Goal: Information Seeking & Learning: Learn about a topic

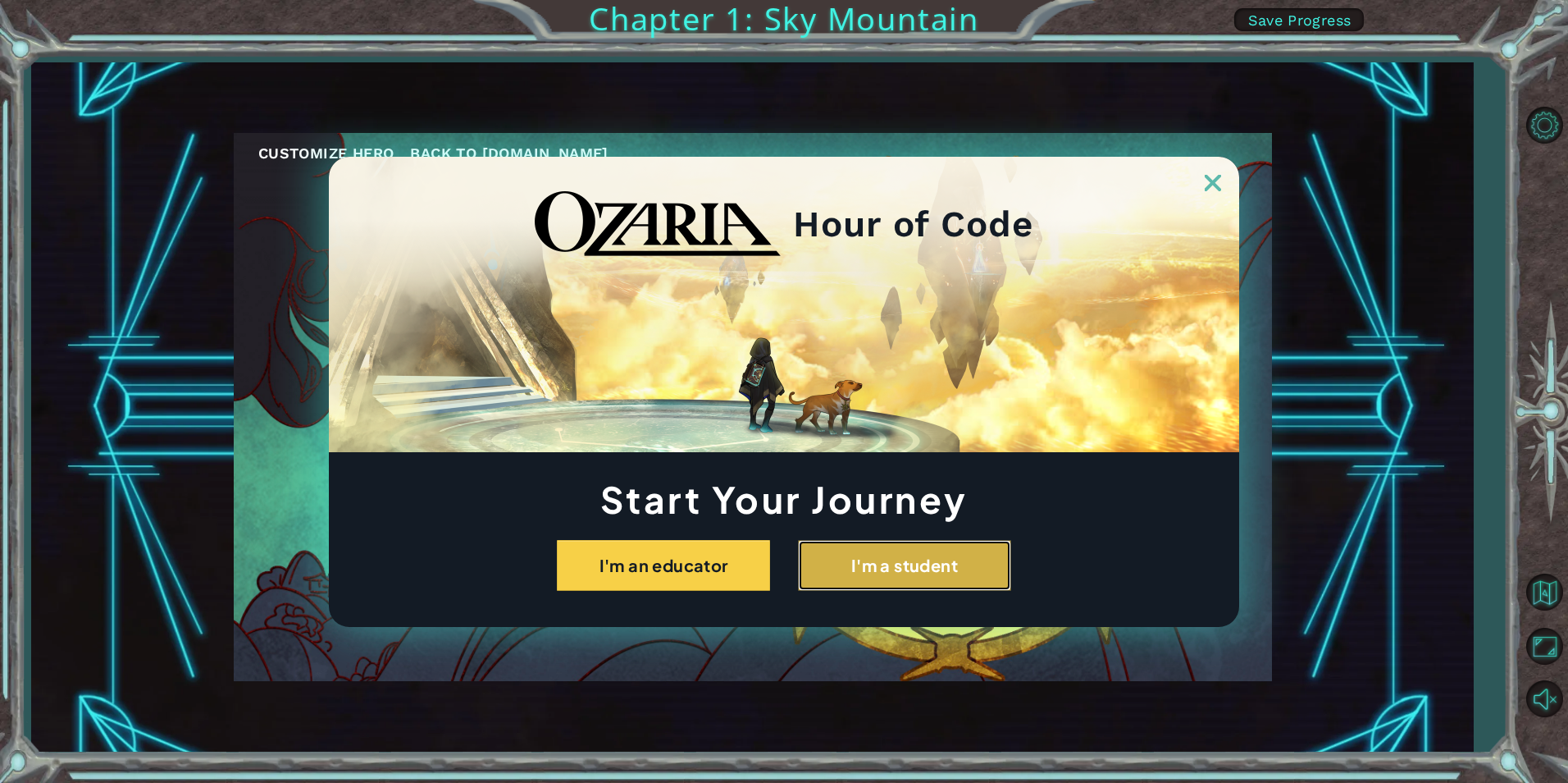
click at [894, 555] on button "I'm a student" at bounding box center [904, 565] width 213 height 51
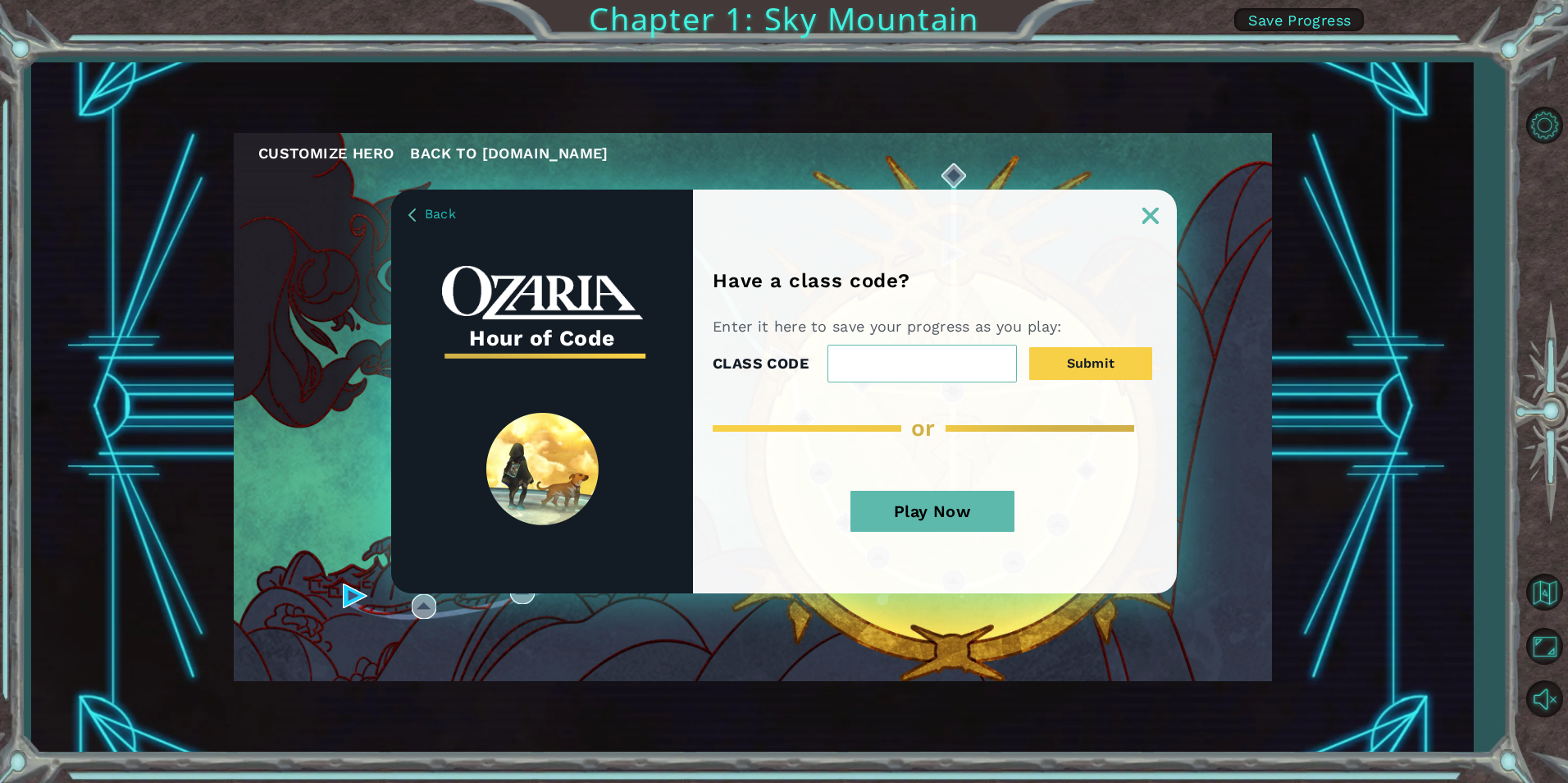
click at [919, 507] on button "Play Now" at bounding box center [933, 511] width 164 height 41
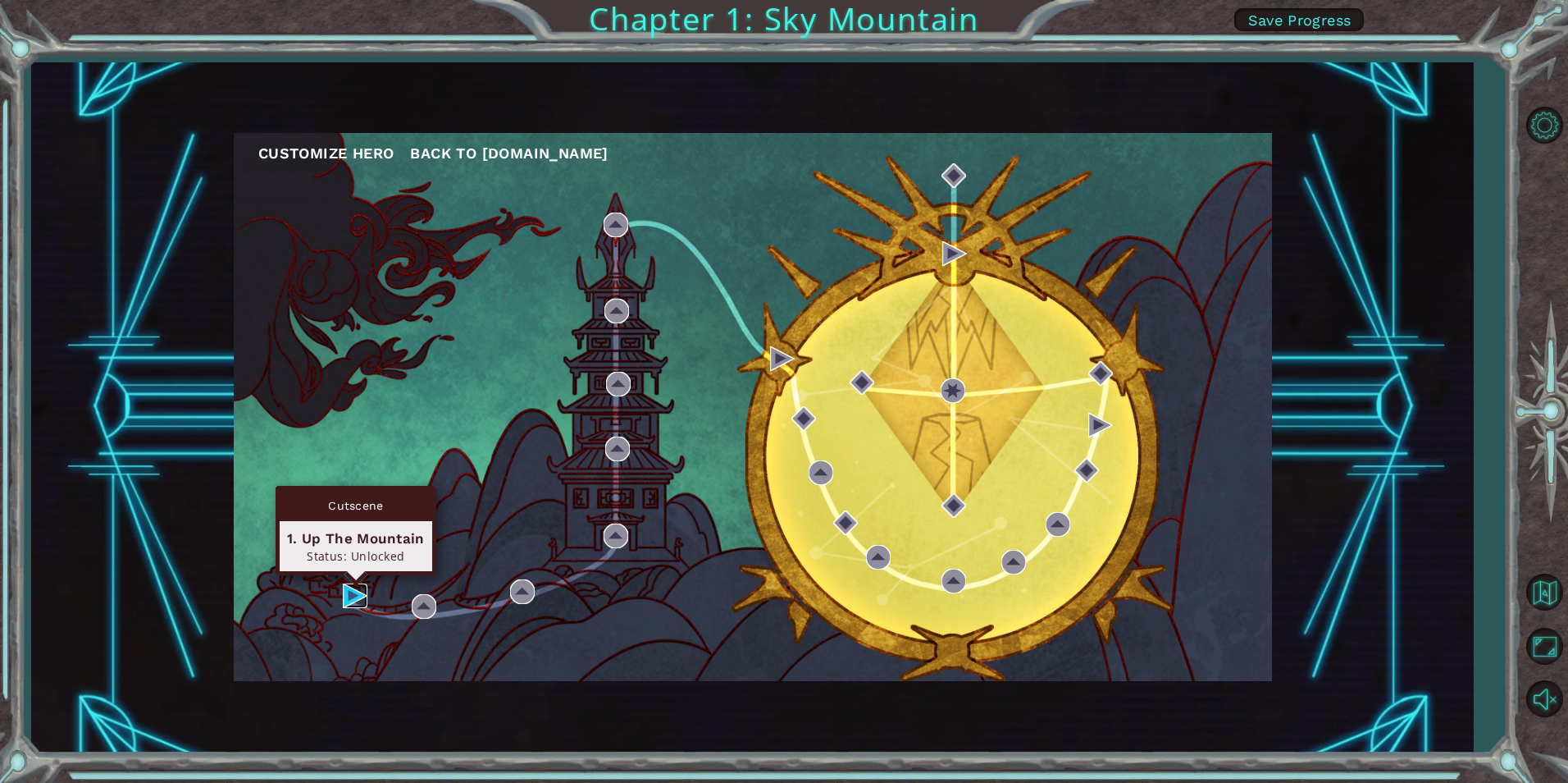
click at [352, 595] on img at bounding box center [355, 595] width 24 height 24
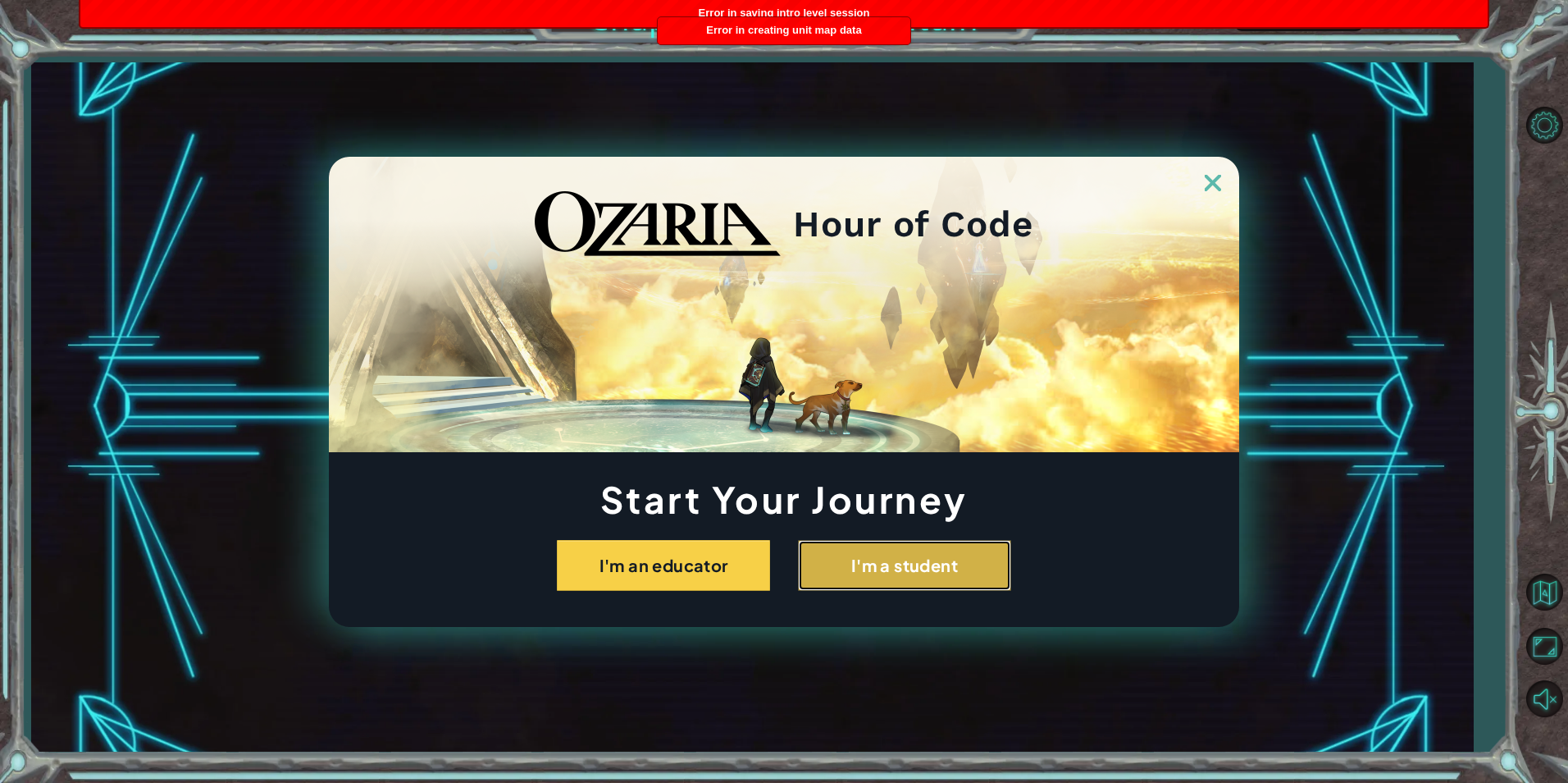
click at [914, 559] on button "I'm a student" at bounding box center [904, 565] width 213 height 51
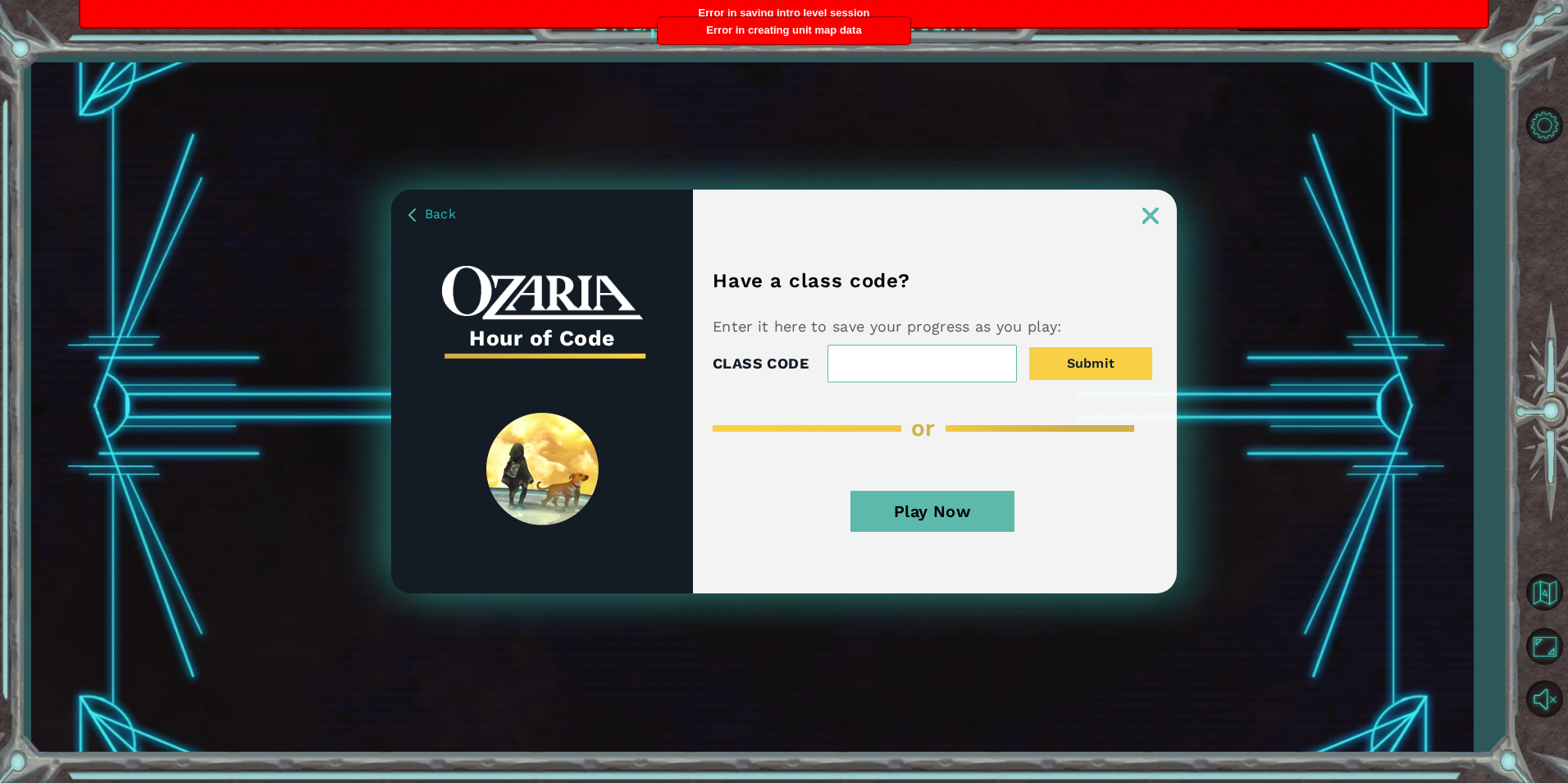
click at [933, 499] on button "Play Now" at bounding box center [933, 511] width 164 height 41
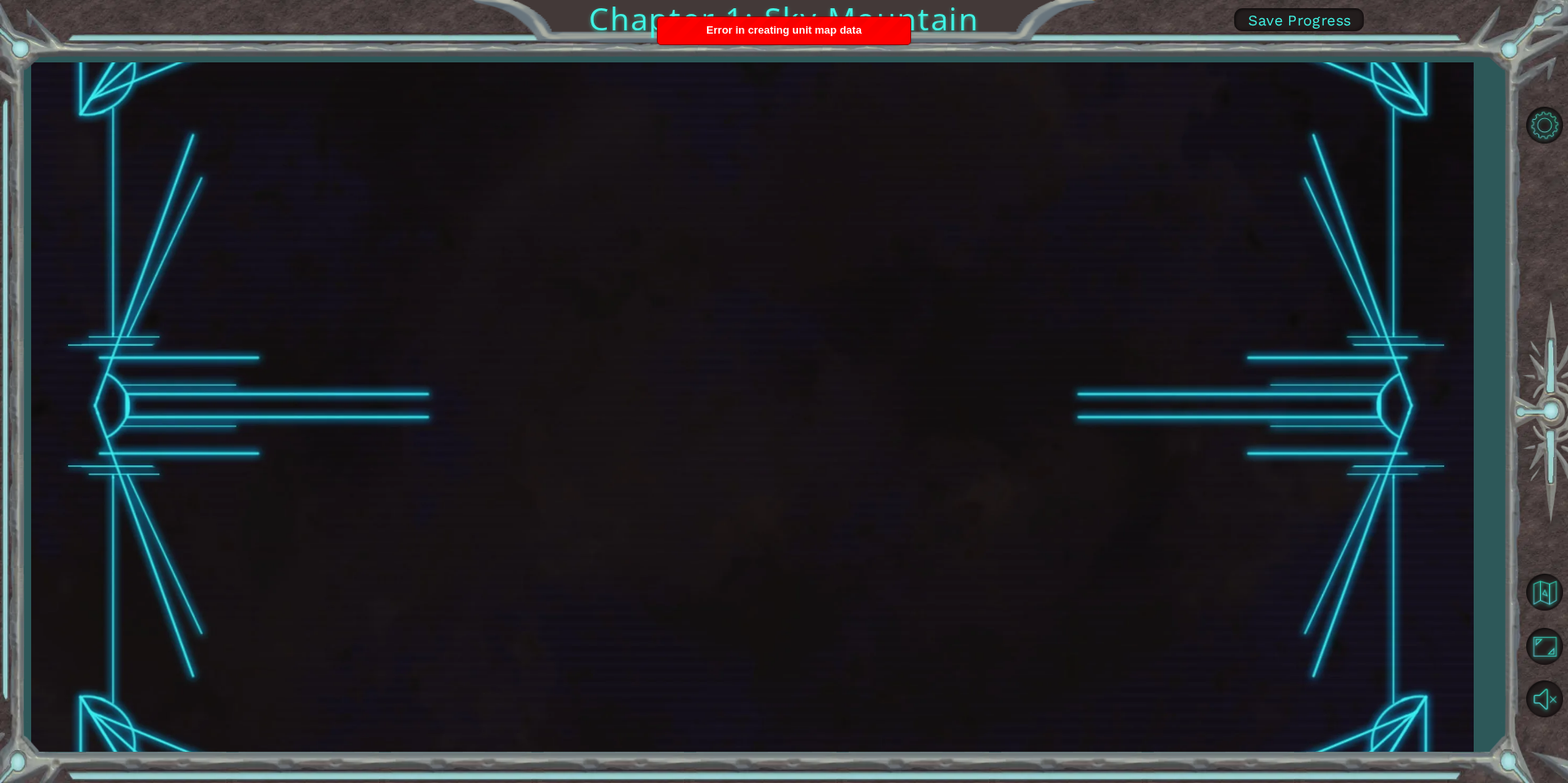
click at [832, 31] on span "Error in creating unit map data" at bounding box center [784, 29] width 155 height 13
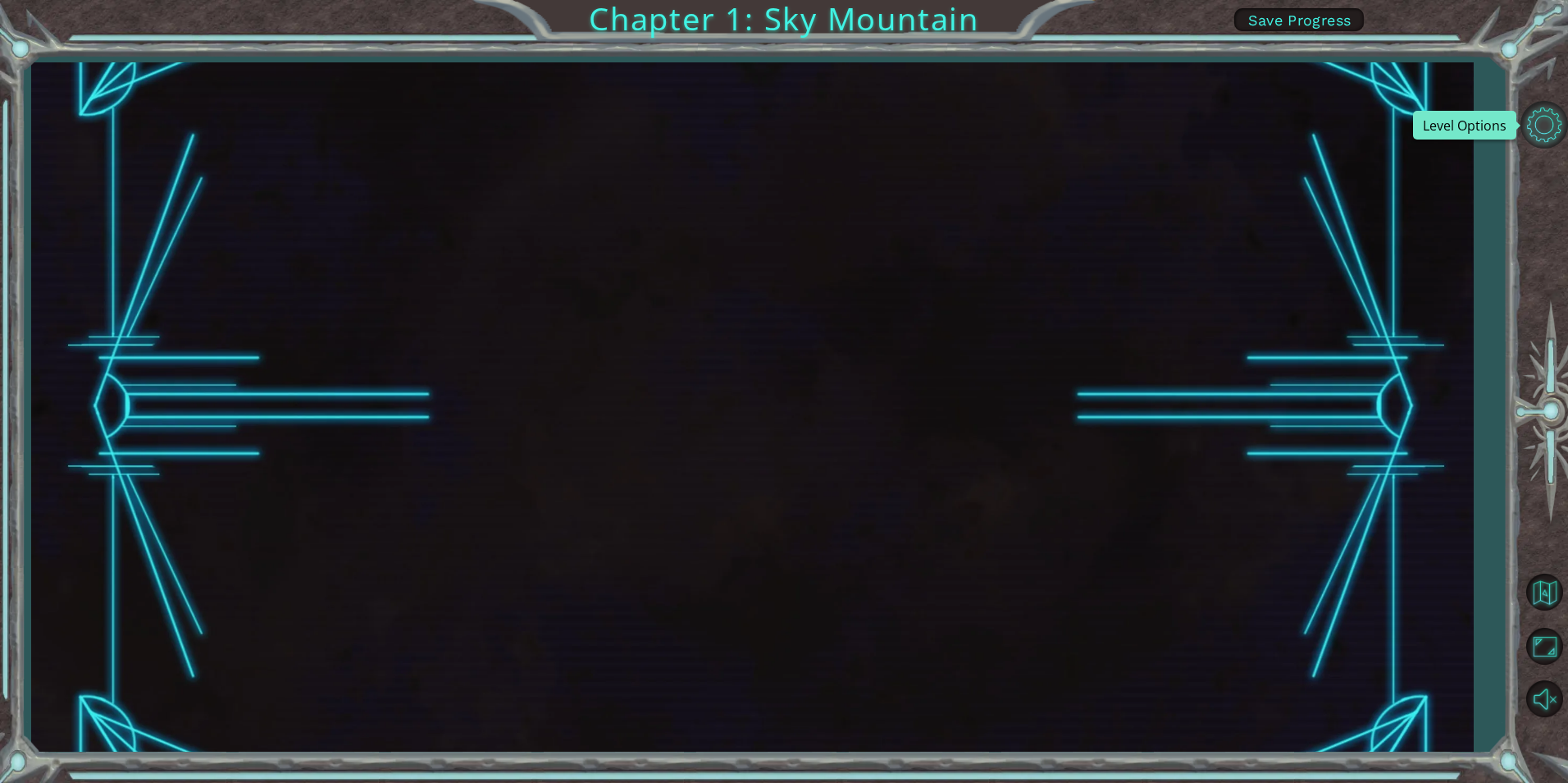
click at [1538, 122] on button "Level Options" at bounding box center [1545, 124] width 48 height 48
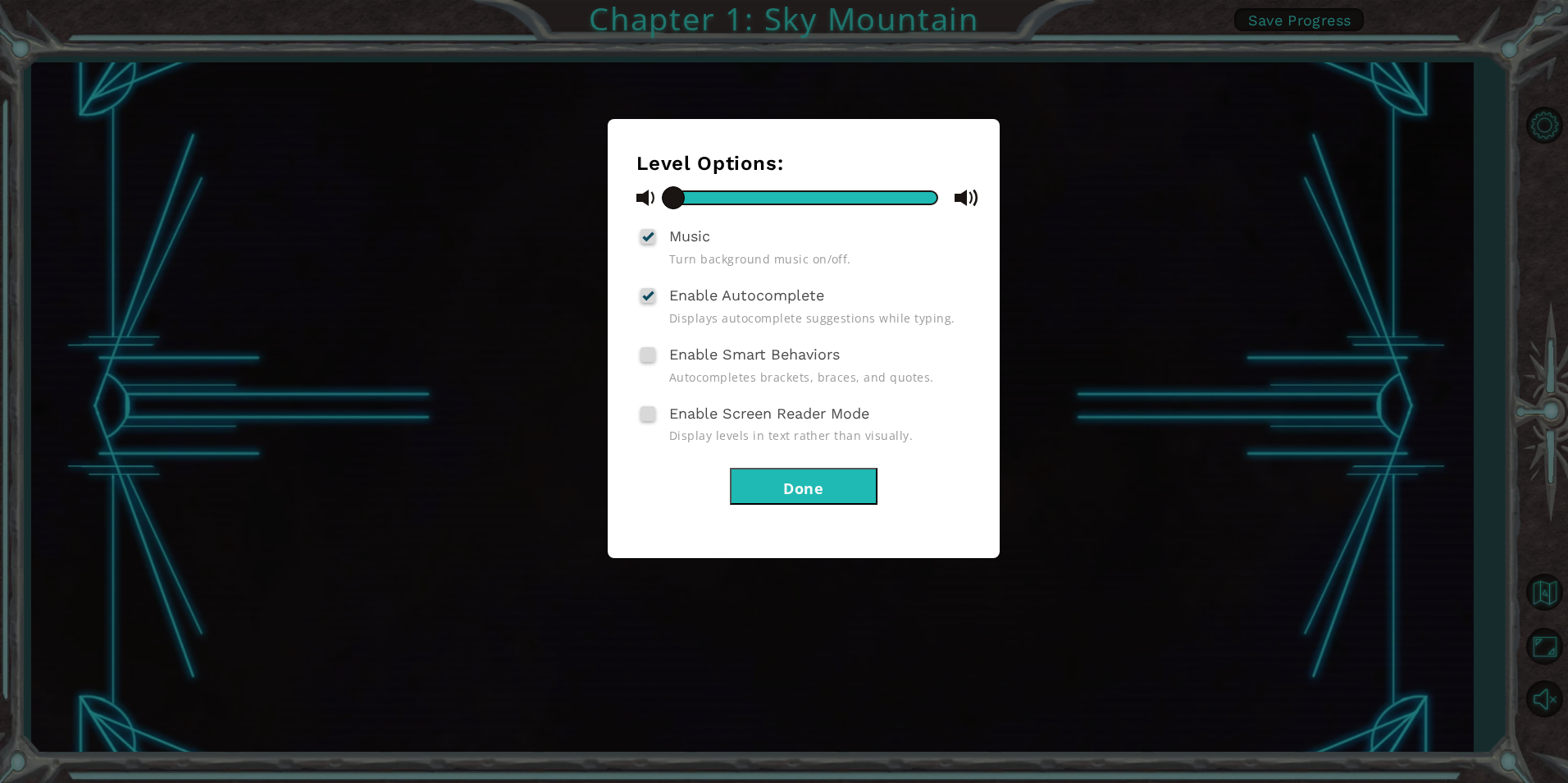
click at [815, 485] on button "Done" at bounding box center [804, 486] width 148 height 37
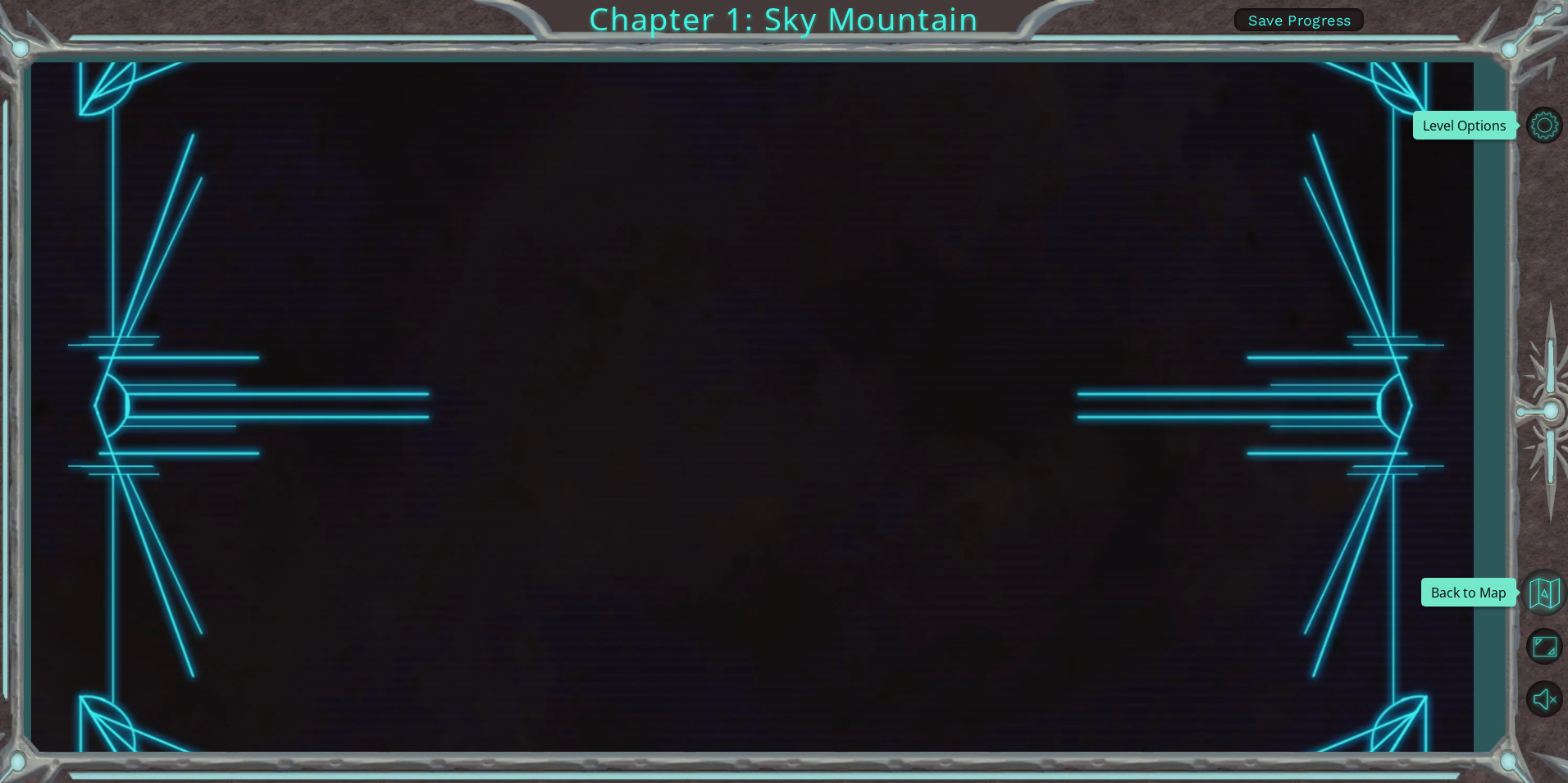
click at [1552, 587] on button "Back to Map" at bounding box center [1545, 592] width 48 height 48
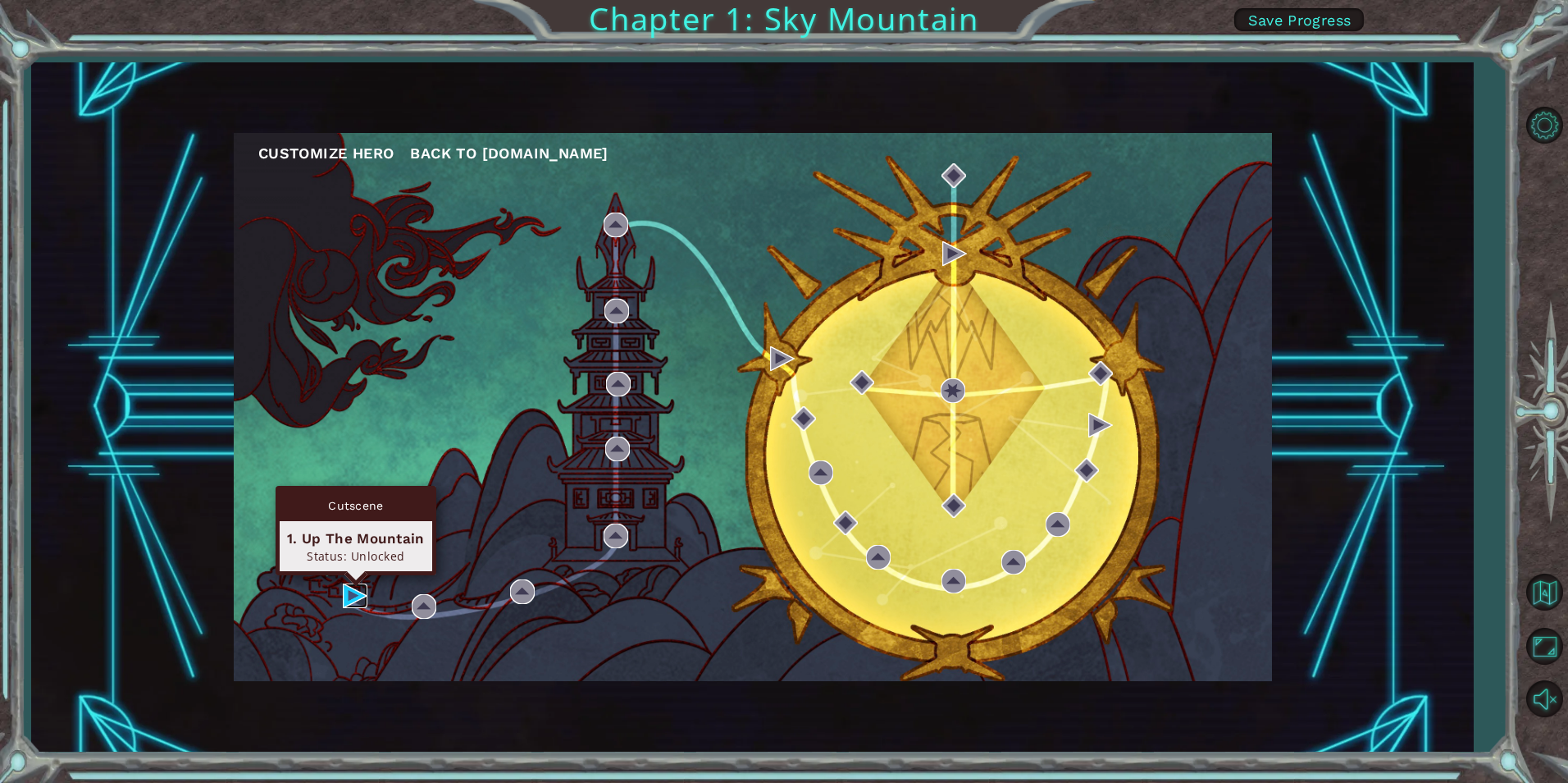
click at [352, 586] on img at bounding box center [355, 595] width 24 height 24
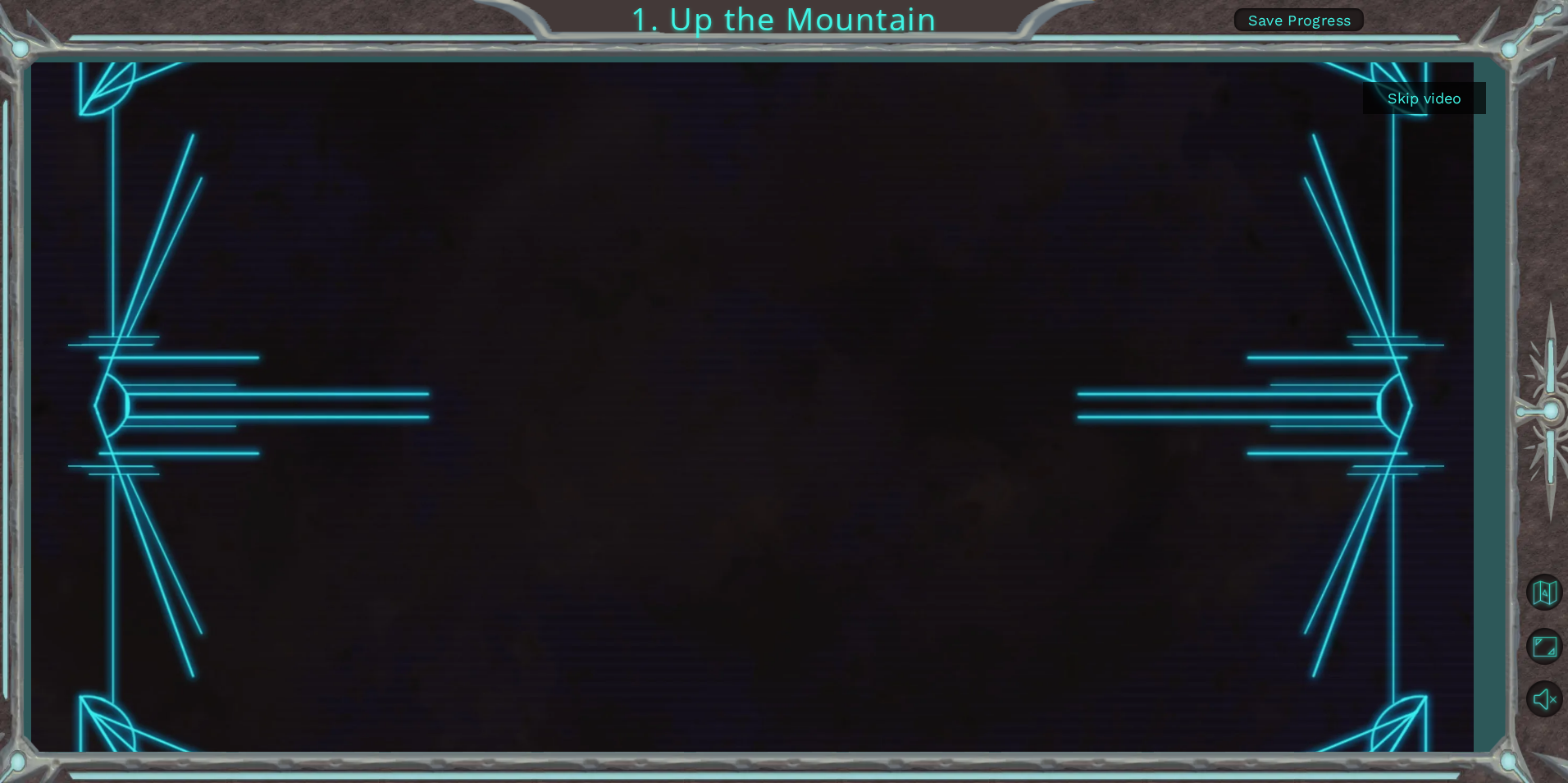
click at [1435, 96] on button "Skip video" at bounding box center [1425, 98] width 123 height 32
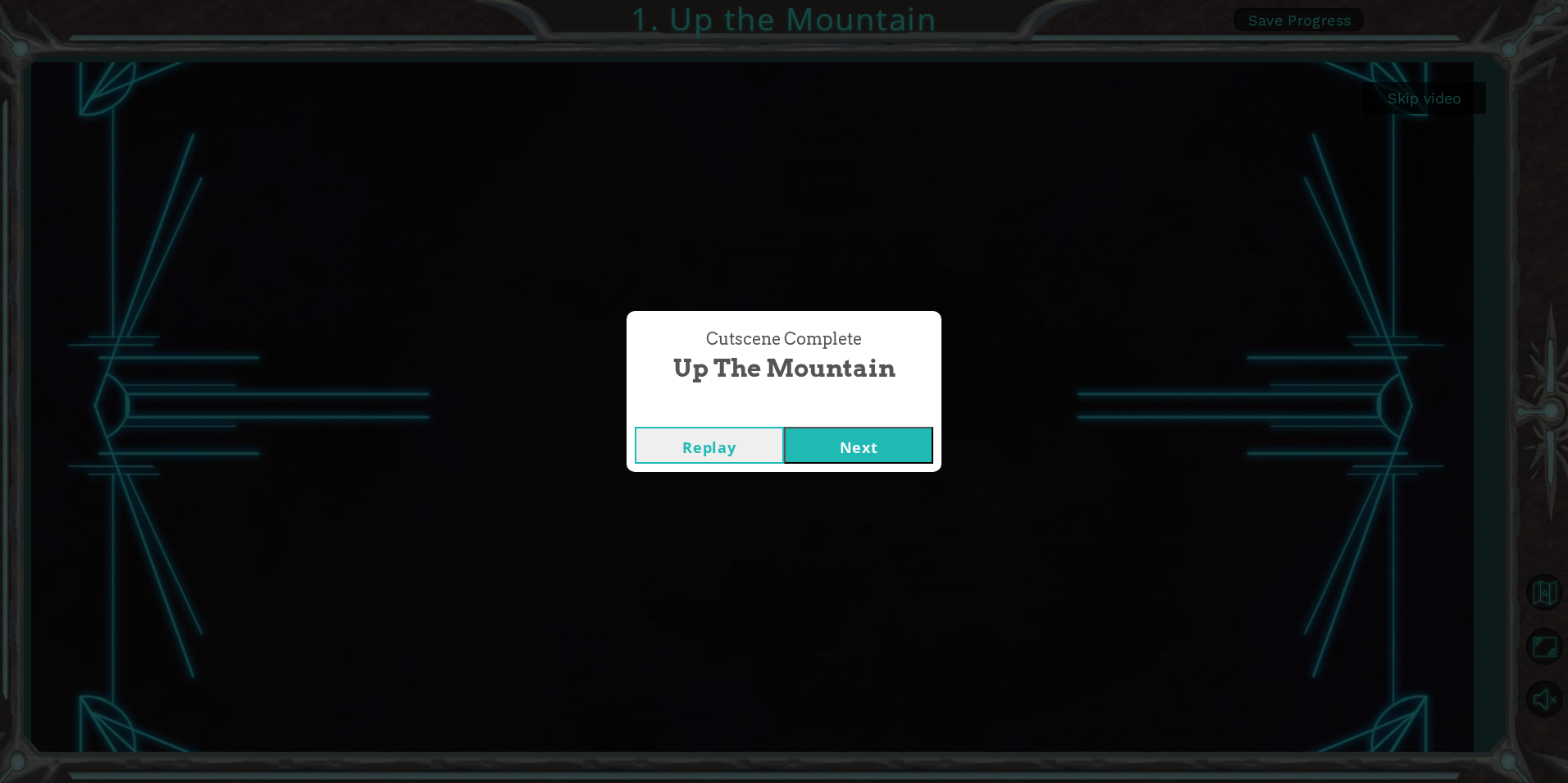
click at [839, 436] on button "Next" at bounding box center [859, 445] width 149 height 37
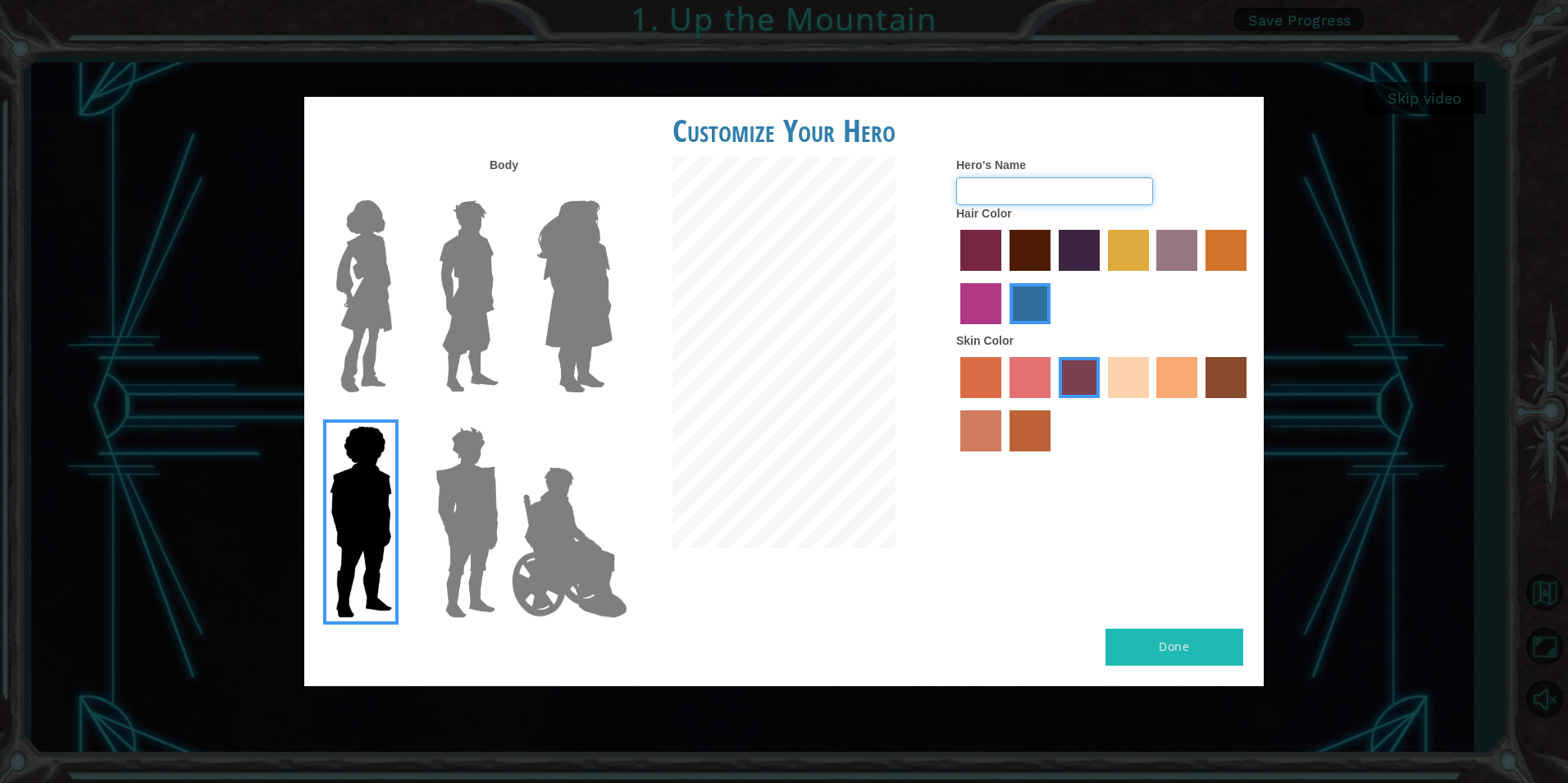
click at [1015, 197] on input "Hero's Name" at bounding box center [1055, 191] width 197 height 28
type input "q"
type input "b"
click at [982, 300] on label "medium red violet hair color" at bounding box center [981, 303] width 41 height 41
click at [1249, 276] on input "medium red violet hair color" at bounding box center [1249, 276] width 0 height 0
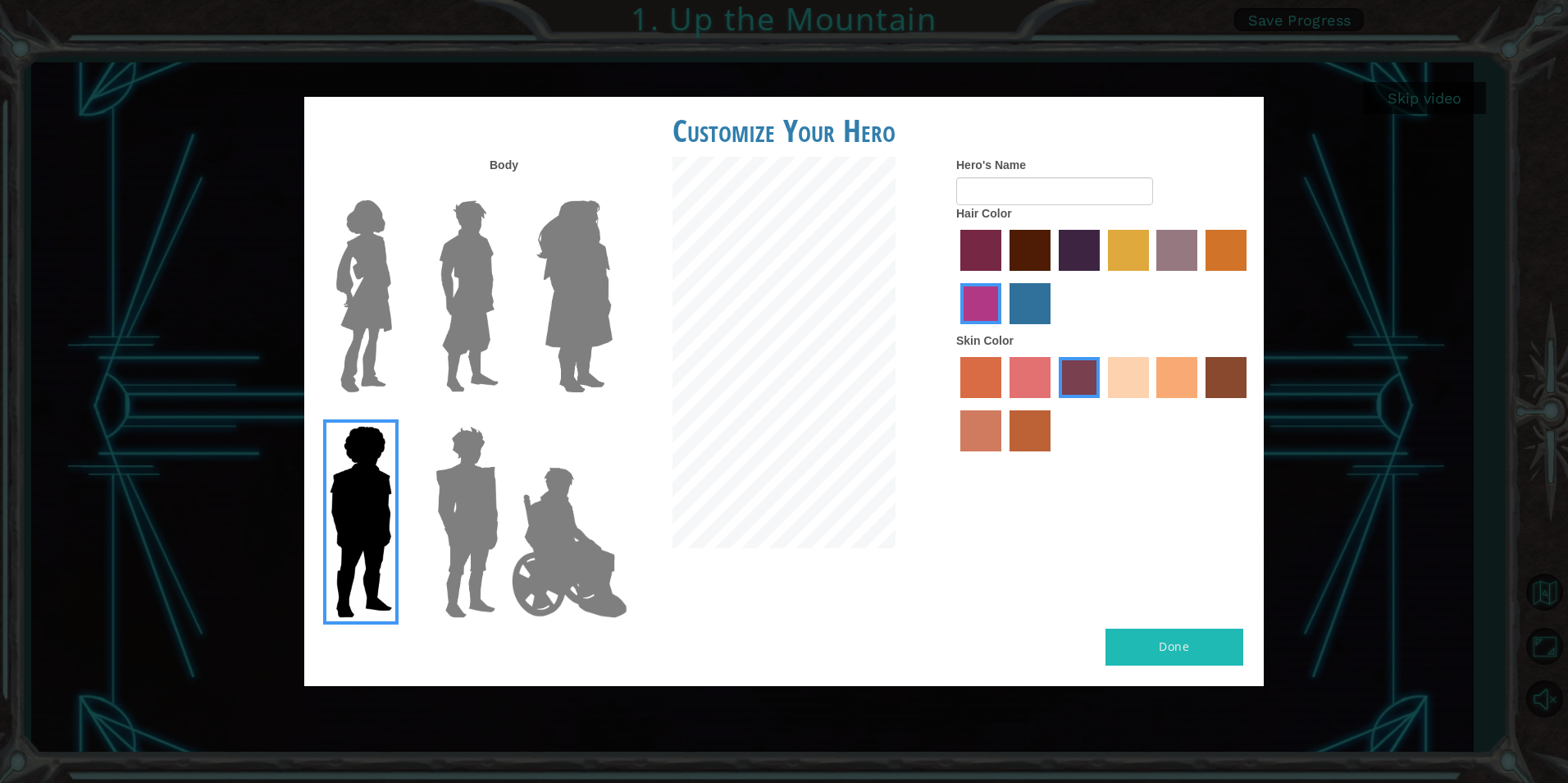
click at [1220, 371] on label "karma skin color" at bounding box center [1226, 377] width 41 height 41
click at [1200, 404] on input "karma skin color" at bounding box center [1200, 404] width 0 height 0
click at [1076, 373] on label "tosca skin color" at bounding box center [1079, 377] width 41 height 41
click at [1053, 404] on input "tosca skin color" at bounding box center [1053, 404] width 0 height 0
click at [1017, 305] on label "lachmara hair color" at bounding box center [1030, 303] width 41 height 41
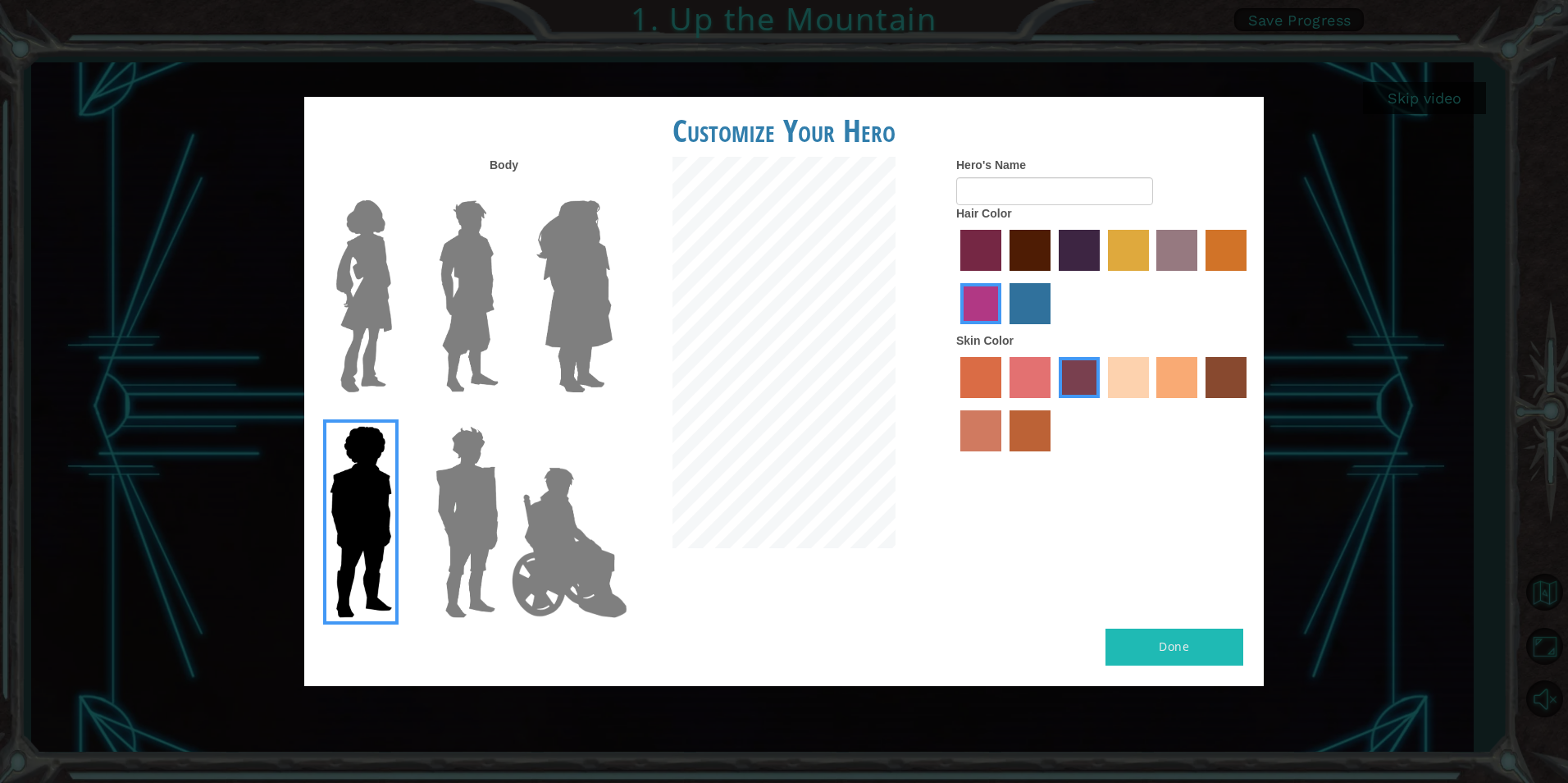
click at [1004, 330] on input "lachmara hair color" at bounding box center [1004, 330] width 0 height 0
click at [1143, 226] on div at bounding box center [1104, 279] width 295 height 107
click at [1136, 243] on label "tulip tree hair color" at bounding box center [1128, 250] width 41 height 41
click at [1102, 276] on input "tulip tree hair color" at bounding box center [1102, 276] width 0 height 0
click at [471, 510] on img at bounding box center [466, 522] width 76 height 205
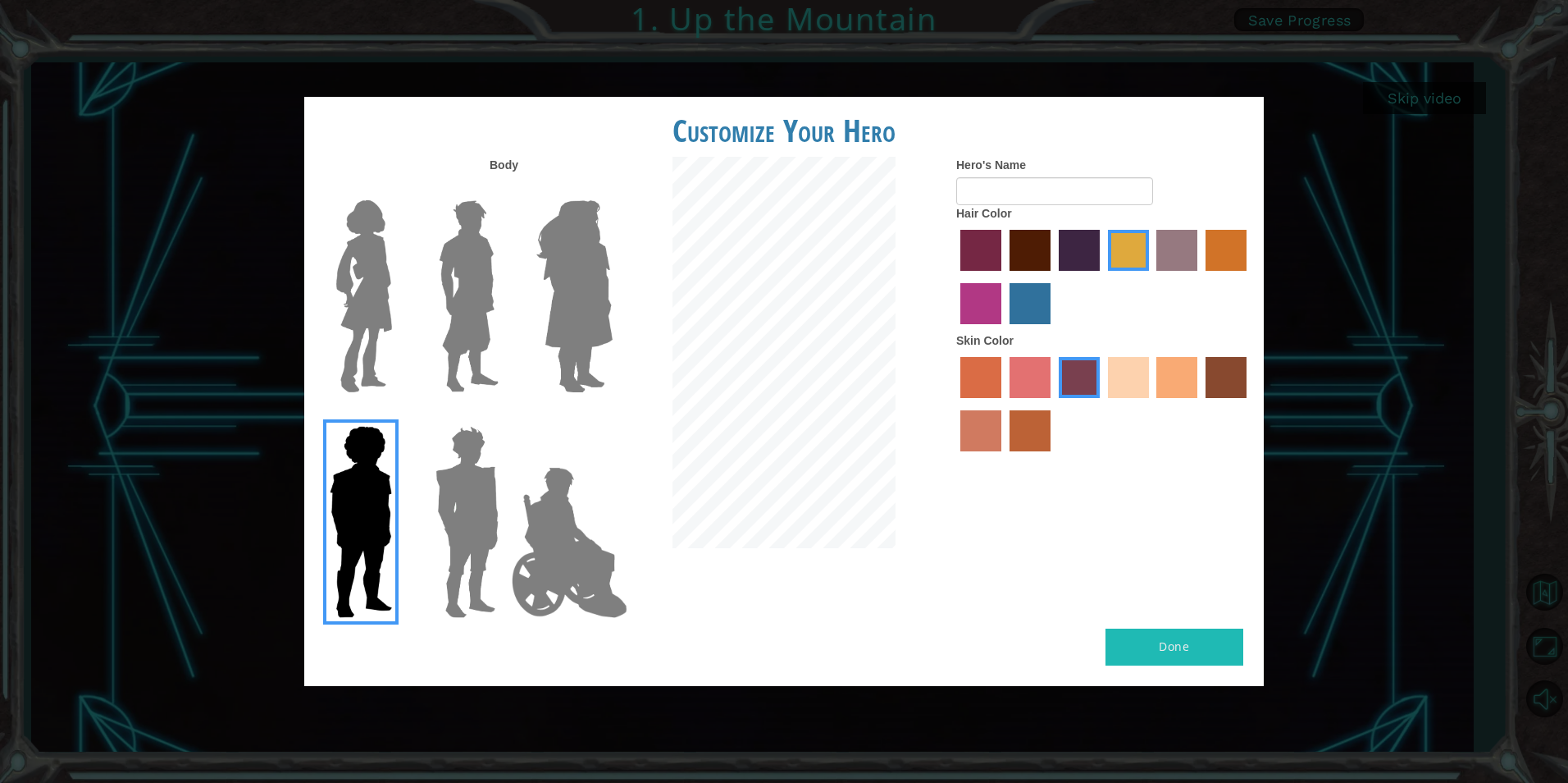
click at [505, 415] on input "Hero Garnet" at bounding box center [505, 415] width 0 height 0
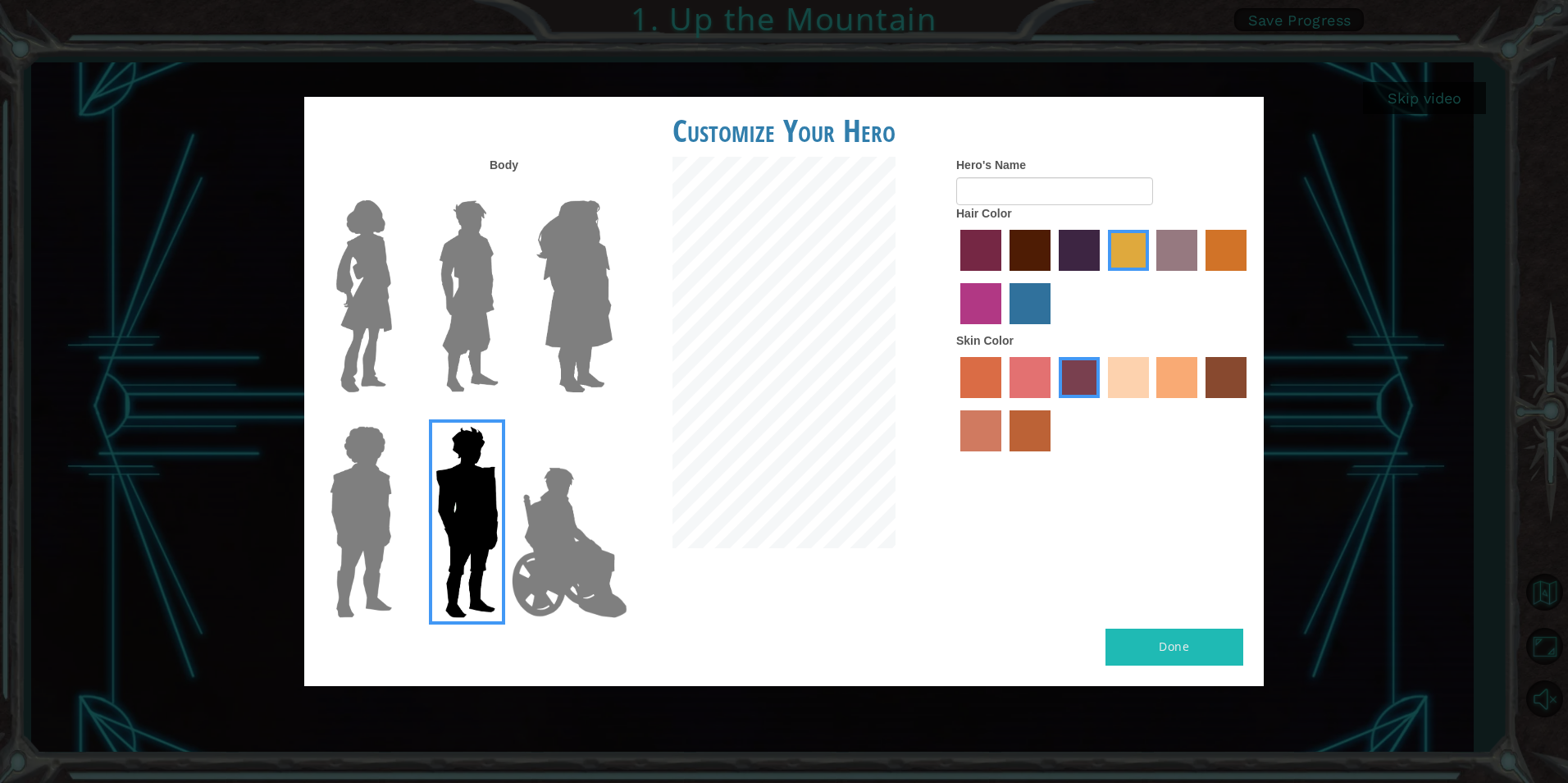
click at [550, 493] on img at bounding box center [569, 542] width 128 height 164
click at [612, 415] on input "Hero Jamie" at bounding box center [612, 415] width 0 height 0
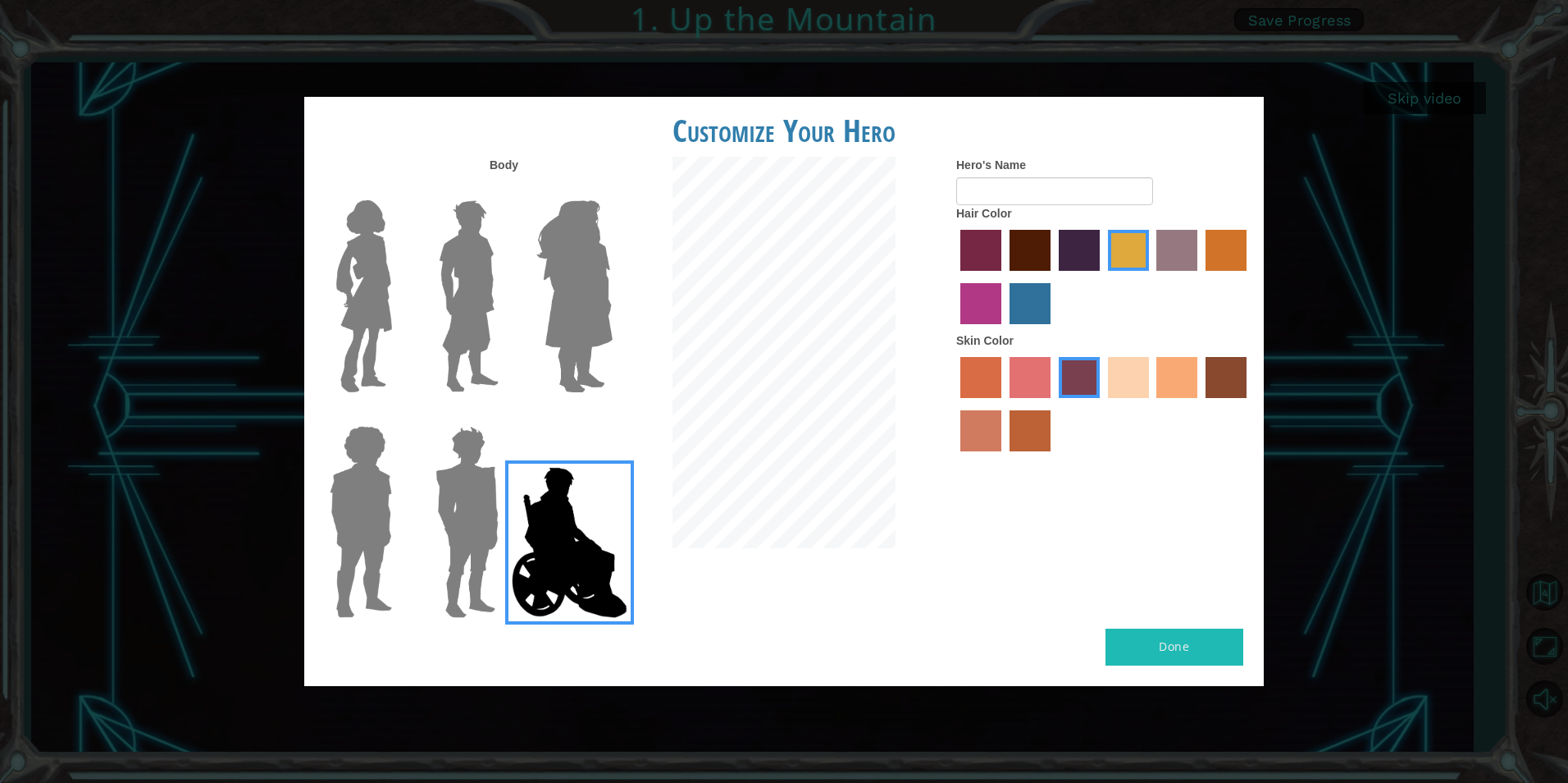
click at [576, 355] on img at bounding box center [575, 296] width 90 height 205
click at [612, 190] on input "Hero Amethyst" at bounding box center [612, 190] width 0 height 0
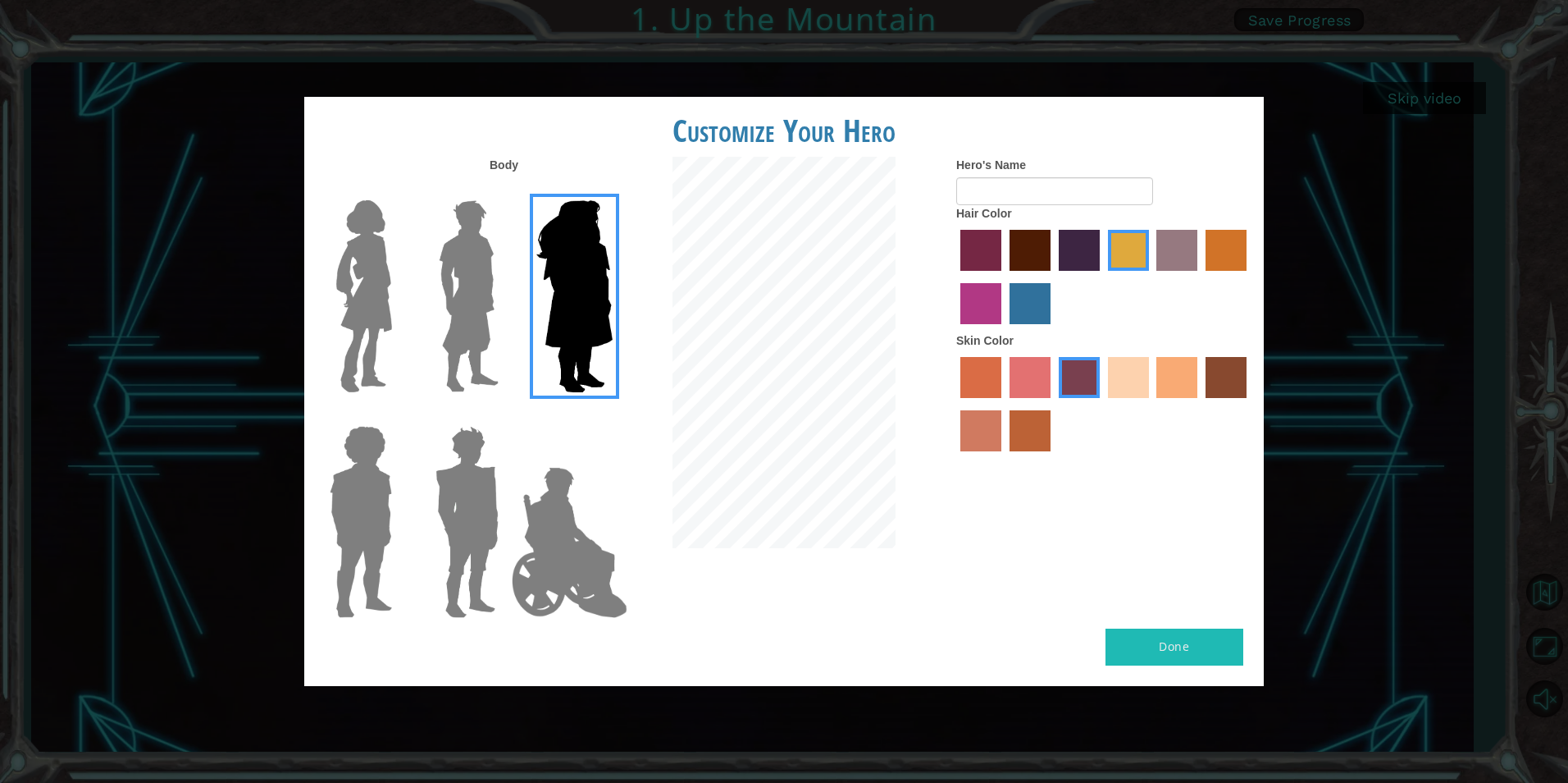
click at [464, 292] on img at bounding box center [468, 296] width 73 height 205
click at [505, 190] on input "Hero Lars" at bounding box center [505, 190] width 0 height 0
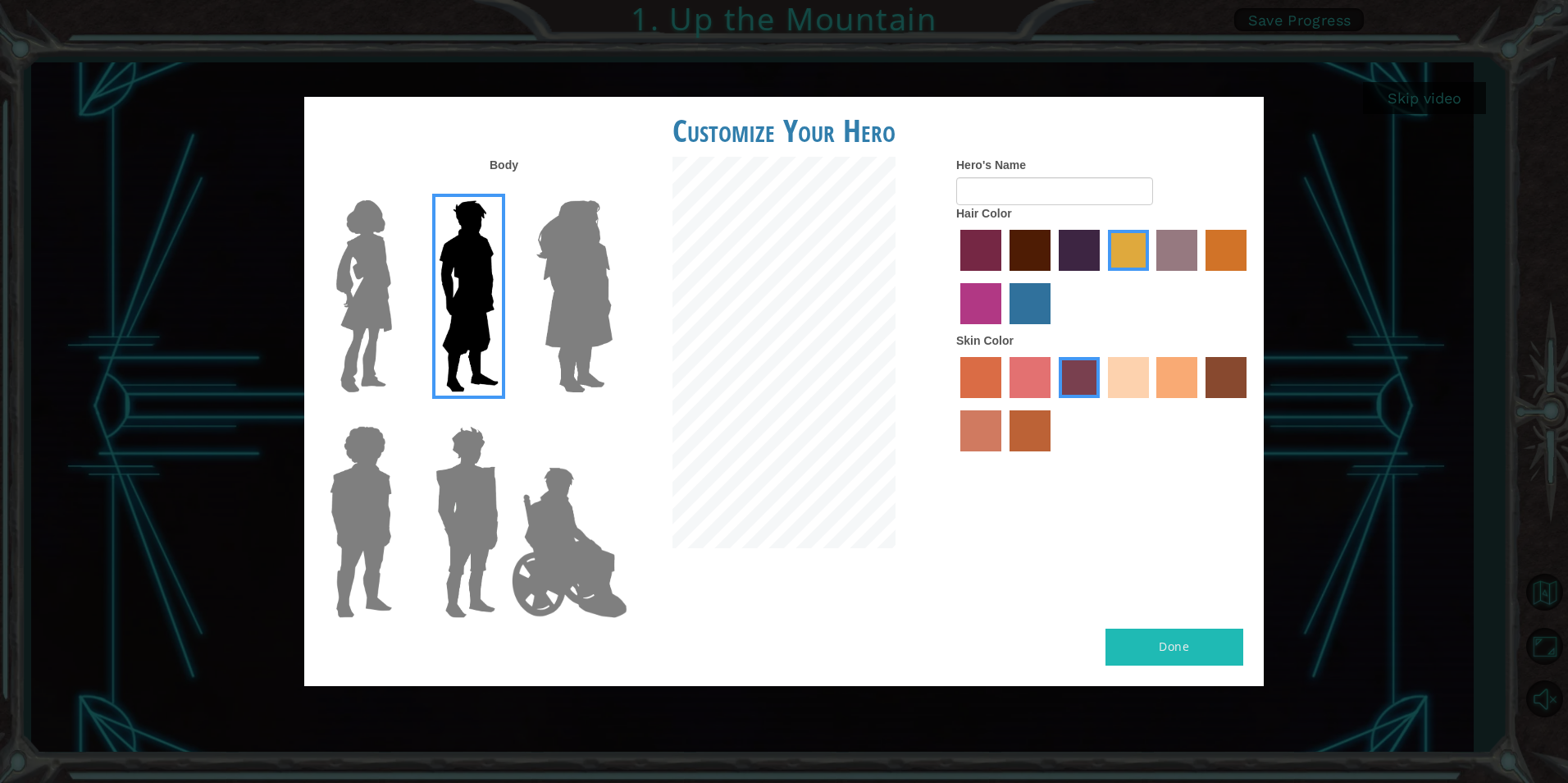
click at [365, 296] on img at bounding box center [364, 296] width 69 height 205
click at [399, 190] on input "Hero Connie" at bounding box center [399, 190] width 0 height 0
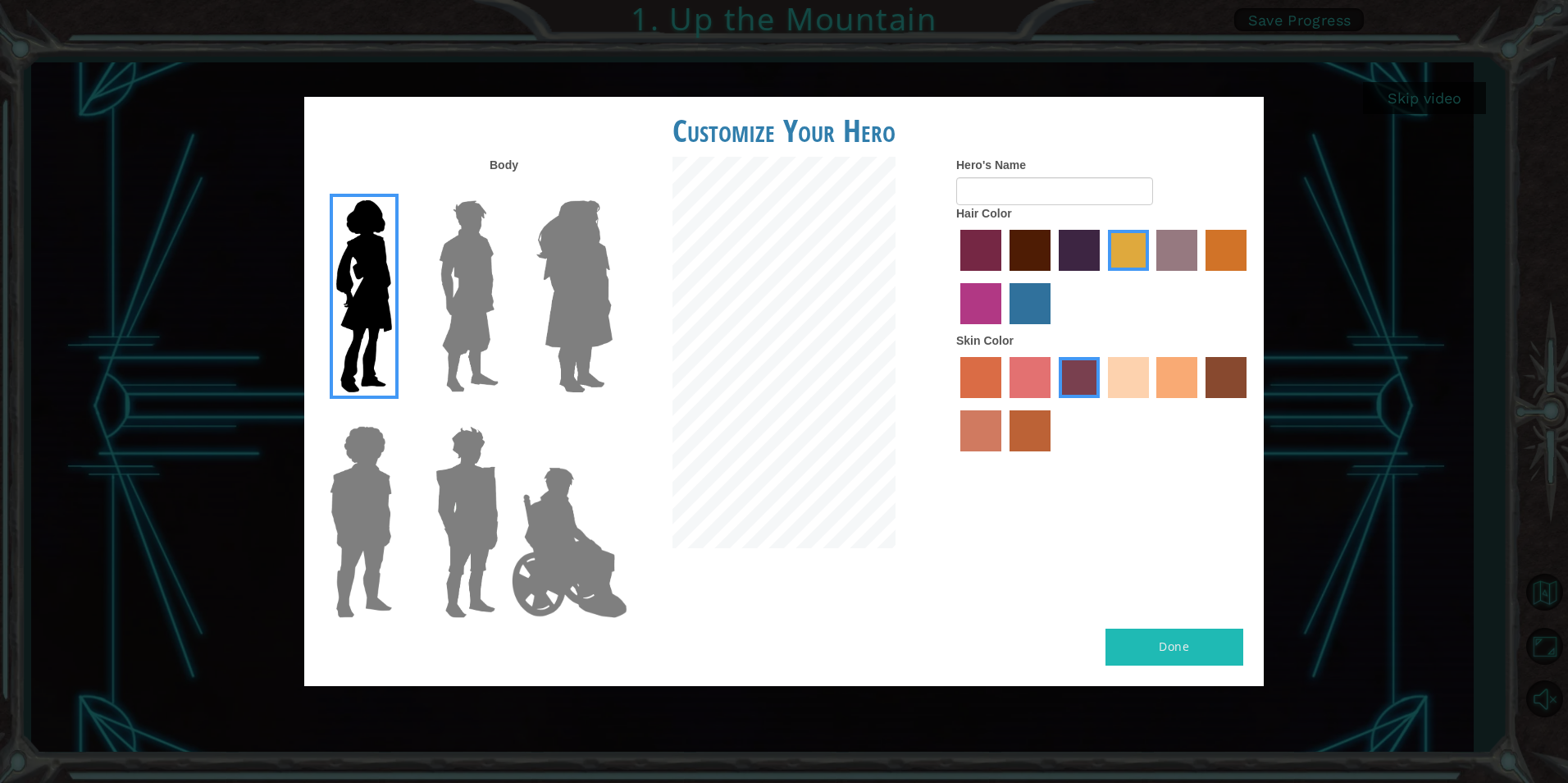
click at [473, 310] on img at bounding box center [468, 296] width 73 height 205
click at [505, 190] on input "Hero Lars" at bounding box center [505, 190] width 0 height 0
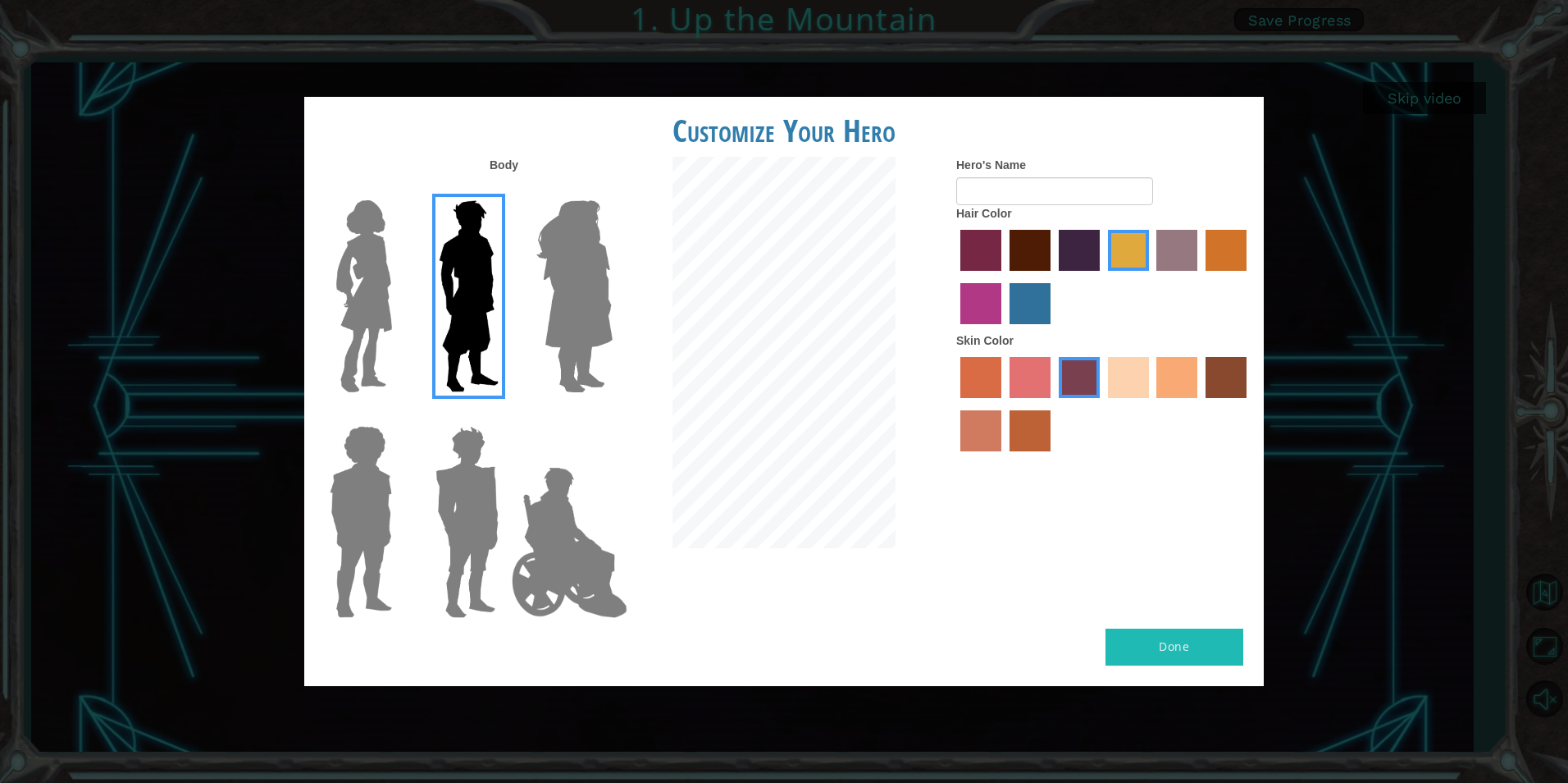
click at [1034, 250] on label "maroon hair color" at bounding box center [1030, 250] width 41 height 41
click at [1004, 276] on input "maroon hair color" at bounding box center [1004, 276] width 0 height 0
click at [1135, 384] on label "sandy beach skin color" at bounding box center [1128, 377] width 41 height 41
click at [1102, 404] on input "sandy beach skin color" at bounding box center [1102, 404] width 0 height 0
click at [1185, 371] on label "tacao skin color" at bounding box center [1177, 377] width 41 height 41
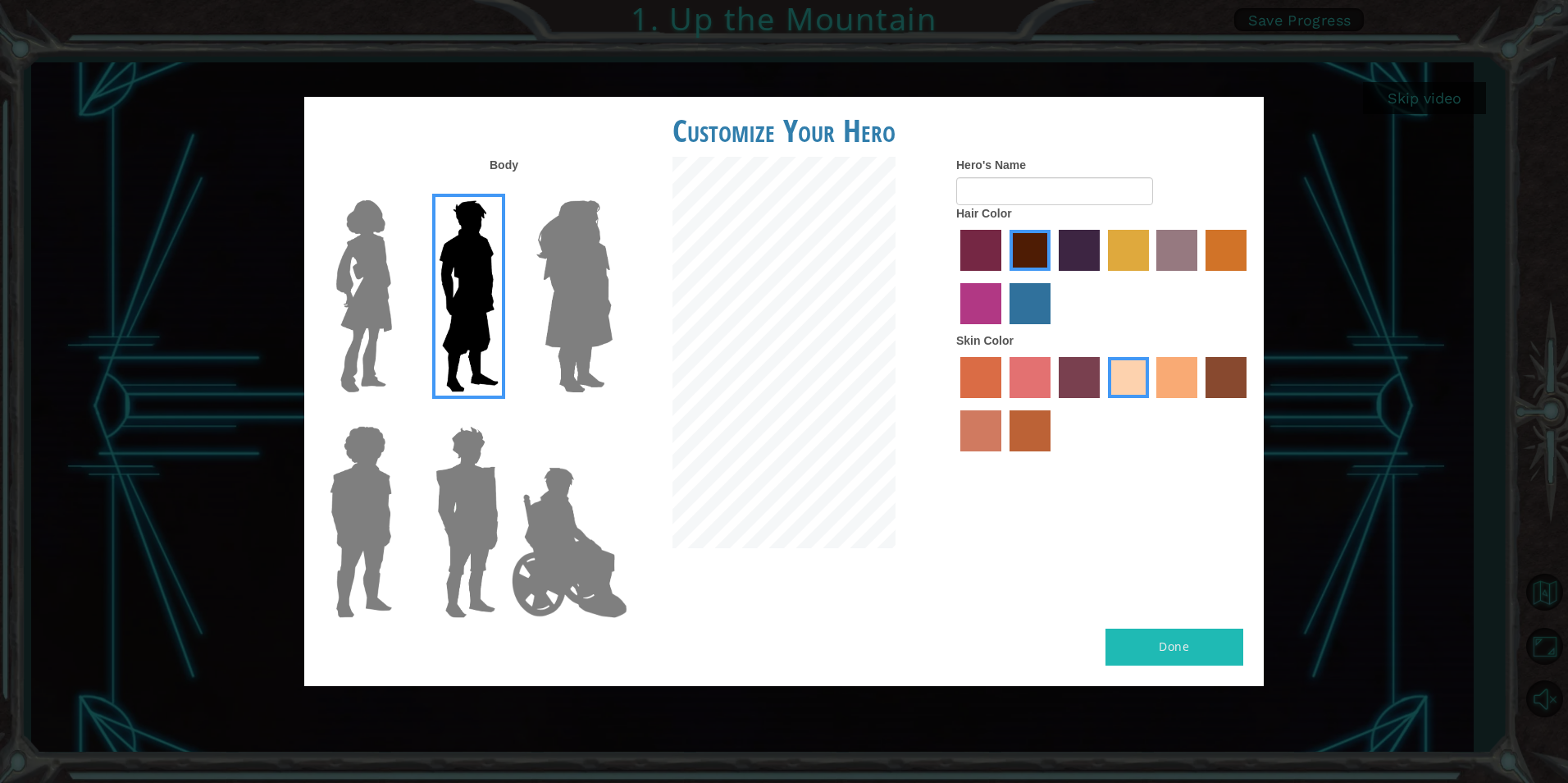
click at [1152, 404] on input "tacao skin color" at bounding box center [1152, 404] width 0 height 0
click at [1067, 199] on input "Hero's Name" at bounding box center [1055, 191] width 197 height 28
type input "[PERSON_NAME]"
click at [1159, 643] on button "Done" at bounding box center [1175, 647] width 138 height 37
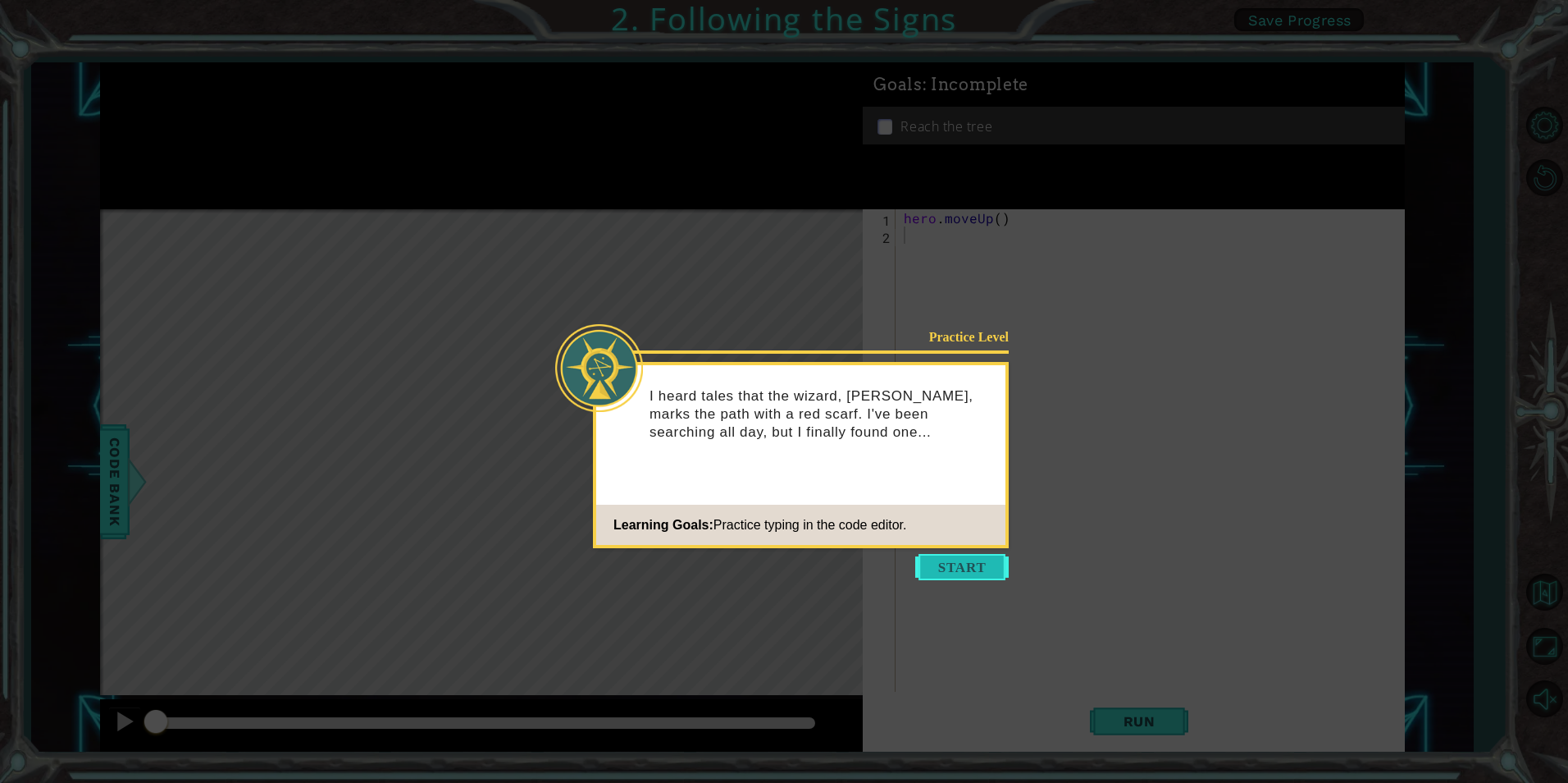
click at [940, 564] on button "Start" at bounding box center [961, 566] width 93 height 26
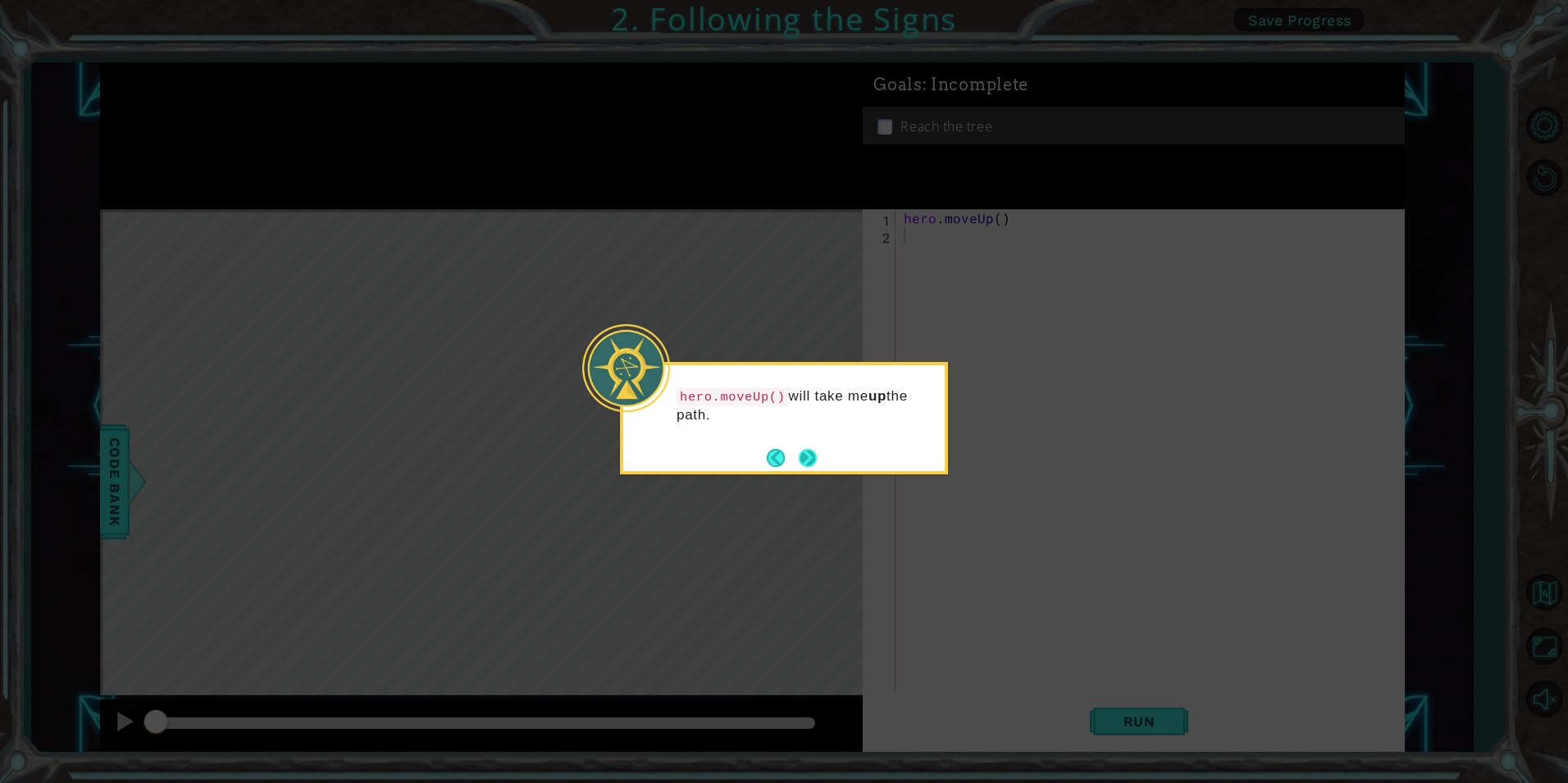
click at [810, 459] on button "Next" at bounding box center [808, 457] width 18 height 18
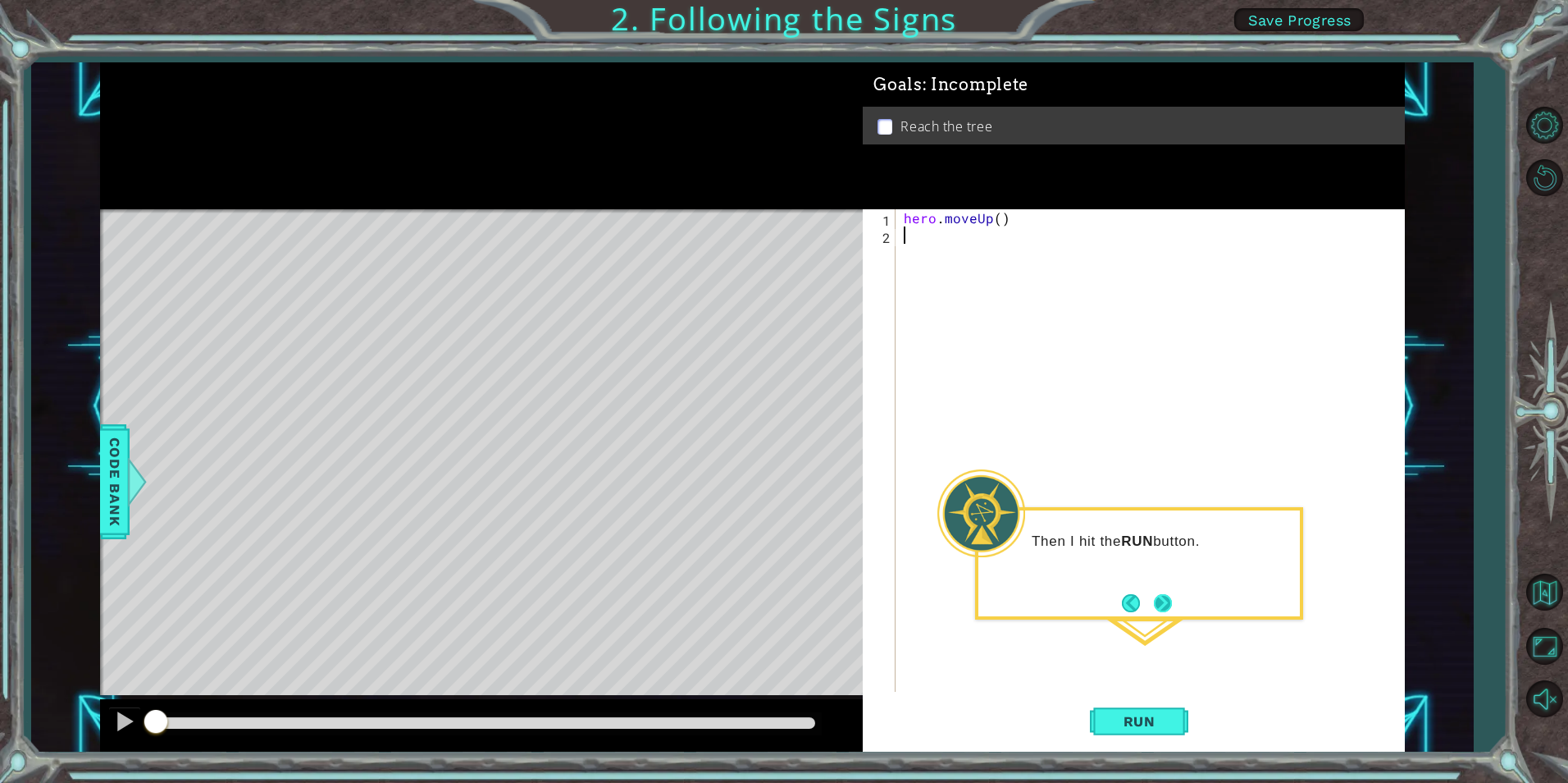
click at [1167, 602] on button "Next" at bounding box center [1164, 603] width 18 height 18
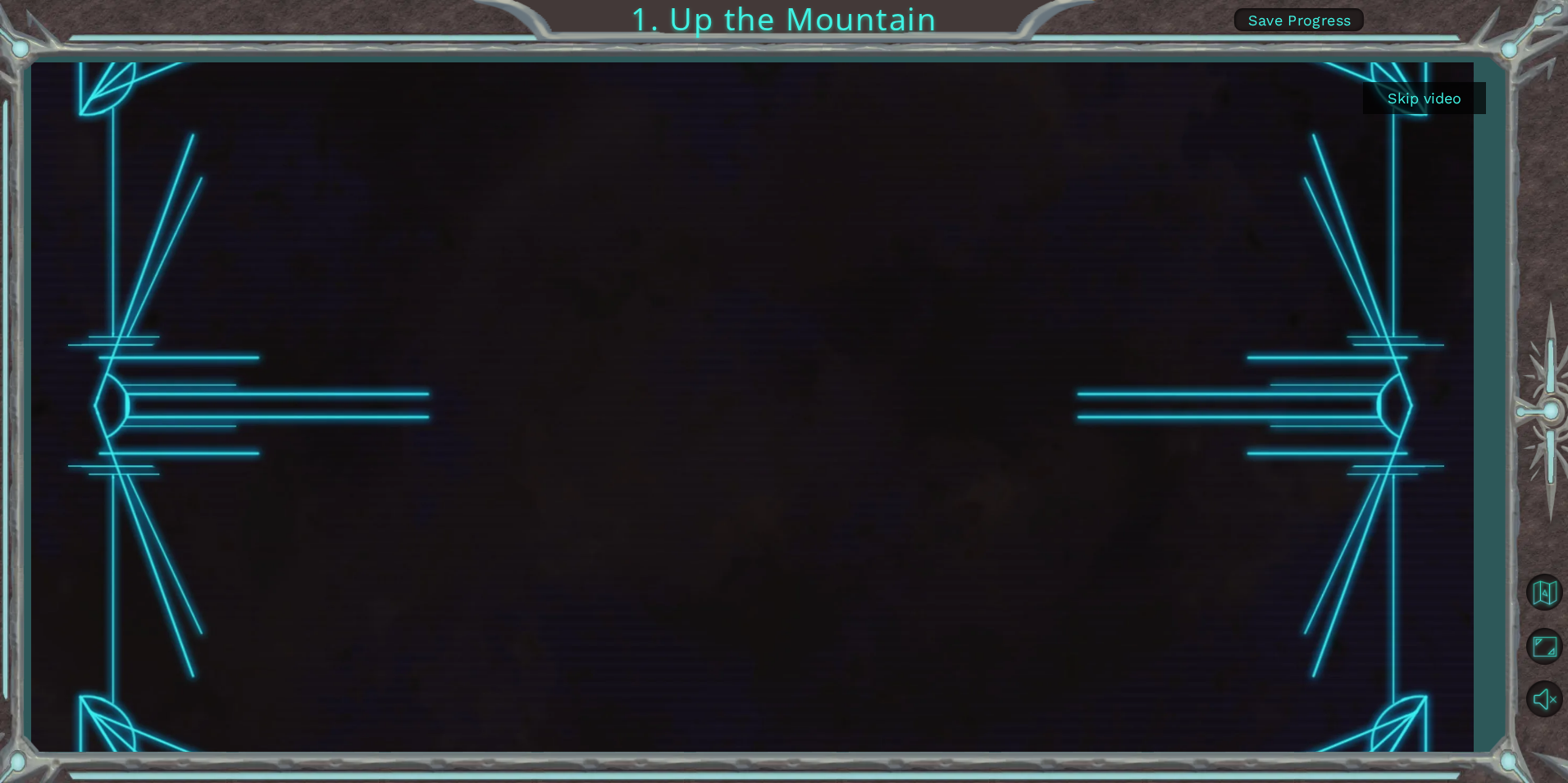
click at [1460, 81] on div at bounding box center [753, 406] width 1443 height 689
click at [1456, 92] on button "Skip video" at bounding box center [1425, 98] width 123 height 32
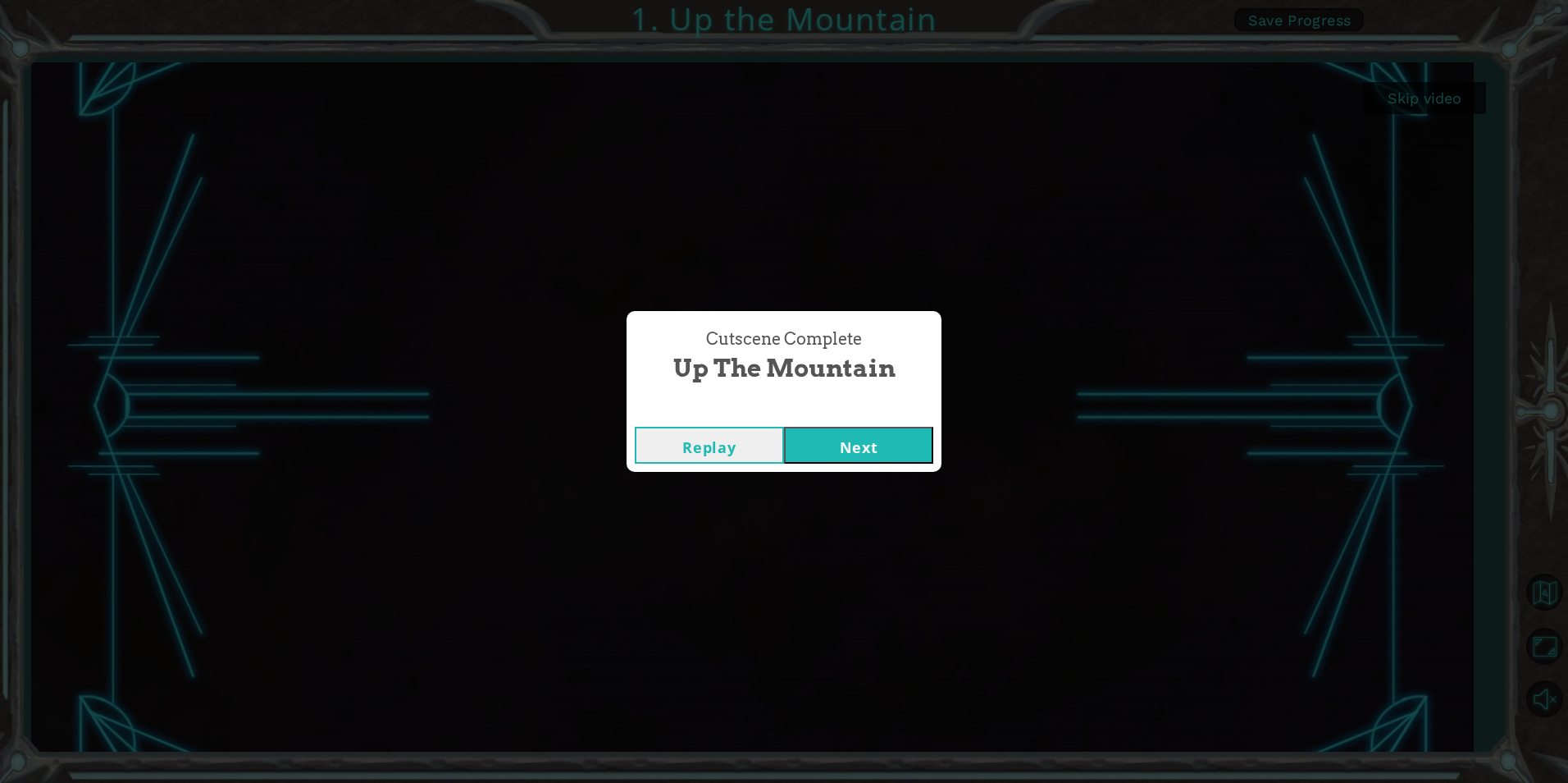
click at [829, 452] on button "Next" at bounding box center [859, 445] width 149 height 37
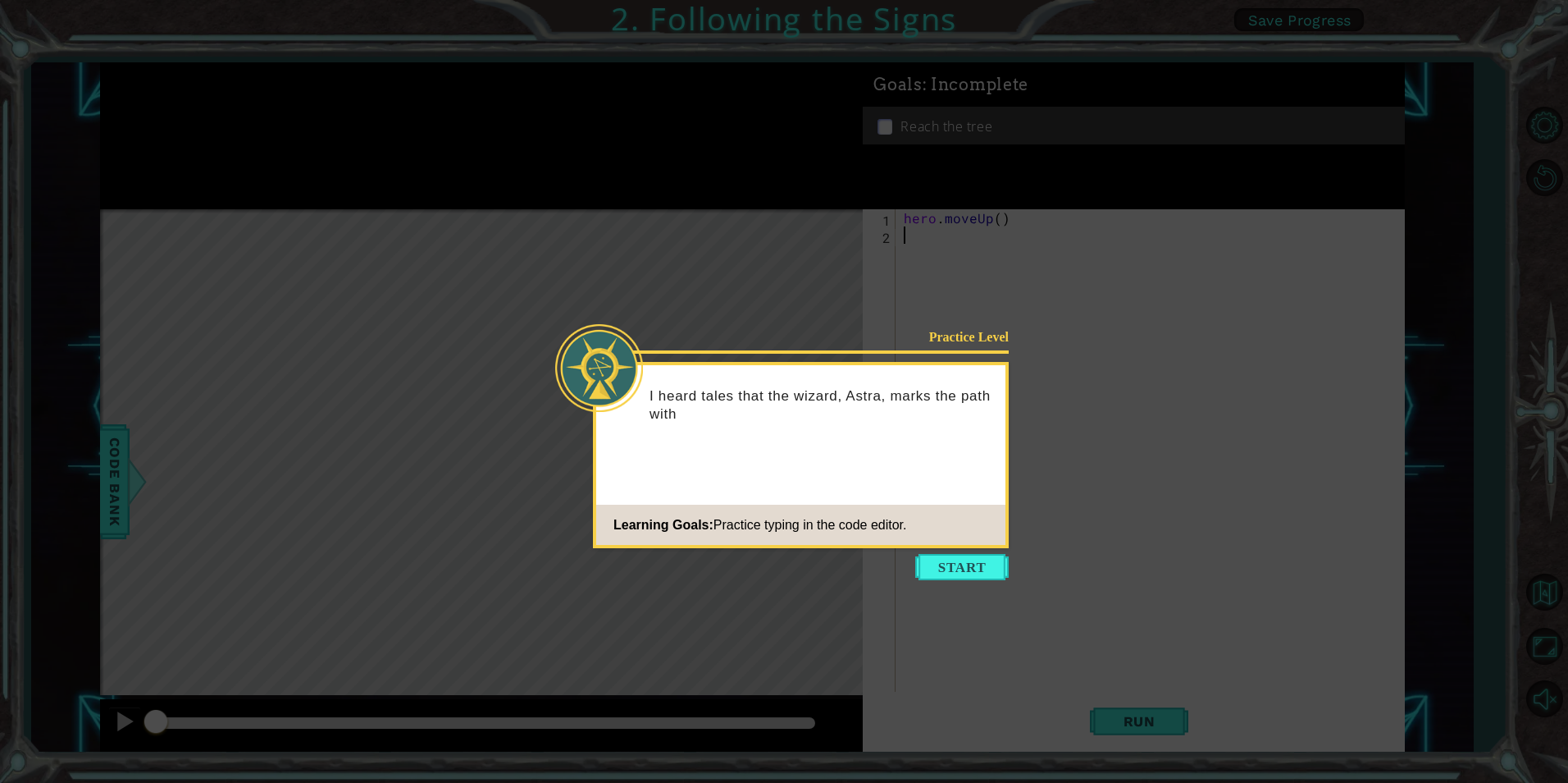
click at [1439, 107] on icon at bounding box center [784, 391] width 1568 height 783
click at [1411, 87] on icon at bounding box center [784, 391] width 1568 height 783
click at [1412, 85] on icon at bounding box center [784, 391] width 1568 height 783
drag, startPoint x: 1412, startPoint y: 85, endPoint x: 1402, endPoint y: 85, distance: 10.0
click at [1402, 85] on icon at bounding box center [784, 391] width 1568 height 783
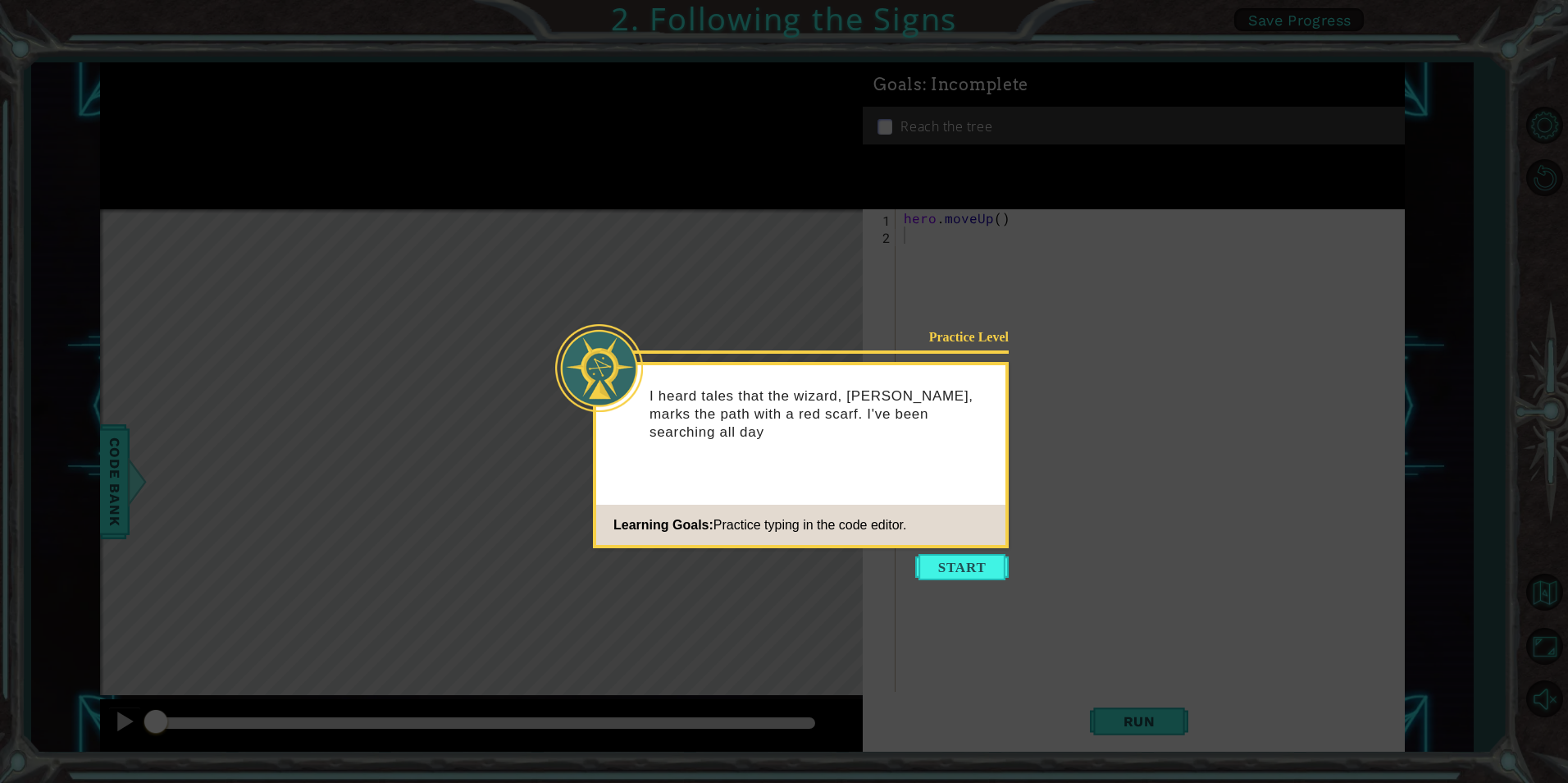
click at [1396, 86] on icon at bounding box center [784, 391] width 1568 height 783
click at [1394, 86] on icon at bounding box center [784, 391] width 1568 height 783
click at [957, 552] on icon at bounding box center [784, 391] width 1568 height 783
click at [987, 542] on footer "Learning Goals: Practice typing in the code editor." at bounding box center [801, 525] width 409 height 40
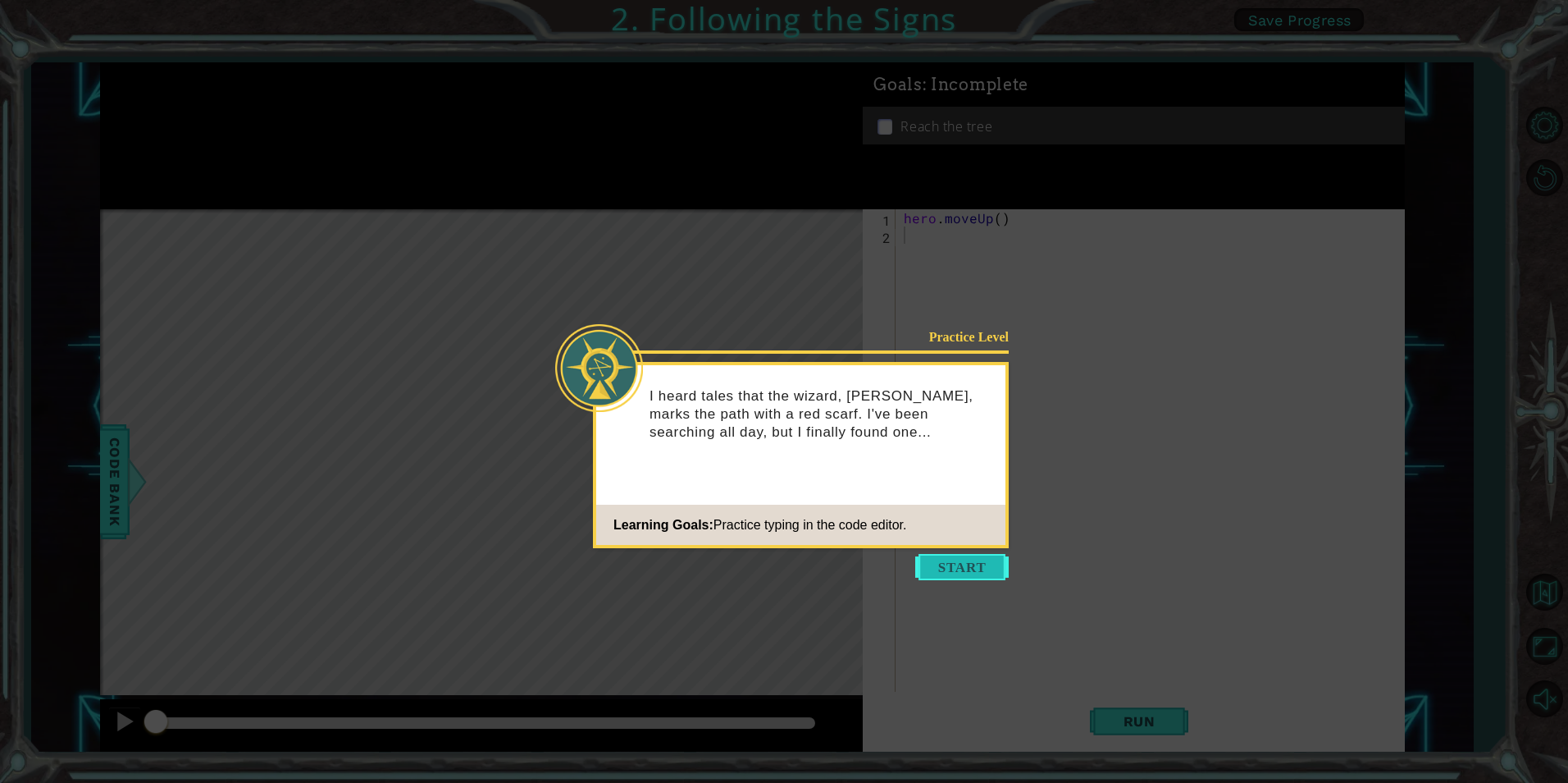
click at [981, 567] on button "Start" at bounding box center [961, 566] width 93 height 26
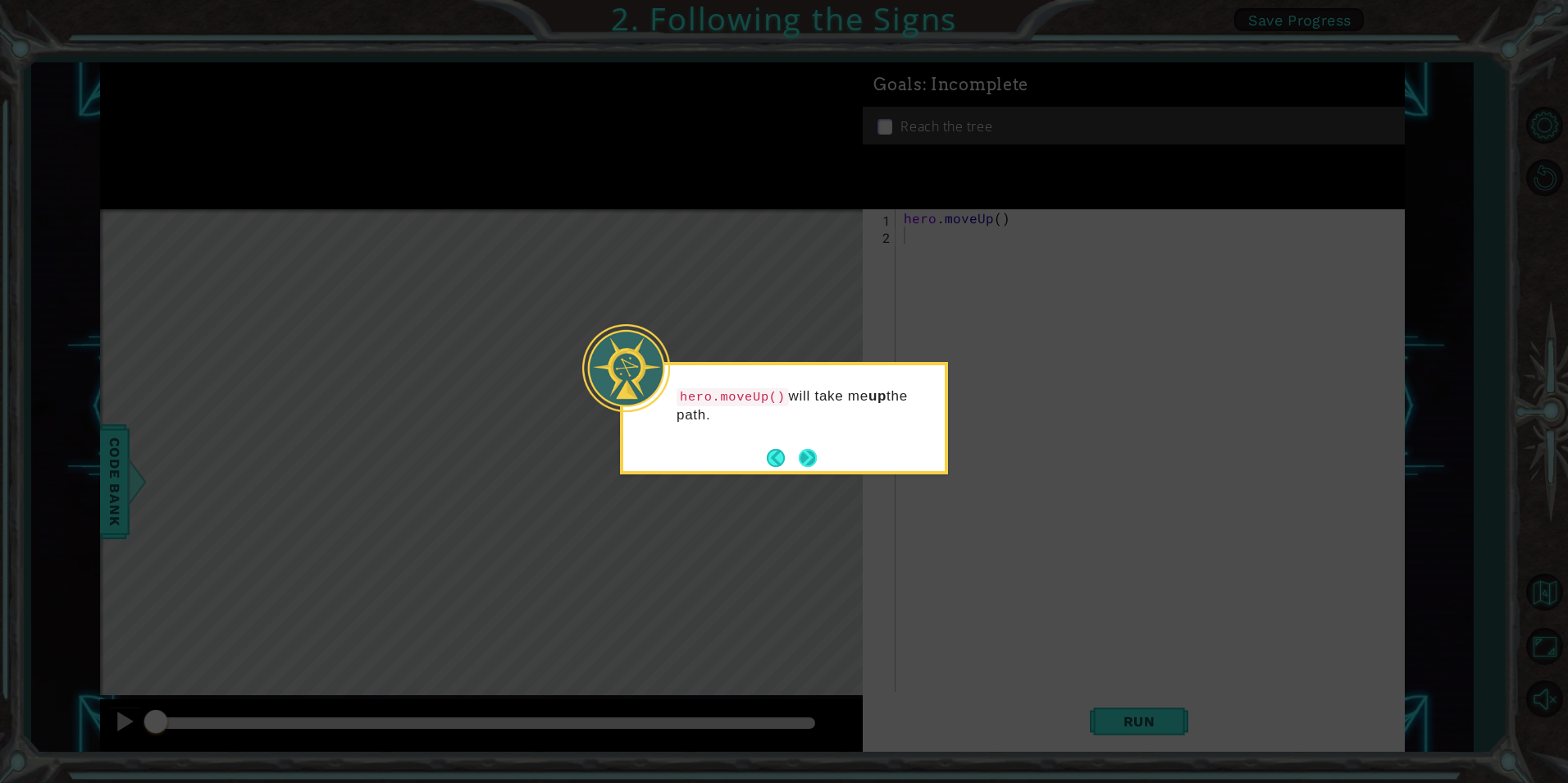
click at [810, 463] on button "Next" at bounding box center [808, 458] width 18 height 18
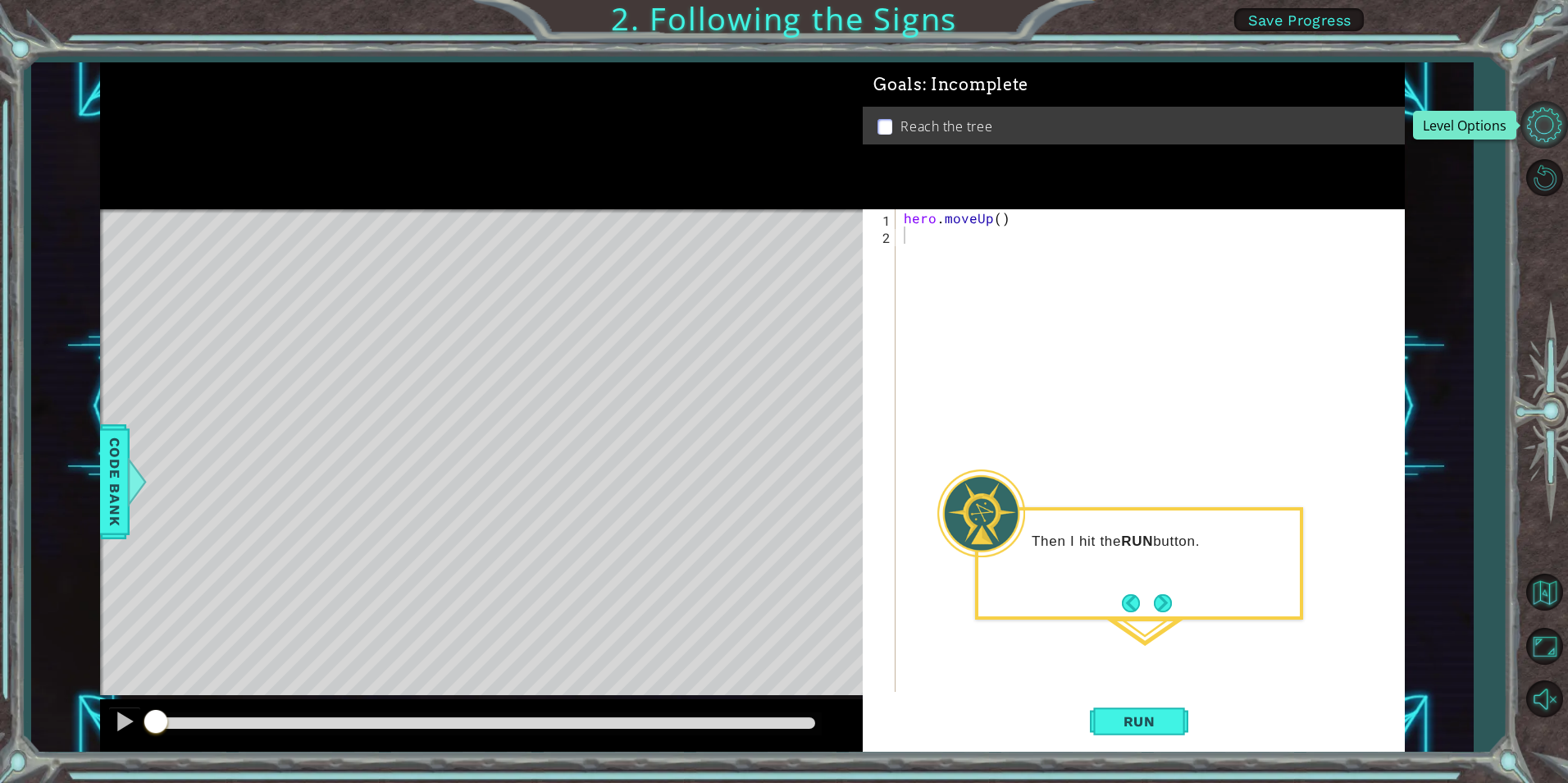
click at [1542, 120] on button "Level Options" at bounding box center [1545, 124] width 48 height 48
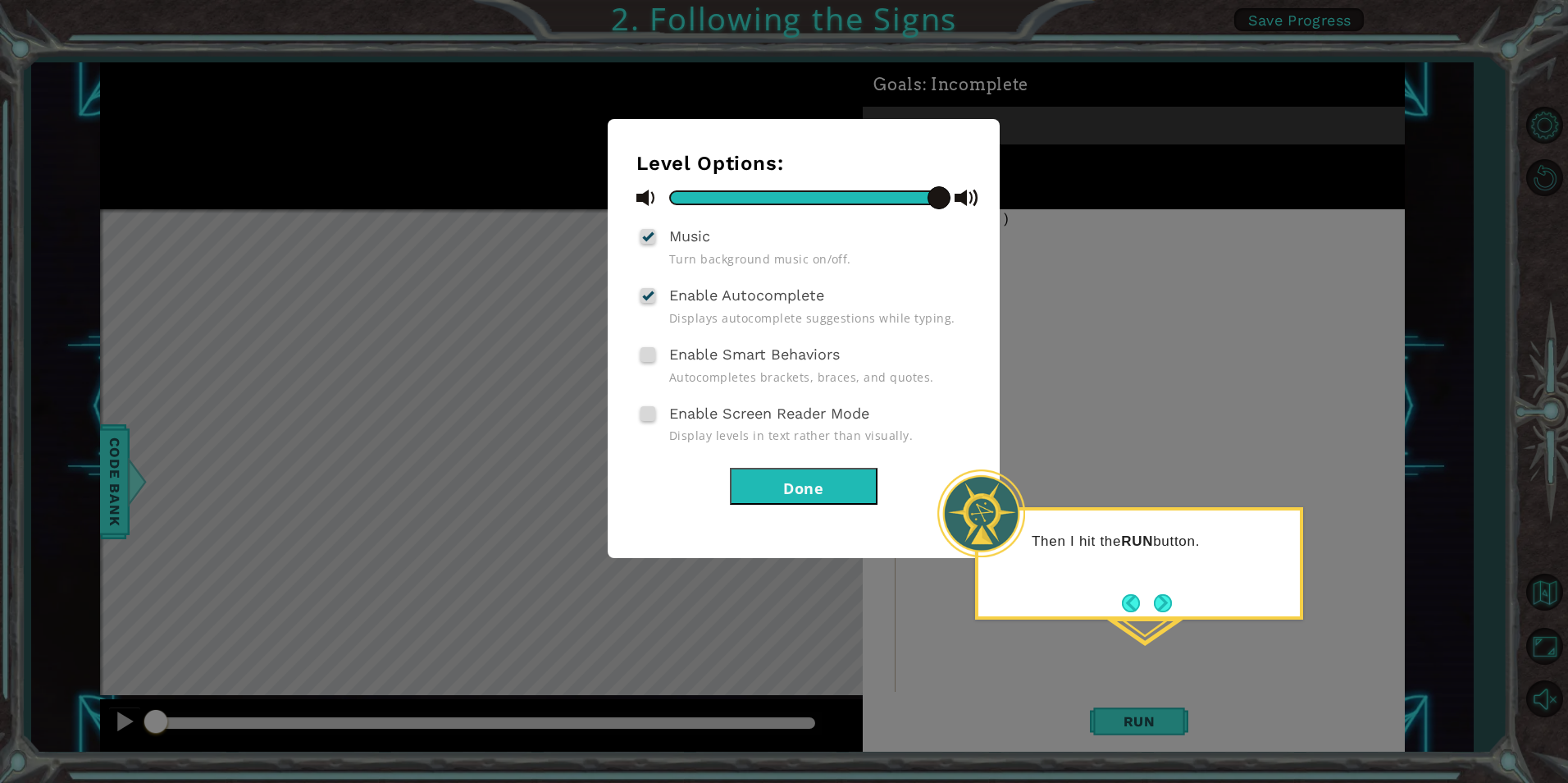
click at [821, 452] on div "Level Options: Music Turn background music on/off. Enable Autocomplete Displays…" at bounding box center [804, 328] width 335 height 352
click at [826, 493] on button "Done" at bounding box center [804, 486] width 148 height 37
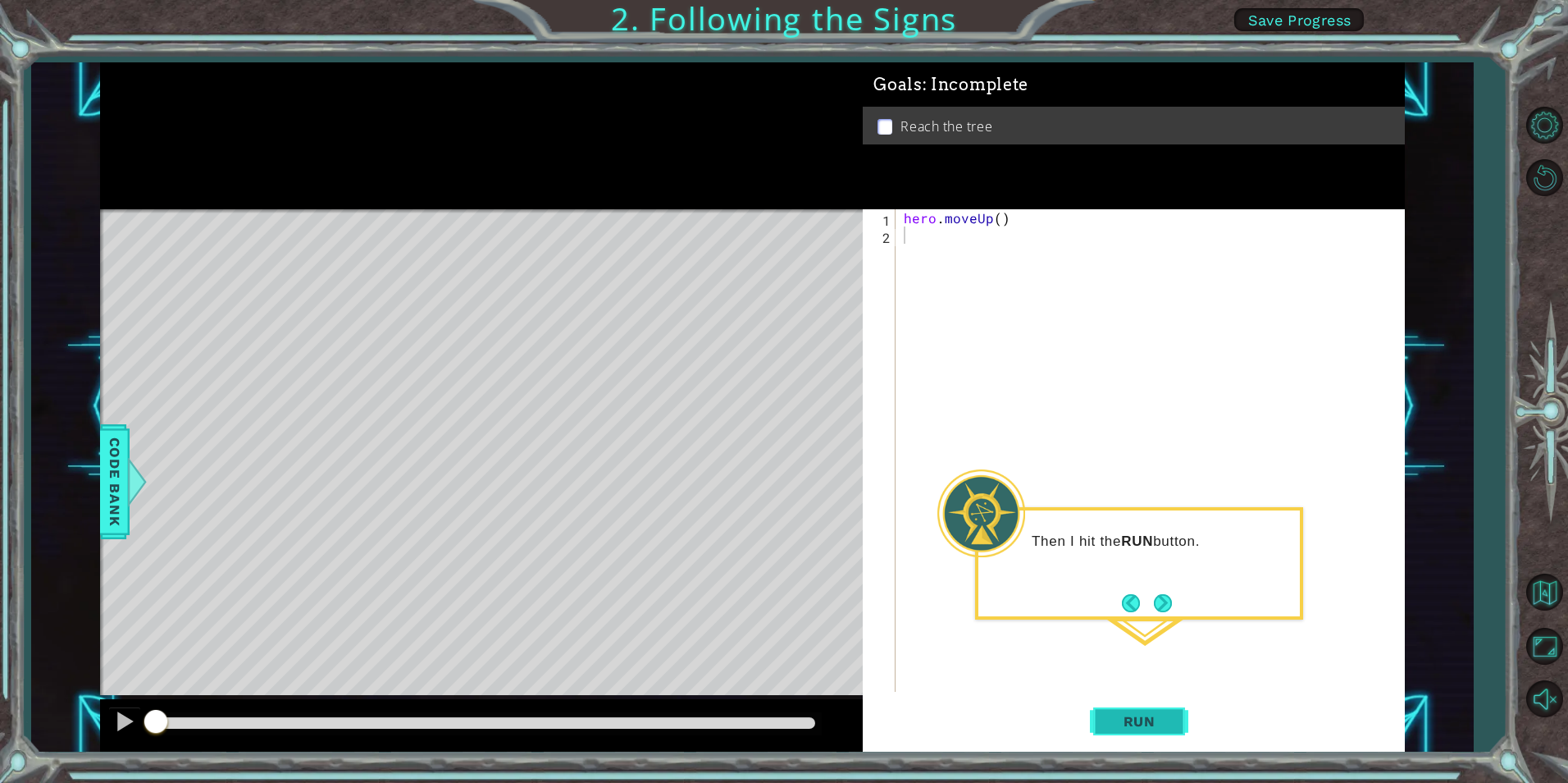
click at [1138, 713] on span "Run" at bounding box center [1139, 722] width 65 height 17
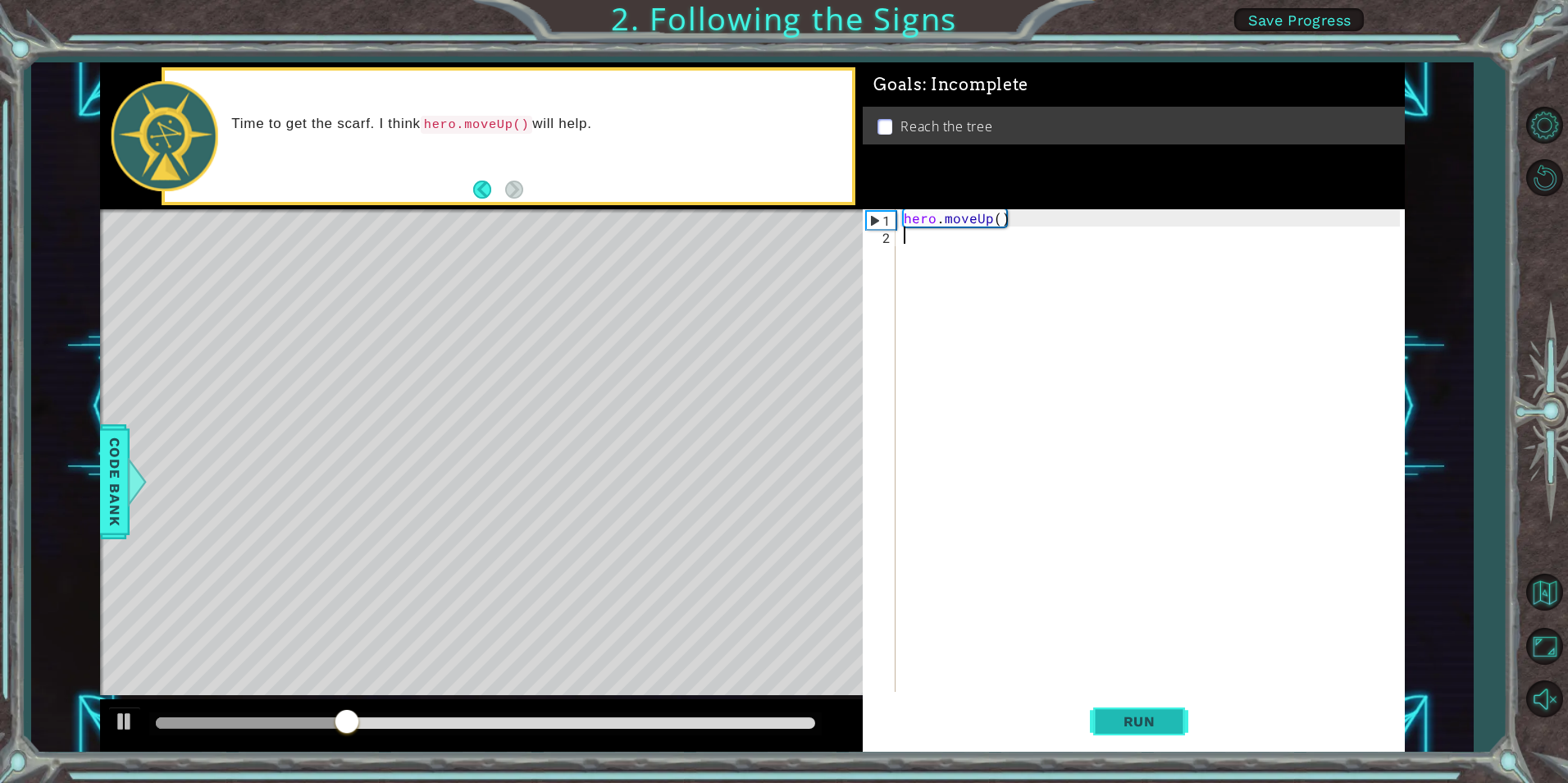
click at [1129, 708] on button "Run" at bounding box center [1138, 721] width 98 height 55
click at [1127, 710] on button "Run" at bounding box center [1138, 721] width 98 height 55
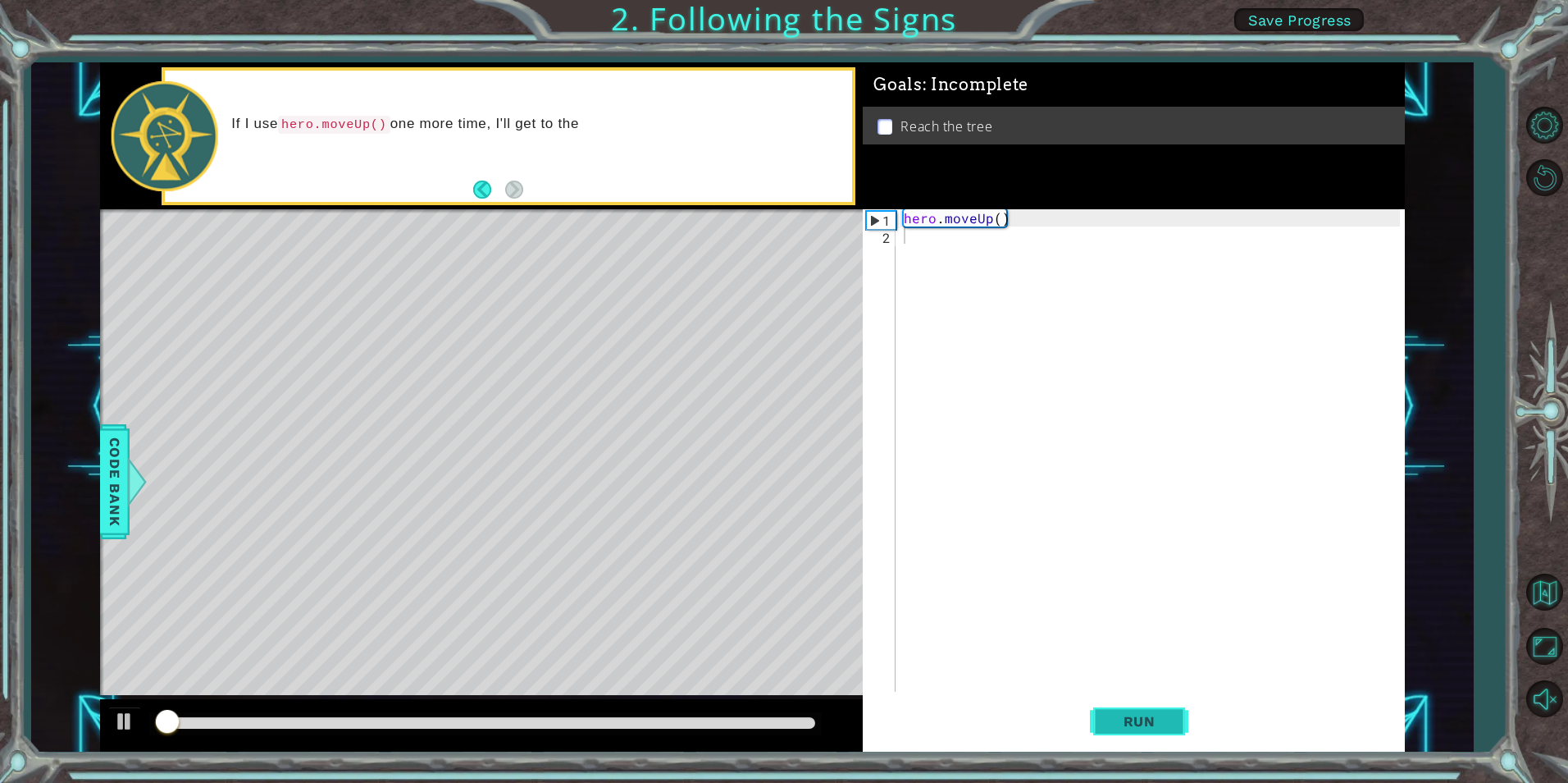
click at [1127, 710] on button "Run" at bounding box center [1138, 721] width 98 height 55
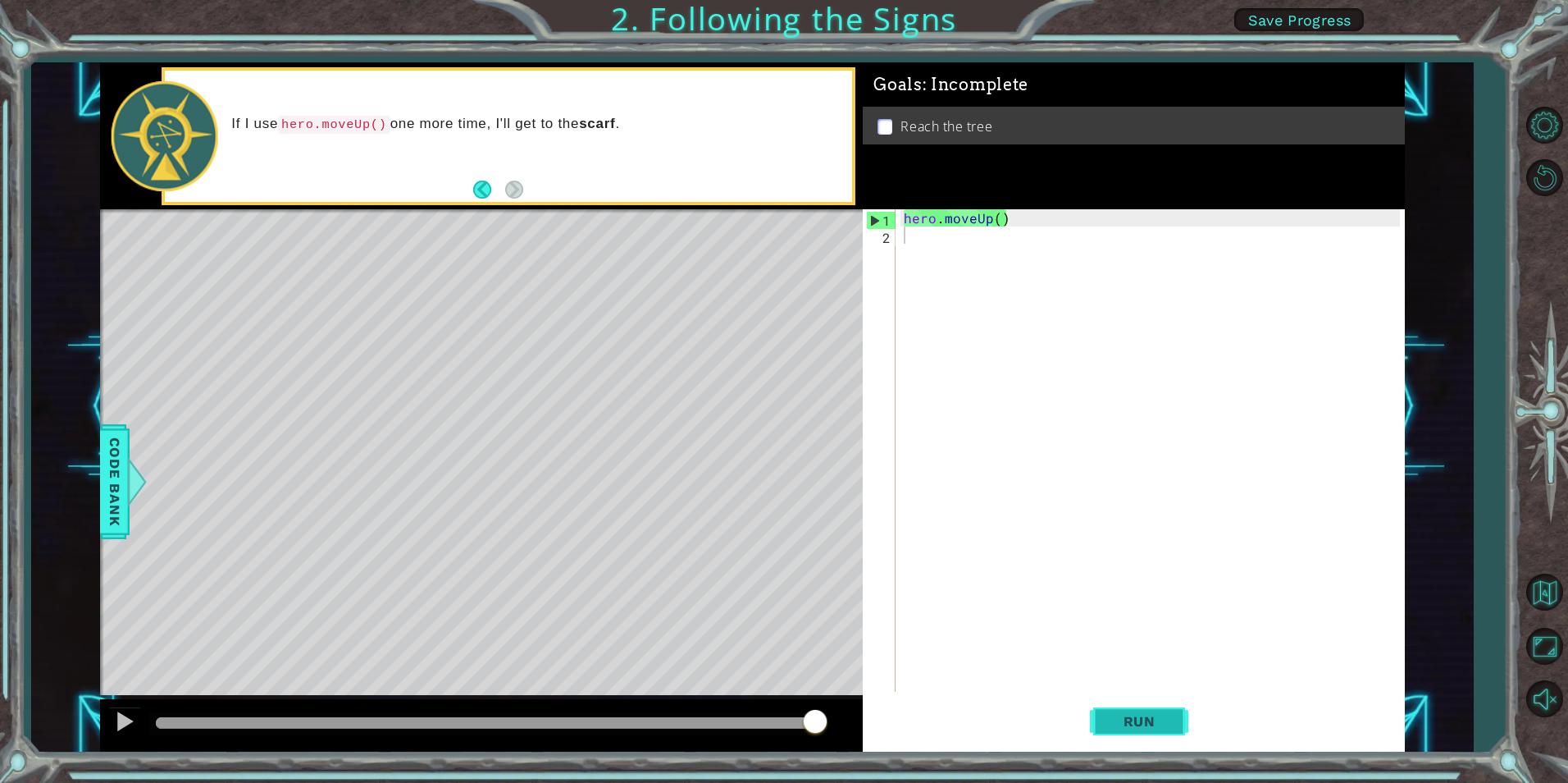
click at [1135, 713] on span "Run" at bounding box center [1139, 722] width 65 height 17
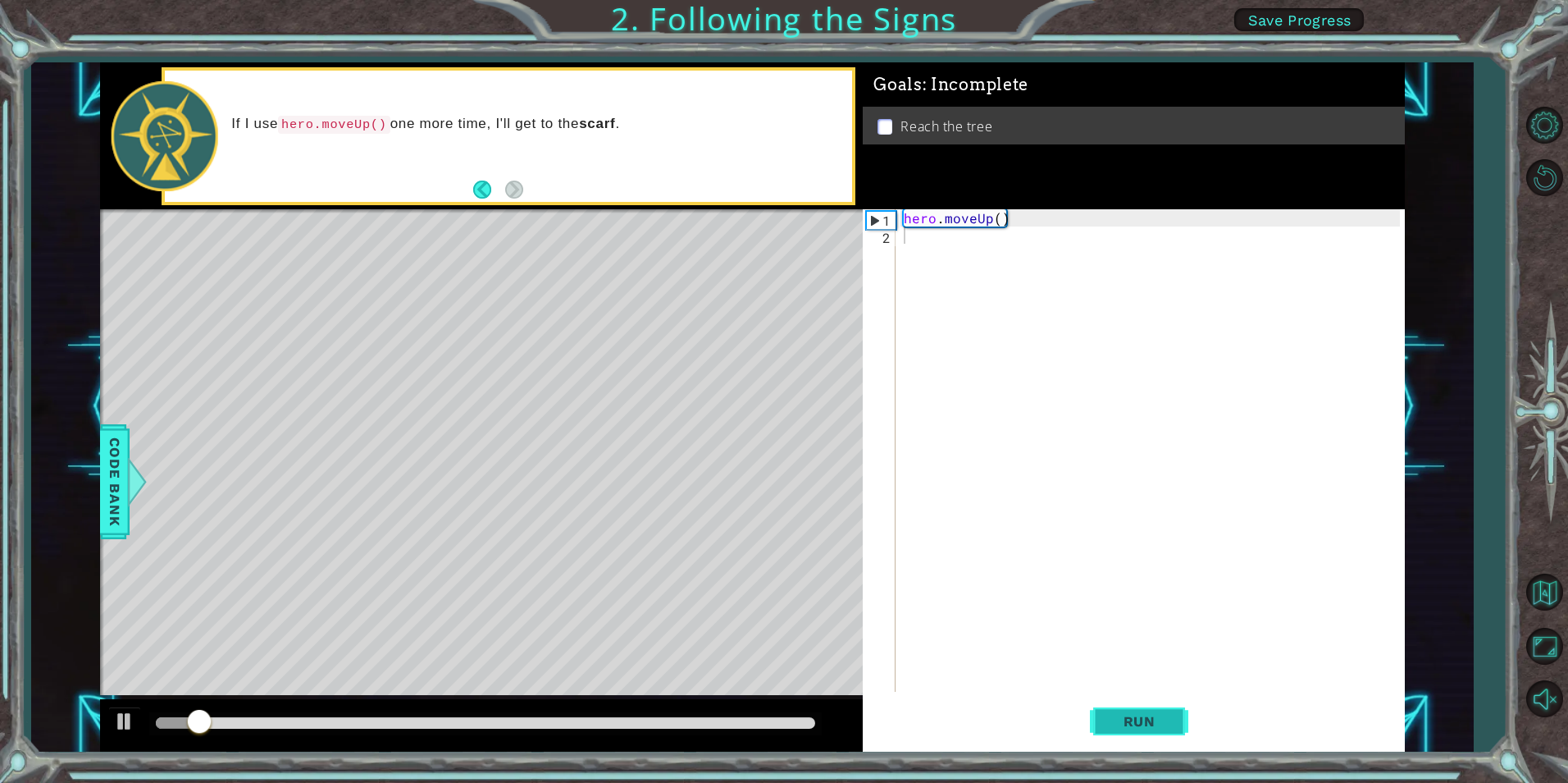
click at [1138, 711] on button "Run" at bounding box center [1138, 721] width 98 height 55
click at [929, 221] on div "hero . moveUp ( )" at bounding box center [1154, 467] width 507 height 517
type textarea "hero.moveUp()"
click at [923, 241] on div "hero . moveUp ( )" at bounding box center [1154, 467] width 507 height 517
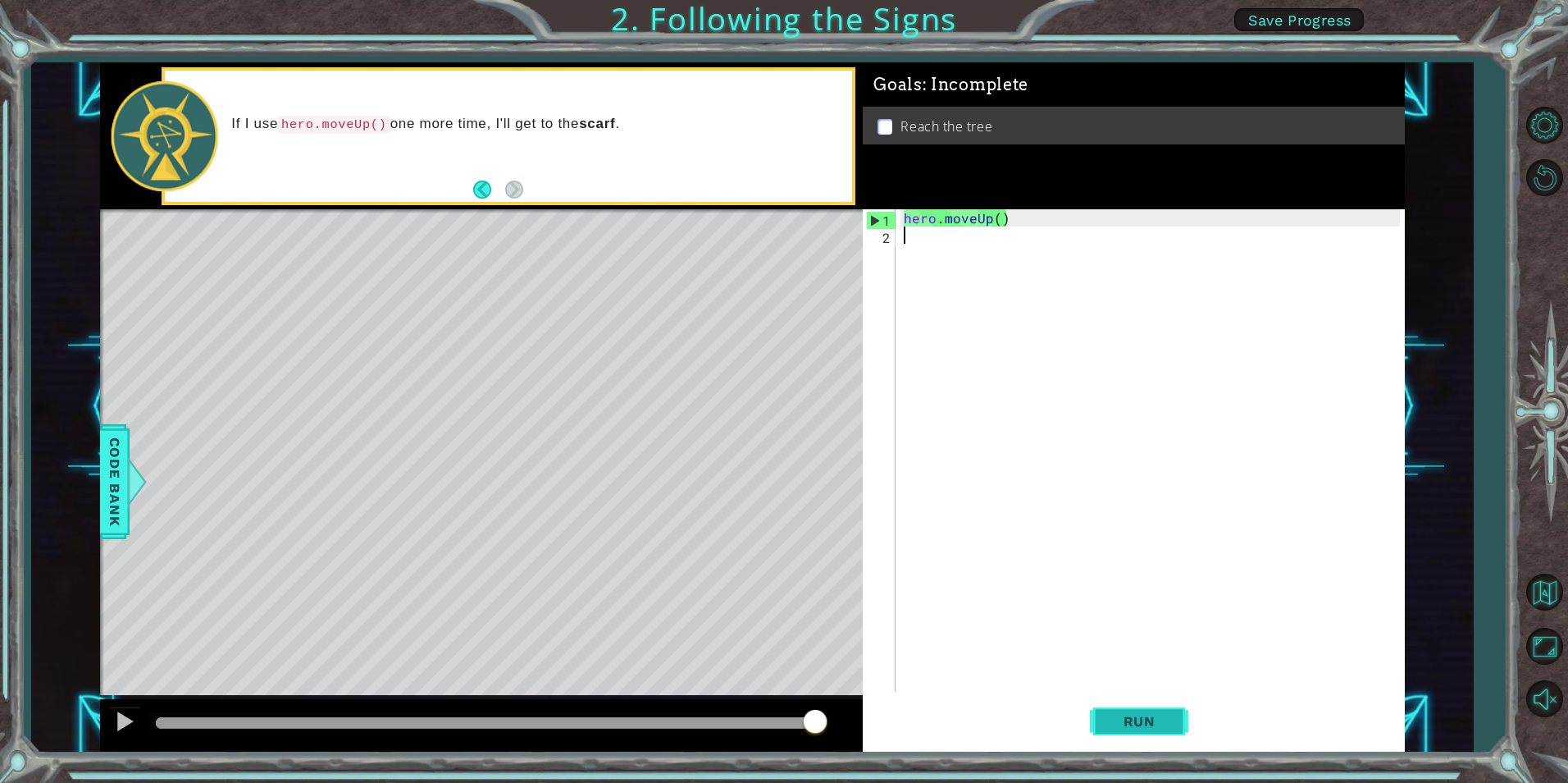
click at [1166, 720] on span "Run" at bounding box center [1139, 722] width 65 height 17
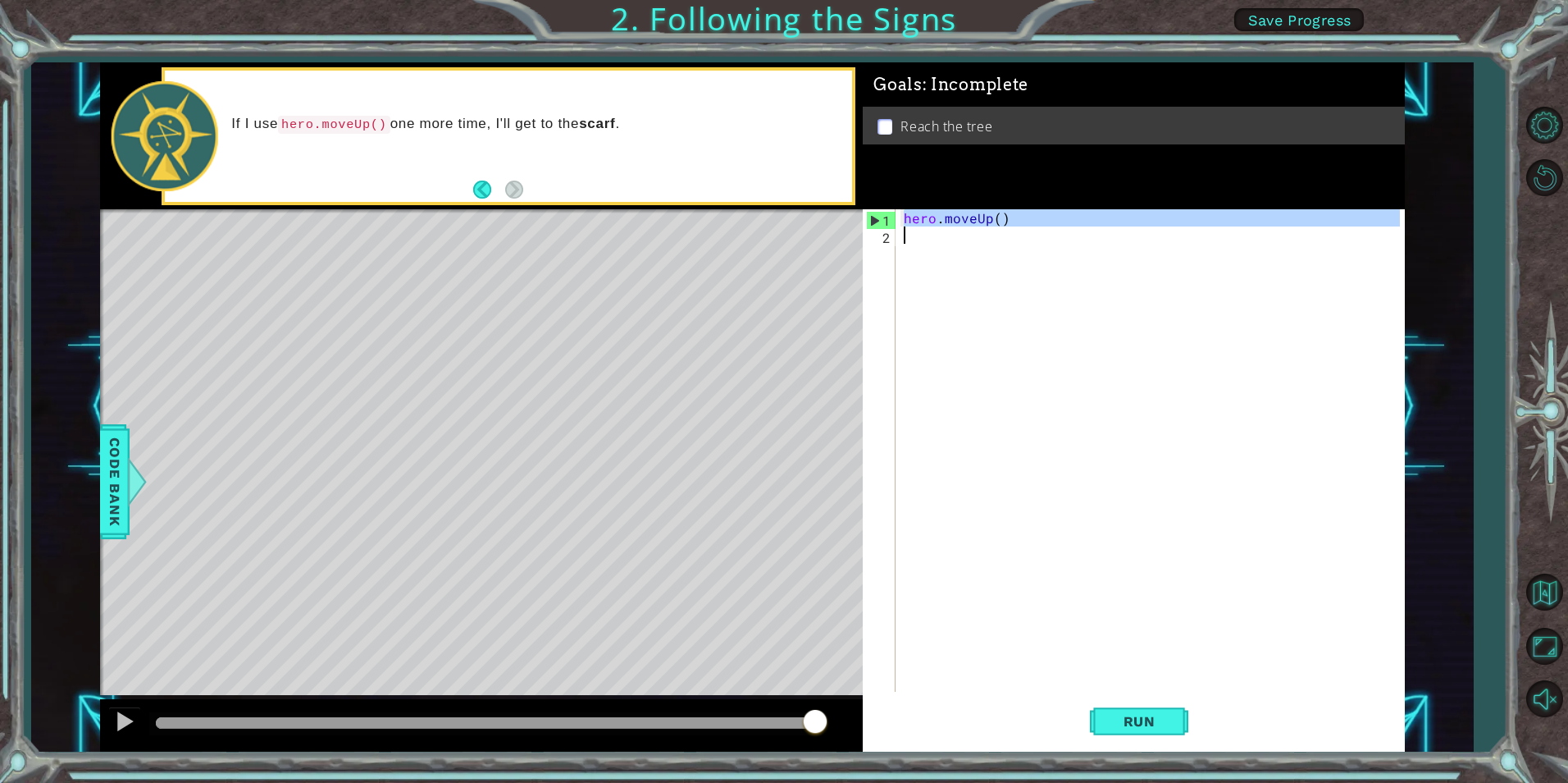
drag, startPoint x: 903, startPoint y: 219, endPoint x: 1065, endPoint y: 244, distance: 163.9
click at [1065, 243] on div "hero . moveUp ( )" at bounding box center [1154, 467] width 507 height 517
type textarea "hero.moveUp()"
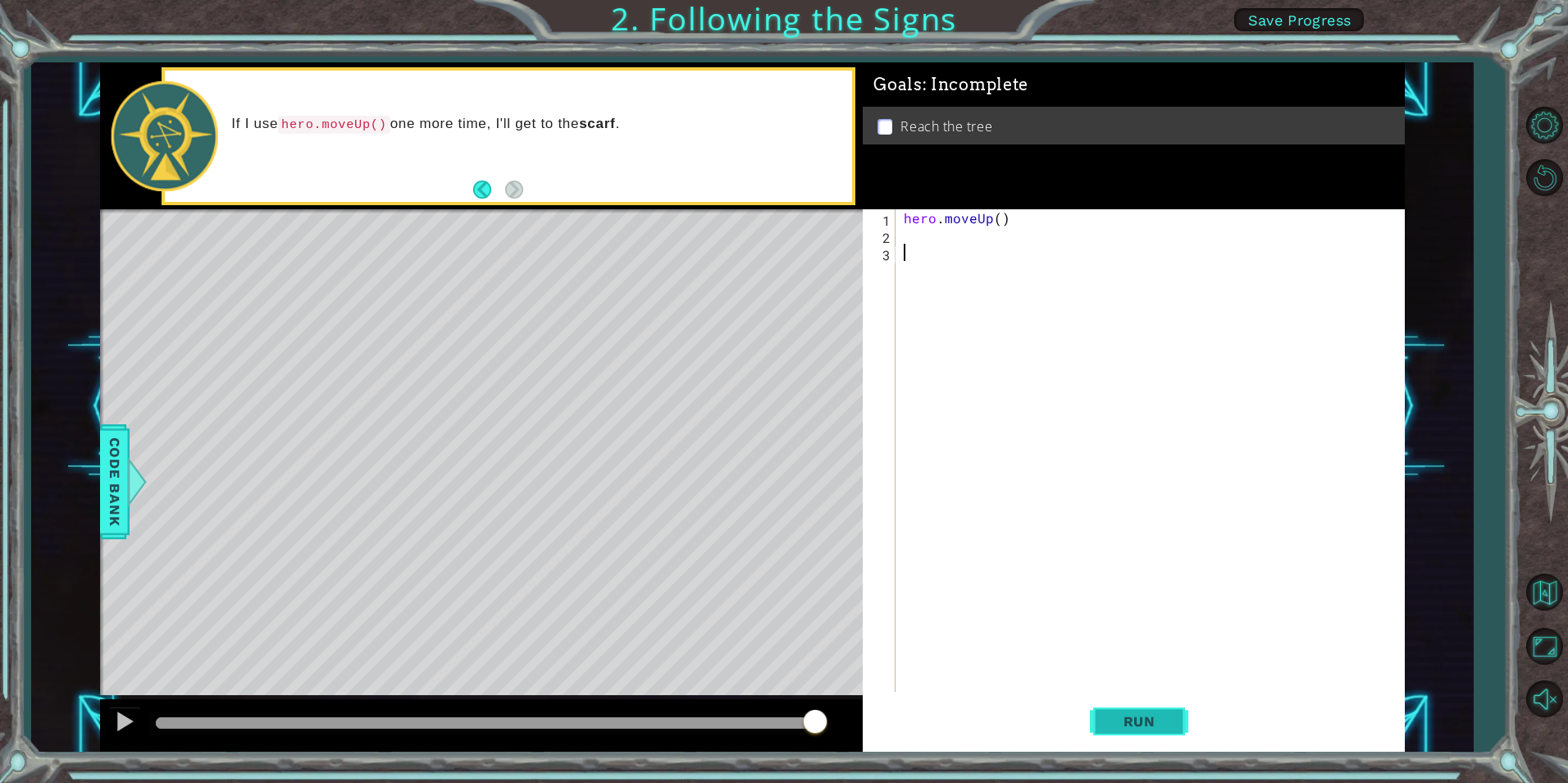
drag, startPoint x: 1155, startPoint y: 717, endPoint x: 1159, endPoint y: 703, distance: 14.6
click at [1157, 710] on button "Run" at bounding box center [1138, 721] width 98 height 55
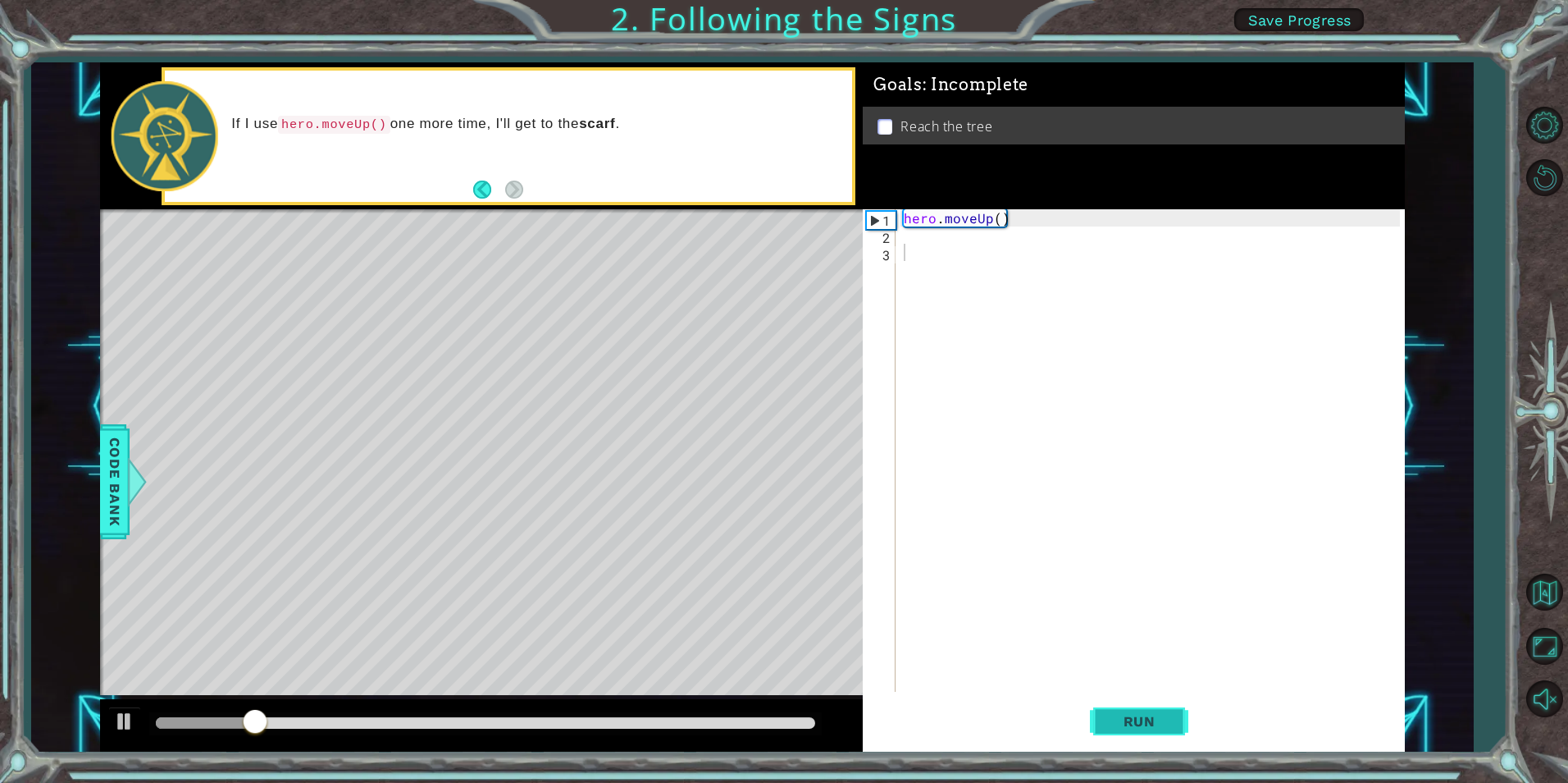
click at [1133, 717] on span "Run" at bounding box center [1139, 722] width 65 height 17
click at [477, 191] on button "Back" at bounding box center [489, 190] width 32 height 18
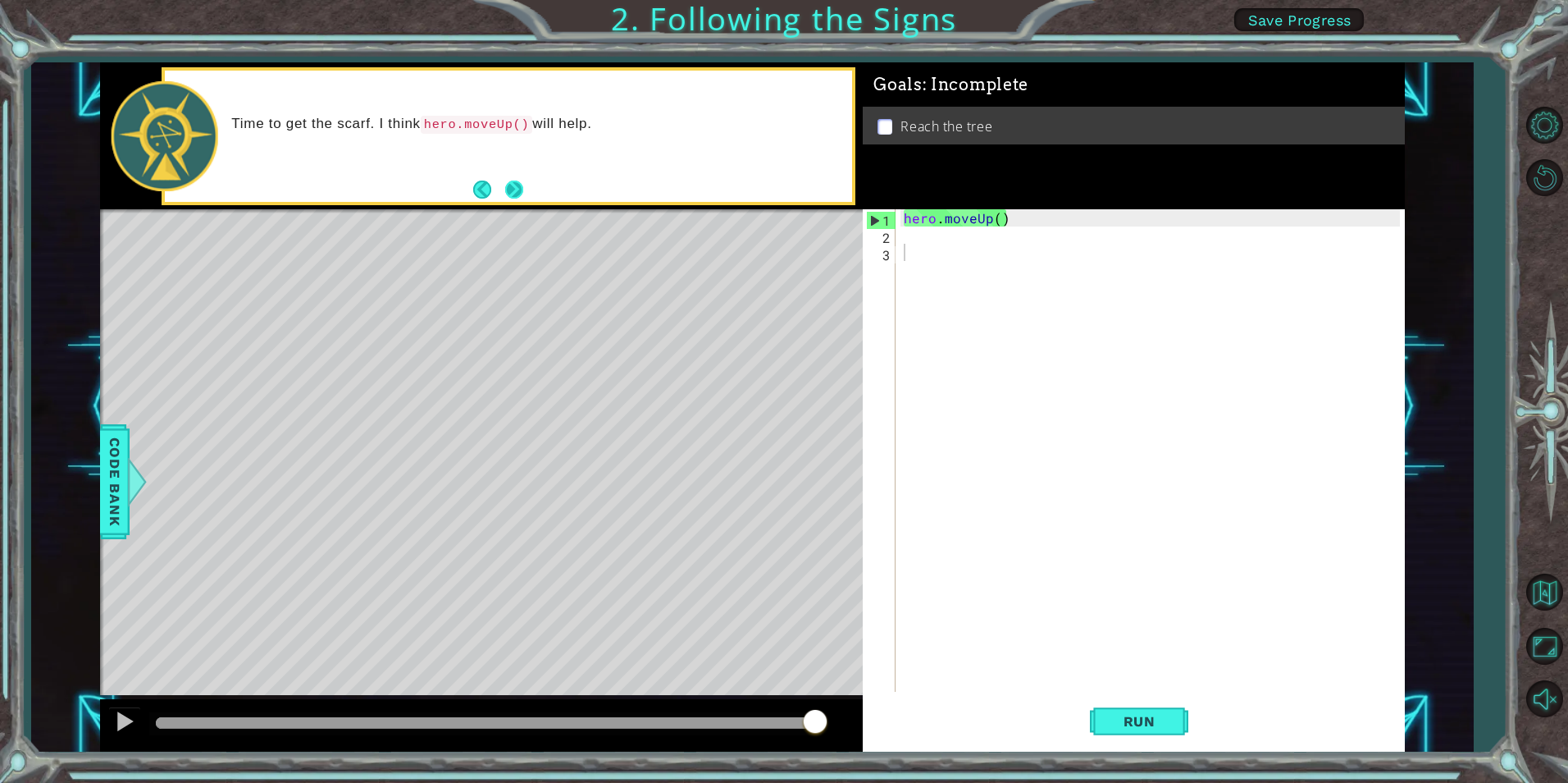
click at [512, 182] on button "Next" at bounding box center [514, 190] width 18 height 18
click at [482, 187] on button "Back" at bounding box center [489, 190] width 32 height 18
click at [481, 189] on button "Back" at bounding box center [489, 190] width 32 height 18
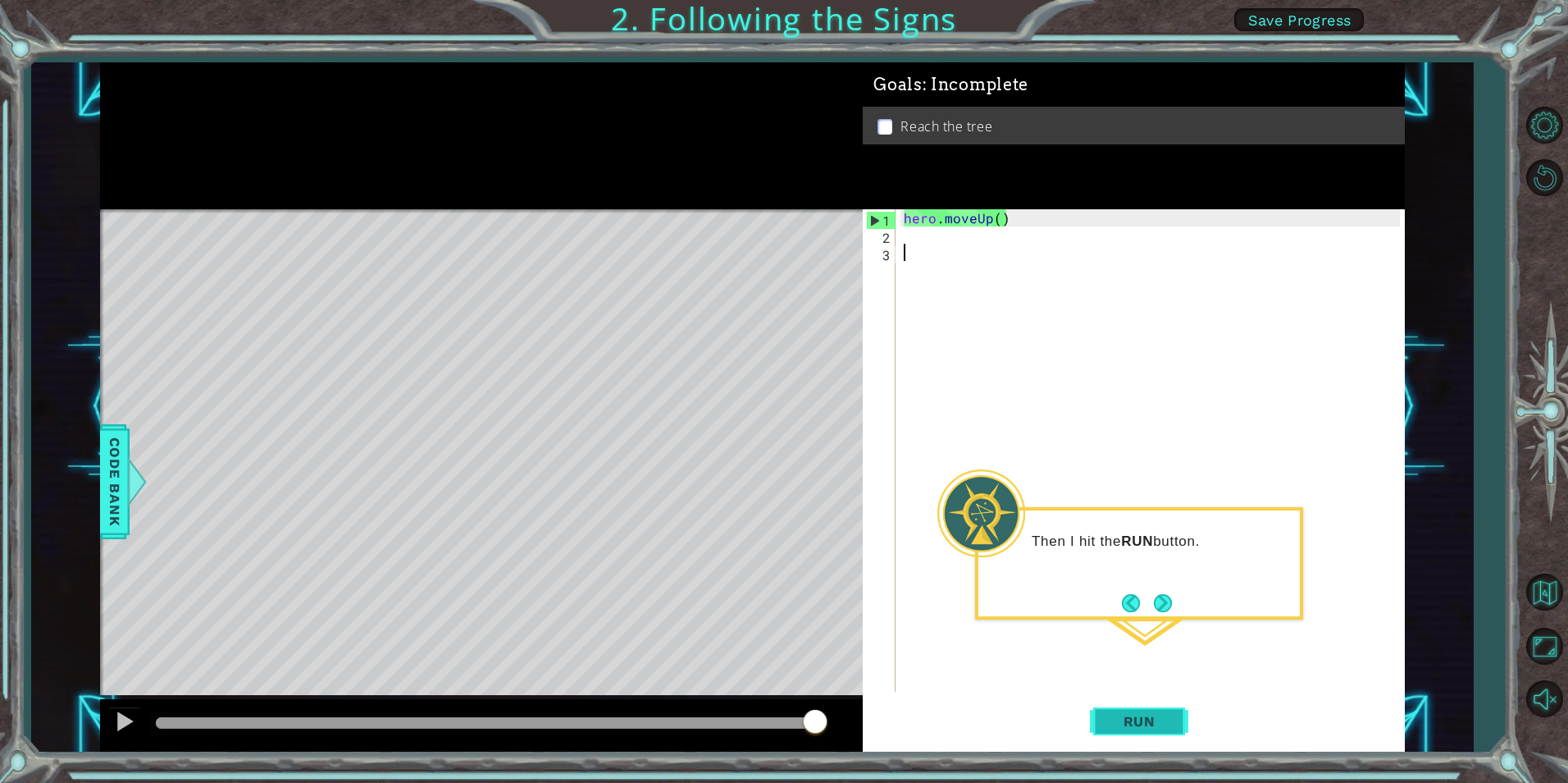
click at [1134, 724] on span "Run" at bounding box center [1139, 722] width 65 height 17
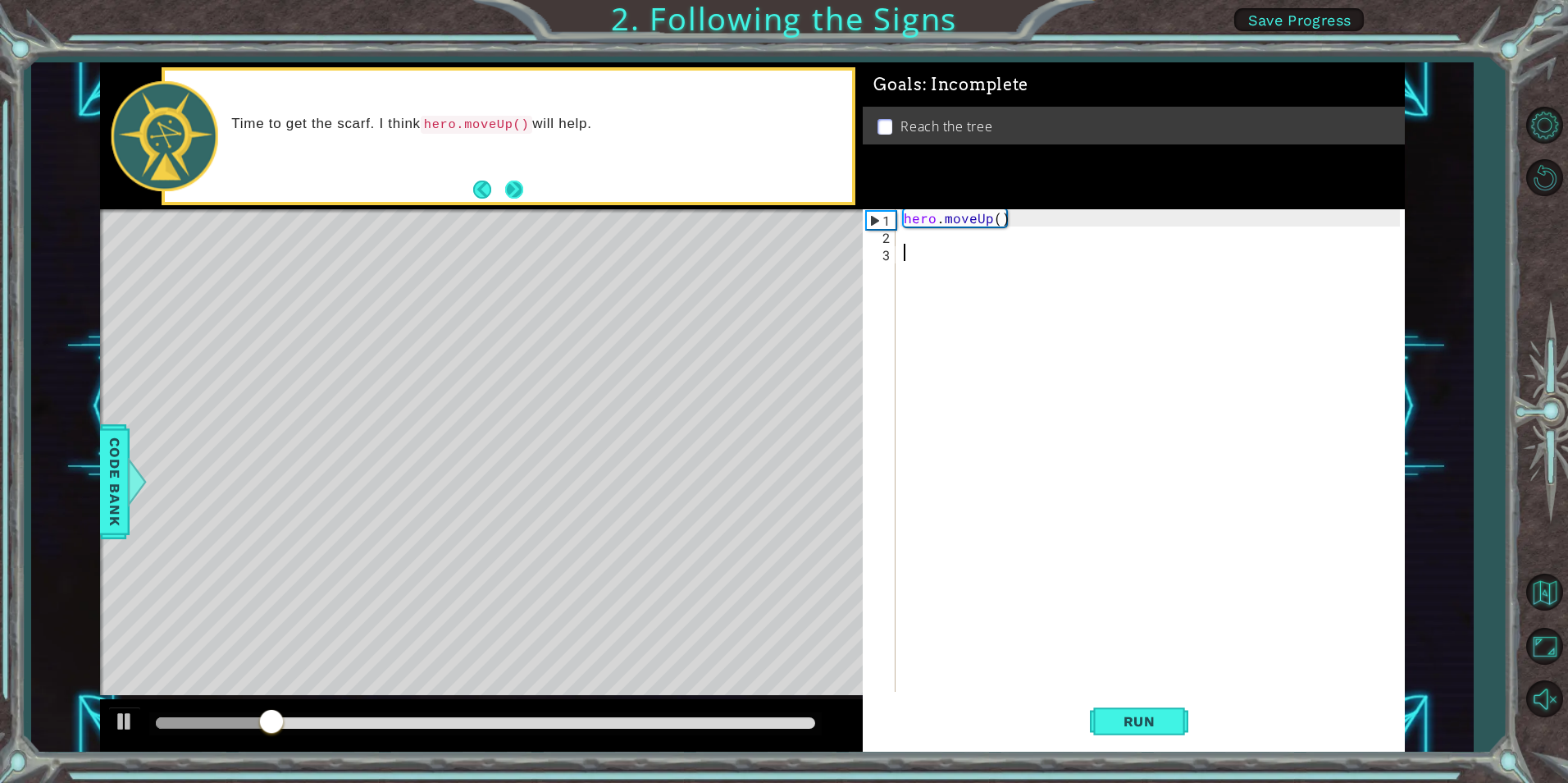
click at [505, 191] on button "Next" at bounding box center [514, 190] width 18 height 18
click at [905, 239] on div "hero . moveUp ( )" at bounding box center [1154, 467] width 507 height 517
click at [880, 221] on div "1" at bounding box center [881, 220] width 29 height 18
type textarea "hero.moveUp()"
click at [906, 243] on div "hero . moveUp ( )" at bounding box center [1154, 467] width 507 height 517
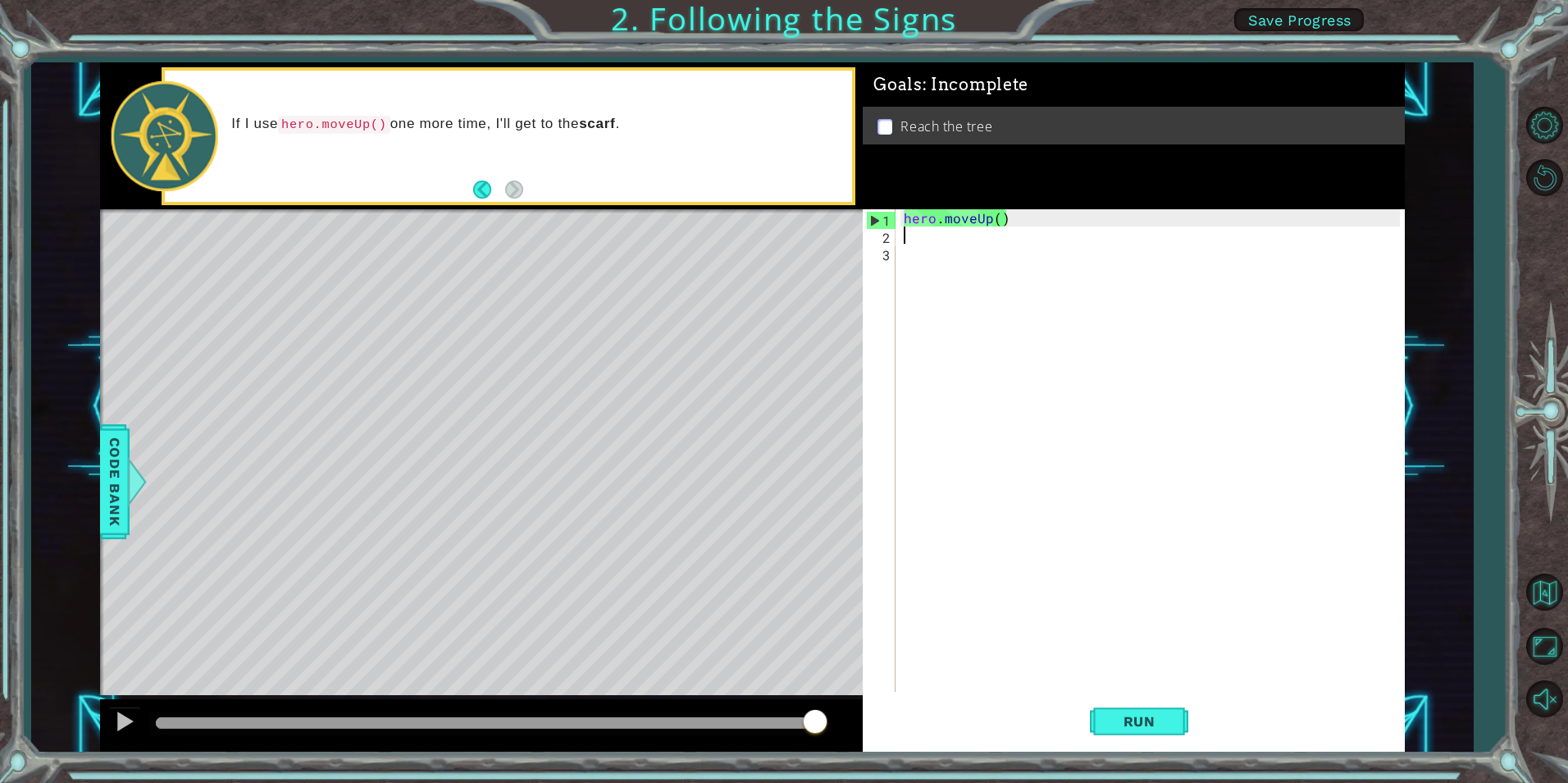
click at [906, 243] on div "hero . moveUp ( )" at bounding box center [1154, 467] width 507 height 517
type textarea "hero.moveUp()"
click at [1112, 726] on span "Run" at bounding box center [1139, 722] width 65 height 17
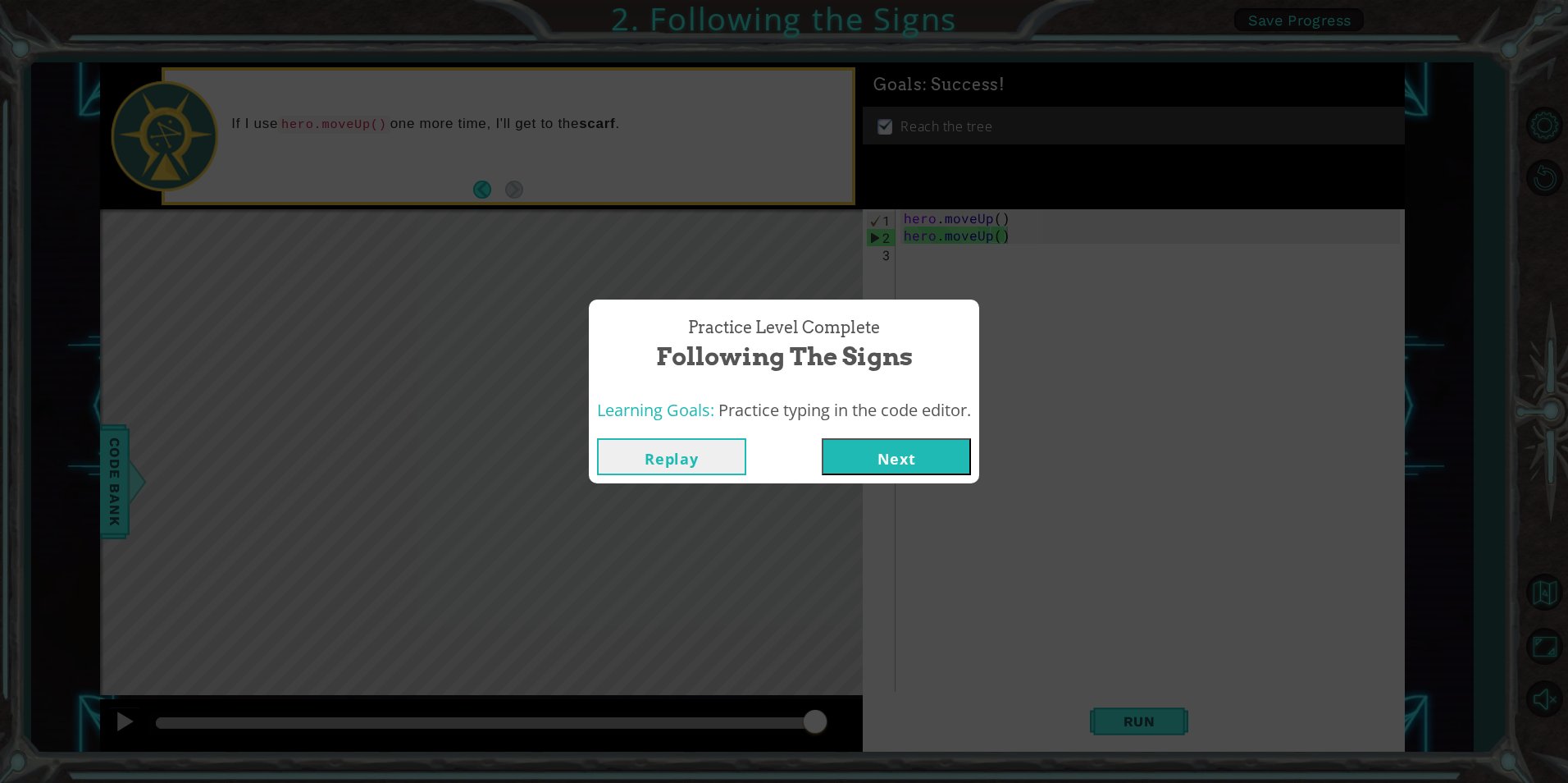
click at [916, 448] on button "Next" at bounding box center [897, 457] width 149 height 37
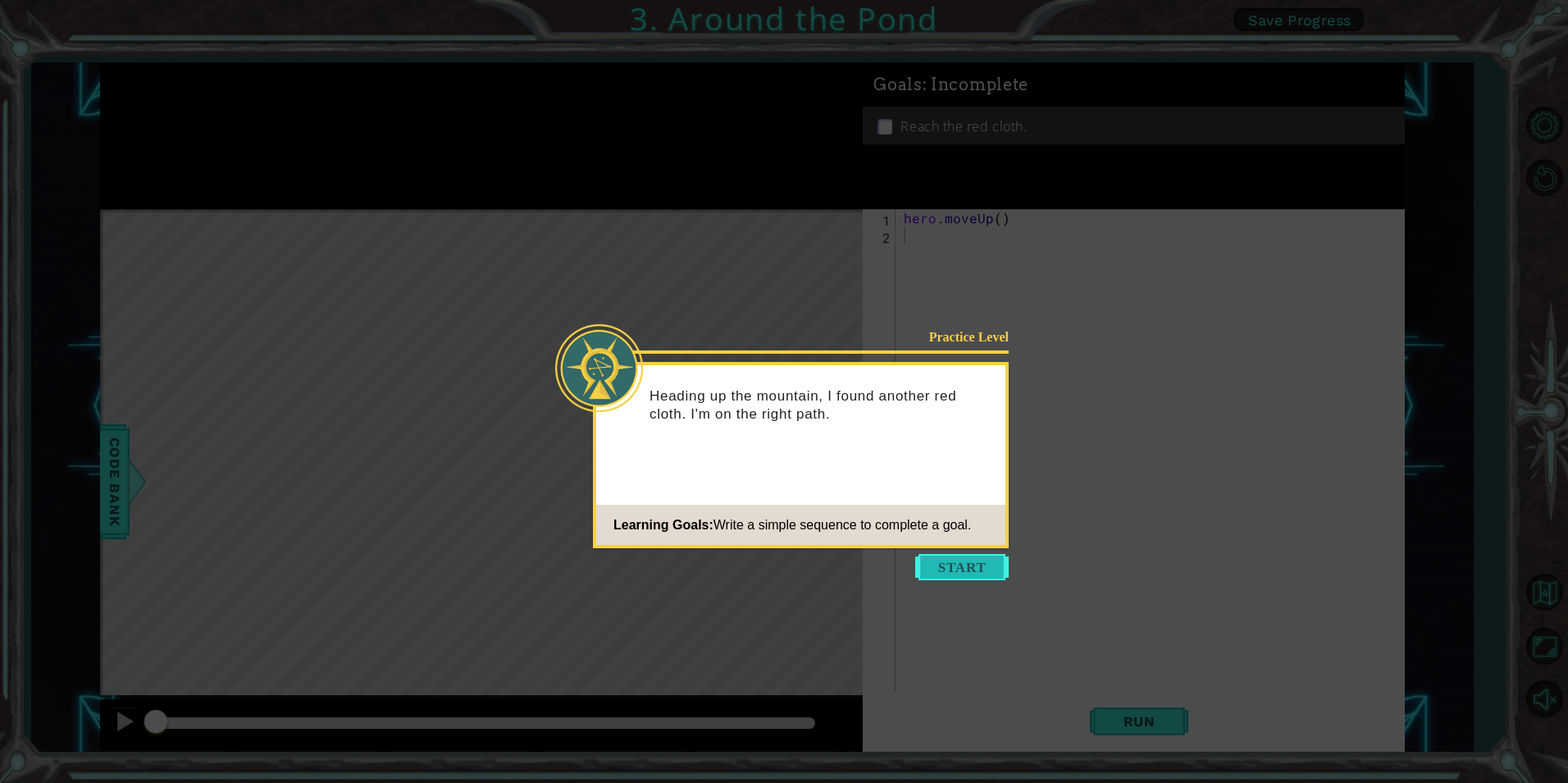
click at [935, 567] on button "Start" at bounding box center [961, 566] width 93 height 26
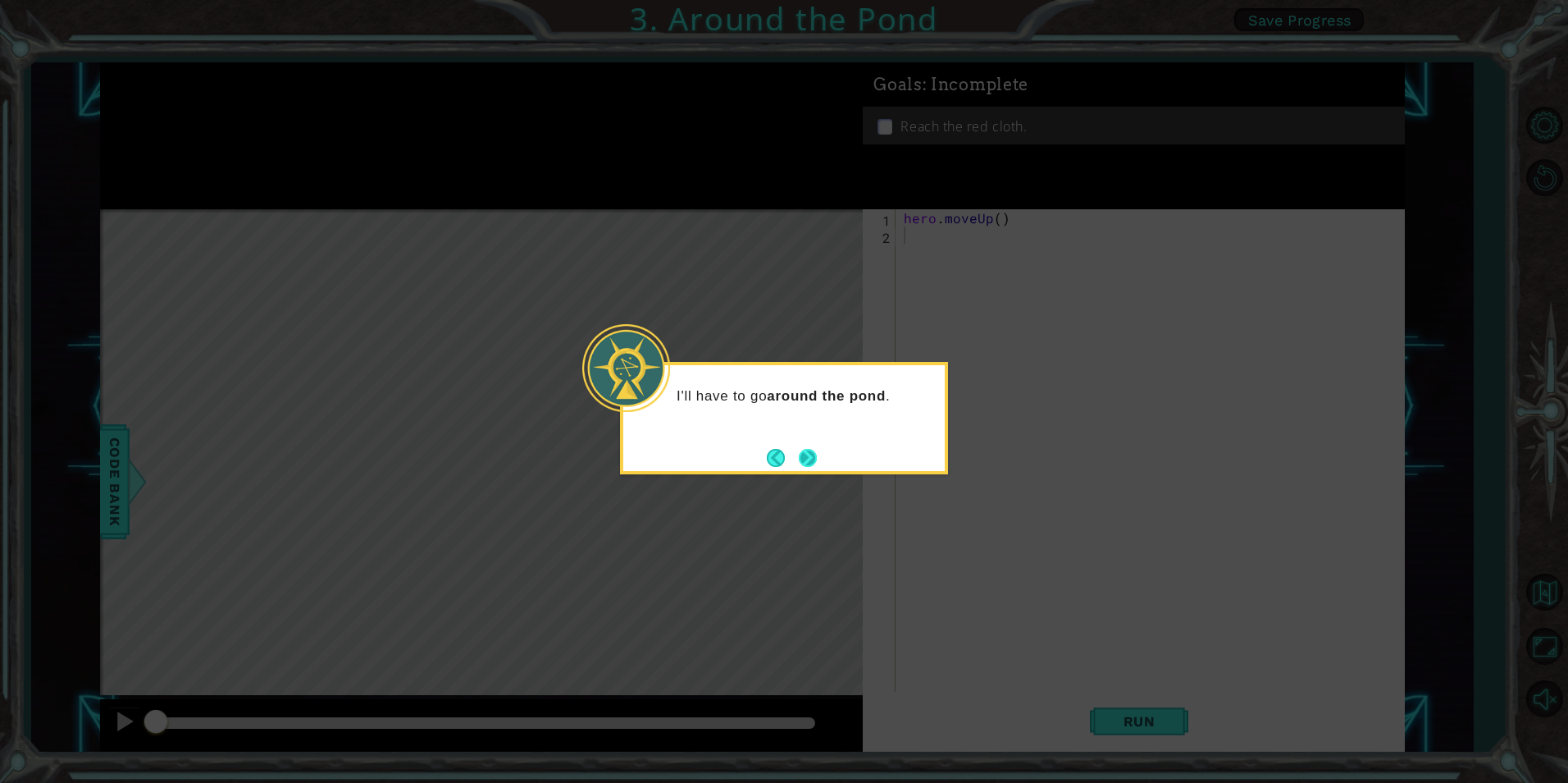
click at [803, 453] on button "Next" at bounding box center [808, 458] width 18 height 18
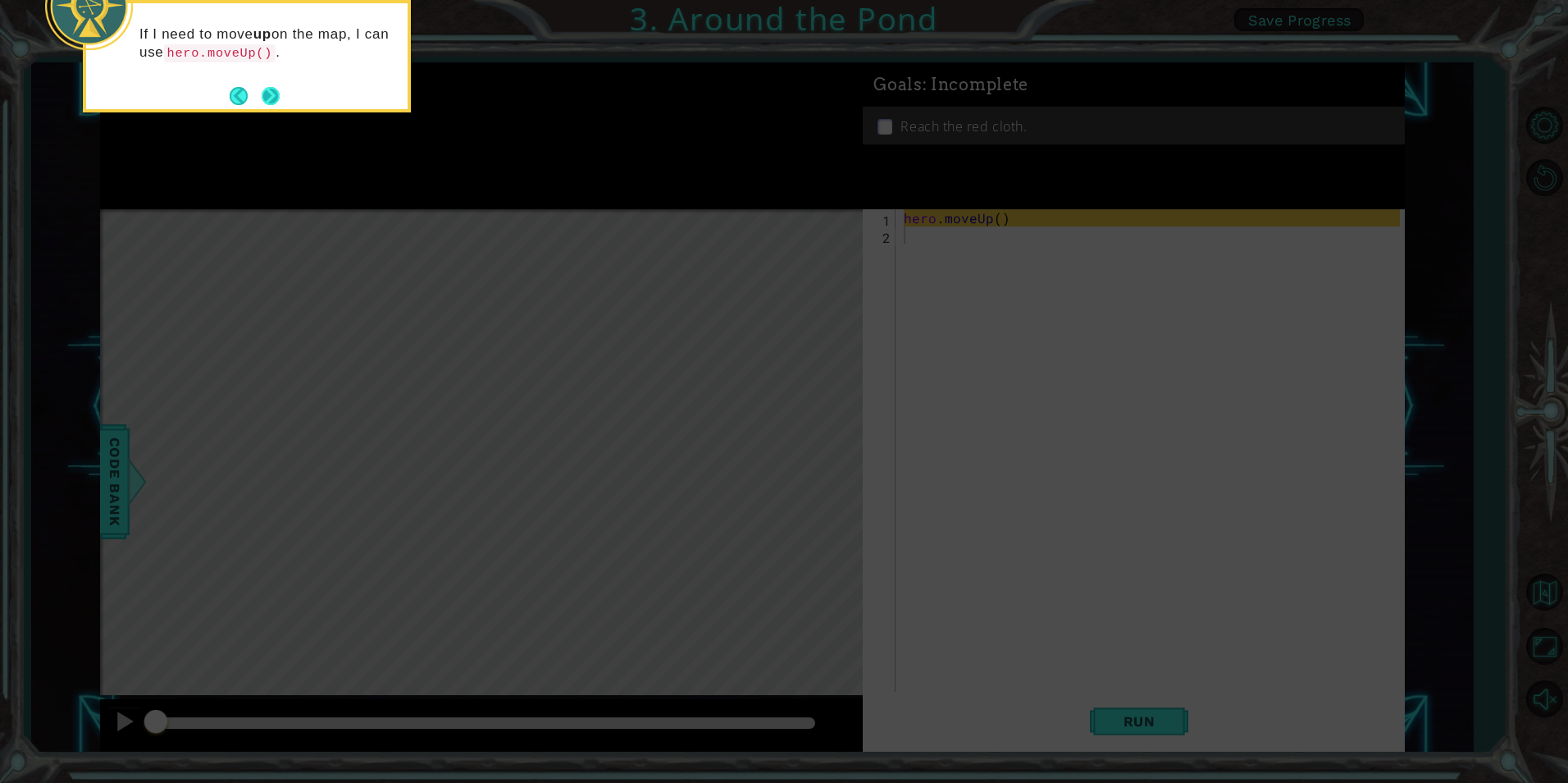
click at [269, 90] on button "Next" at bounding box center [271, 97] width 18 height 18
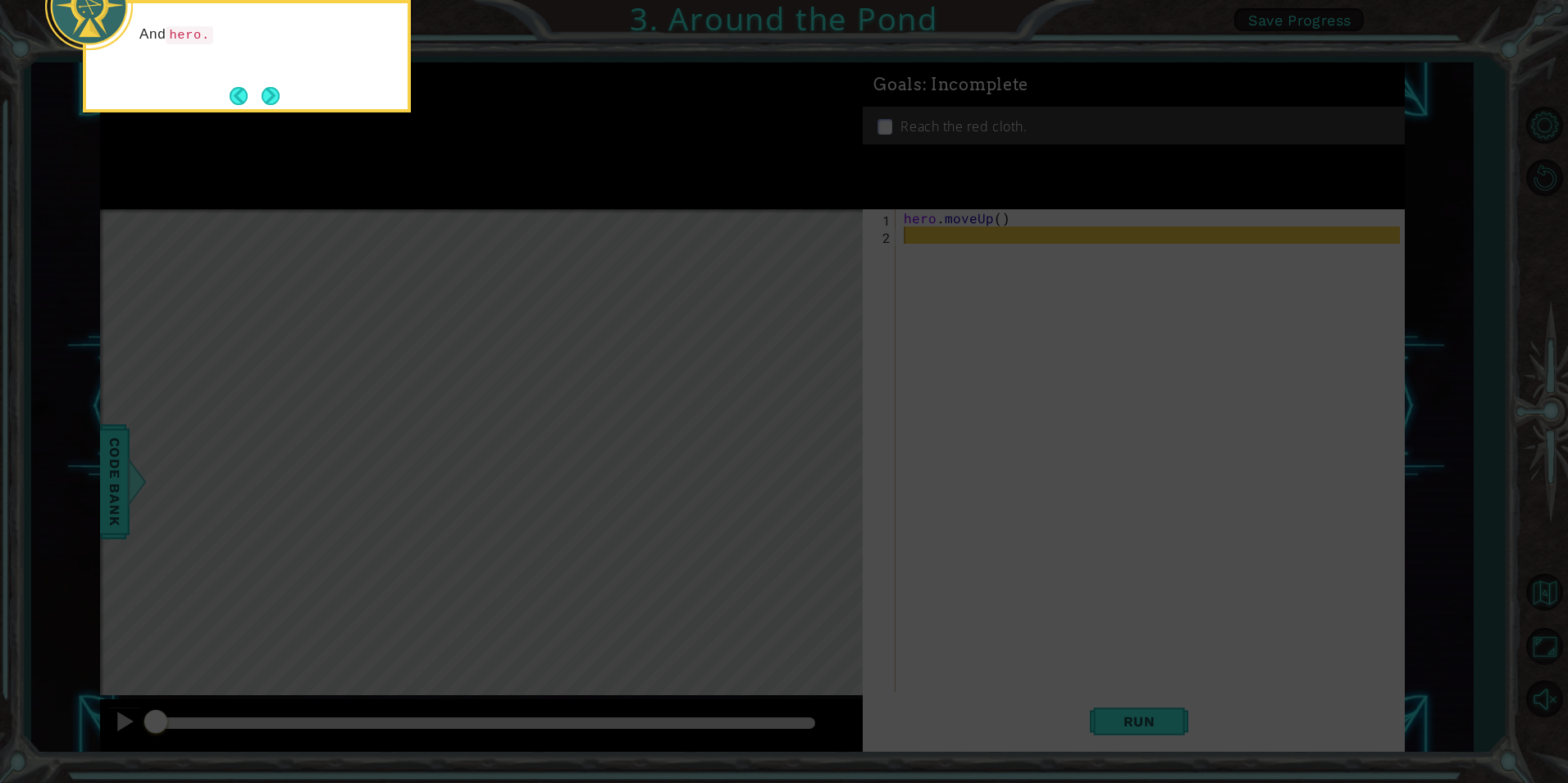
click at [269, 90] on button "Next" at bounding box center [271, 97] width 18 height 18
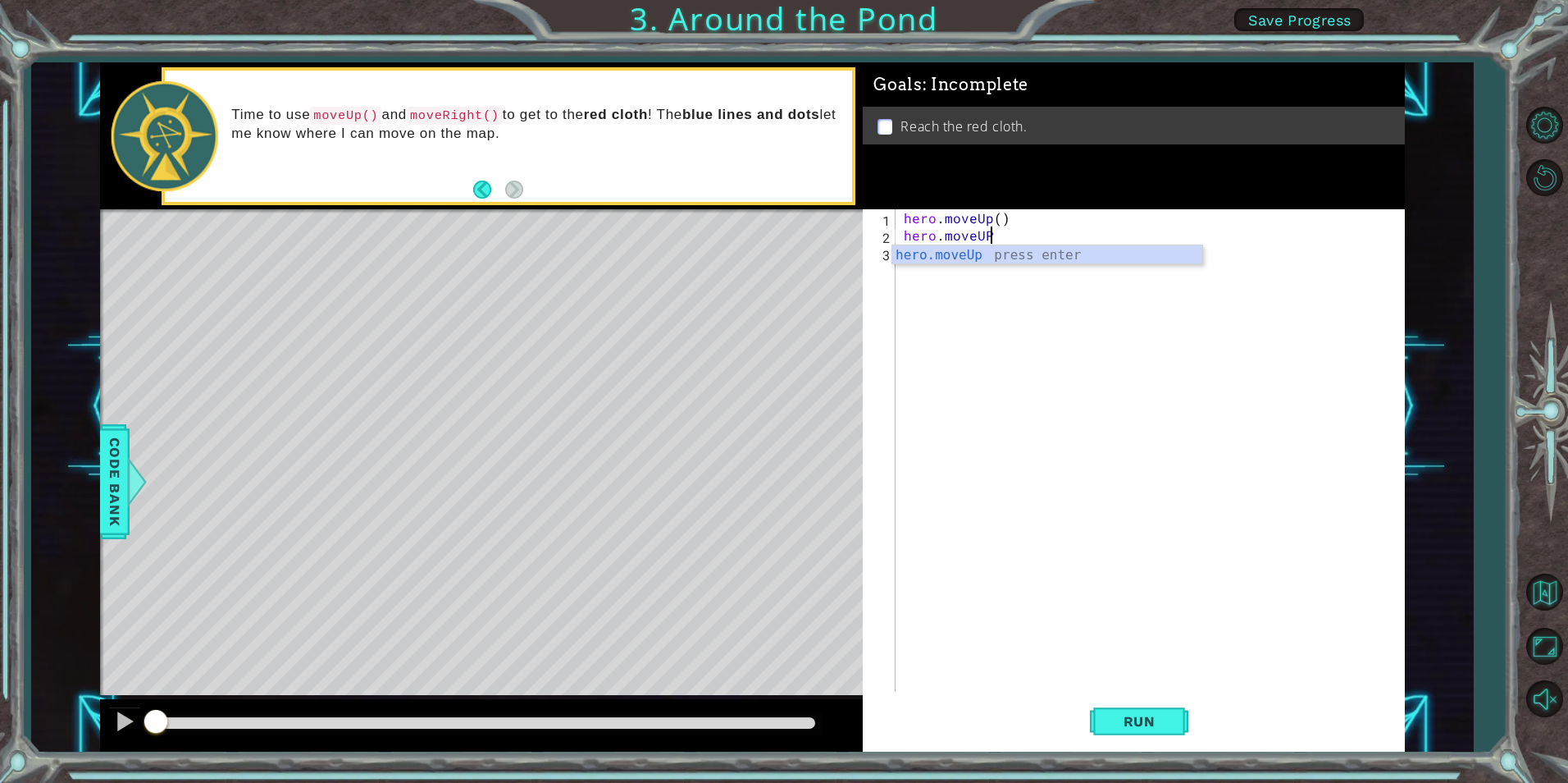
scroll to position [0, 5]
type textarea "hero.moveUP()"
click at [913, 254] on div "hero . moveUp ( ) hero . moveUP ( )" at bounding box center [1154, 467] width 507 height 517
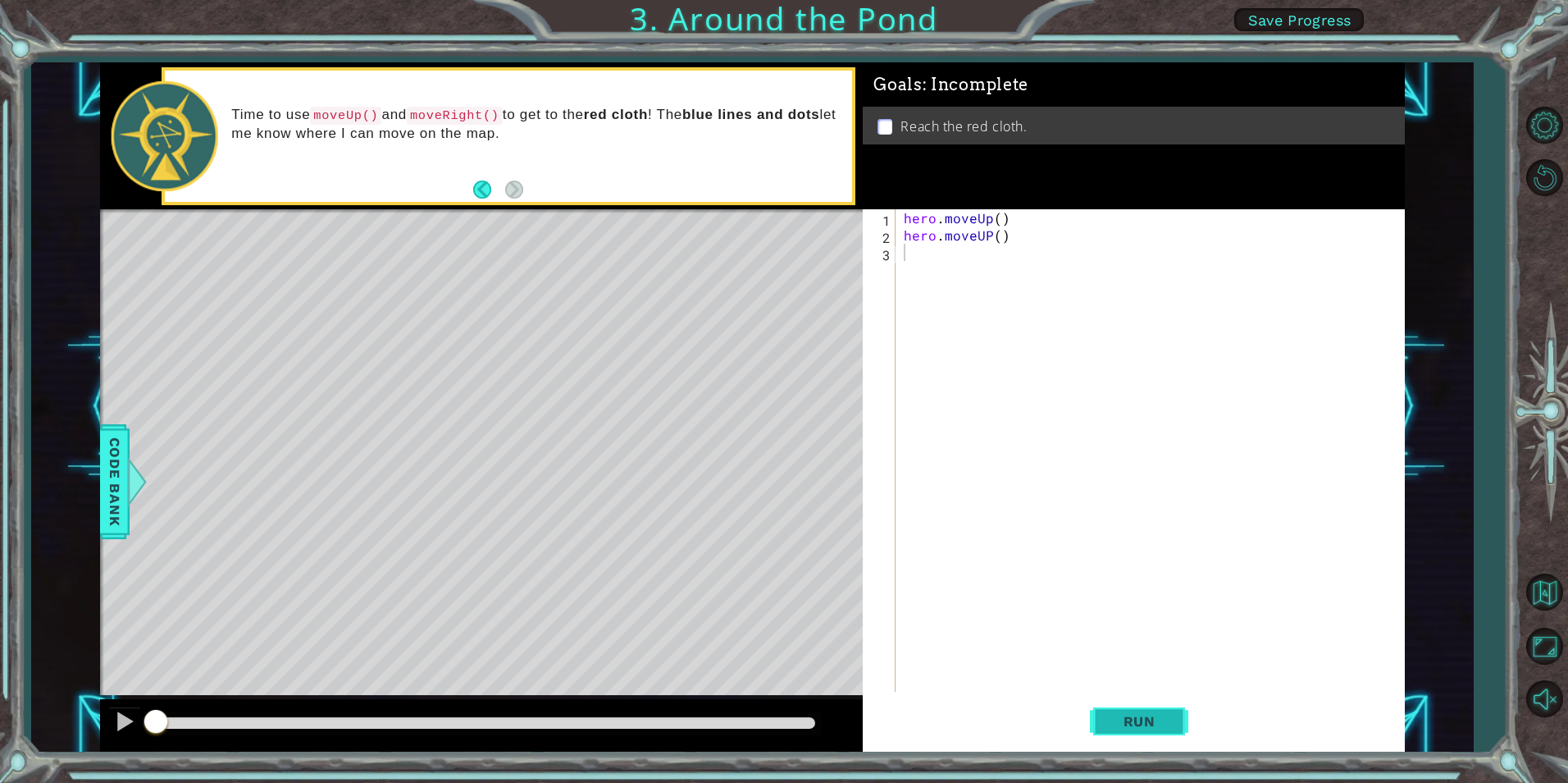
click at [1136, 709] on button "Run" at bounding box center [1138, 721] width 98 height 55
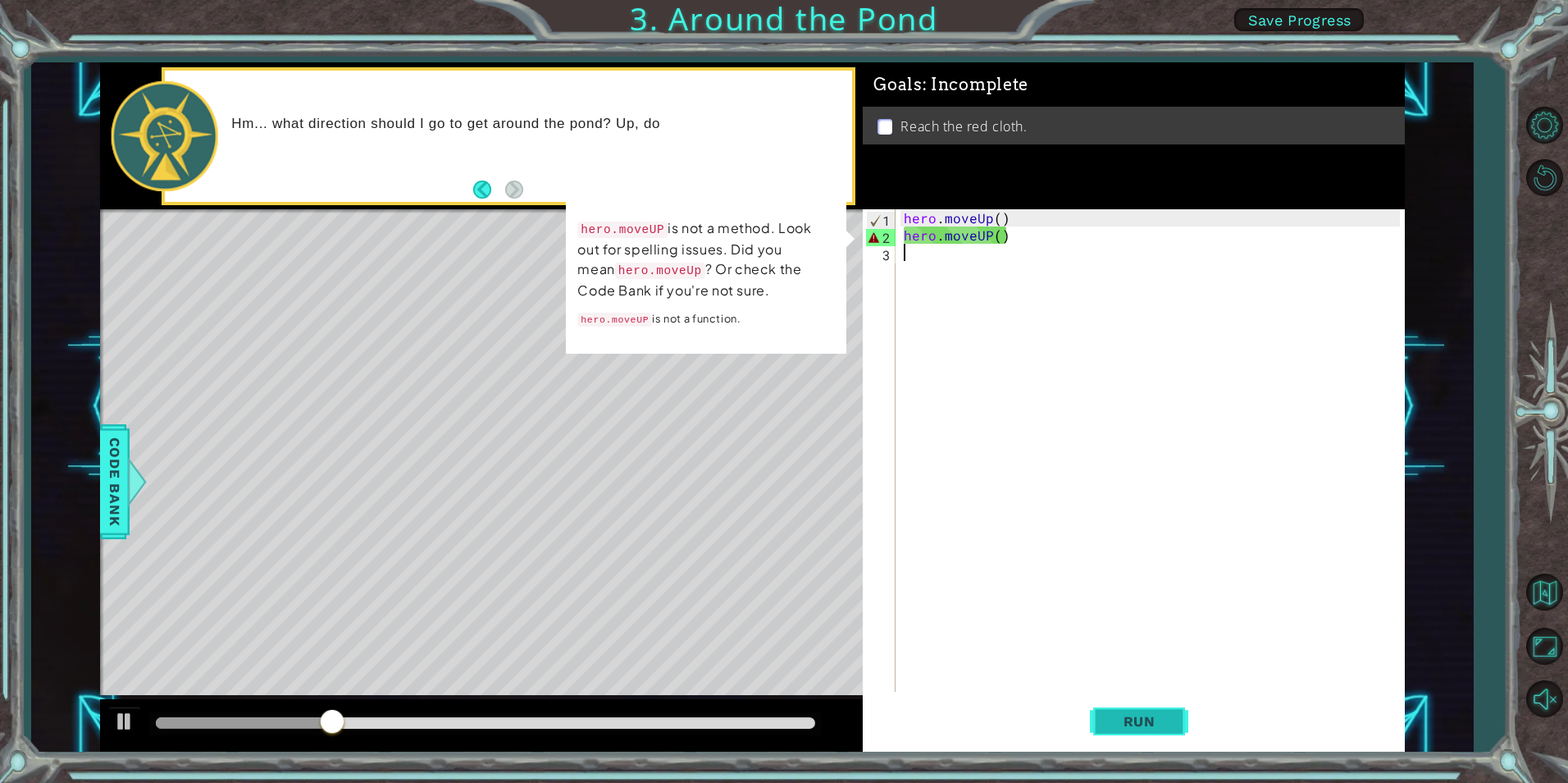
click at [1139, 732] on button "Run" at bounding box center [1138, 721] width 98 height 55
click at [986, 235] on div "hero . moveUp ( ) hero . moveUP ( )" at bounding box center [1154, 467] width 507 height 517
click at [987, 234] on div "hero . moveUp ( ) hero . moveUP ( )" at bounding box center [1154, 467] width 507 height 517
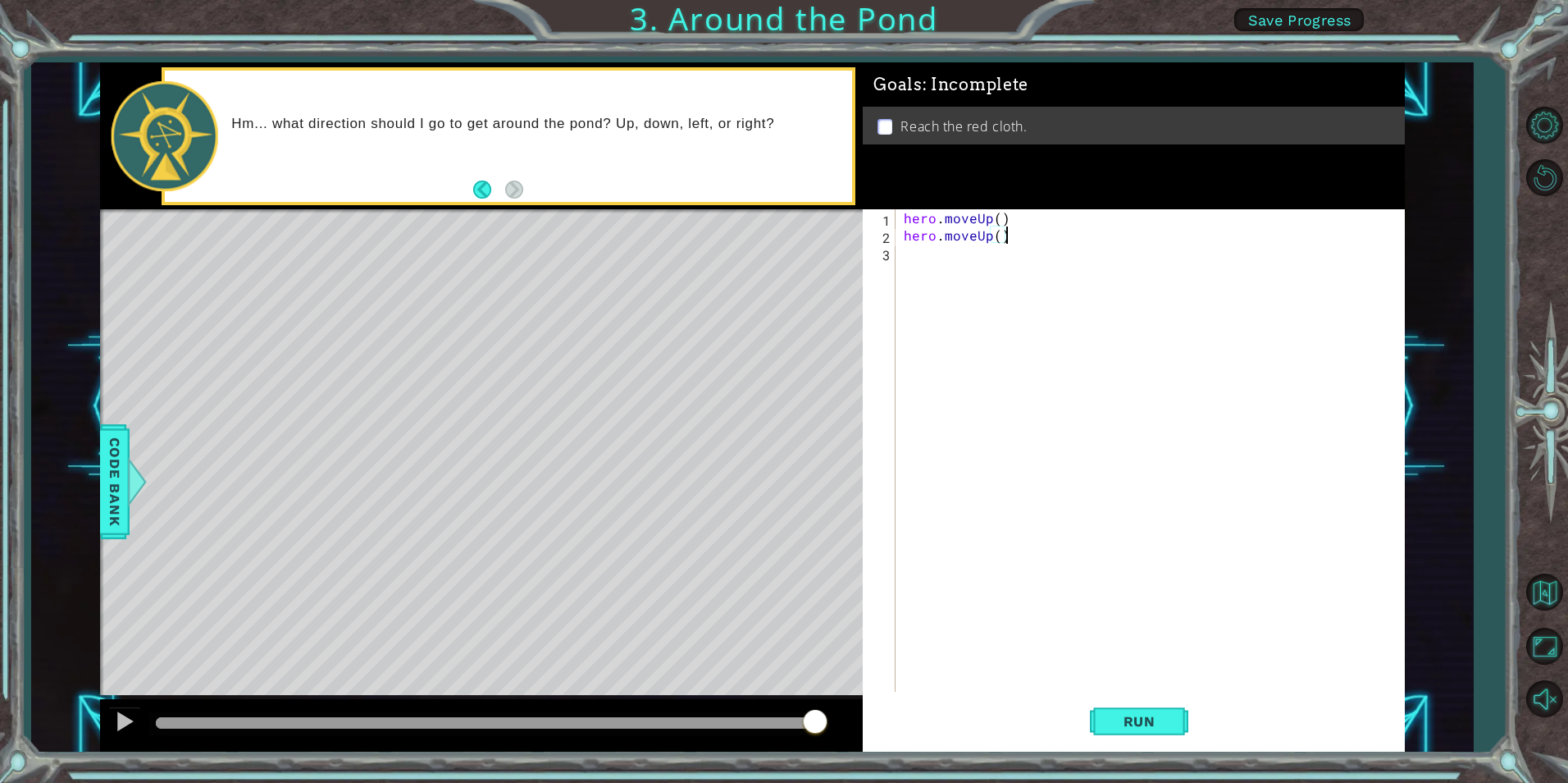
scroll to position [0, 6]
type textarea "hero.moveUp()"
click at [1135, 717] on span "Run" at bounding box center [1139, 722] width 65 height 17
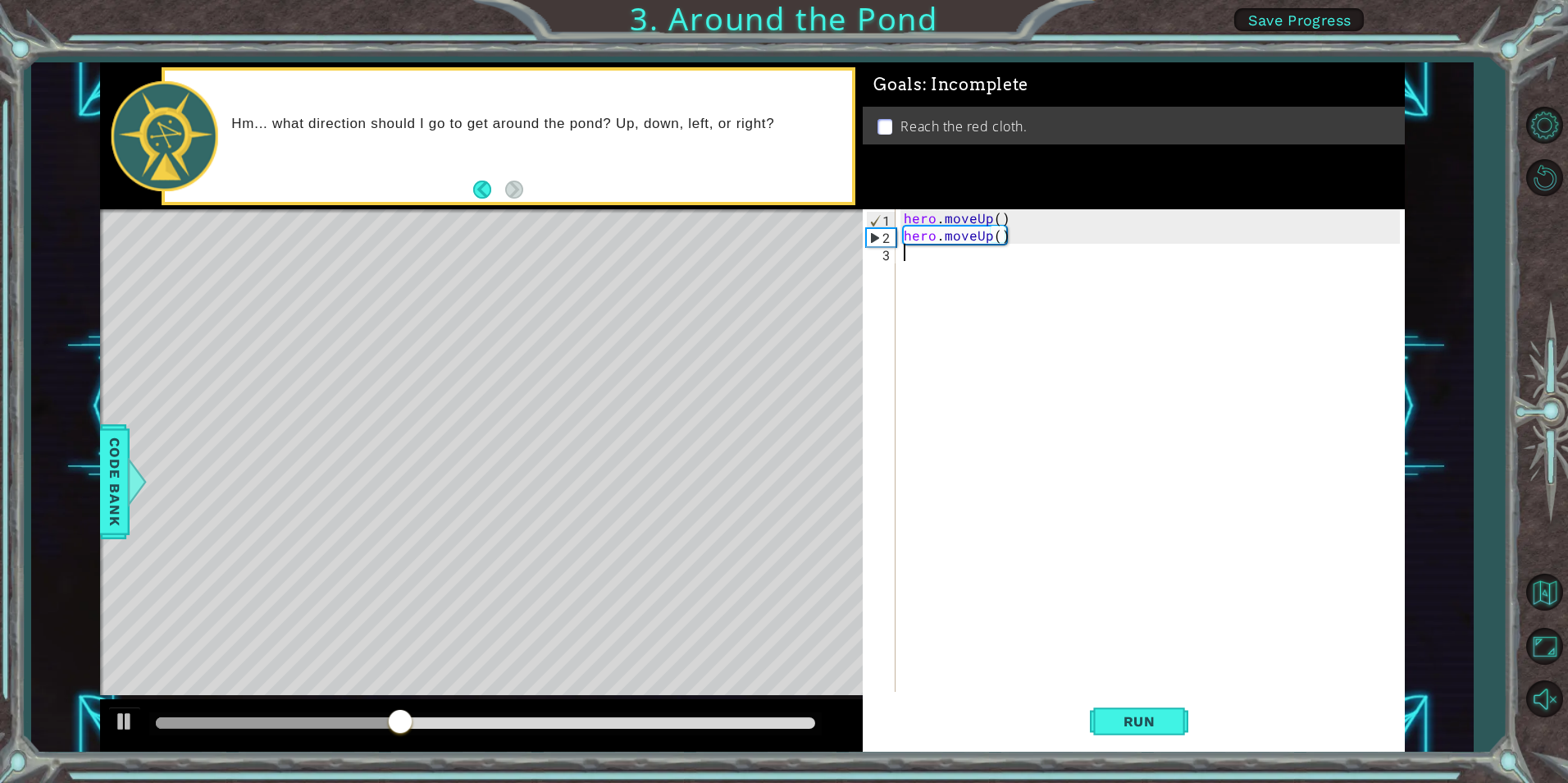
click at [916, 254] on div "hero . moveUp ( ) hero . moveUp ( )" at bounding box center [1154, 467] width 507 height 517
click at [485, 185] on button "Back" at bounding box center [489, 190] width 32 height 18
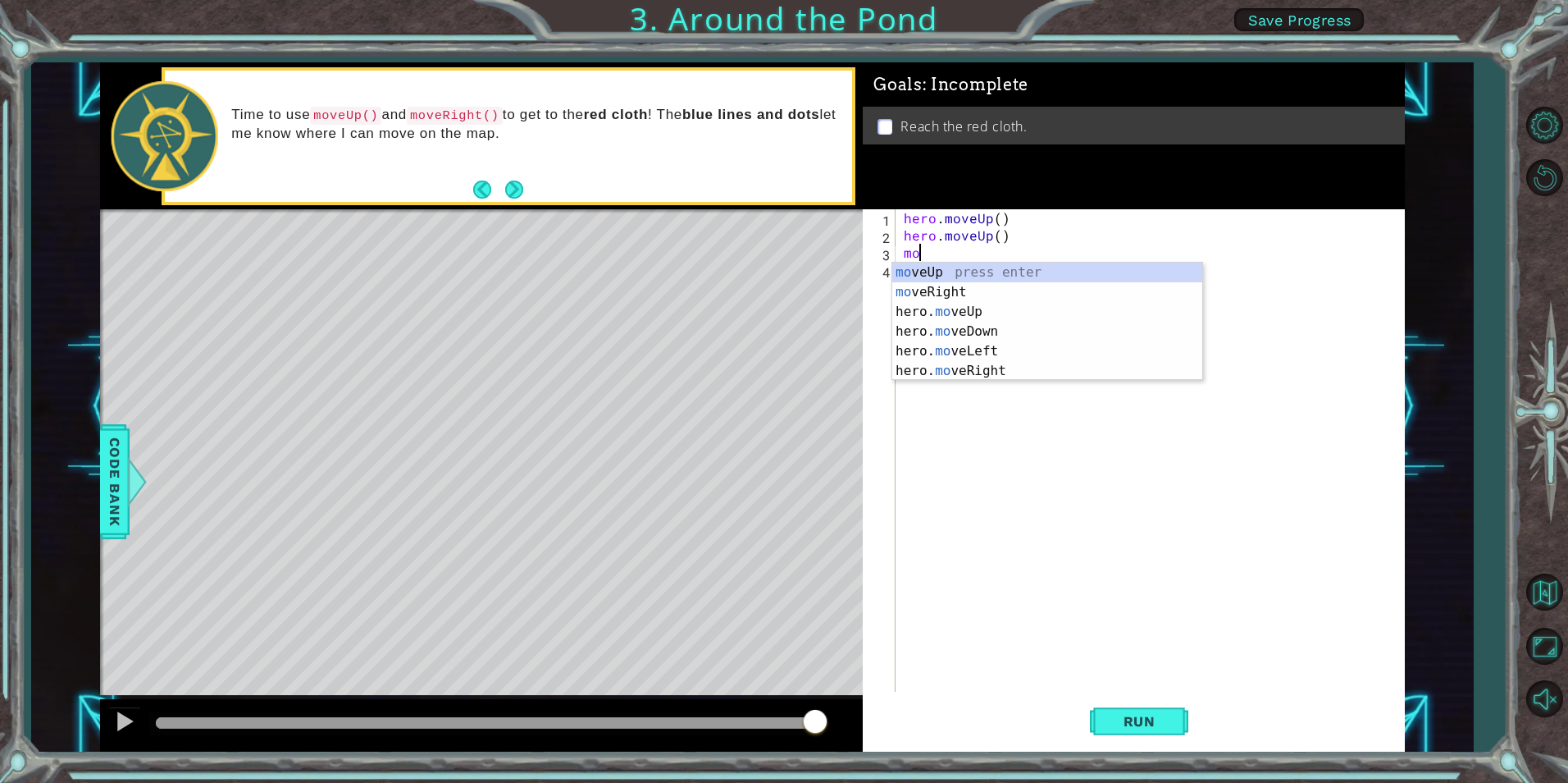
scroll to position [0, 1]
type textarea "move"
click at [942, 328] on div "move Up press enter move Right press enter hero. move Up press enter hero. move…" at bounding box center [1048, 342] width 310 height 158
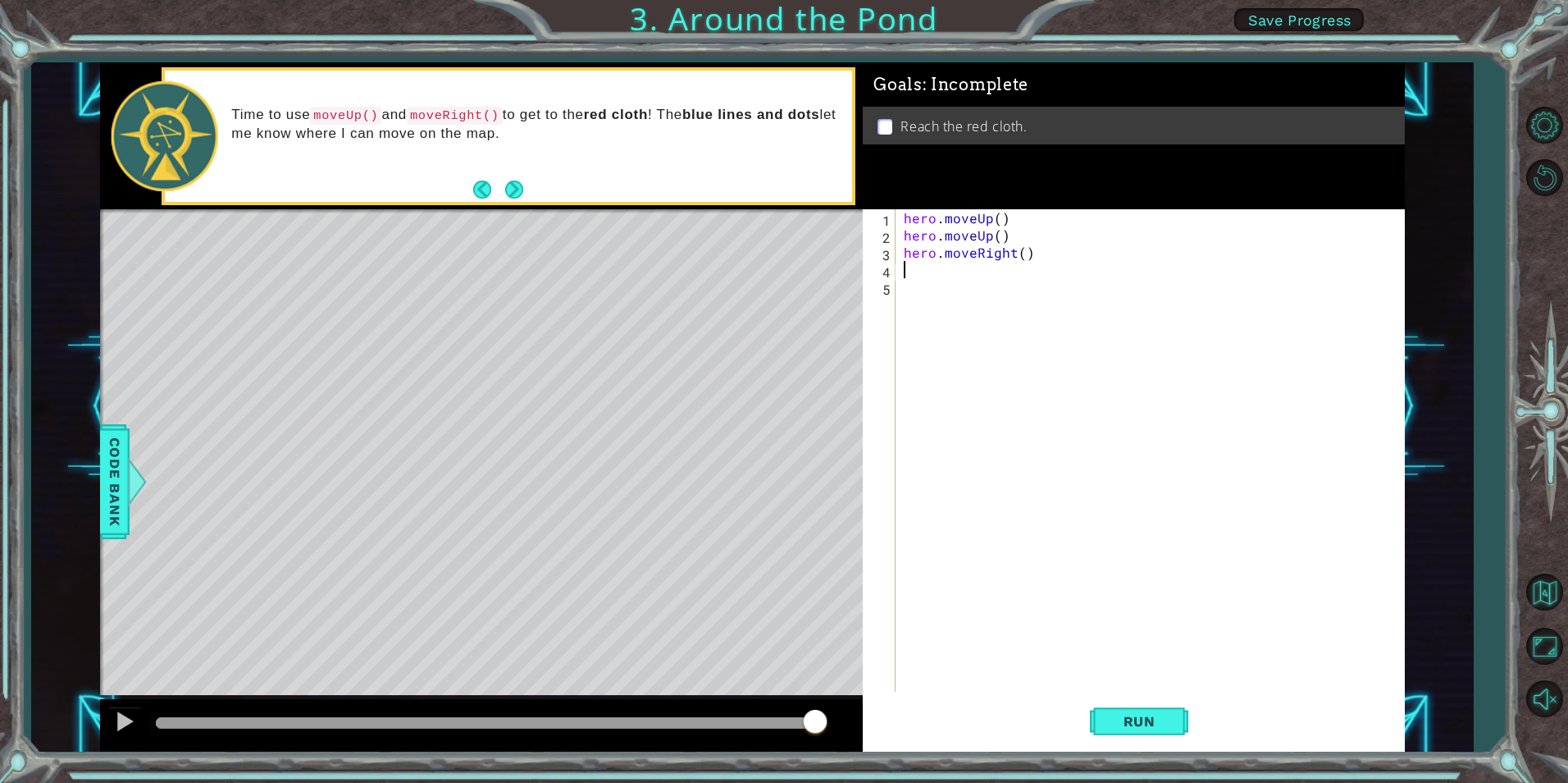
scroll to position [0, 0]
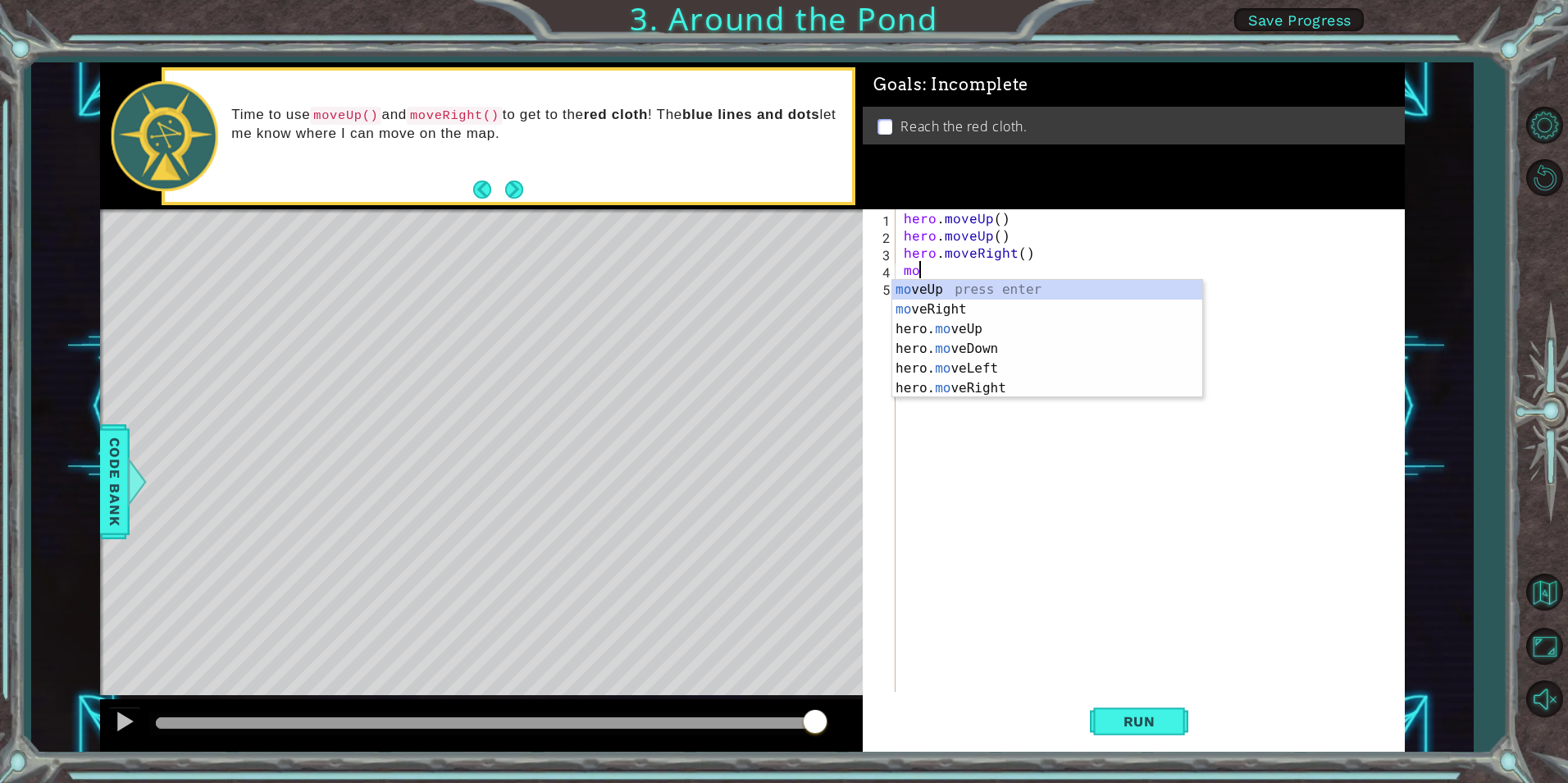
type textarea "mov"
click at [966, 327] on div "mov eUp press enter mov eRight press enter hero. mov eUp press enter hero. mov …" at bounding box center [1048, 358] width 310 height 158
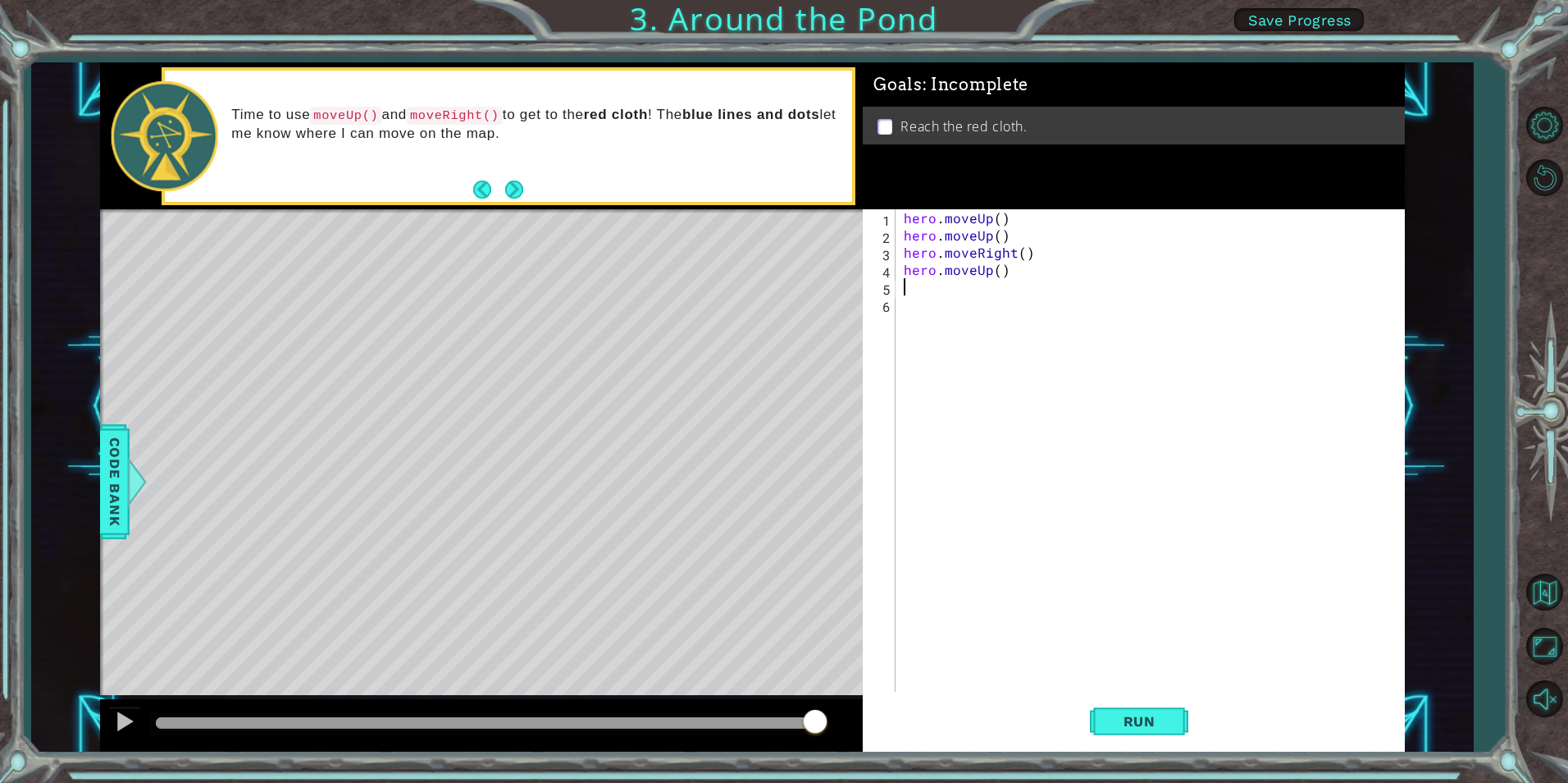
scroll to position [0, 0]
click at [1157, 715] on span "Run" at bounding box center [1139, 722] width 65 height 17
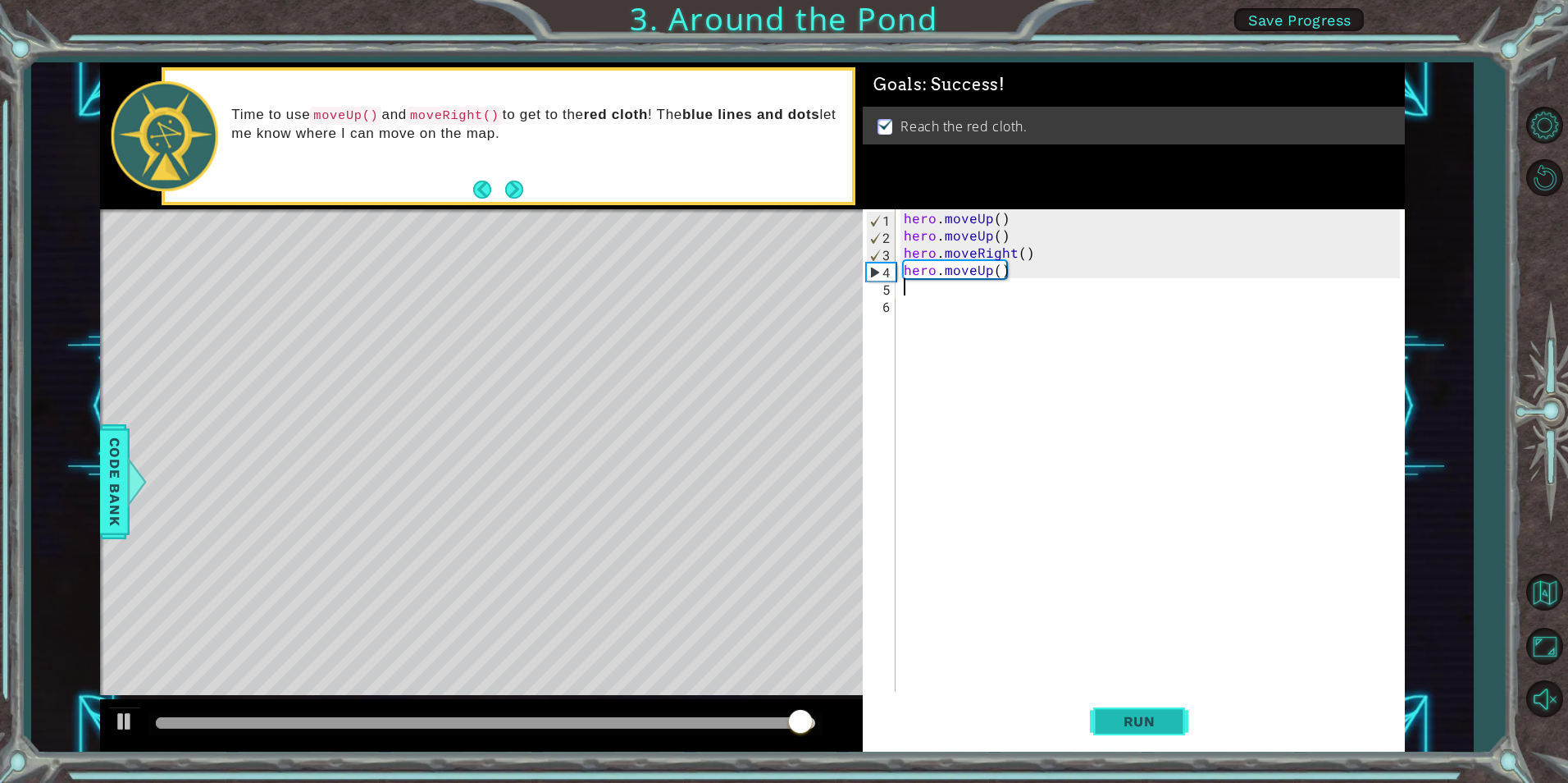
click at [1140, 719] on span "Run" at bounding box center [1139, 722] width 65 height 17
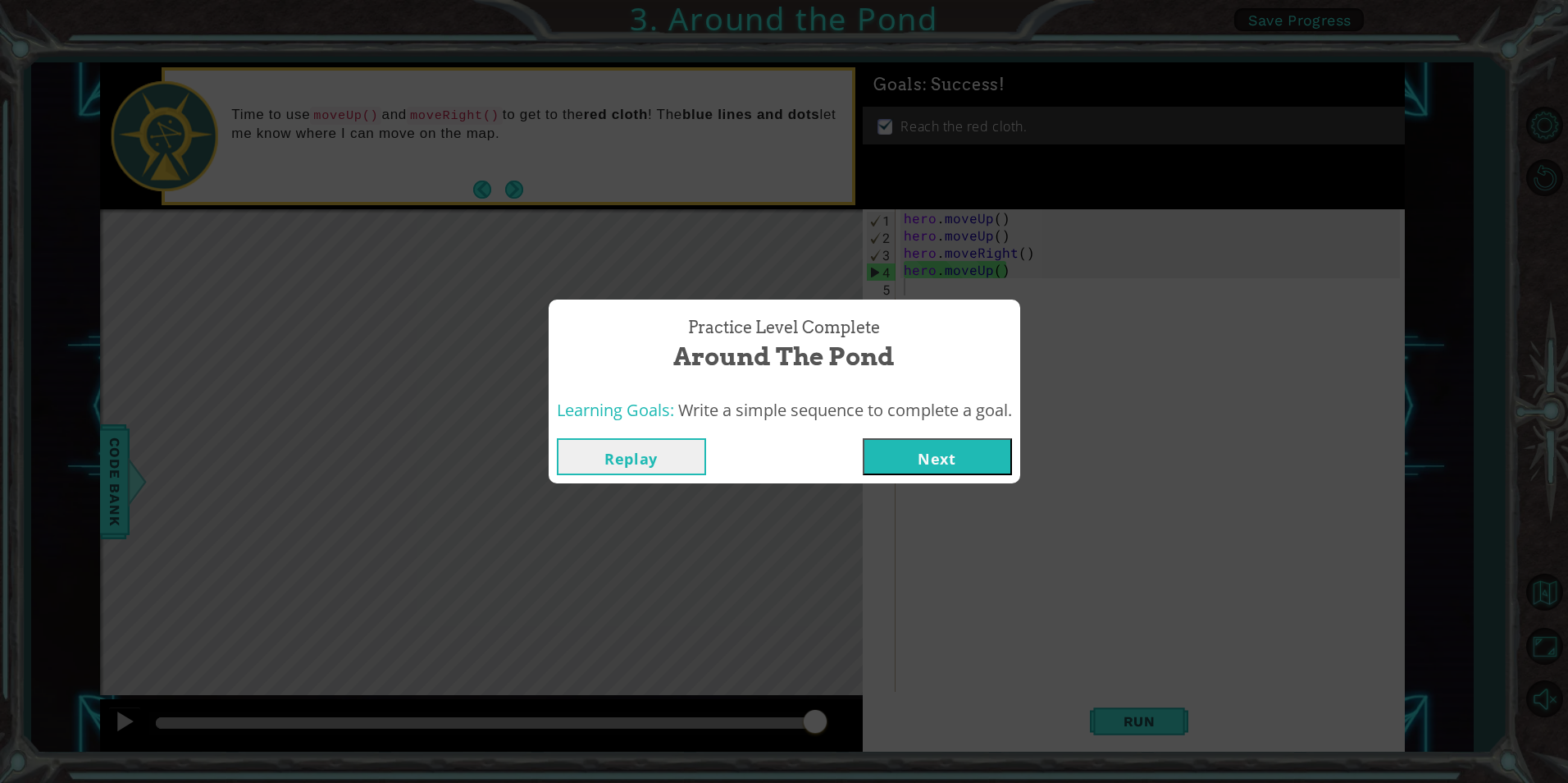
click at [950, 462] on button "Next" at bounding box center [938, 457] width 149 height 37
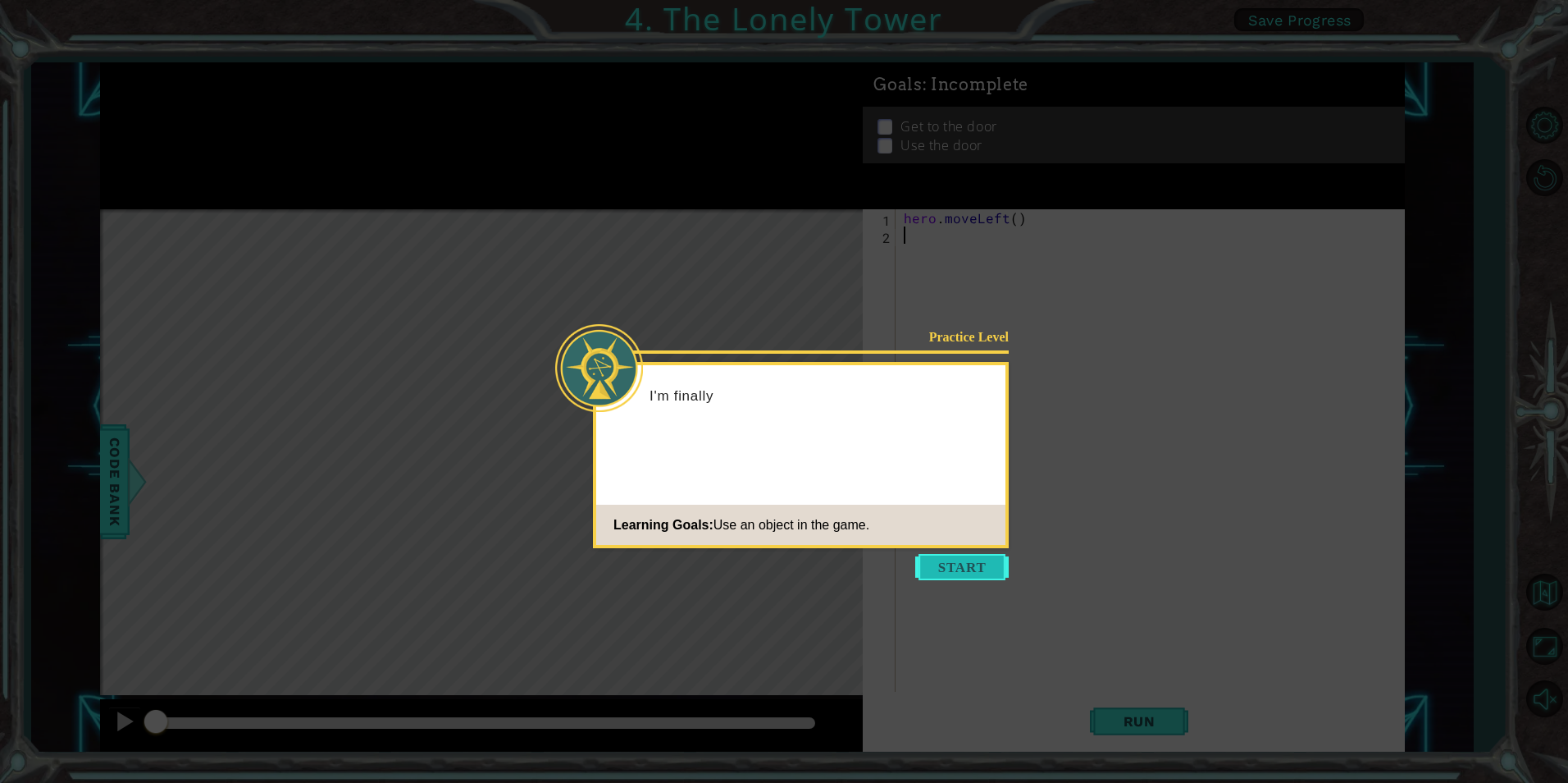
click at [978, 561] on button "Start" at bounding box center [961, 566] width 93 height 26
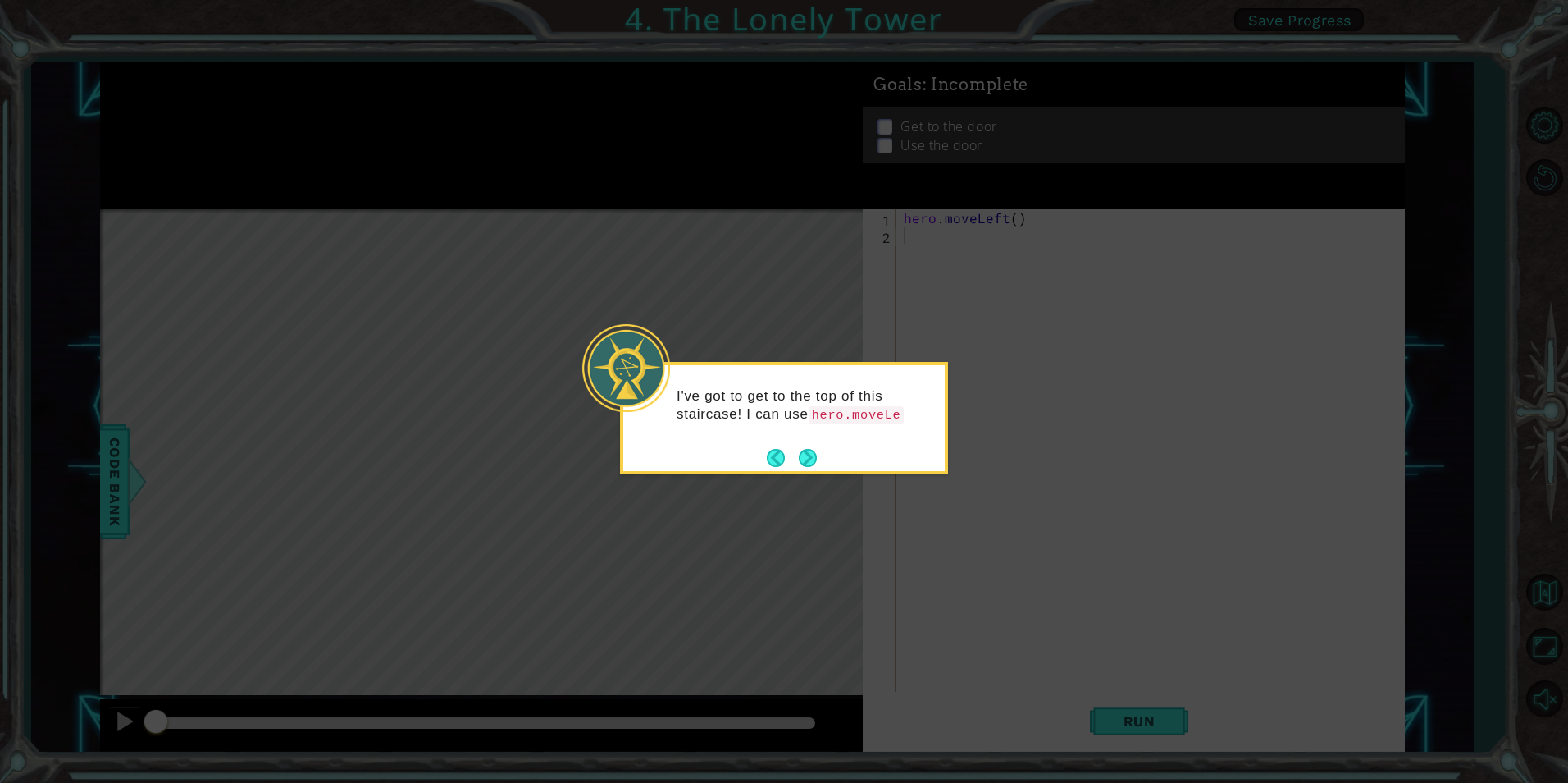
click at [815, 458] on button "Next" at bounding box center [808, 458] width 18 height 18
click at [800, 457] on button "Next" at bounding box center [807, 457] width 18 height 18
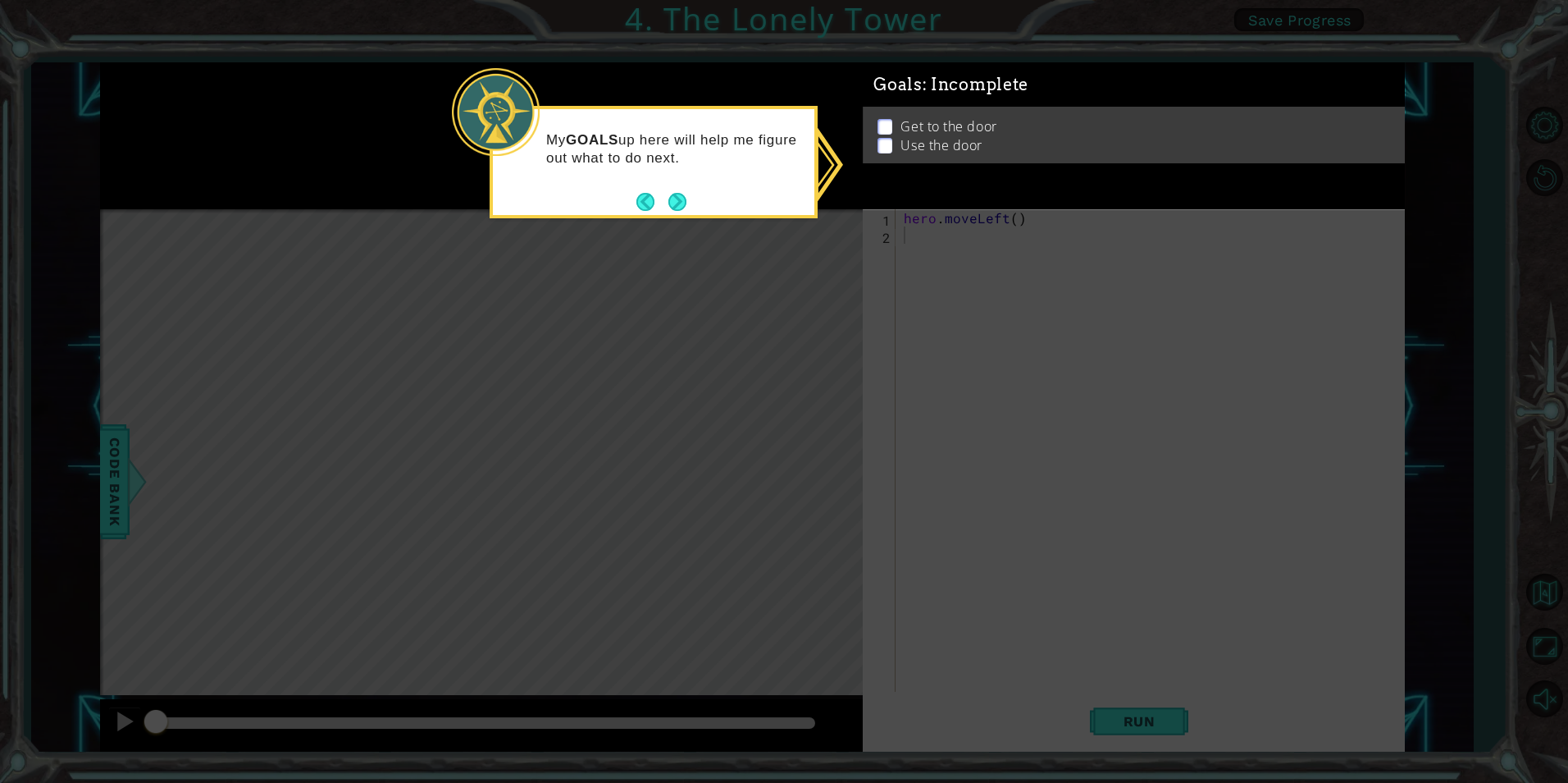
click at [882, 120] on p at bounding box center [885, 128] width 15 height 16
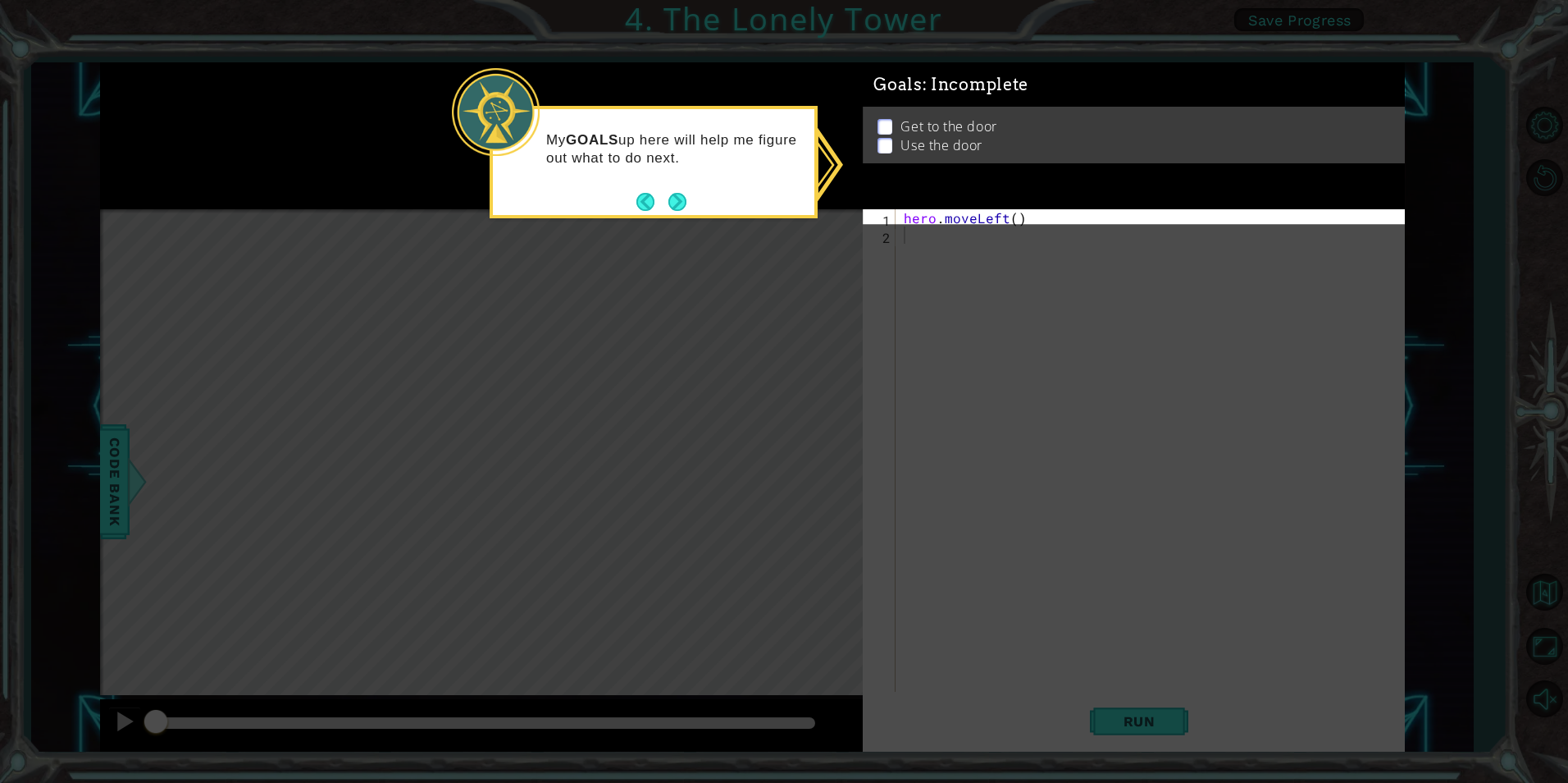
drag, startPoint x: 887, startPoint y: 128, endPoint x: 888, endPoint y: 138, distance: 10.0
click at [887, 129] on li "Get to the door" at bounding box center [1136, 127] width 517 height 18
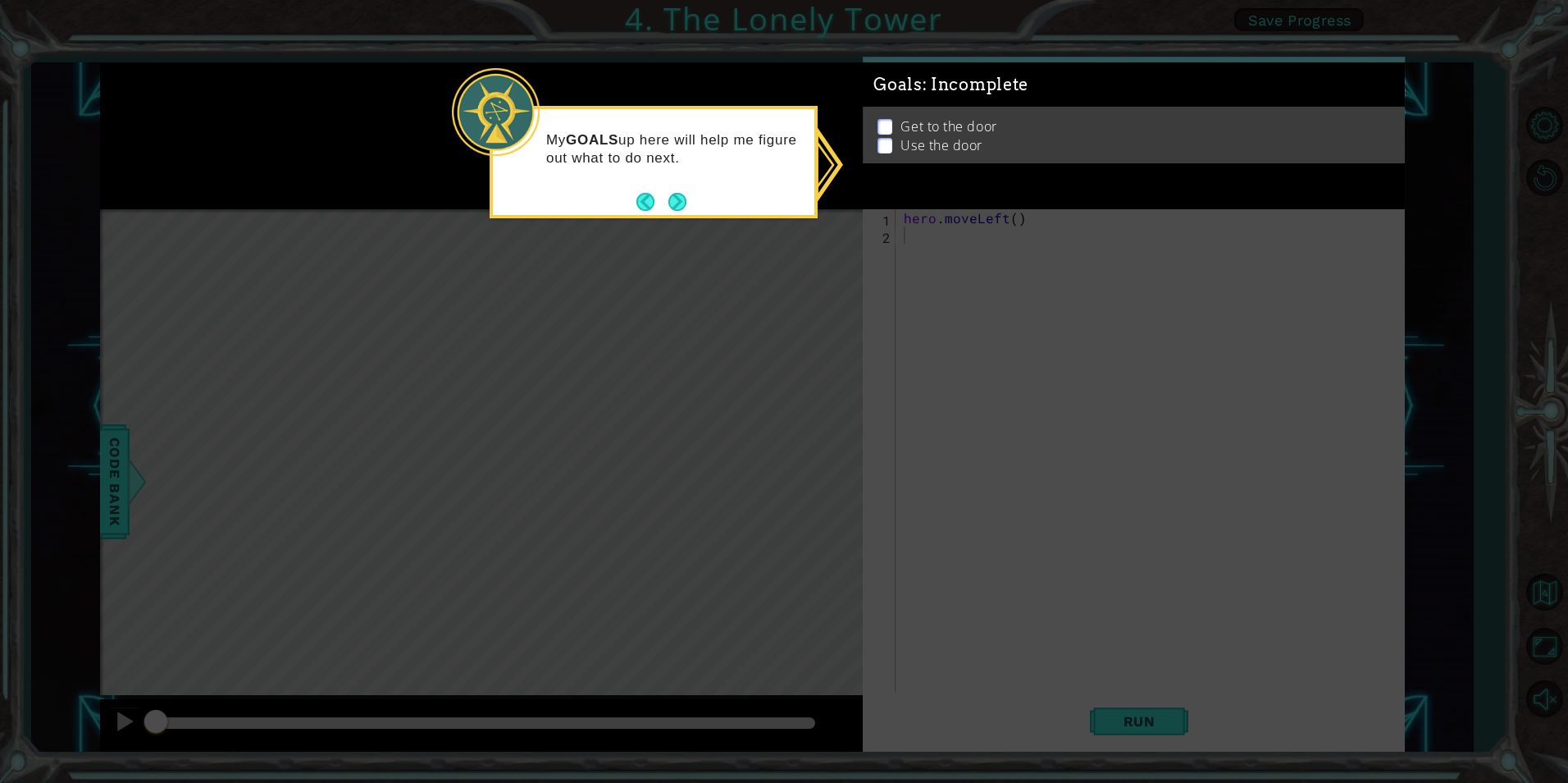
click at [889, 150] on div "Get to the door Use the door" at bounding box center [1134, 134] width 542 height 56
click at [915, 217] on icon at bounding box center [784, 391] width 1568 height 783
drag, startPoint x: 914, startPoint y: 216, endPoint x: 926, endPoint y: 202, distance: 18.4
click at [926, 202] on body "1 ההההההההההההההההההההההההההההההההההההההההההההההההההההההההההההההההההההההההההההה…" at bounding box center [784, 391] width 1568 height 783
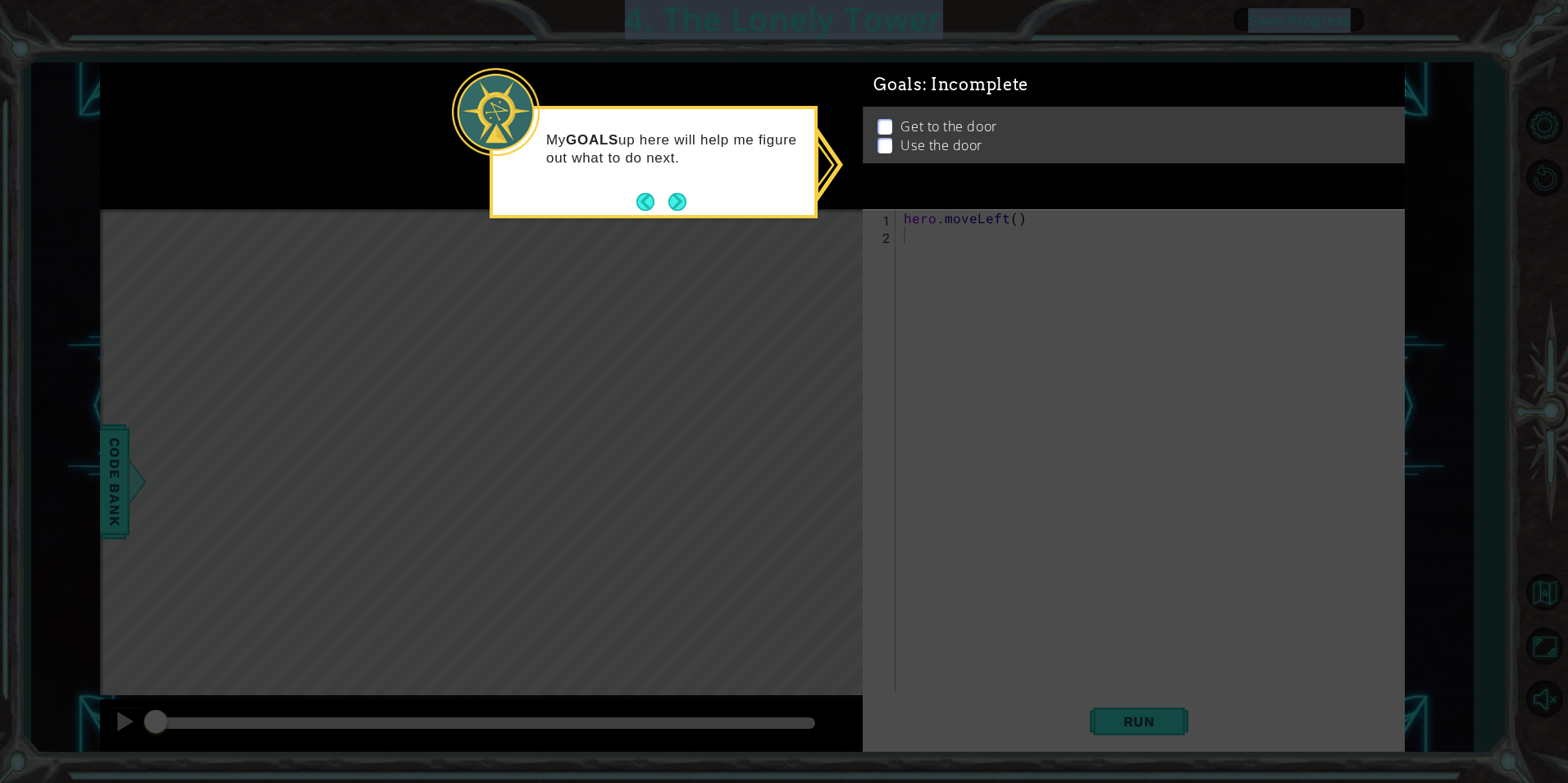
drag, startPoint x: 926, startPoint y: 202, endPoint x: 930, endPoint y: 189, distance: 13.6
click at [930, 189] on div "Goals : Incomplete Get to the door Use the door" at bounding box center [1134, 135] width 542 height 147
click at [676, 197] on button "Next" at bounding box center [678, 202] width 18 height 18
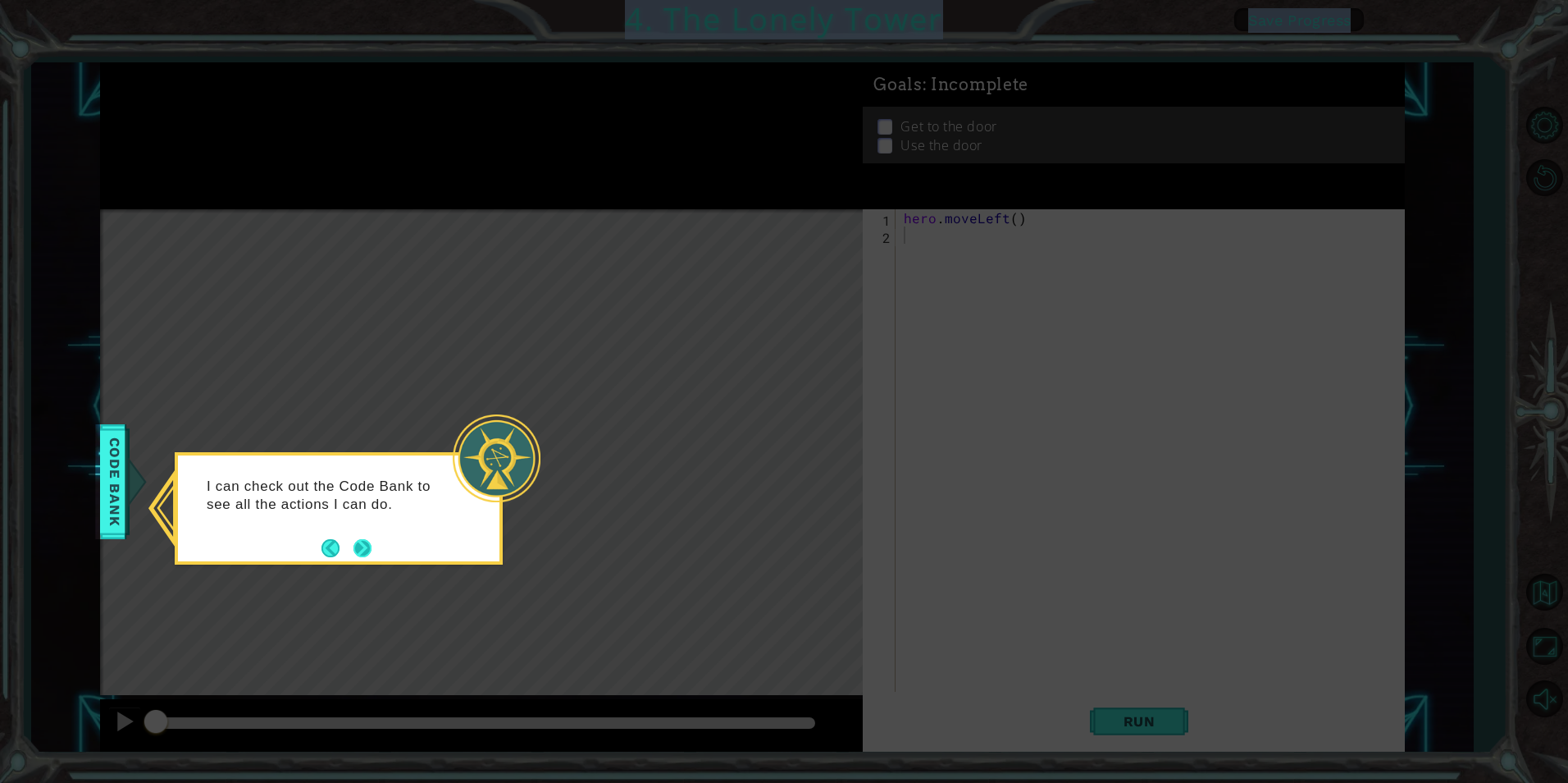
drag, startPoint x: 344, startPoint y: 544, endPoint x: 354, endPoint y: 546, distance: 10.2
click at [354, 546] on footer at bounding box center [346, 547] width 50 height 24
click at [359, 548] on button "Next" at bounding box center [362, 548] width 18 height 18
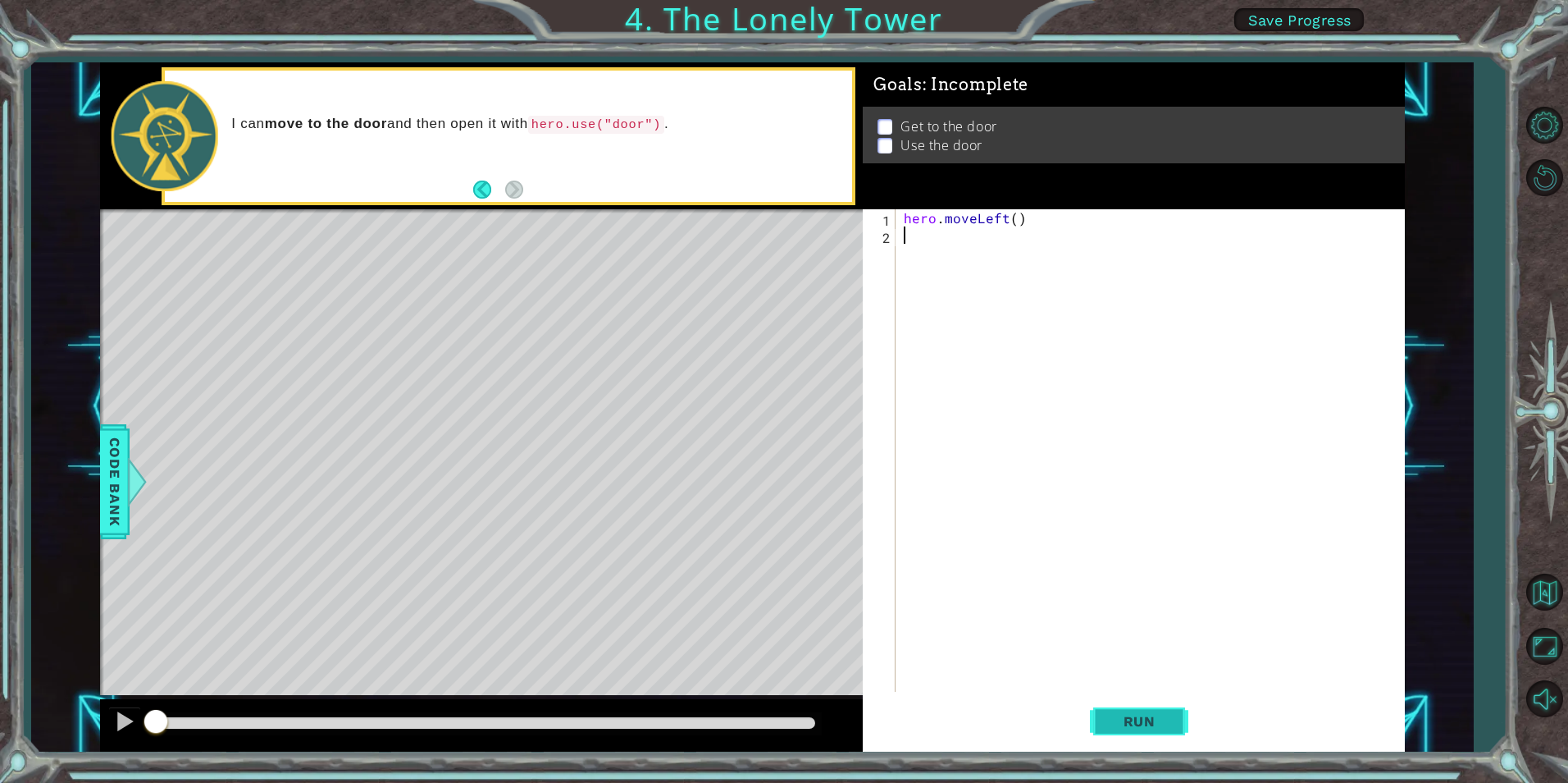
click at [1143, 712] on button "Run" at bounding box center [1138, 721] width 98 height 55
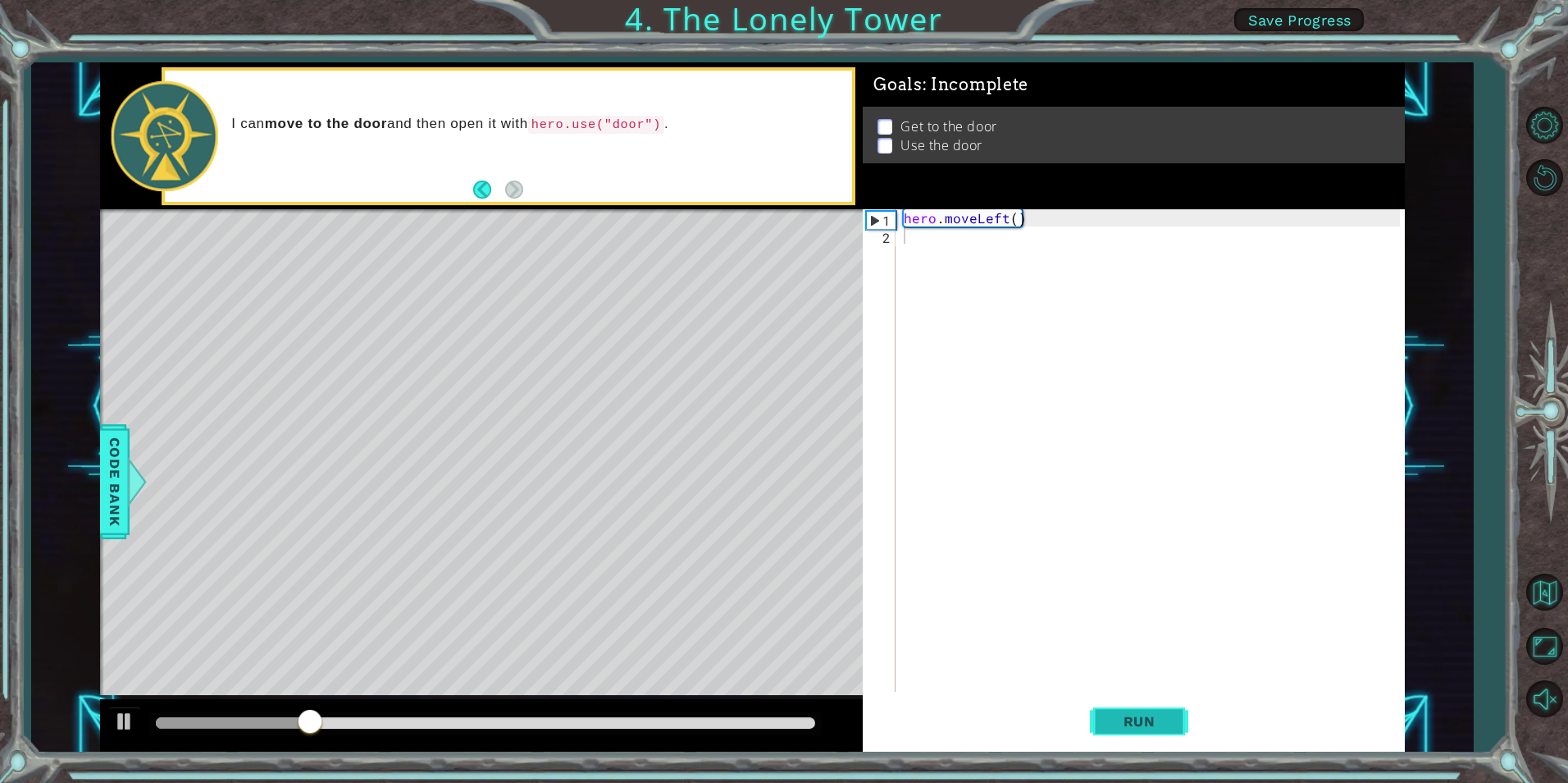
click at [1158, 718] on span "Run" at bounding box center [1139, 722] width 65 height 17
click at [955, 240] on div "hero . moveLeft ( )" at bounding box center [1154, 467] width 507 height 517
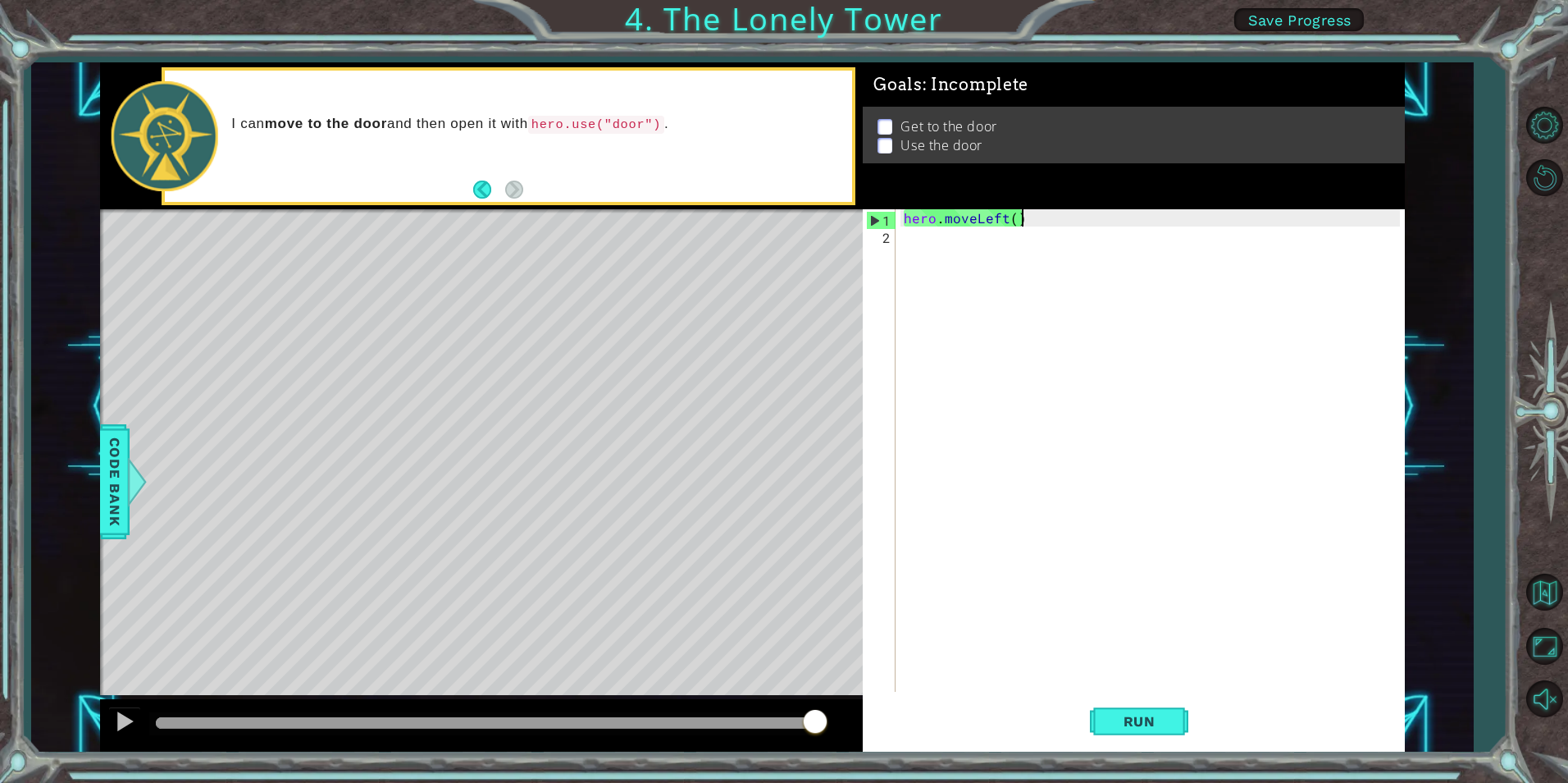
click at [1025, 217] on div "hero . moveLeft ( )" at bounding box center [1154, 467] width 507 height 517
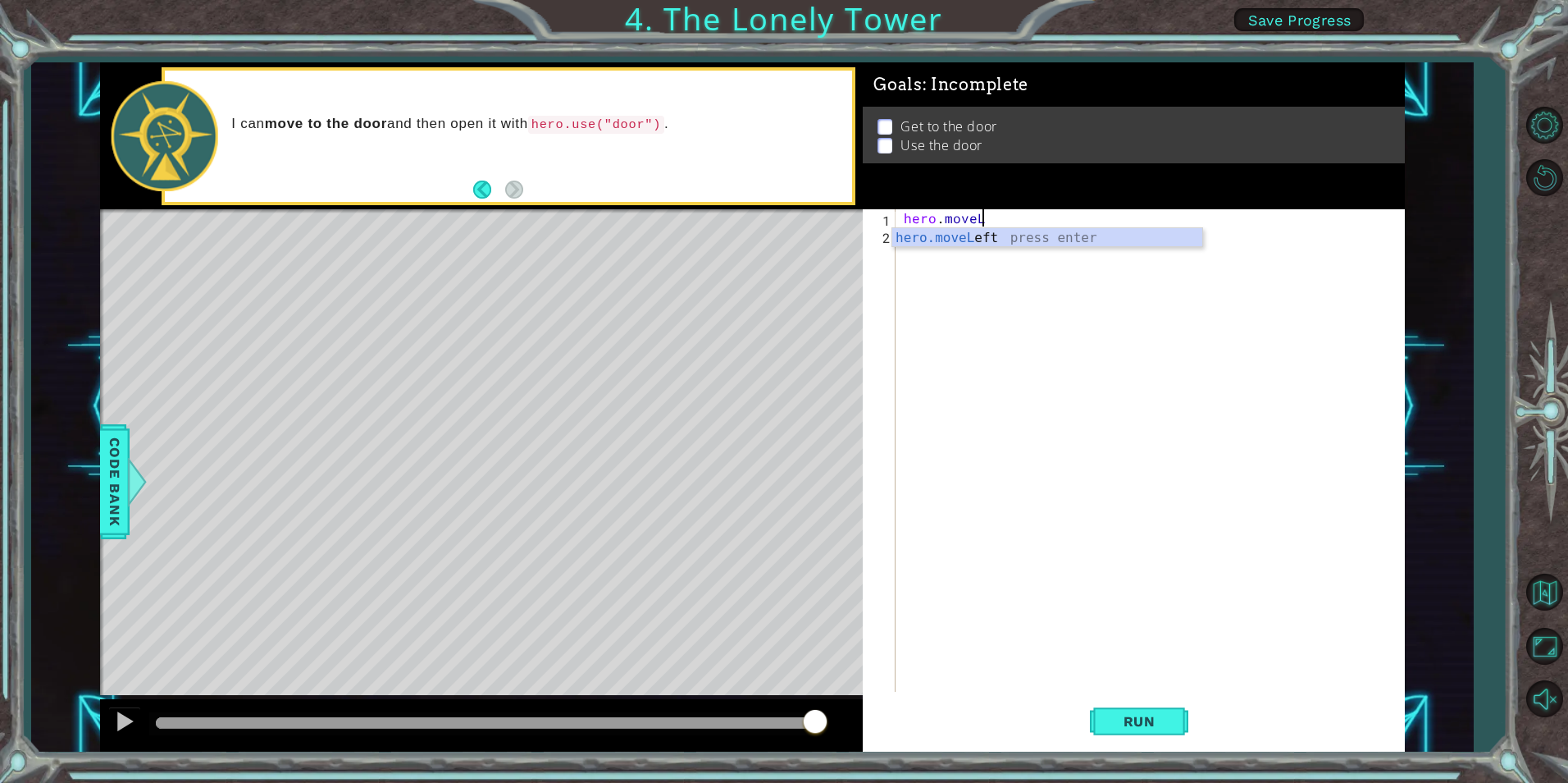
type textarea "hero.move"
click at [1030, 238] on div "hero.move Up press enter hero.move Down press enter hero.move Left press enter …" at bounding box center [1048, 287] width 310 height 118
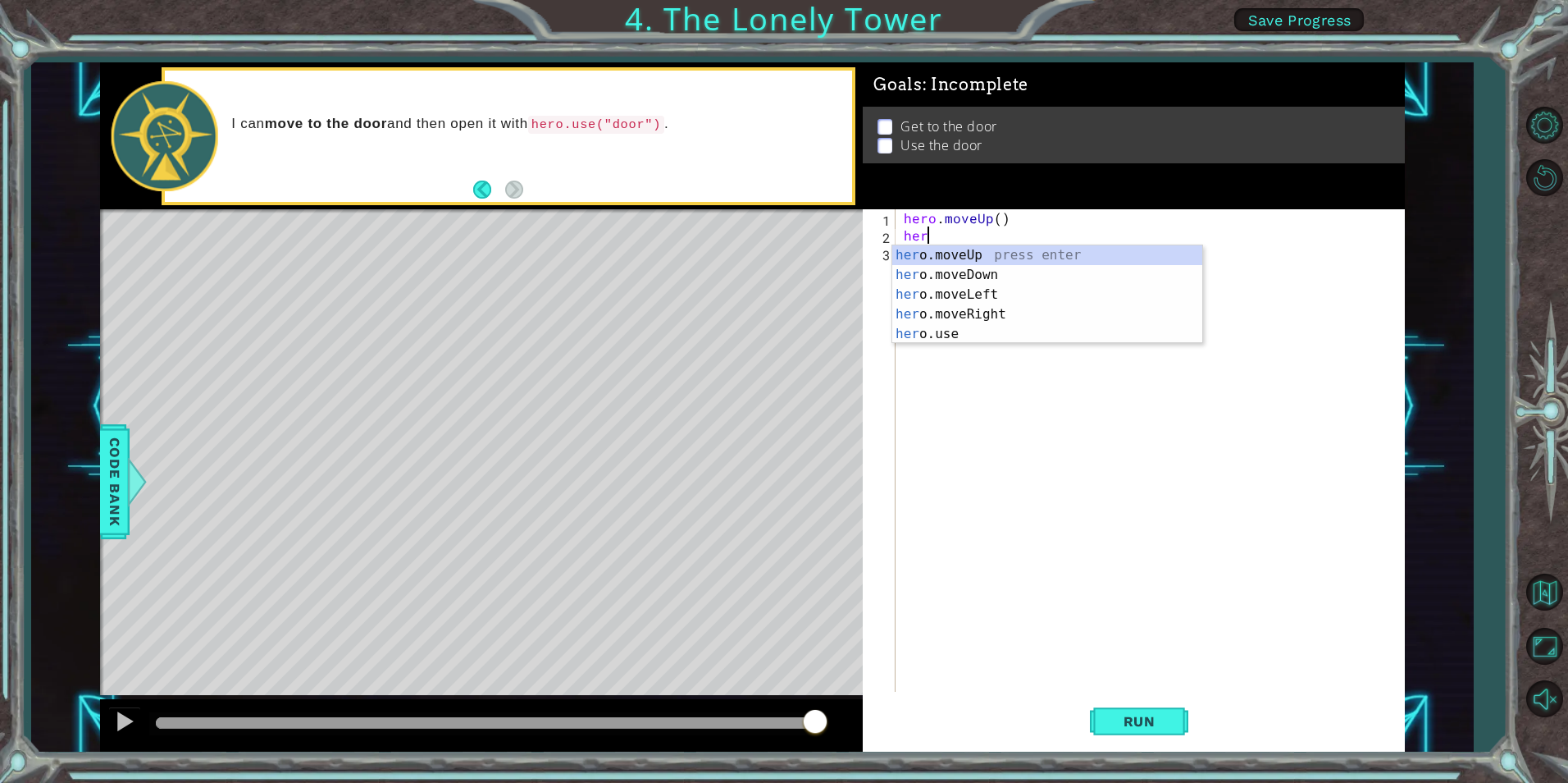
scroll to position [0, 1]
type textarea "hero"
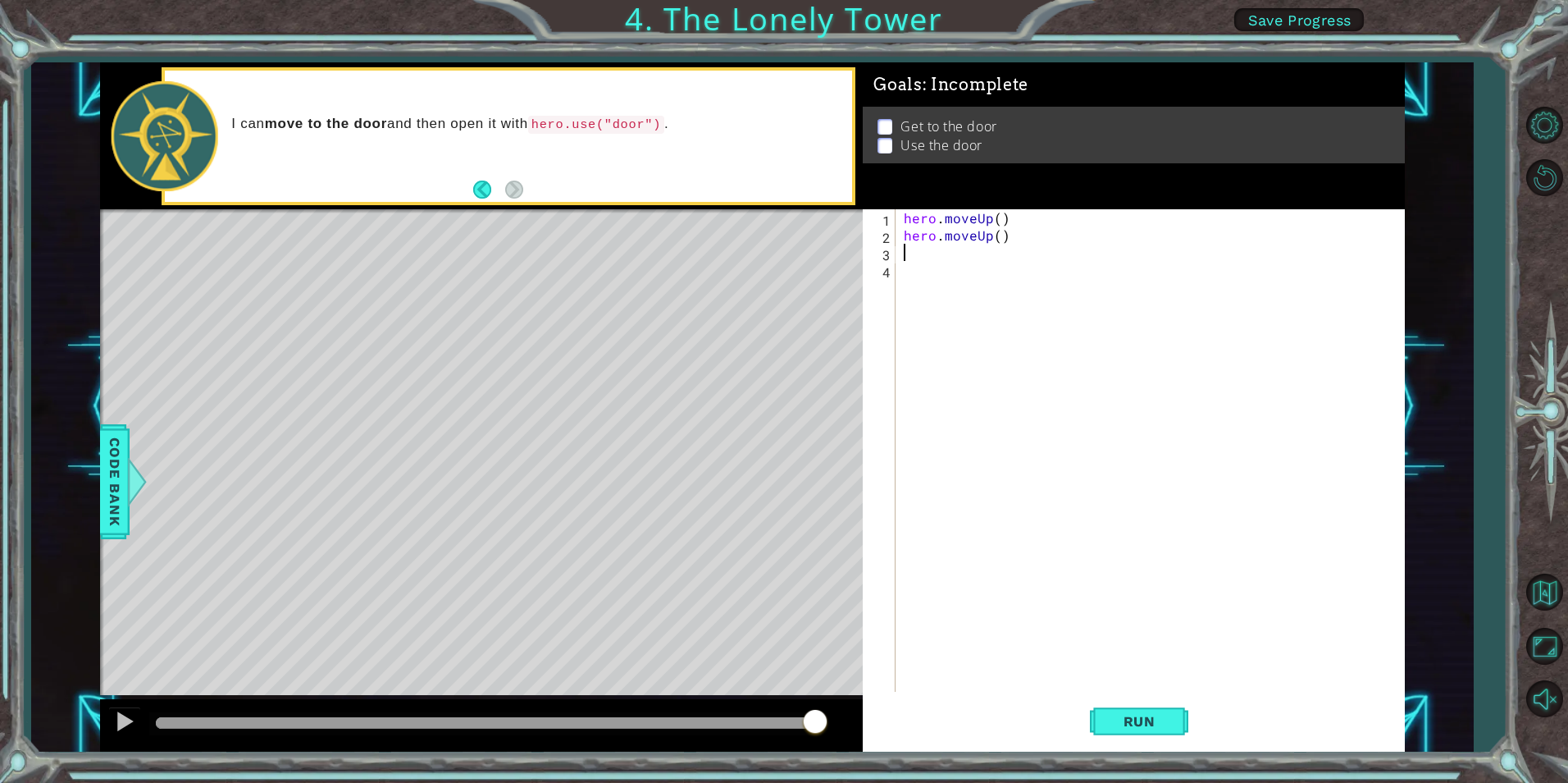
scroll to position [0, 0]
click at [1127, 714] on span "Run" at bounding box center [1139, 722] width 65 height 17
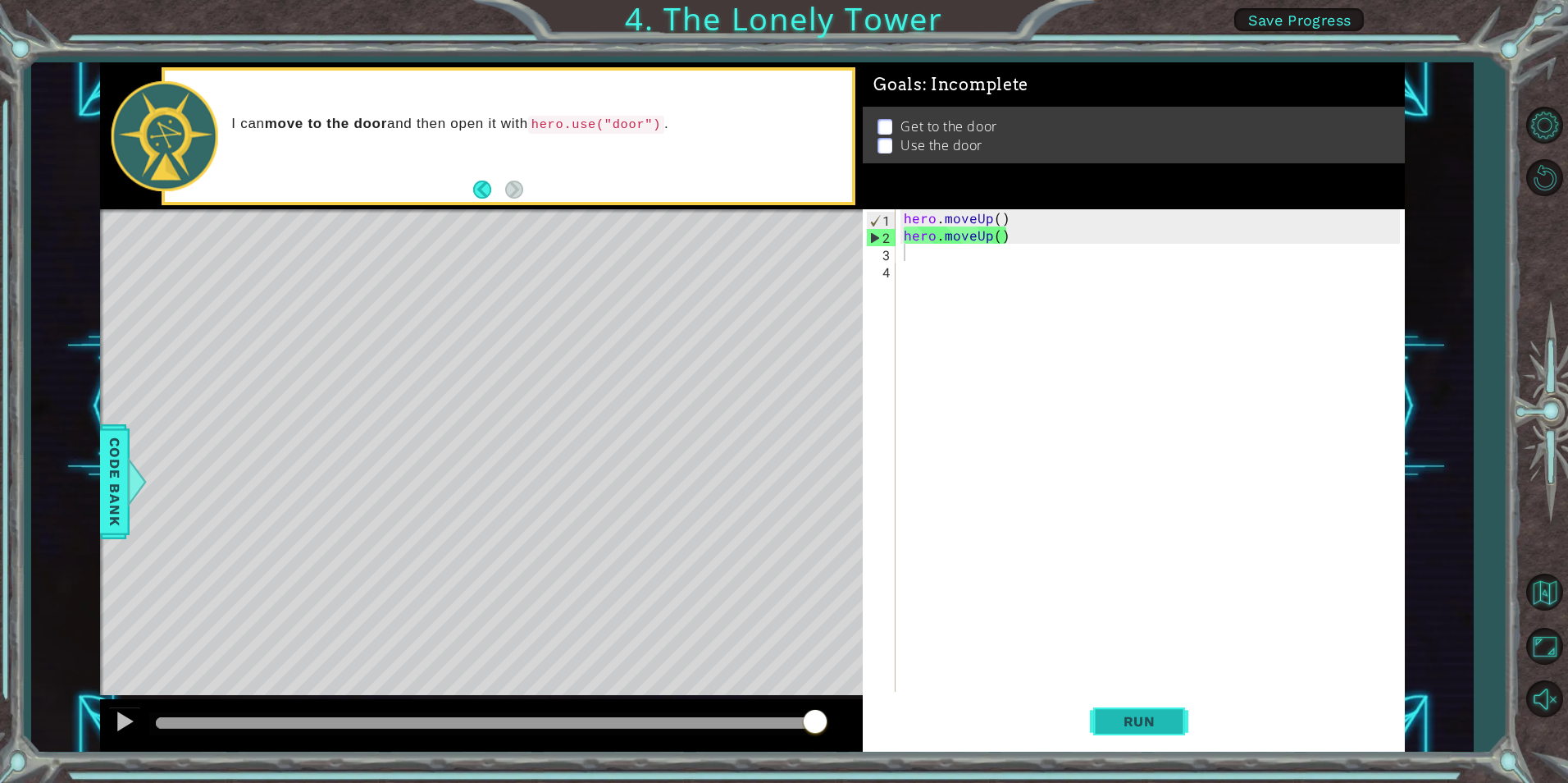
click at [1115, 718] on span "Run" at bounding box center [1139, 722] width 65 height 17
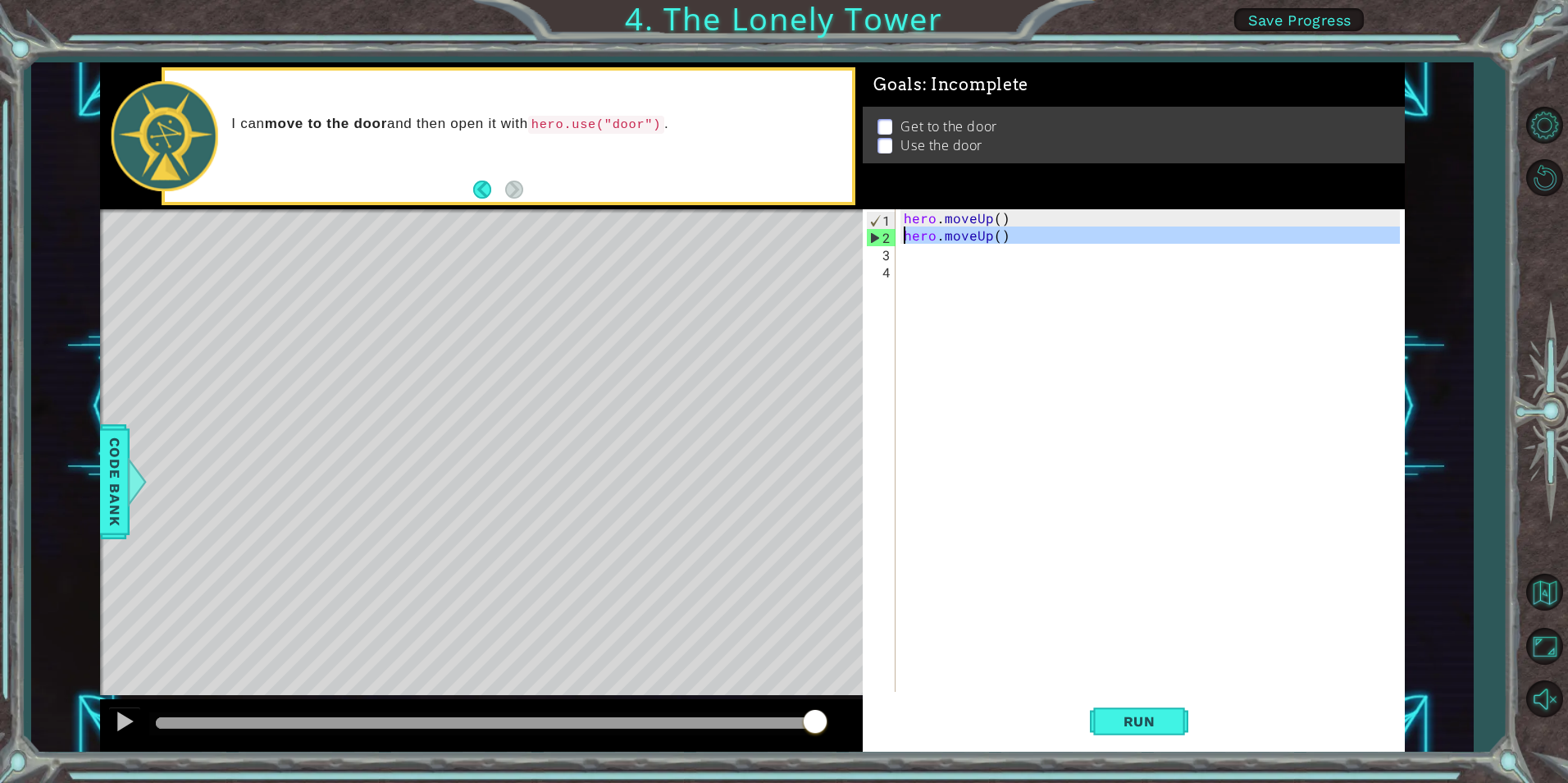
click at [874, 238] on div "2" at bounding box center [881, 238] width 29 height 18
type textarea "hero.moveUp()"
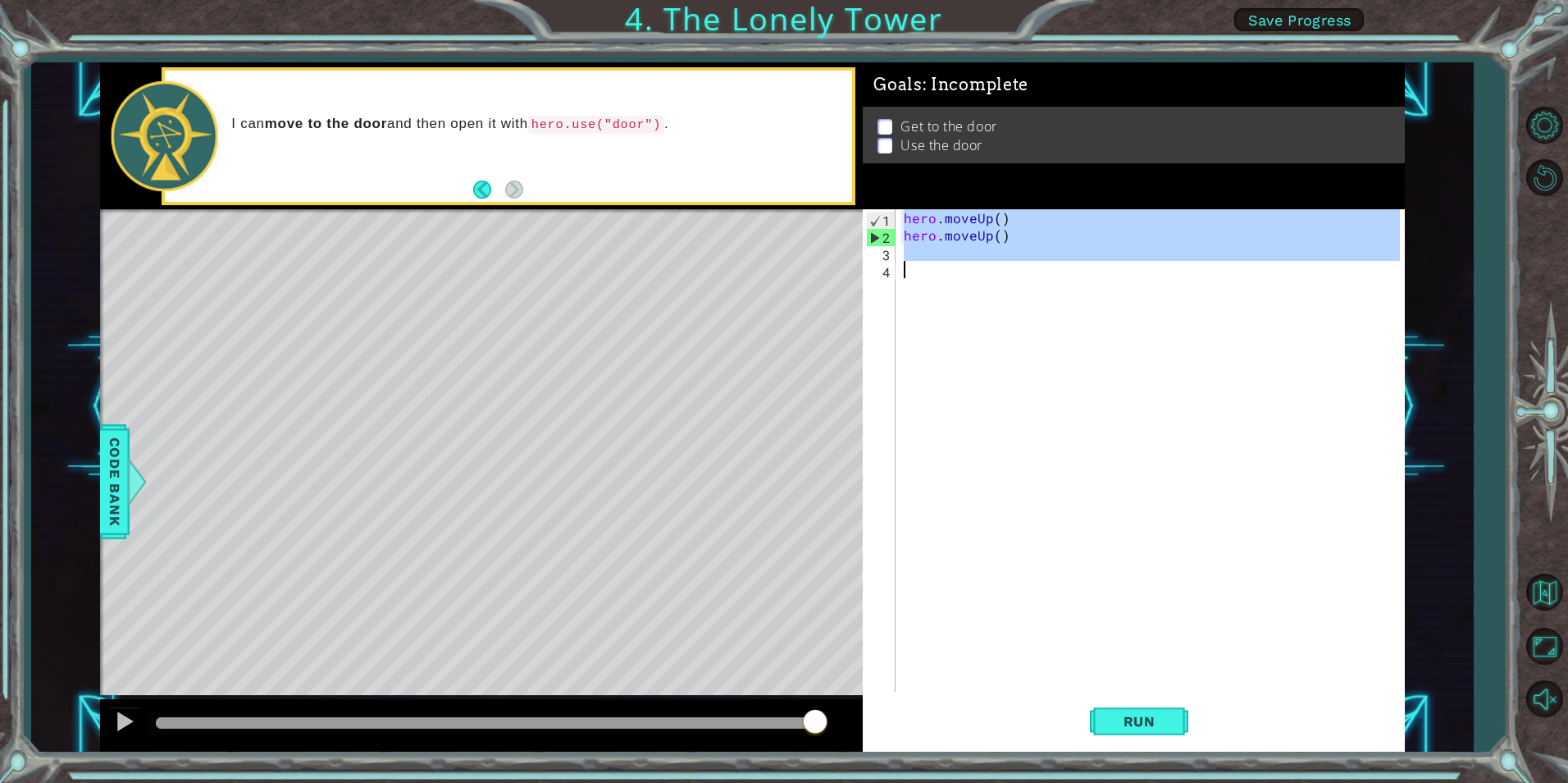
click at [874, 238] on div "2" at bounding box center [881, 238] width 29 height 18
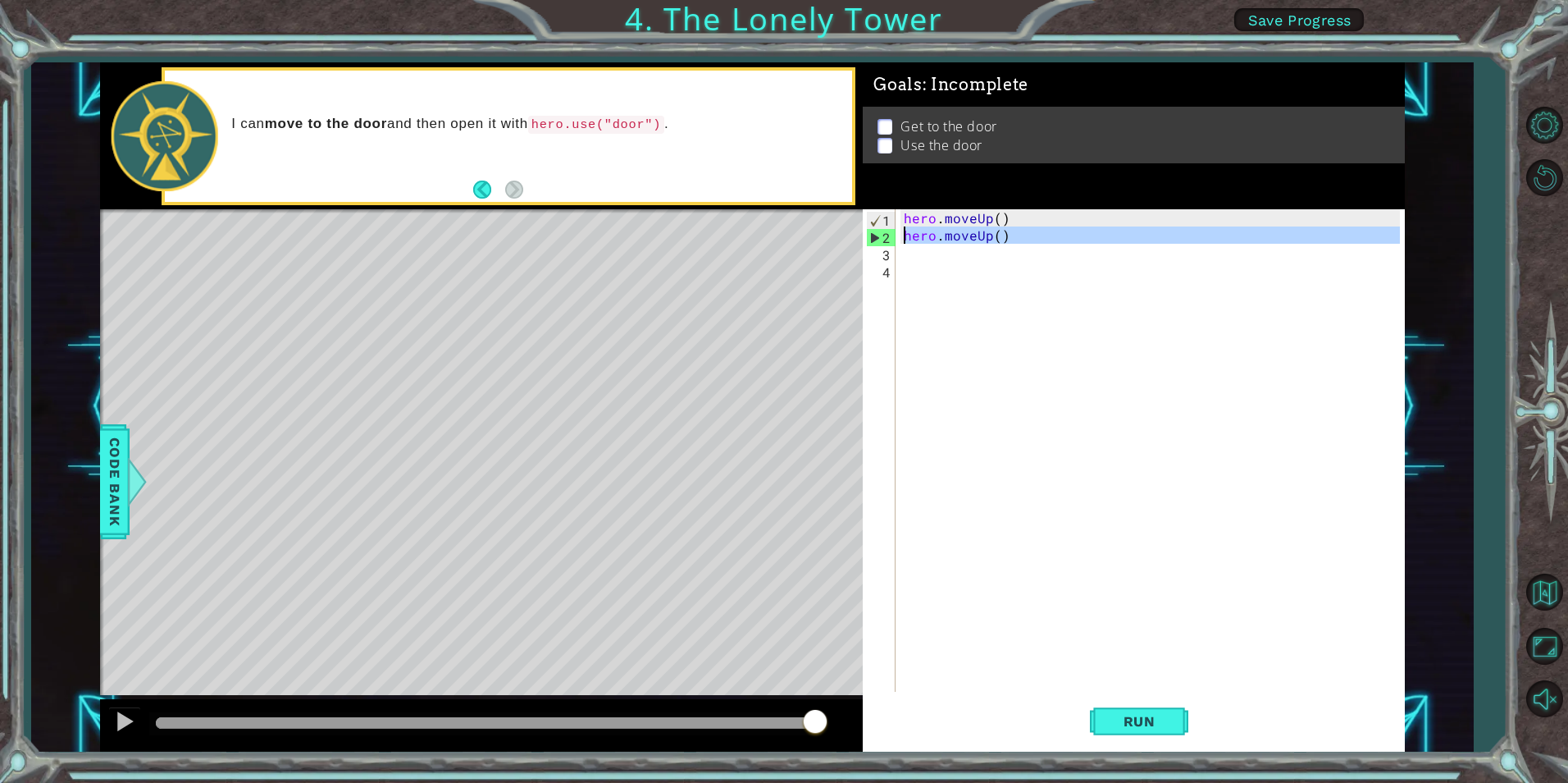
click at [874, 238] on div "2" at bounding box center [881, 238] width 29 height 18
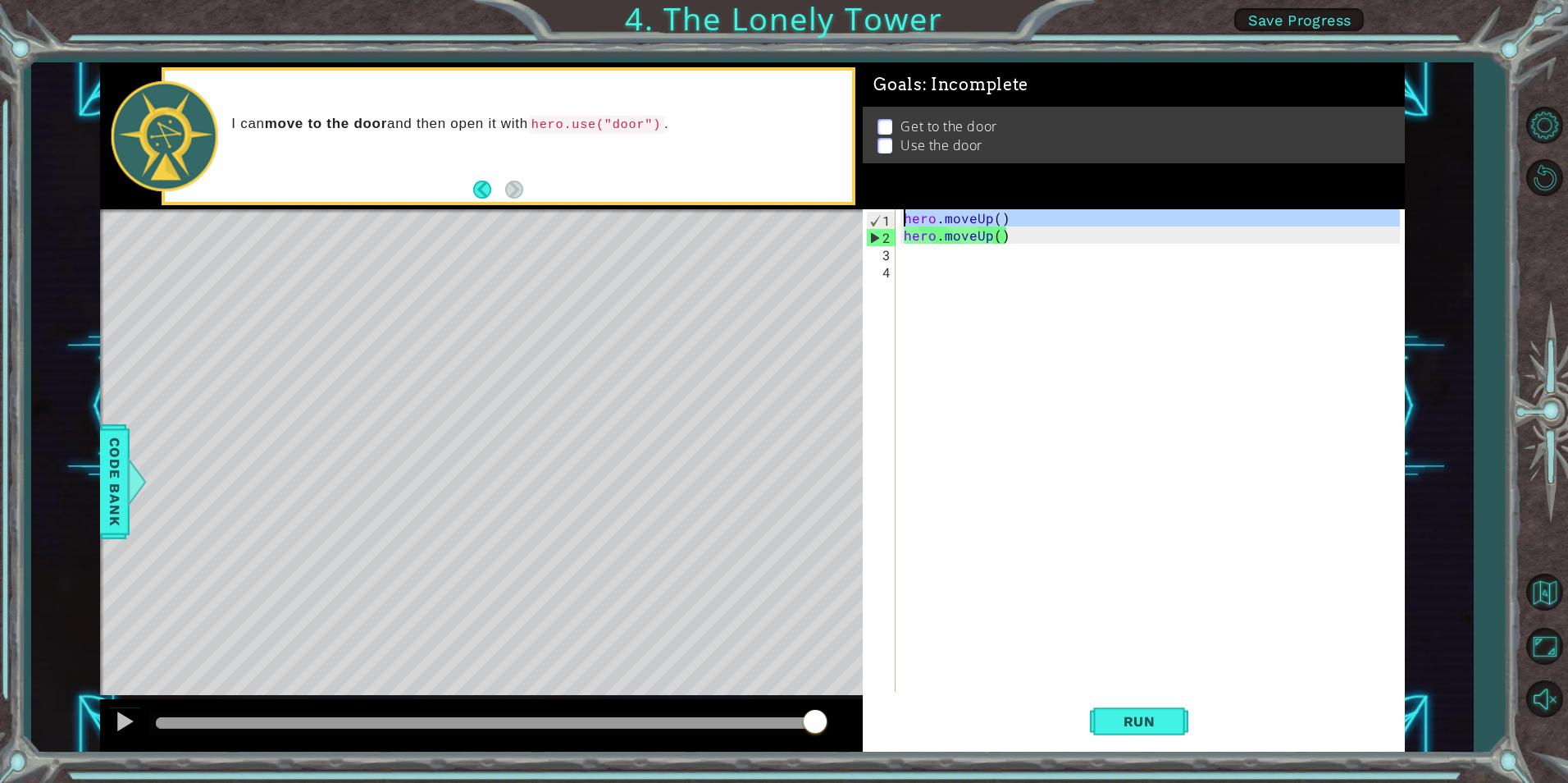
click at [873, 220] on div "1" at bounding box center [881, 220] width 29 height 18
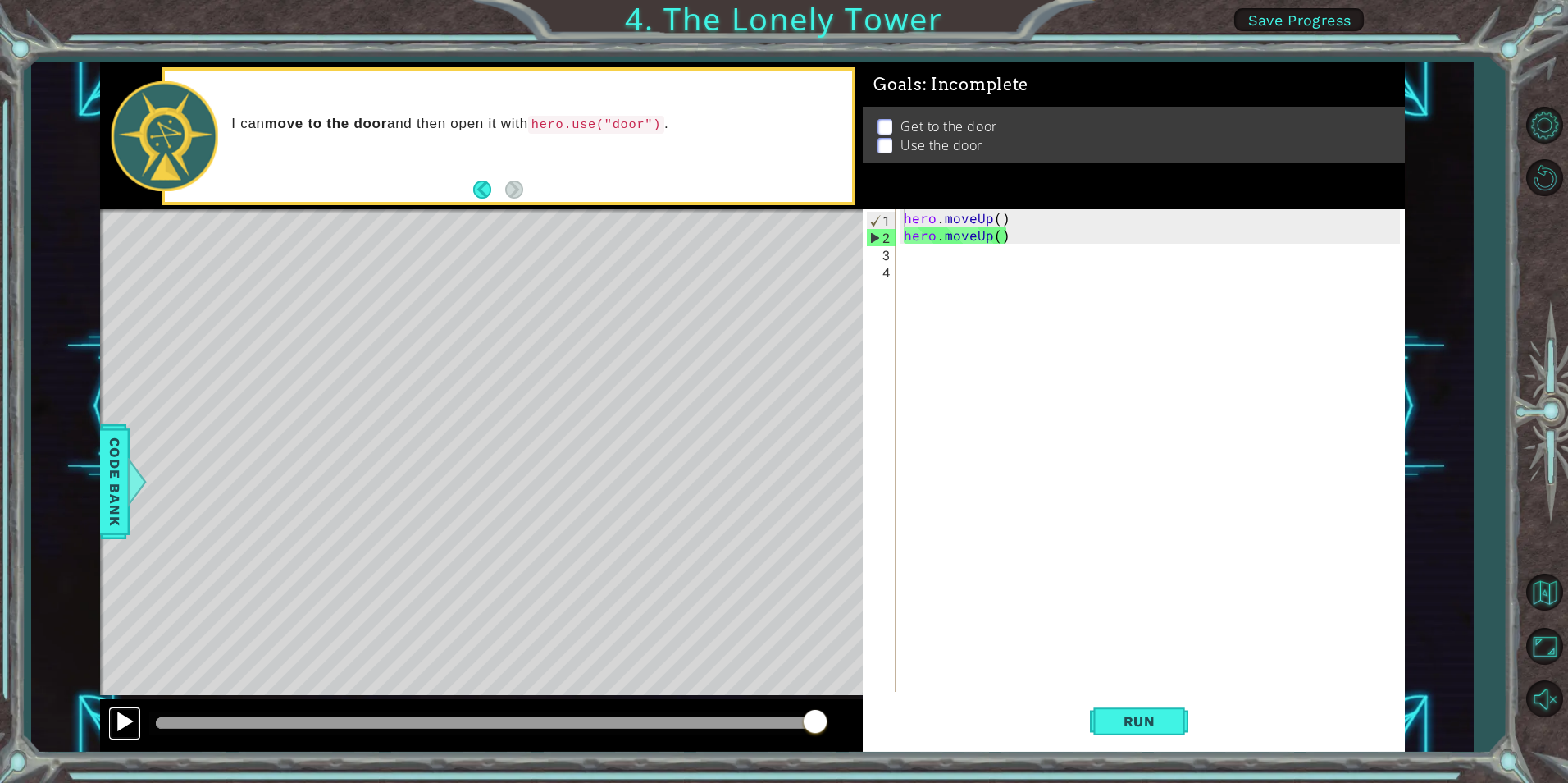
click at [128, 711] on div at bounding box center [124, 721] width 21 height 21
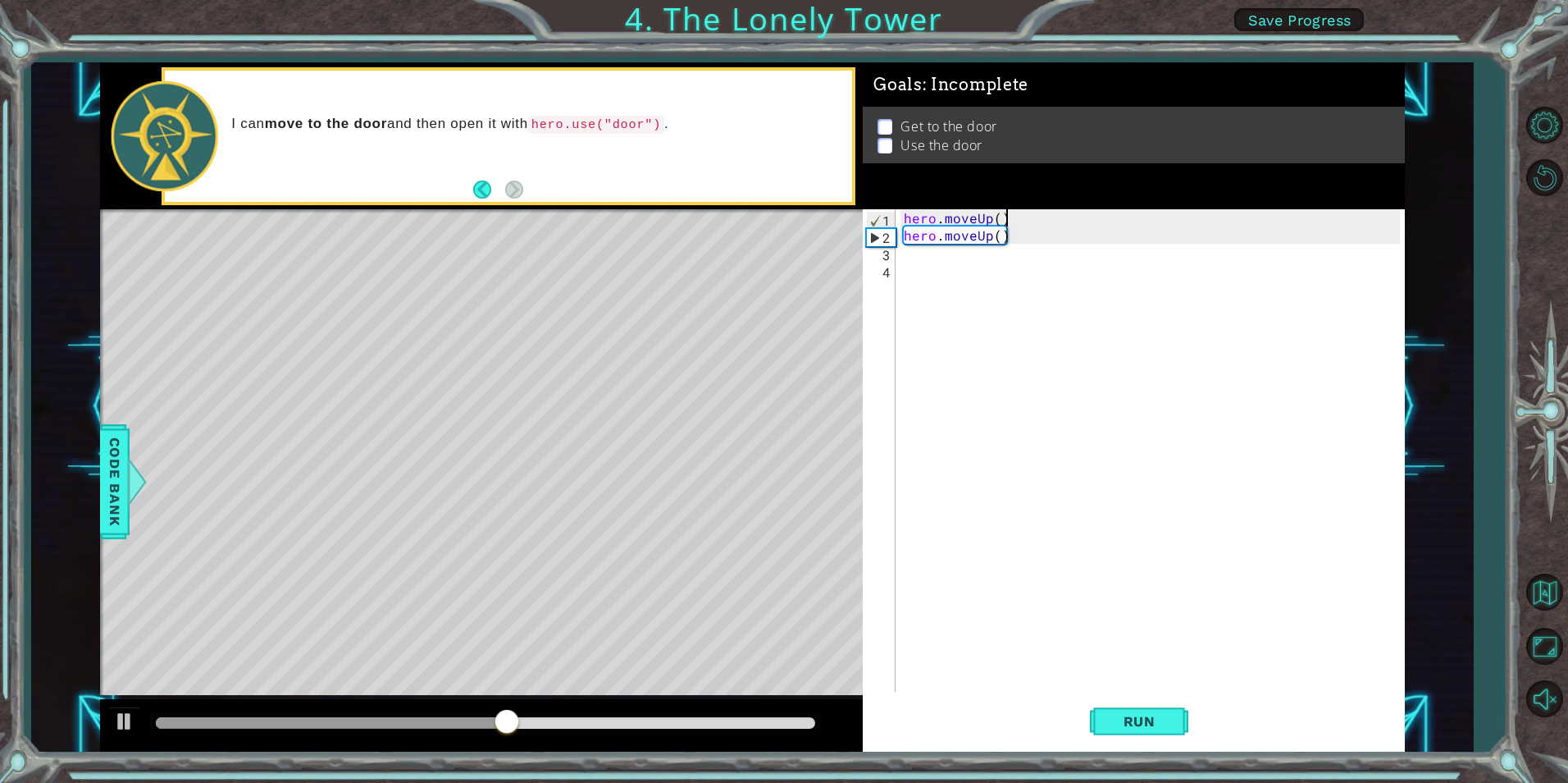
click at [1011, 217] on div "hero . moveUp ( ) hero . moveUp ( )" at bounding box center [1154, 467] width 507 height 517
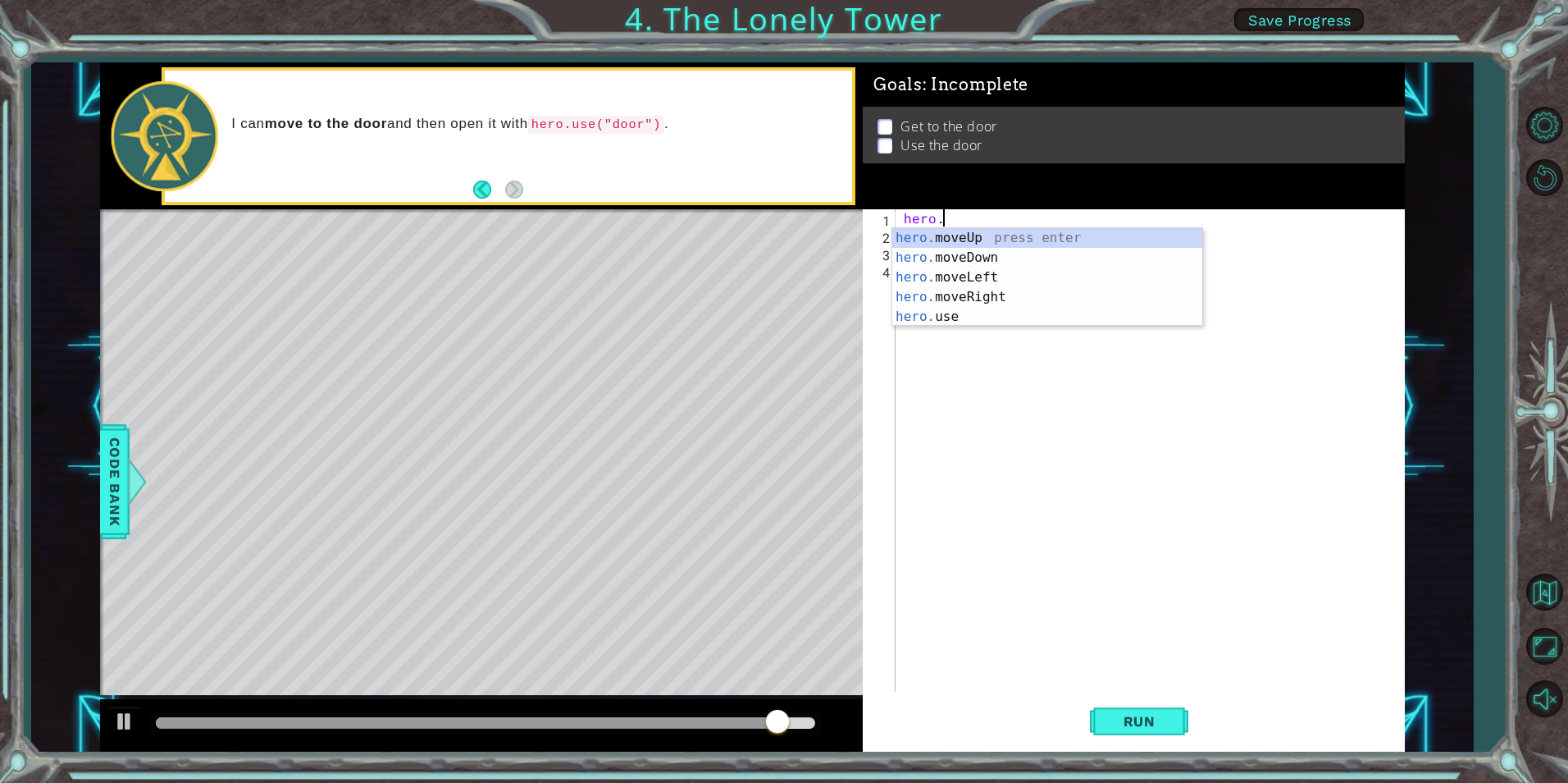
type textarea "hero"
click at [985, 279] on div "hero .moveUp press enter hero .moveDown press enter hero .moveLeft press enter …" at bounding box center [1048, 297] width 310 height 138
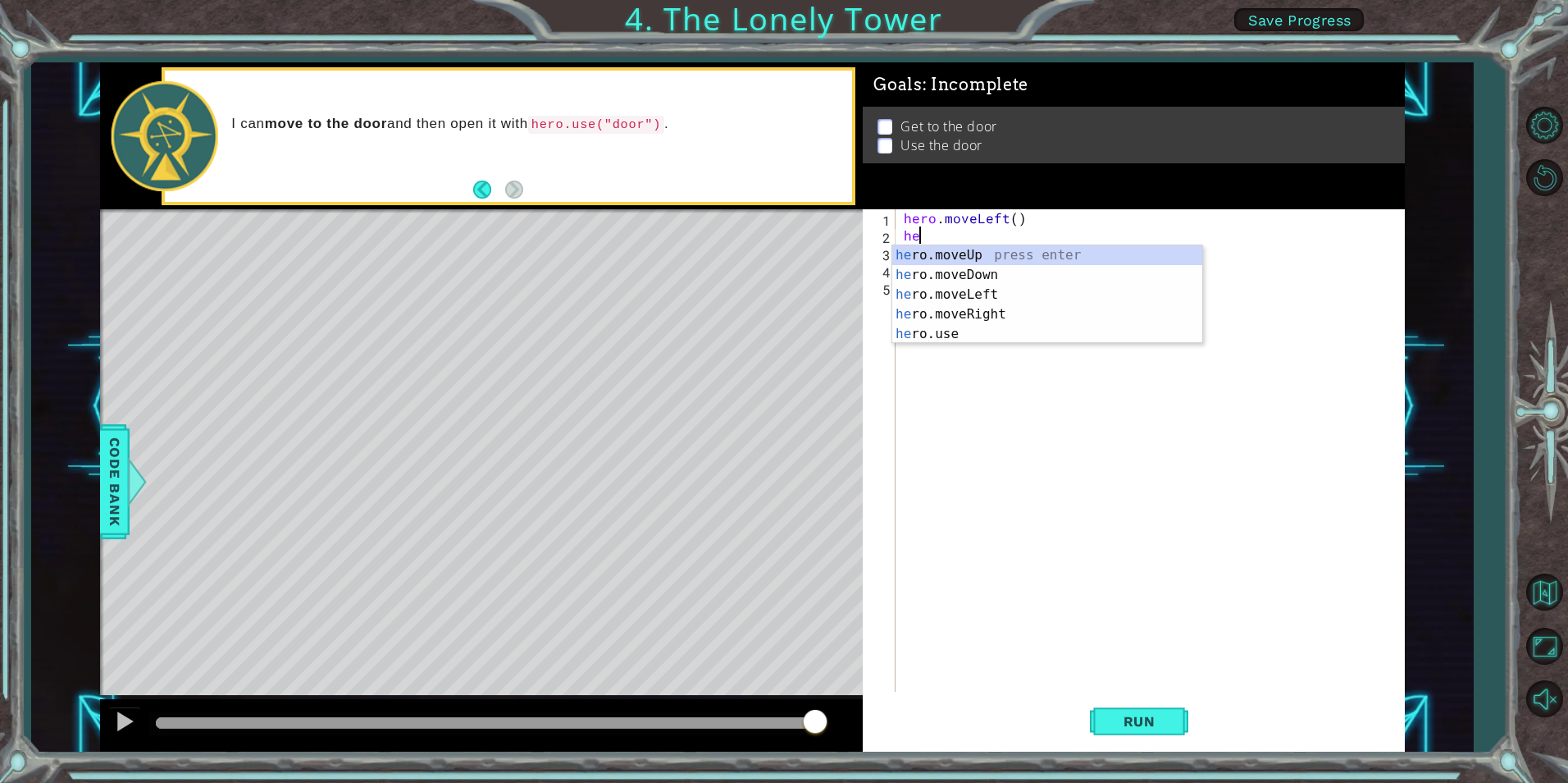
scroll to position [0, 1]
type textarea "hero"
click at [994, 248] on div "hero .moveUp press enter hero .moveDown press enter hero .moveLeft press enter …" at bounding box center [1048, 314] width 310 height 138
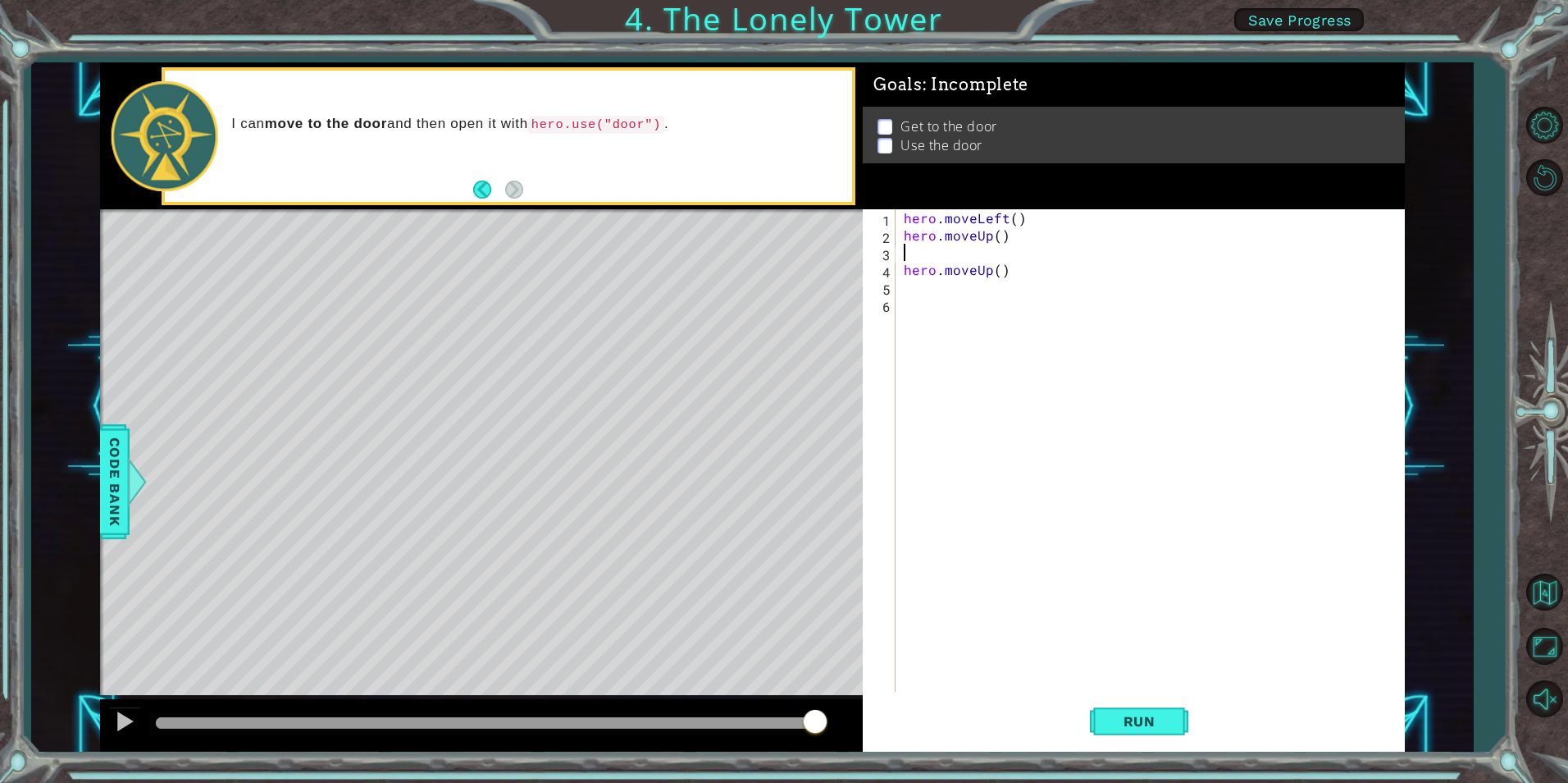
scroll to position [0, 0]
click at [1134, 718] on span "Run" at bounding box center [1139, 722] width 65 height 17
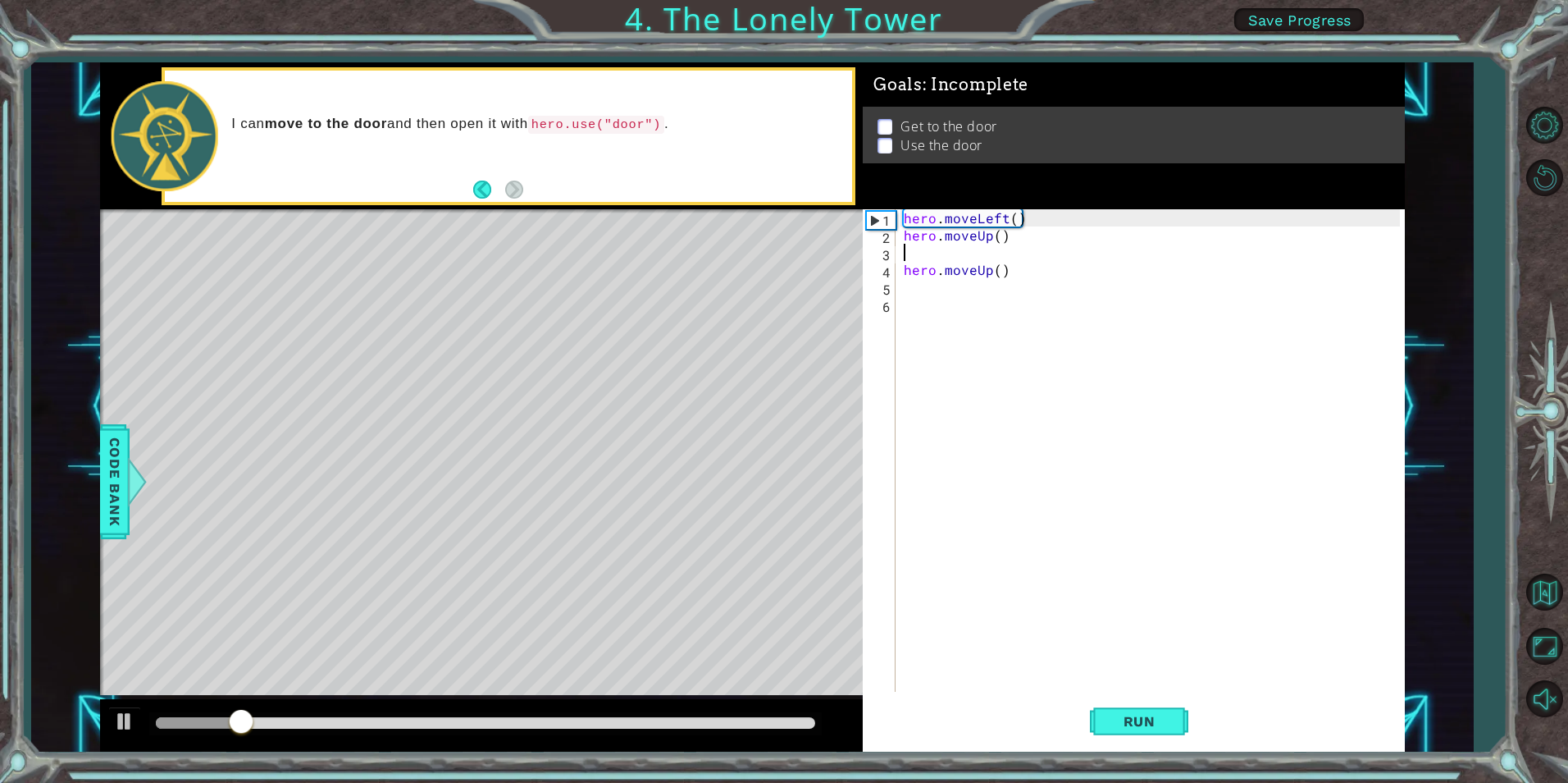
click at [1010, 270] on div "hero . moveLeft ( ) hero . moveUp ( ) hero . moveUp ( )" at bounding box center [1154, 467] width 507 height 517
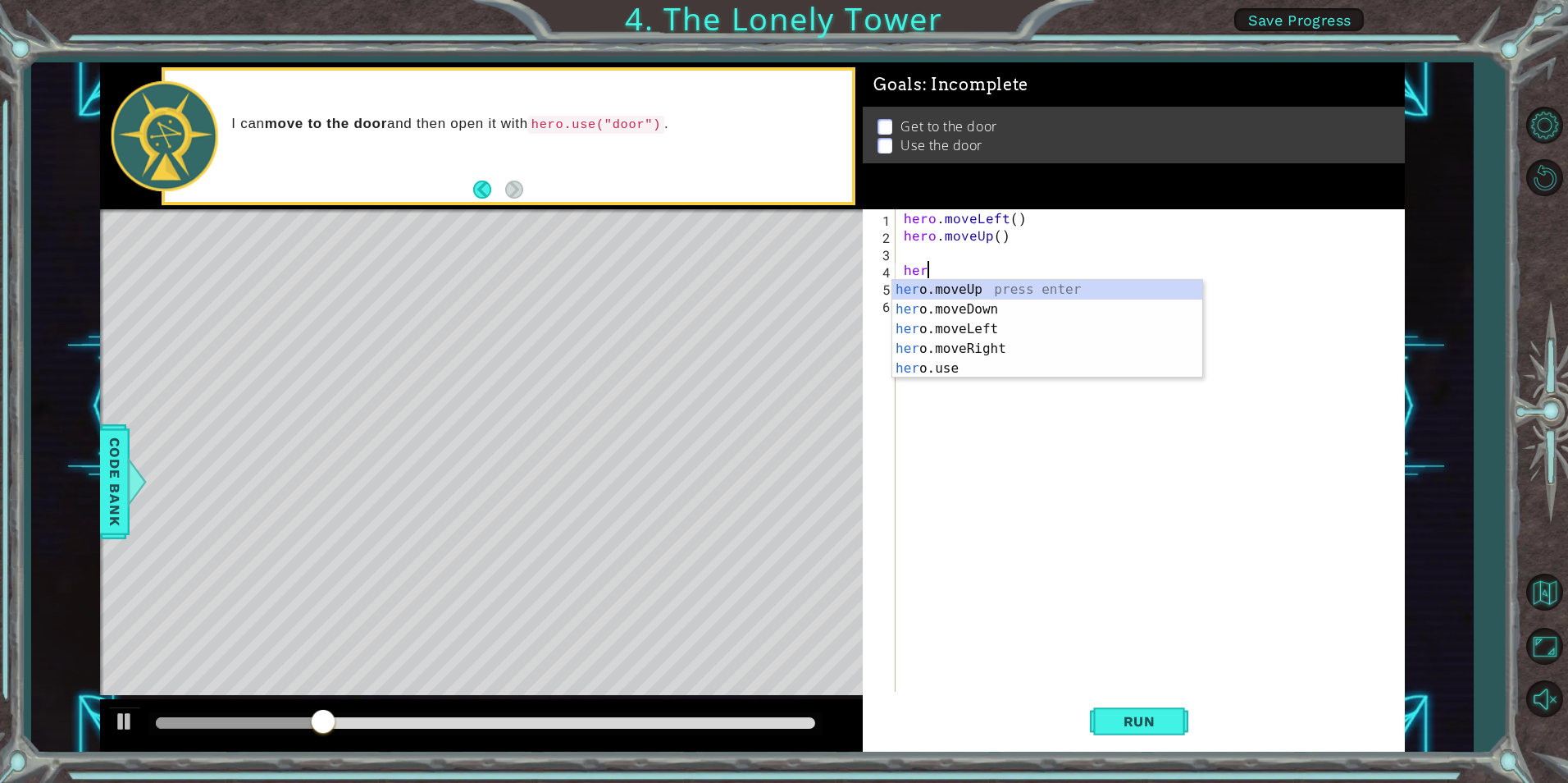
type textarea "h"
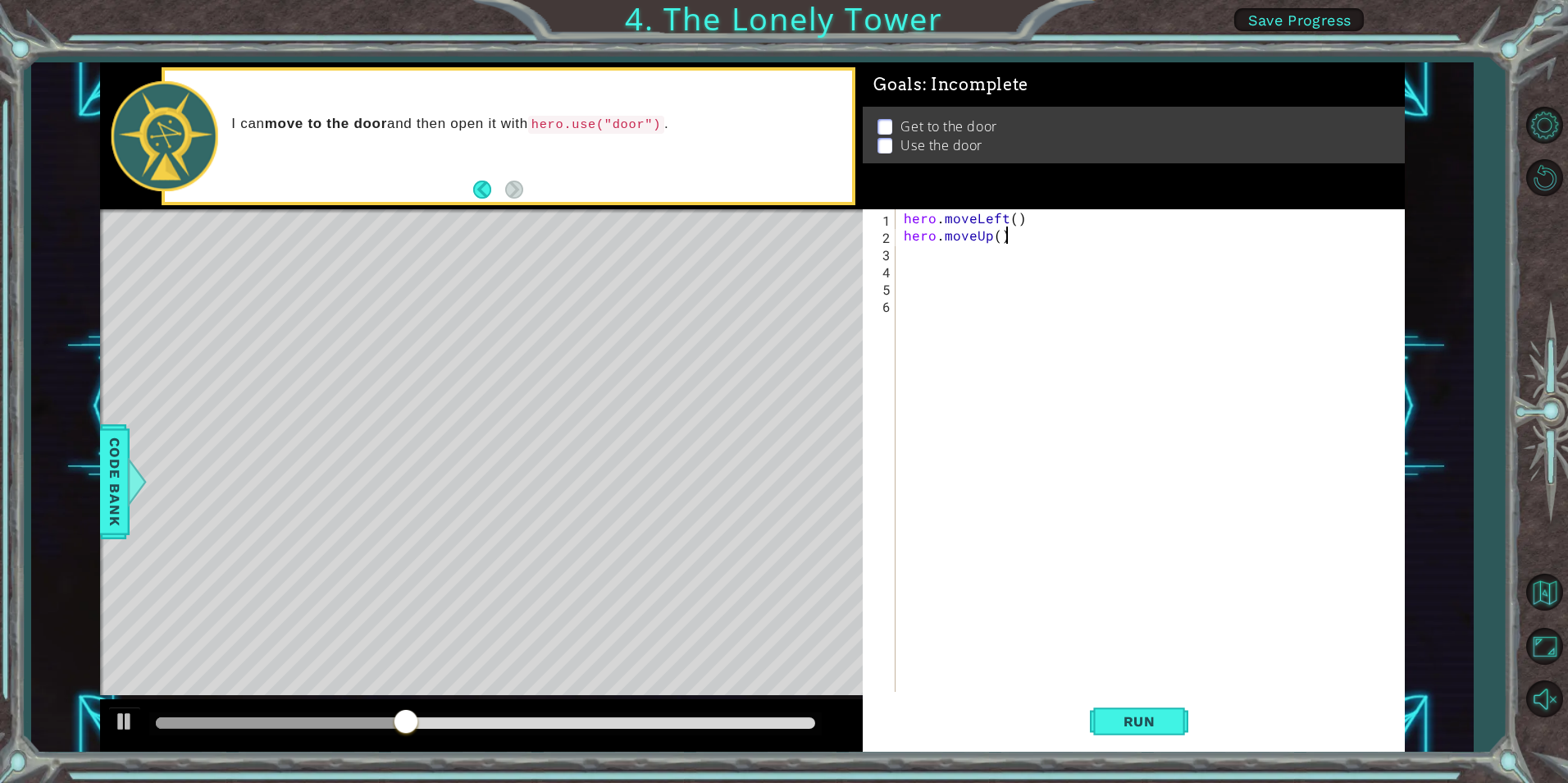
click at [1010, 243] on div "hero . moveLeft ( ) hero . moveUp ( )" at bounding box center [1154, 467] width 507 height 517
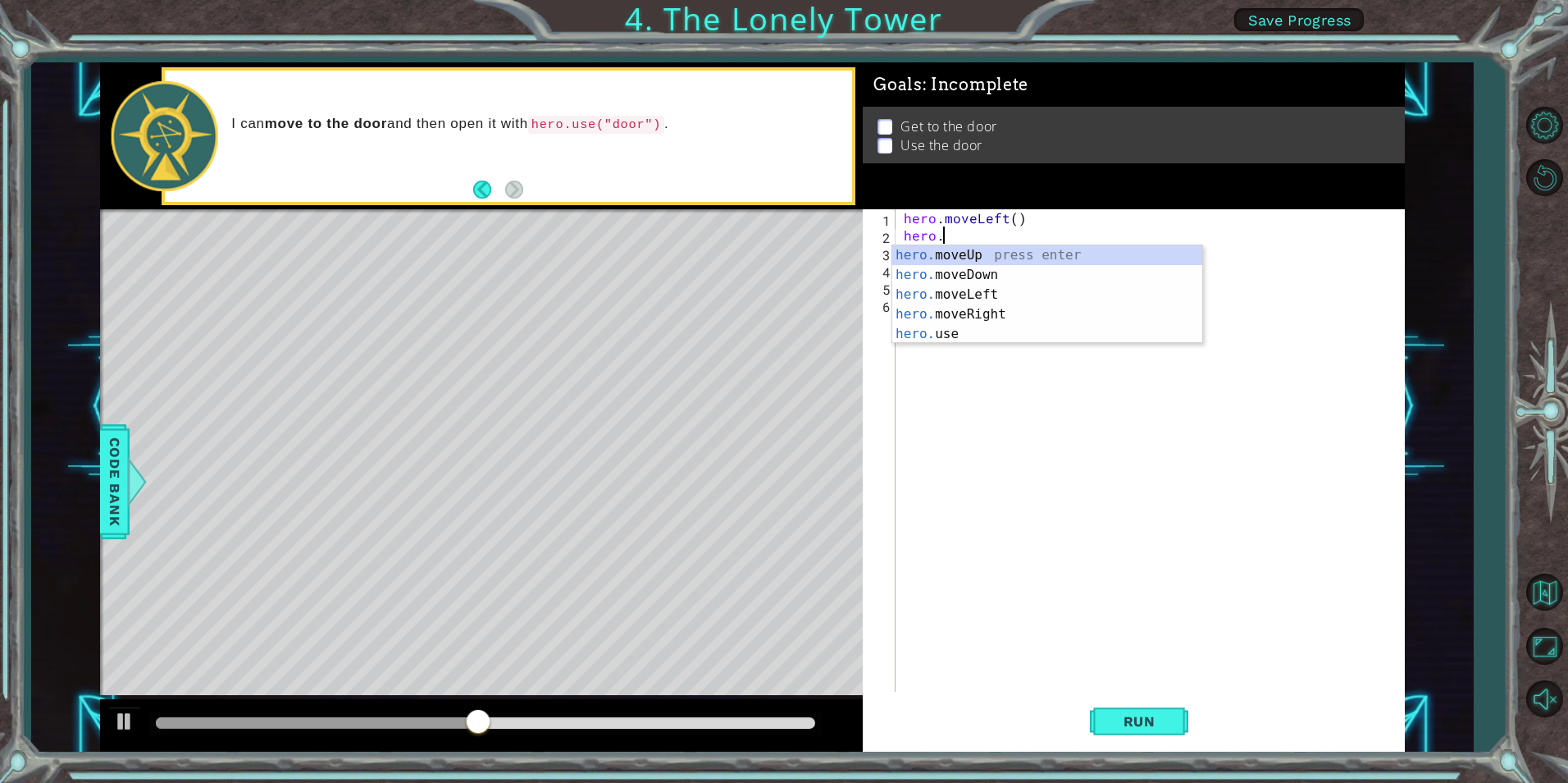
type textarea "hero"
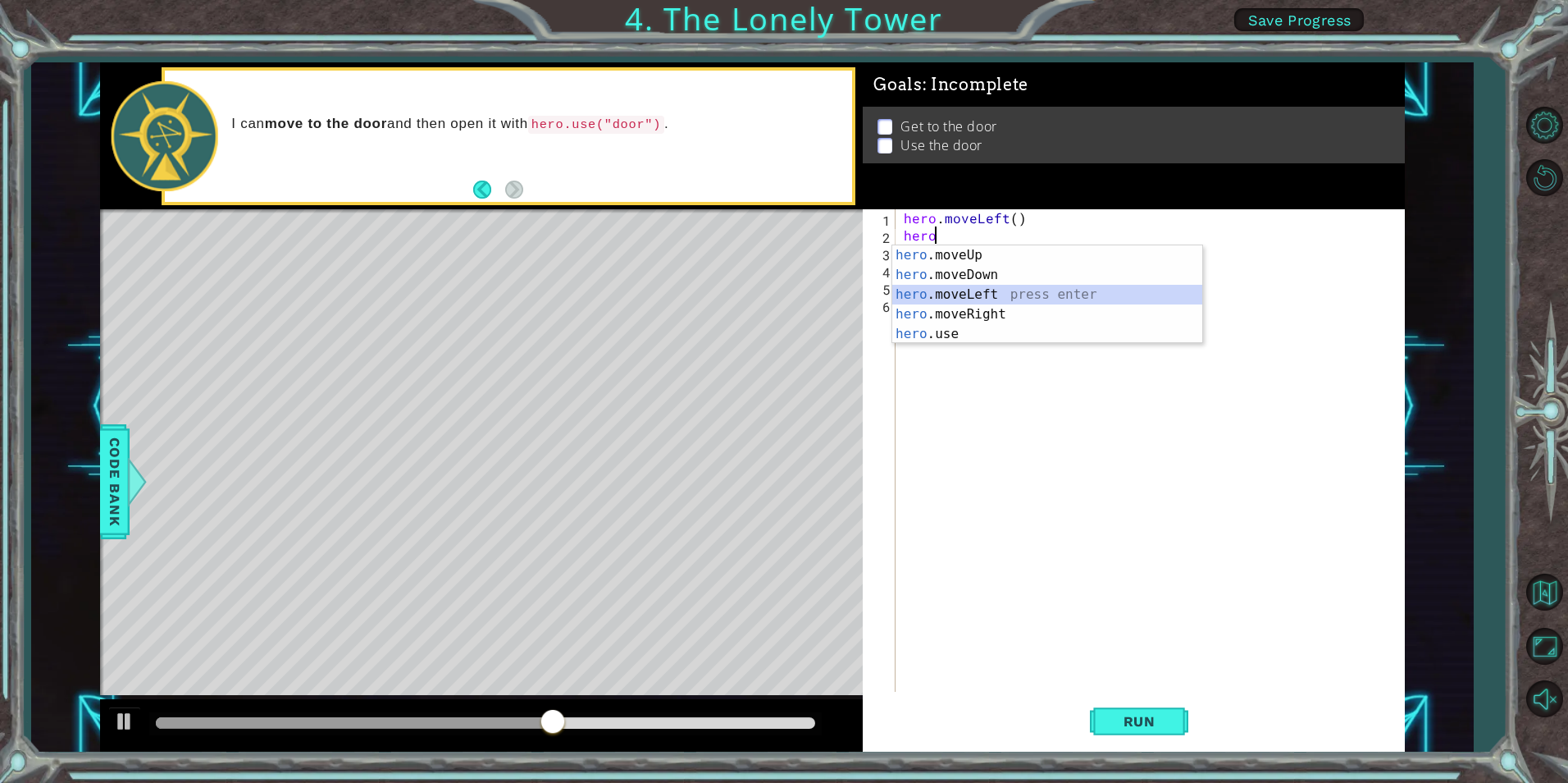
click at [947, 285] on div "hero .moveUp press enter hero .moveDown press enter hero .moveLeft press enter …" at bounding box center [1048, 314] width 310 height 138
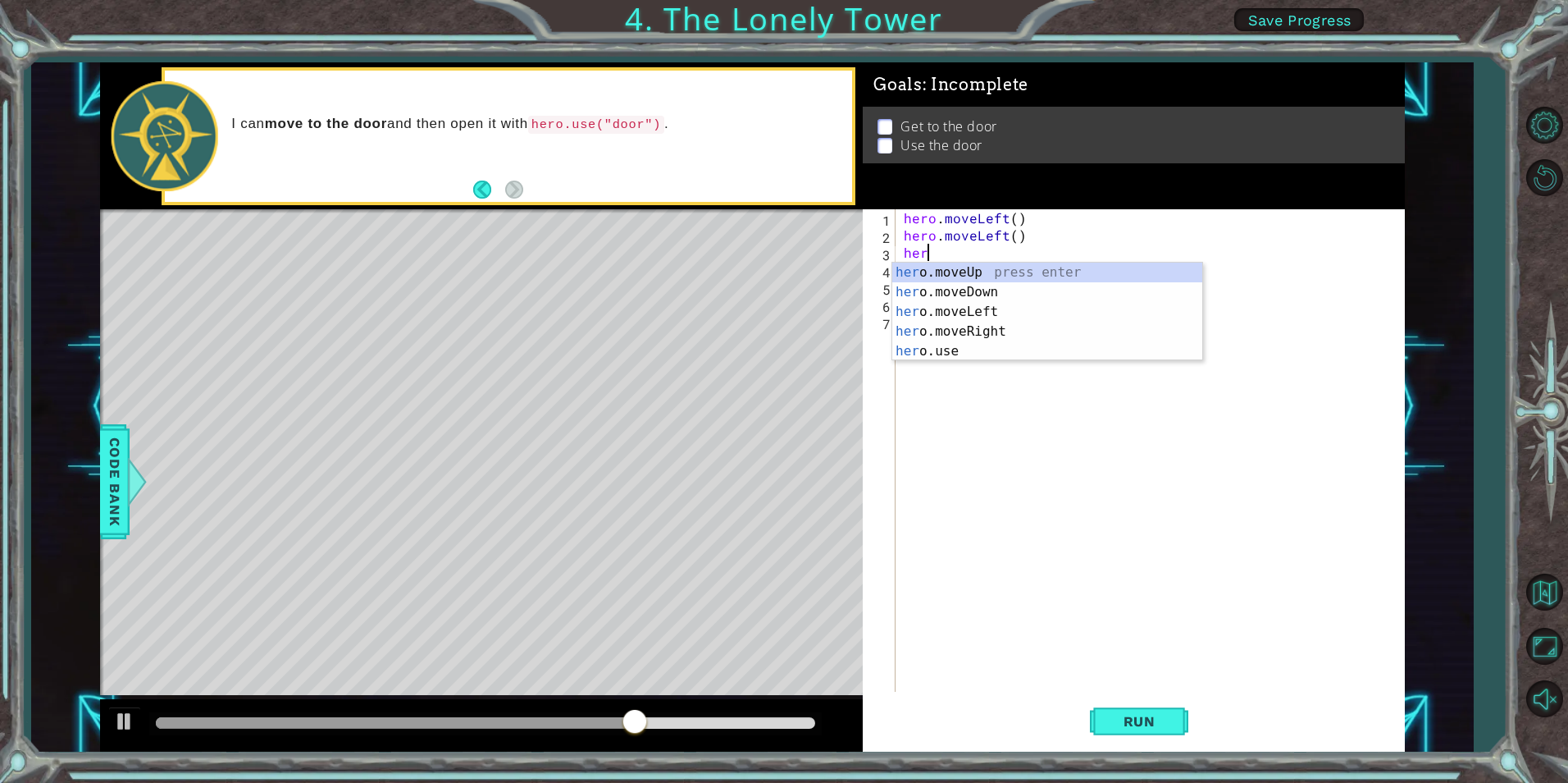
scroll to position [0, 1]
type textarea "hero"
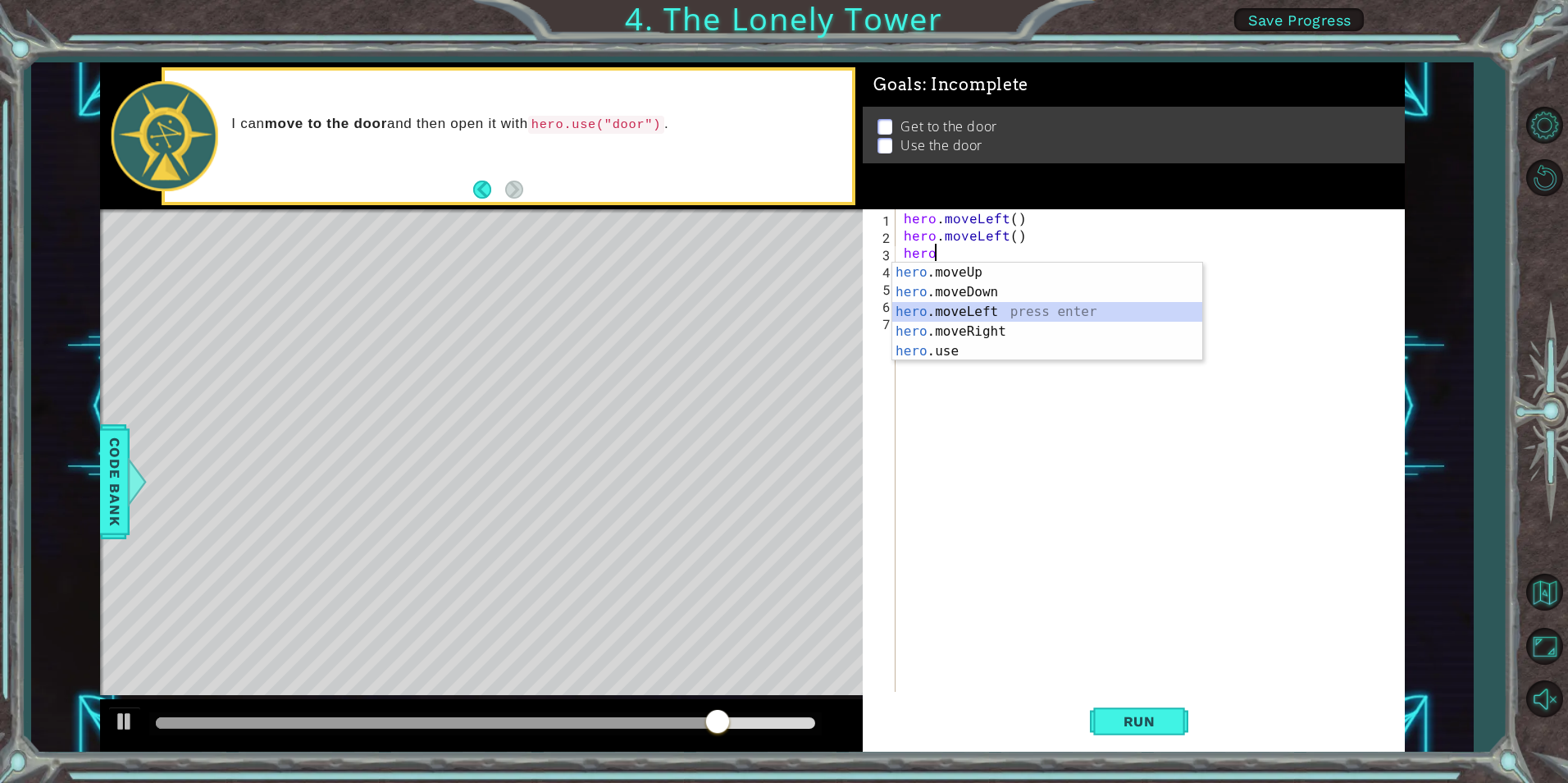
click at [953, 312] on div "hero .moveUp press enter hero .moveDown press enter hero .moveLeft press enter …" at bounding box center [1048, 331] width 310 height 138
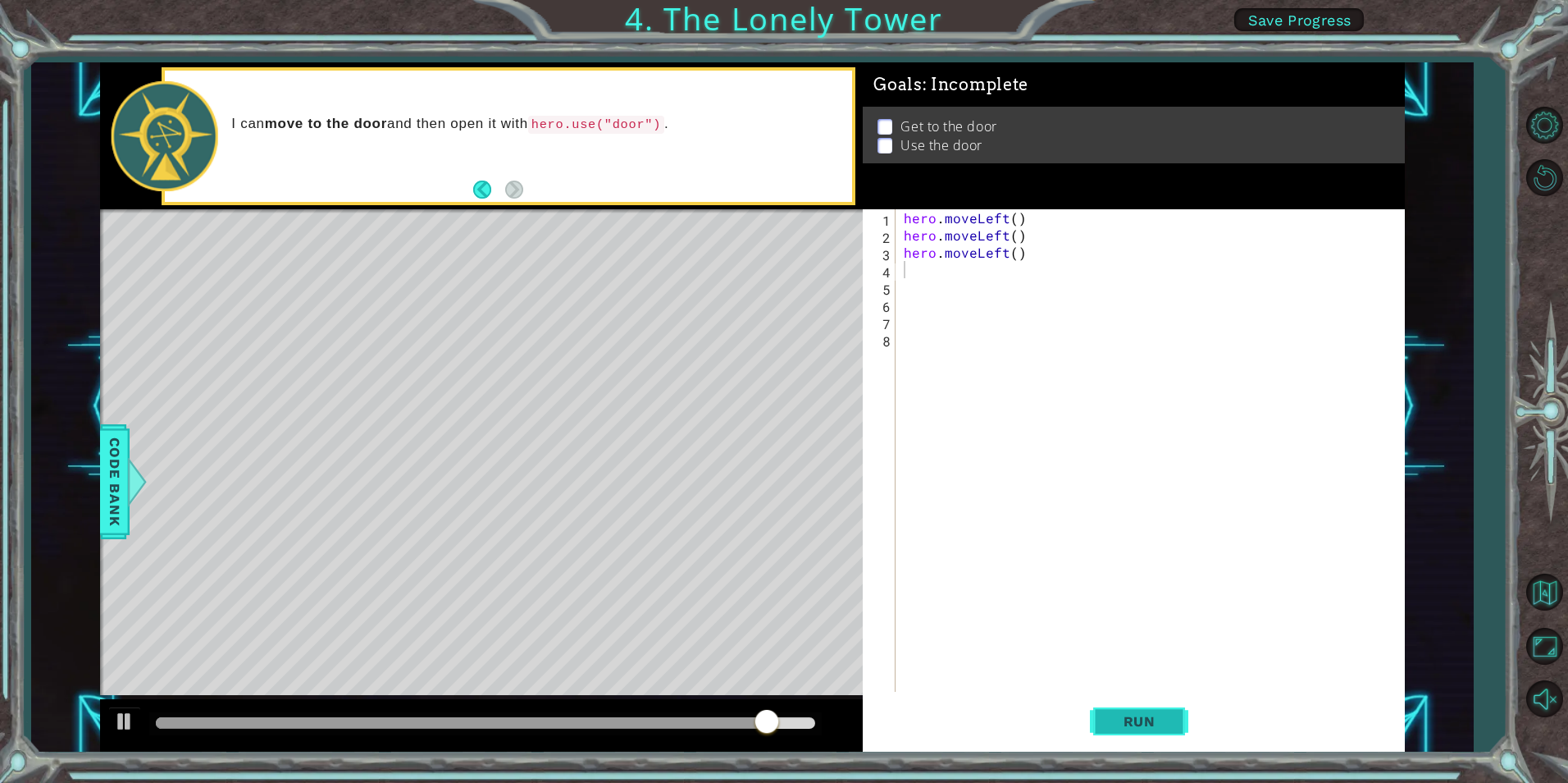
click at [1127, 723] on span "Run" at bounding box center [1139, 722] width 65 height 17
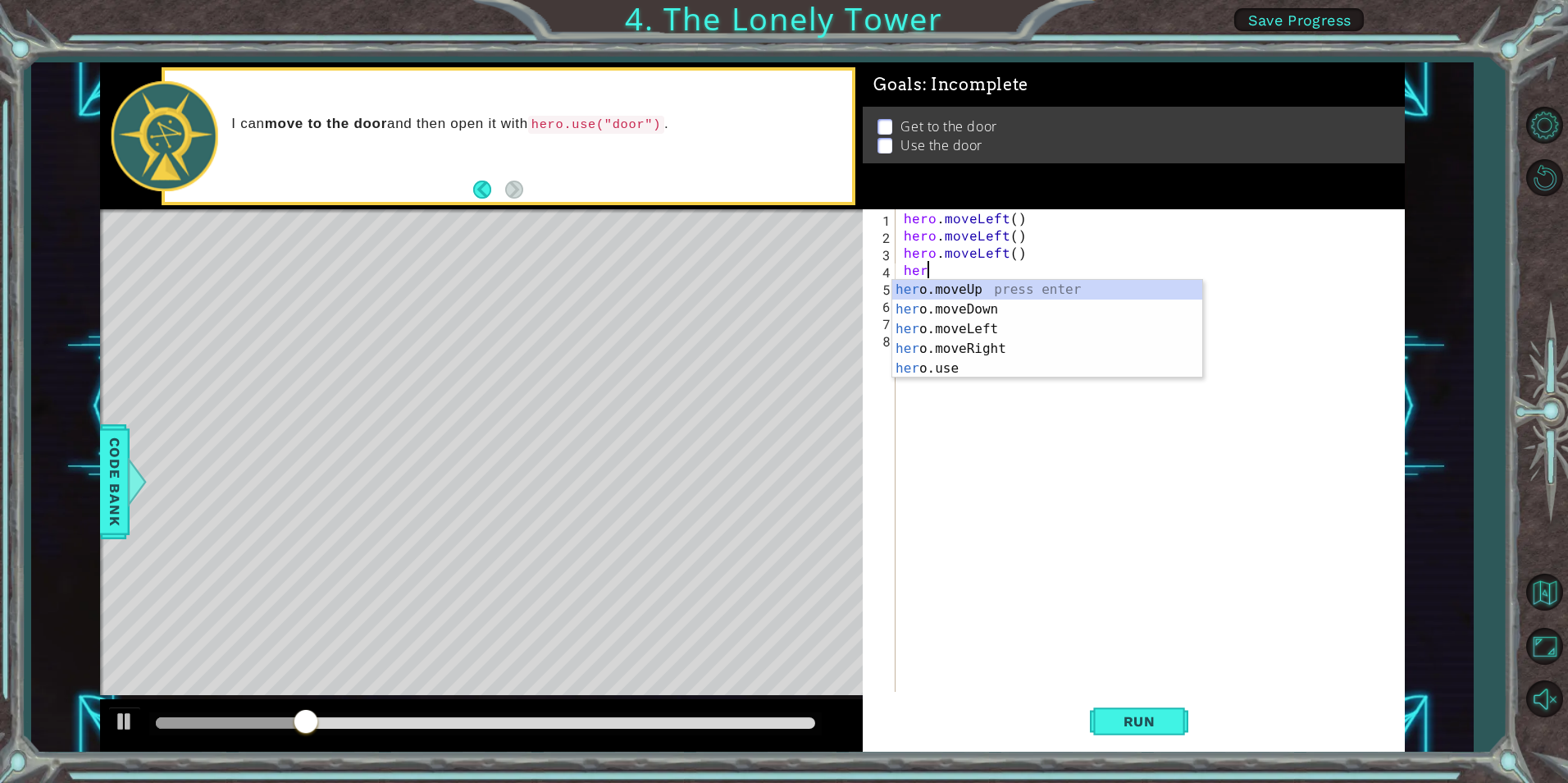
scroll to position [0, 1]
type textarea "hero"
drag, startPoint x: 940, startPoint y: 331, endPoint x: 958, endPoint y: 330, distance: 18.0
click at [940, 331] on div "hero .moveUp press enter hero .moveDown press enter hero .moveLeft press enter …" at bounding box center [1048, 348] width 310 height 138
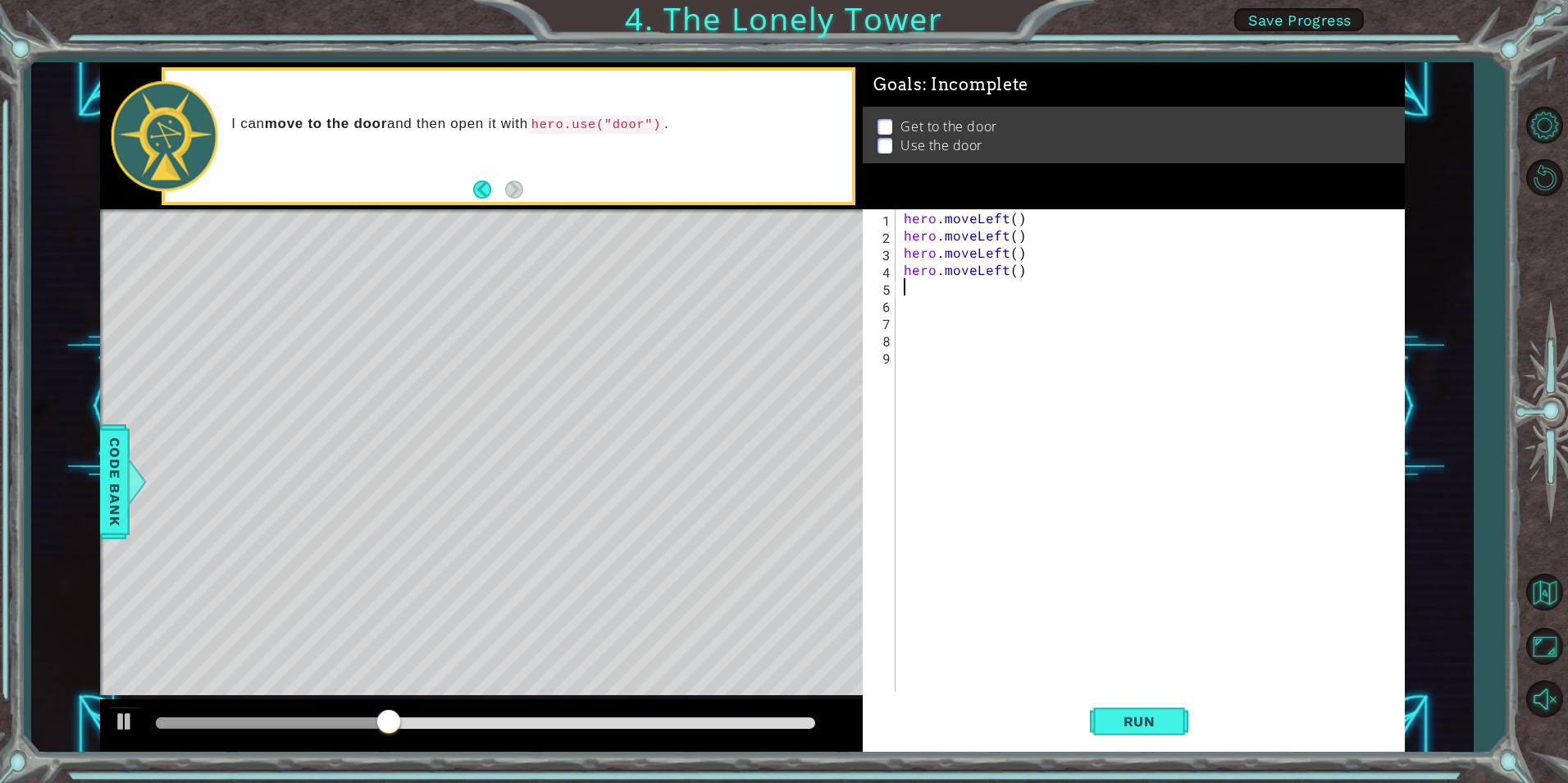
scroll to position [0, 0]
click at [1127, 711] on button "Run" at bounding box center [1138, 721] width 98 height 55
click at [1027, 271] on div "hero . moveLeft ( ) hero . moveLeft ( ) hero . moveLeft ( ) hero . moveLeft ( )" at bounding box center [1154, 467] width 507 height 517
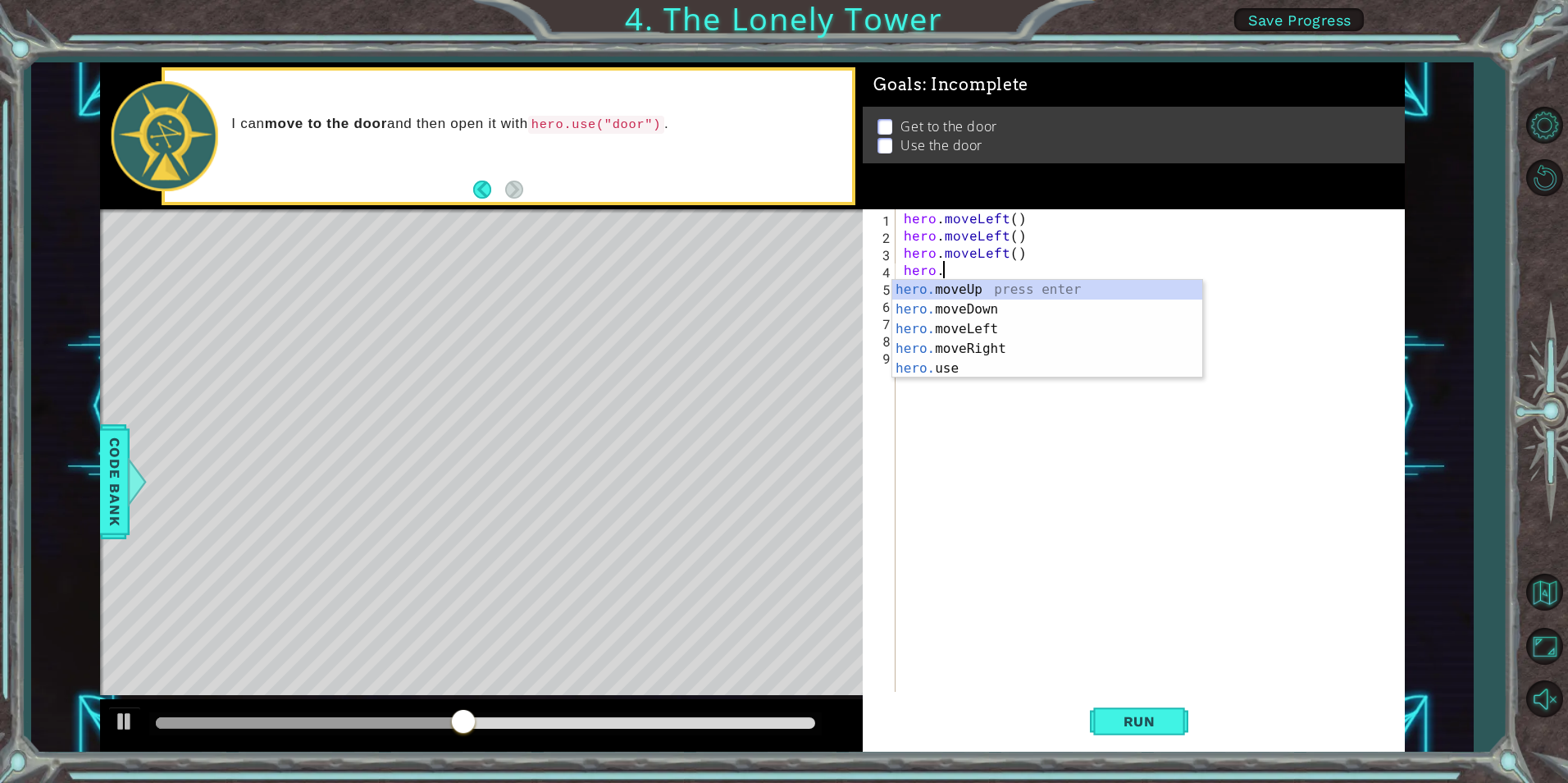
type textarea "hero"
click at [1042, 295] on div "hero .moveUp press enter hero .moveDown press enter hero .moveLeft press enter …" at bounding box center [1048, 348] width 310 height 138
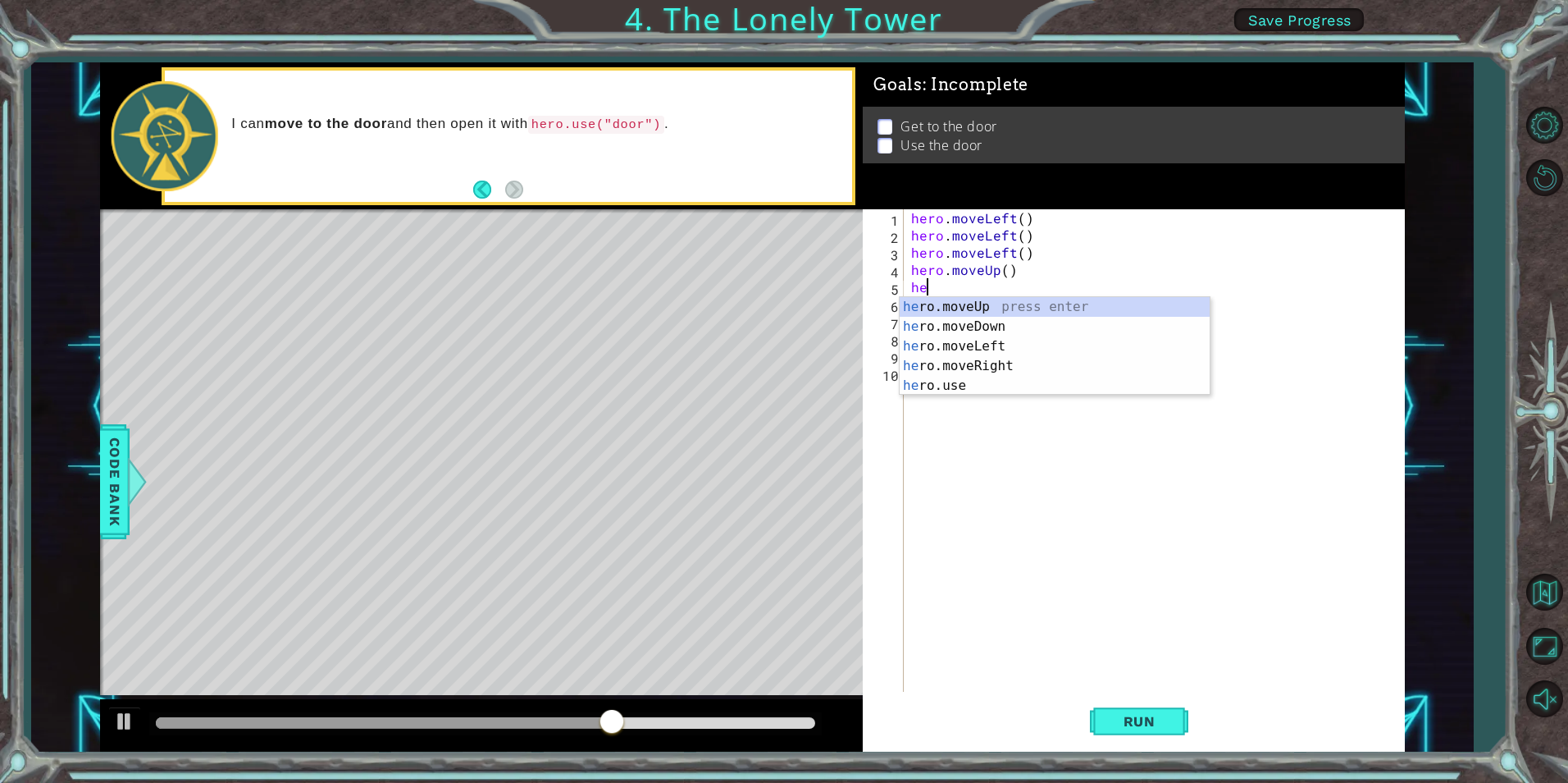
scroll to position [0, 1]
type textarea "hero"
click at [992, 306] on div "hero .moveUp press enter hero .moveDown press enter hero .moveLeft press enter …" at bounding box center [1055, 366] width 310 height 138
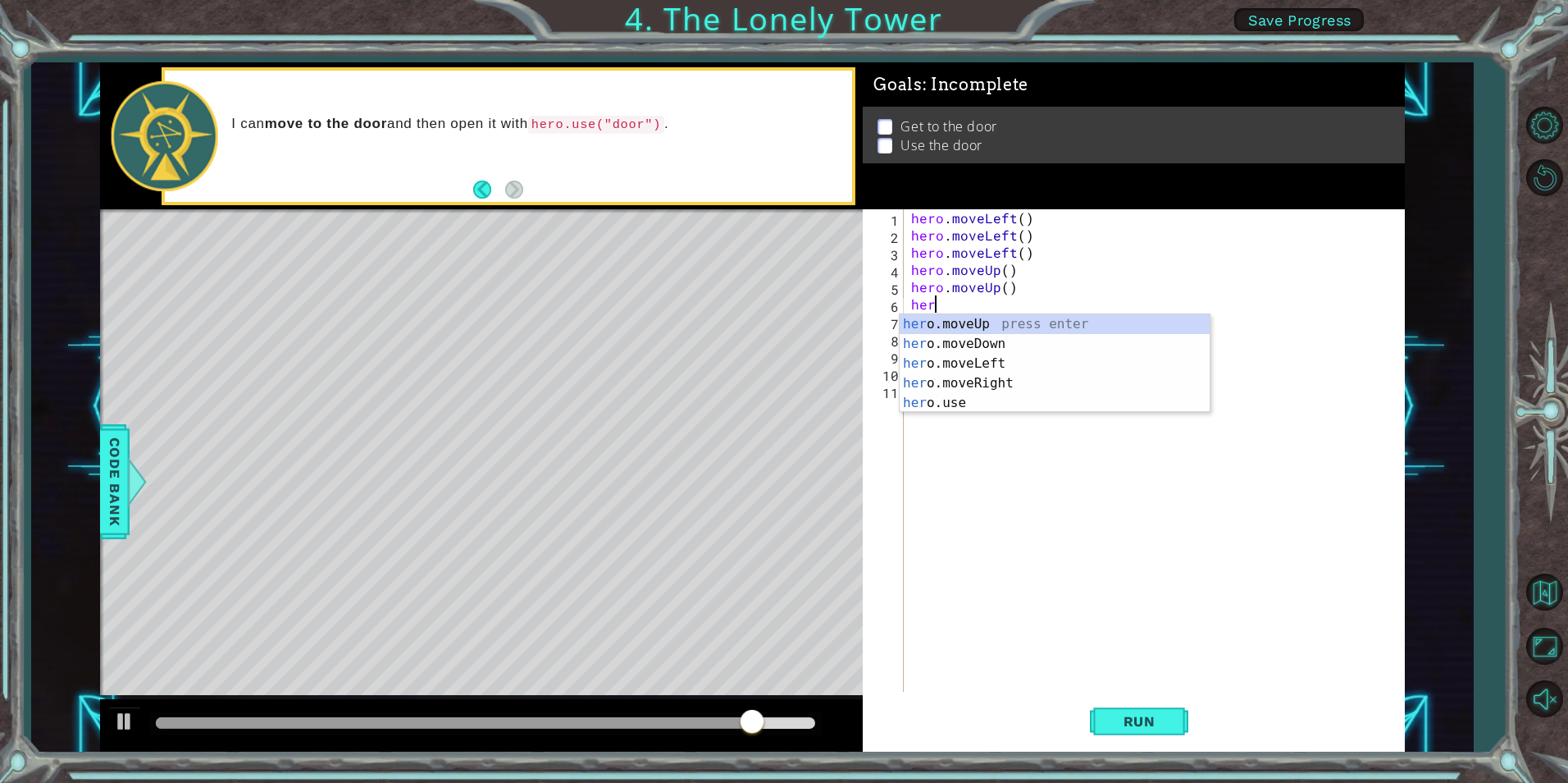
type textarea "hero"
click at [977, 379] on div "hero .moveUp press enter hero .moveDown press enter hero .moveLeft press enter …" at bounding box center [1055, 383] width 310 height 138
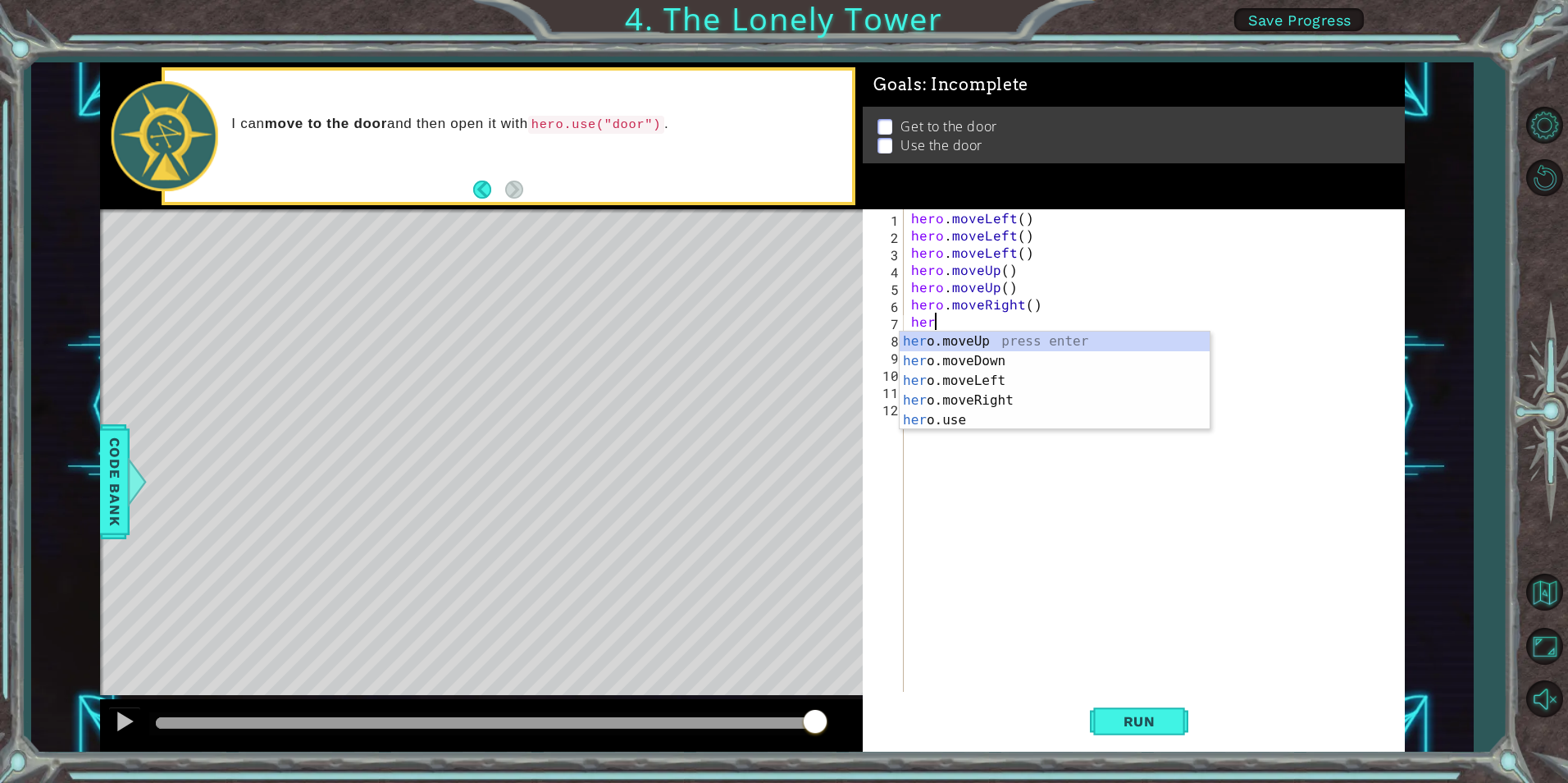
type textarea "hero"
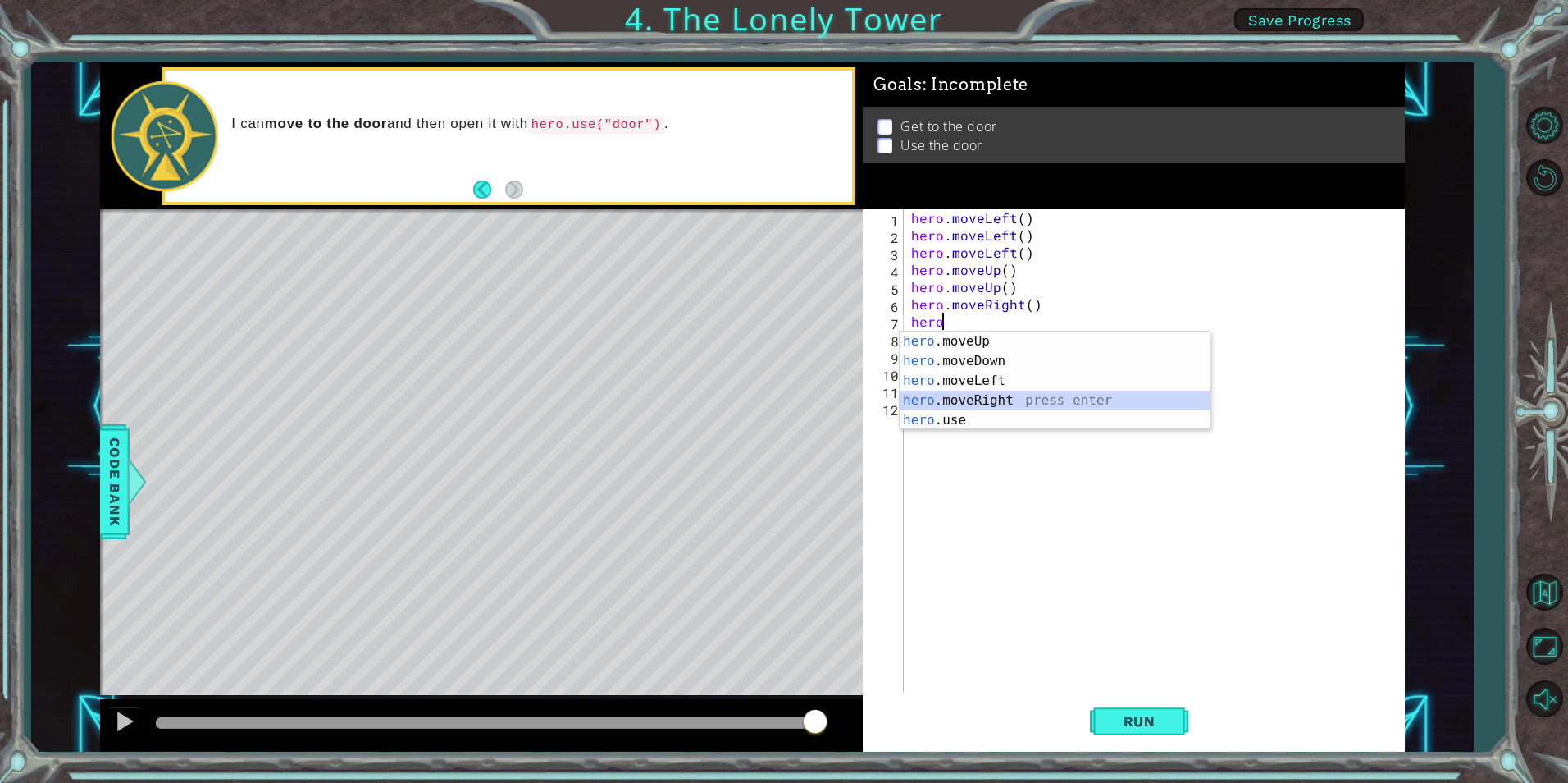
click at [993, 398] on div "hero .moveUp press enter hero .moveDown press enter hero .moveLeft press enter …" at bounding box center [1055, 400] width 310 height 138
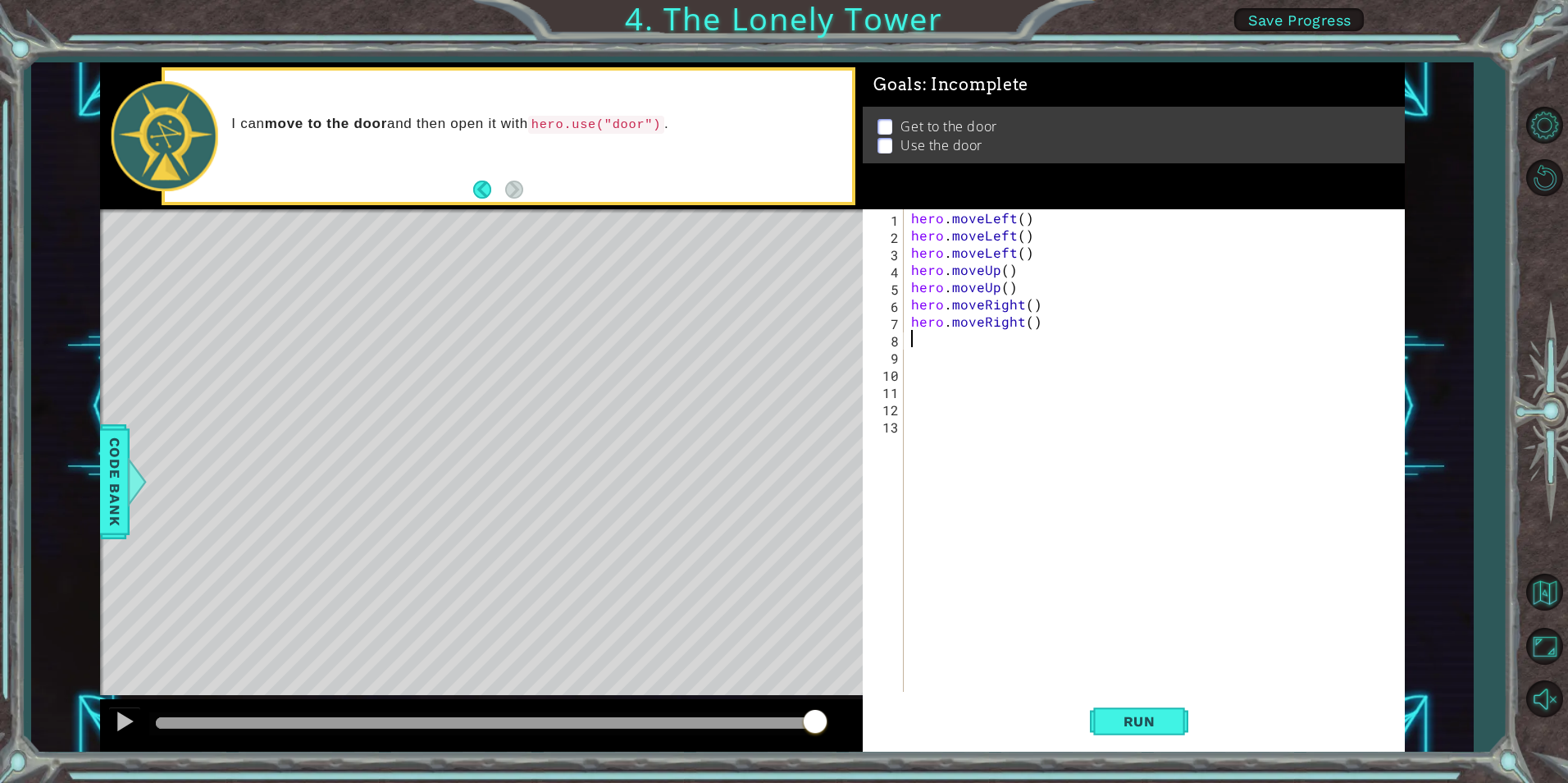
scroll to position [0, 0]
drag, startPoint x: 1146, startPoint y: 717, endPoint x: 1154, endPoint y: 713, distance: 8.9
click at [1151, 715] on span "Run" at bounding box center [1139, 722] width 65 height 17
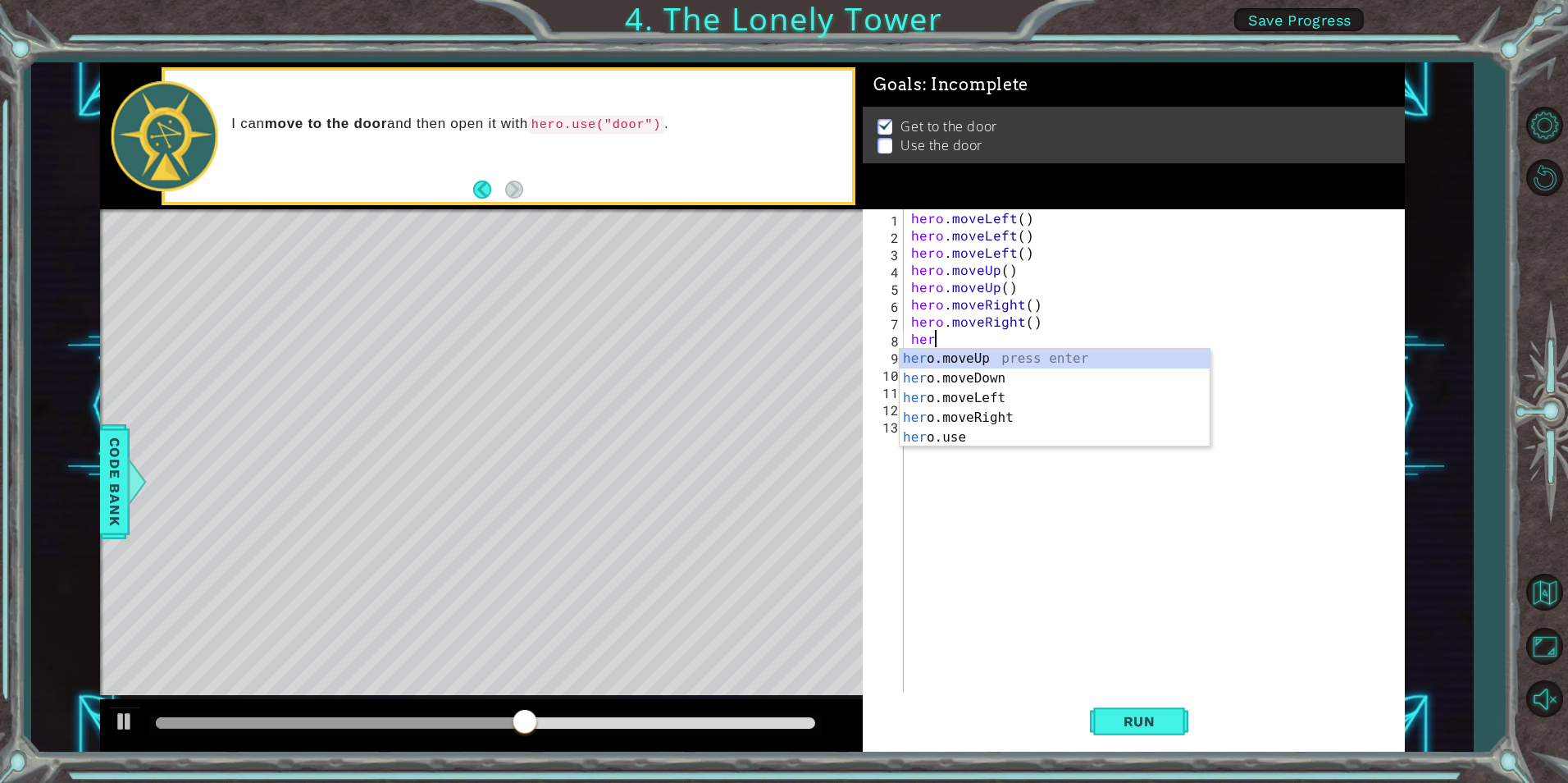
scroll to position [0, 1]
click at [939, 431] on div "hero .moveUp press enter hero .moveDown press enter hero .moveLeft press enter …" at bounding box center [1055, 418] width 310 height 138
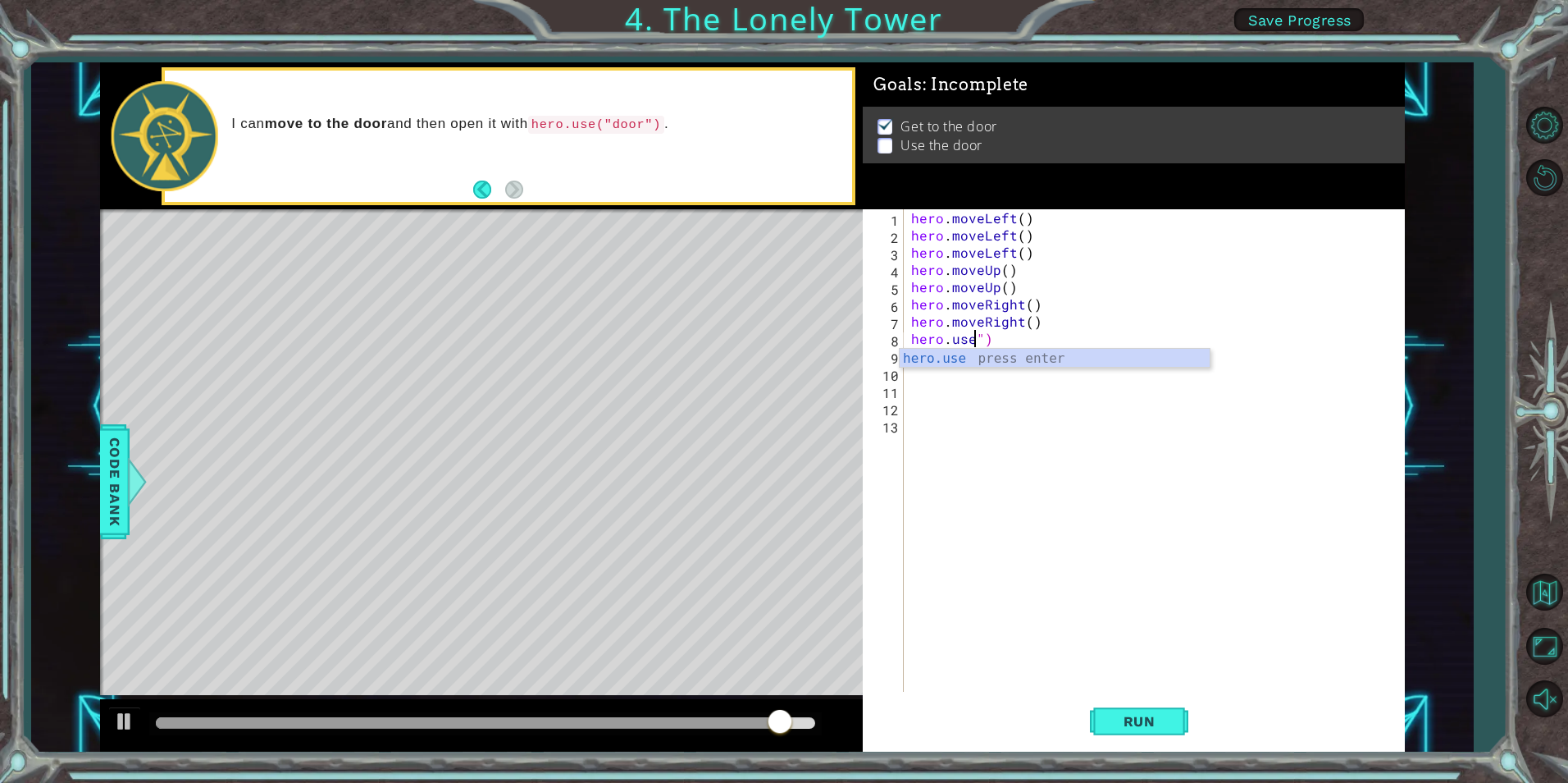
click at [1038, 351] on div "hero.use press enter" at bounding box center [1055, 378] width 310 height 59
type textarea "hero.use("door")"
click at [1112, 714] on span "Run" at bounding box center [1139, 722] width 65 height 17
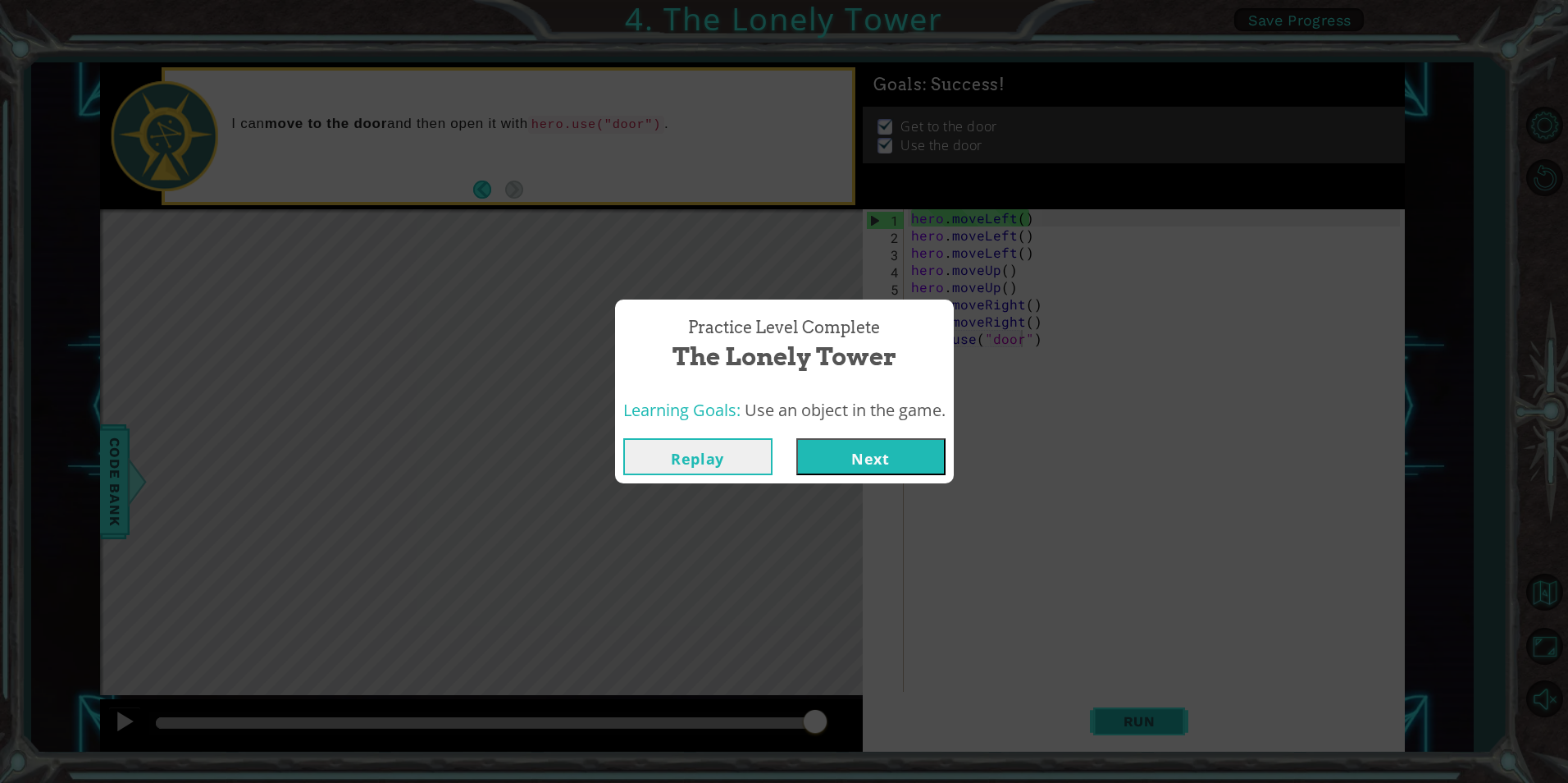
click button "Next" at bounding box center [871, 457] width 149 height 37
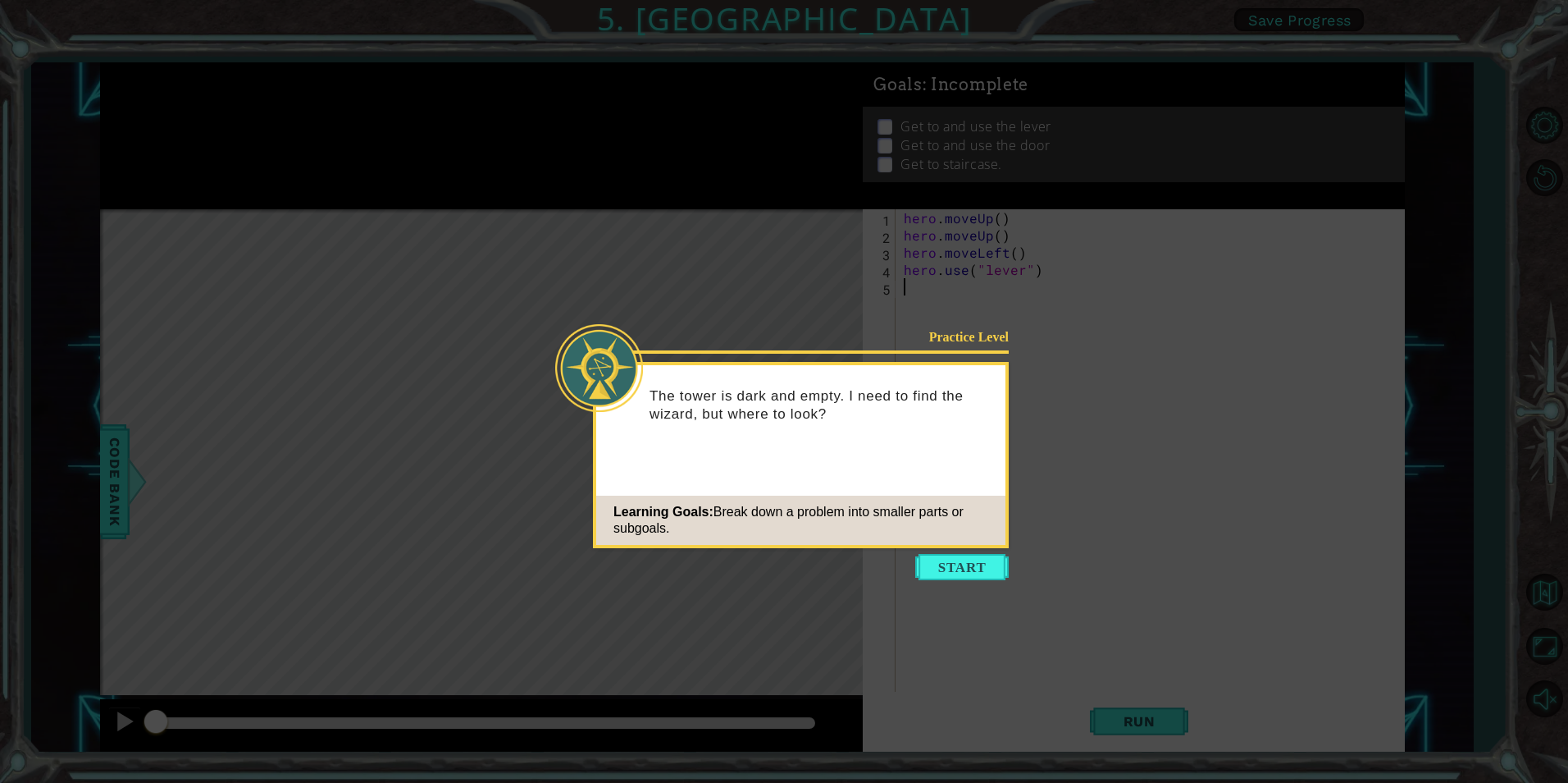
click at [966, 556] on button "Start" at bounding box center [961, 566] width 93 height 26
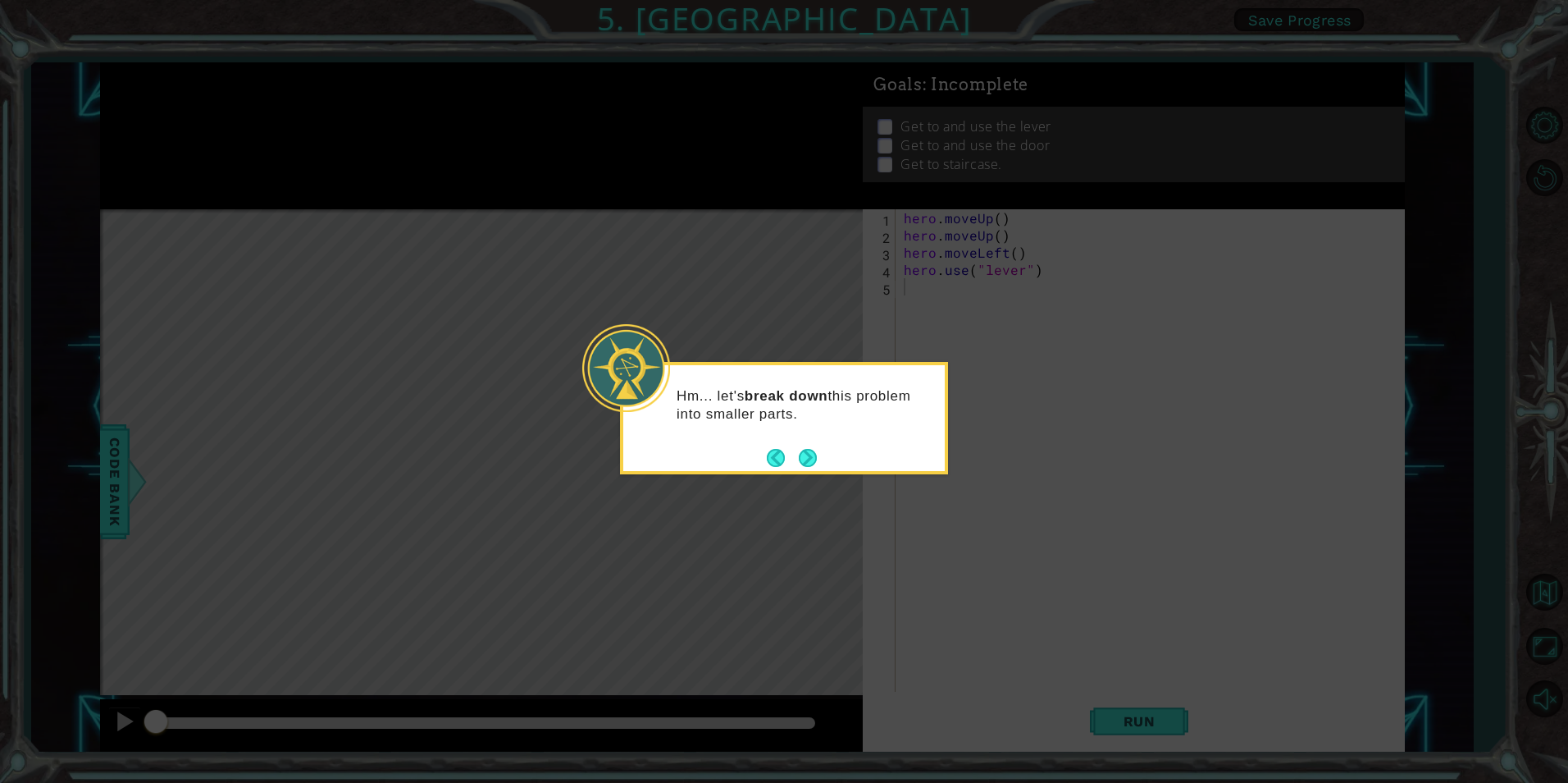
click at [805, 449] on button "Next" at bounding box center [808, 458] width 18 height 18
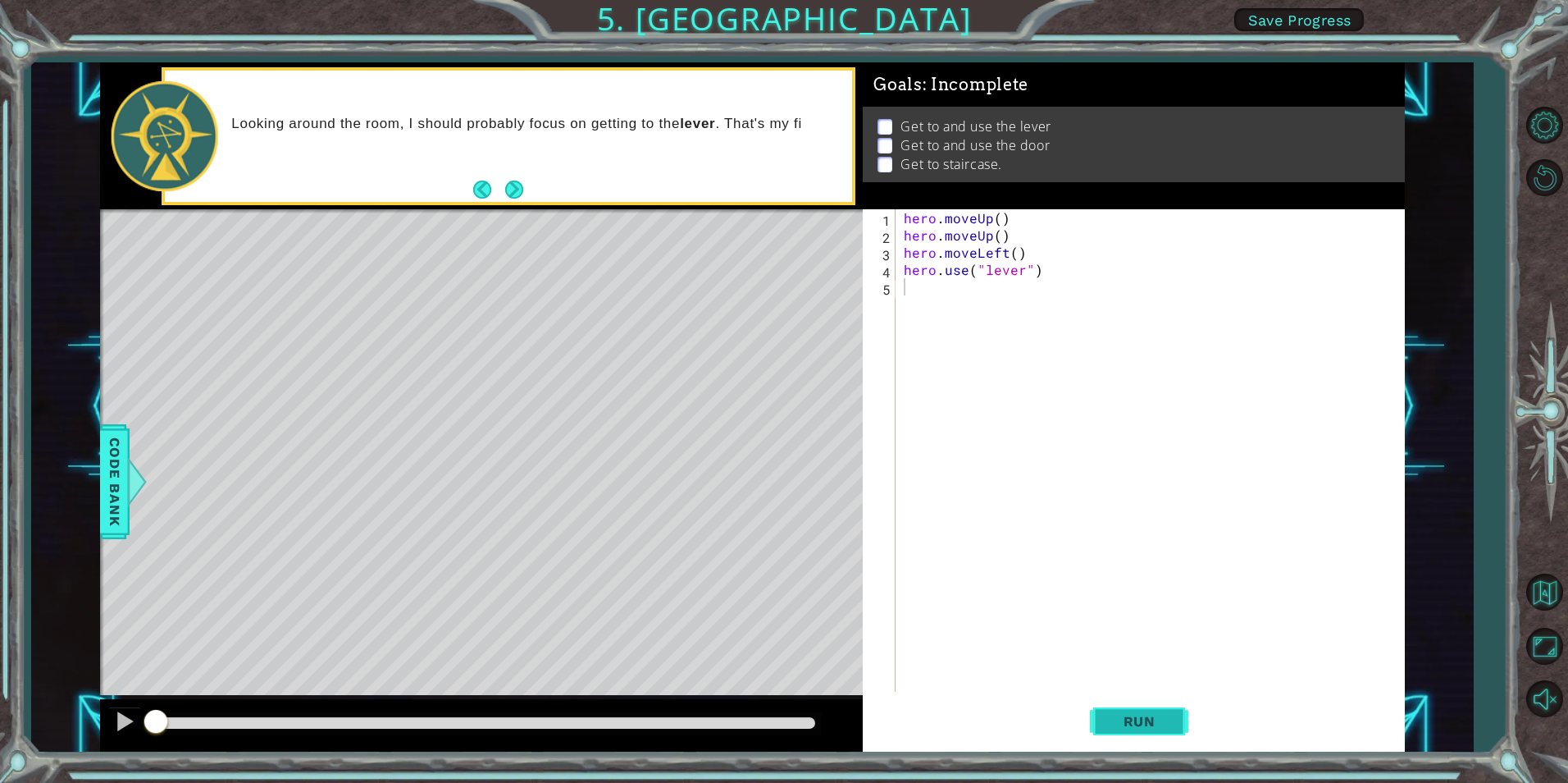
click at [1131, 713] on span "Run" at bounding box center [1139, 722] width 65 height 17
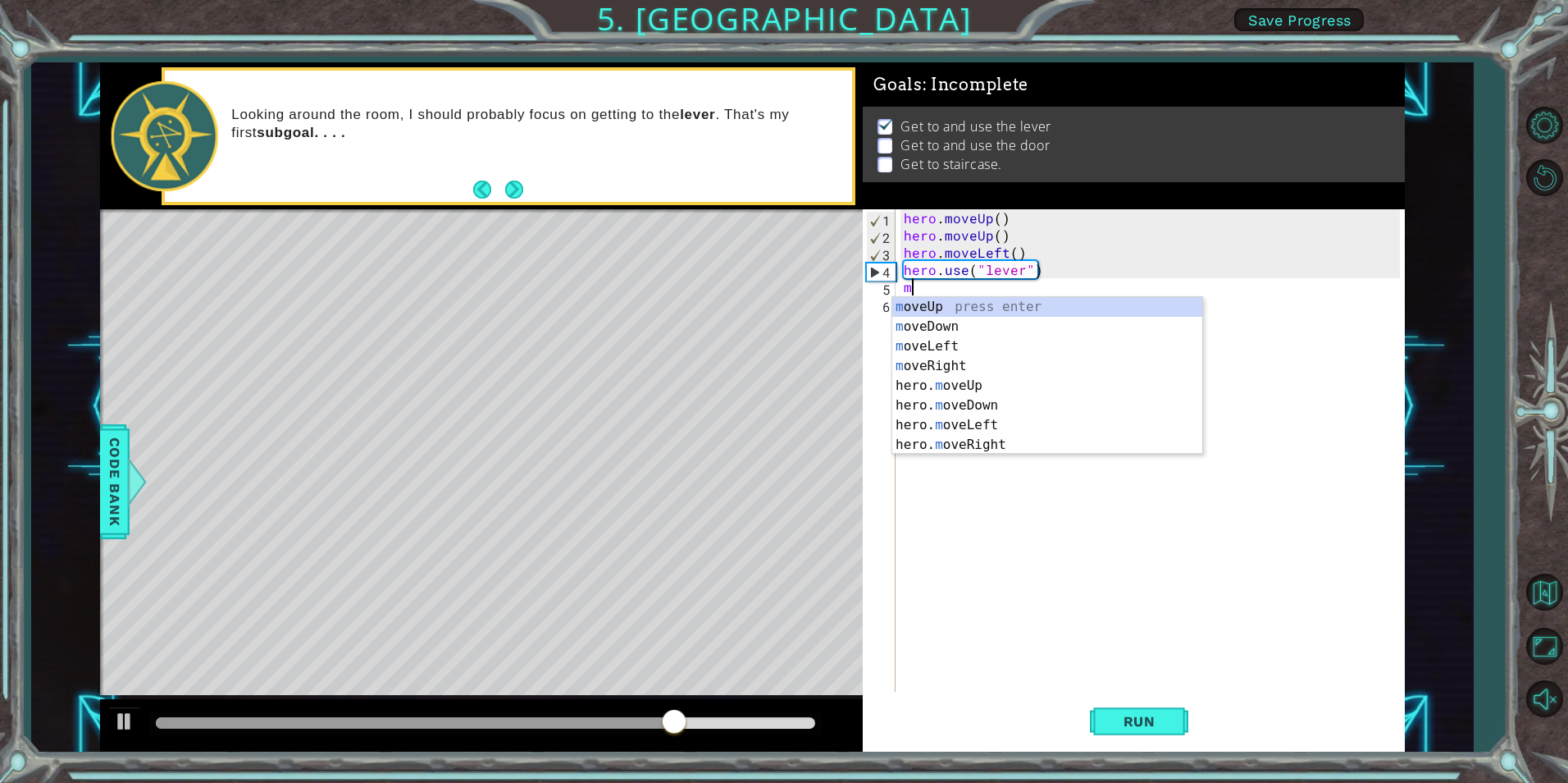
type textarea "mo"
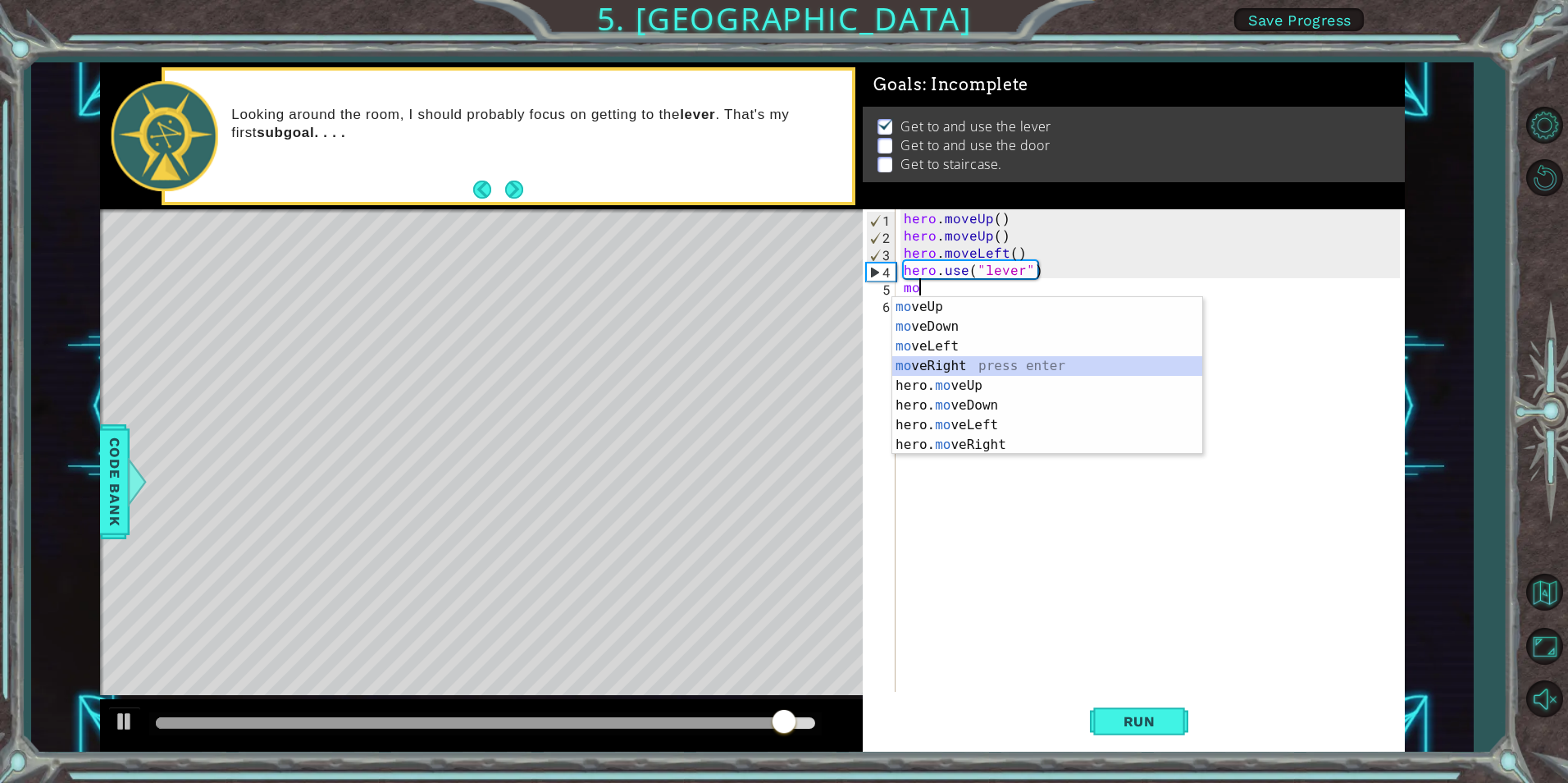
click at [945, 363] on div "mo veUp press enter mo veDown press enter mo veLeft press enter mo veRight pres…" at bounding box center [1048, 395] width 310 height 197
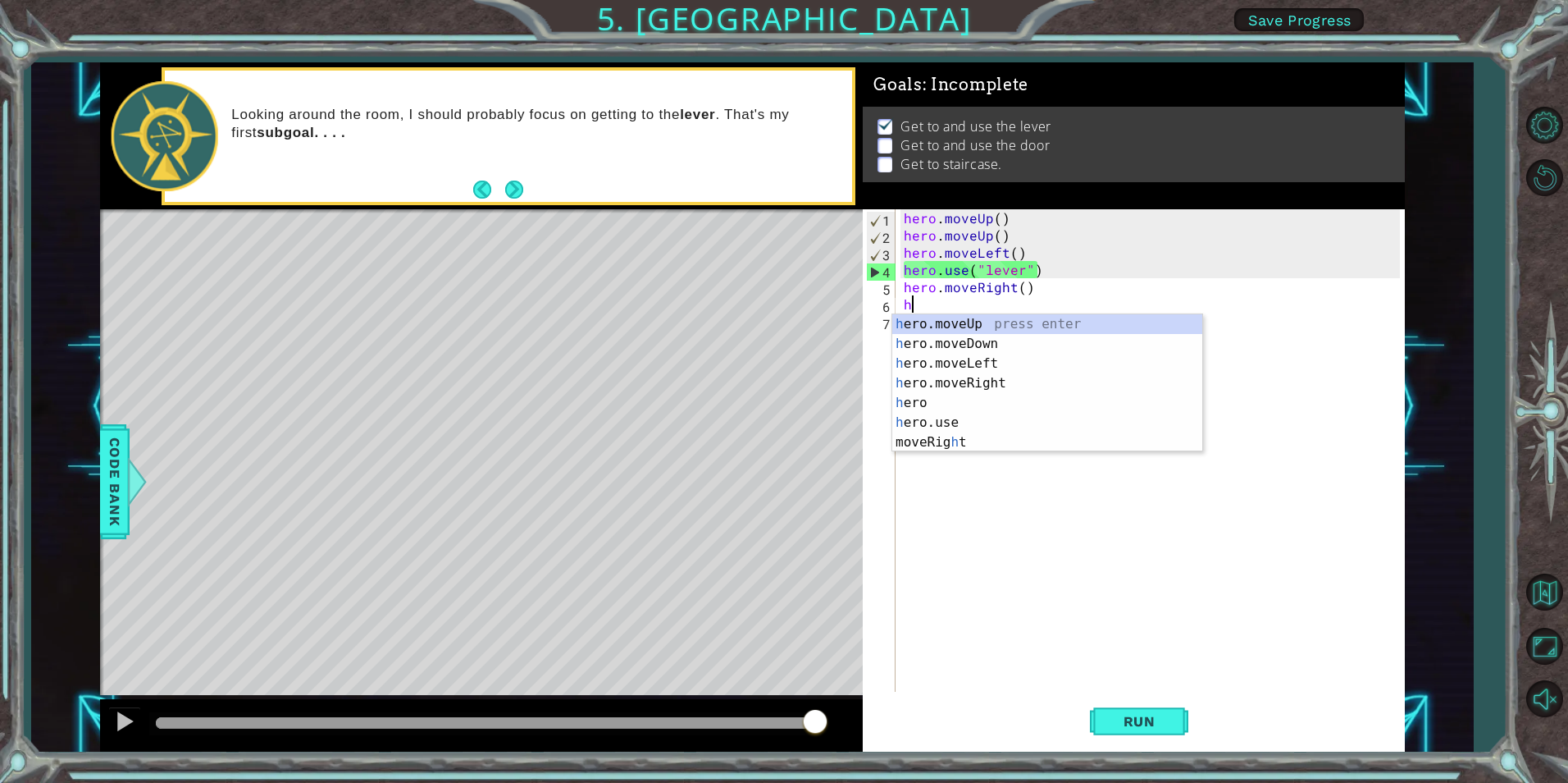
type textarea "he"
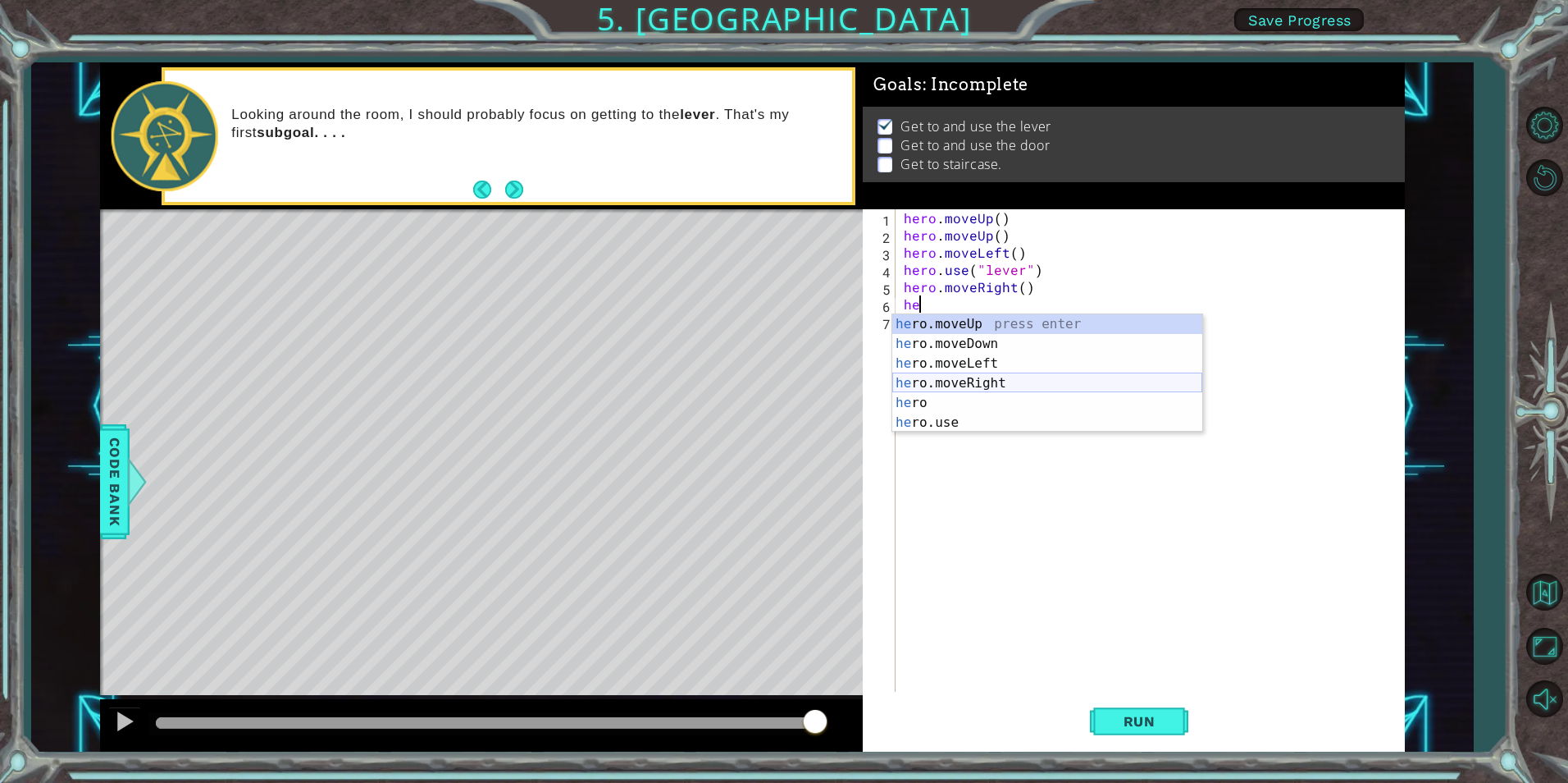
click at [992, 386] on div "he ro.moveUp press enter he ro.moveDown press enter he ro.moveLeft press enter …" at bounding box center [1048, 393] width 310 height 158
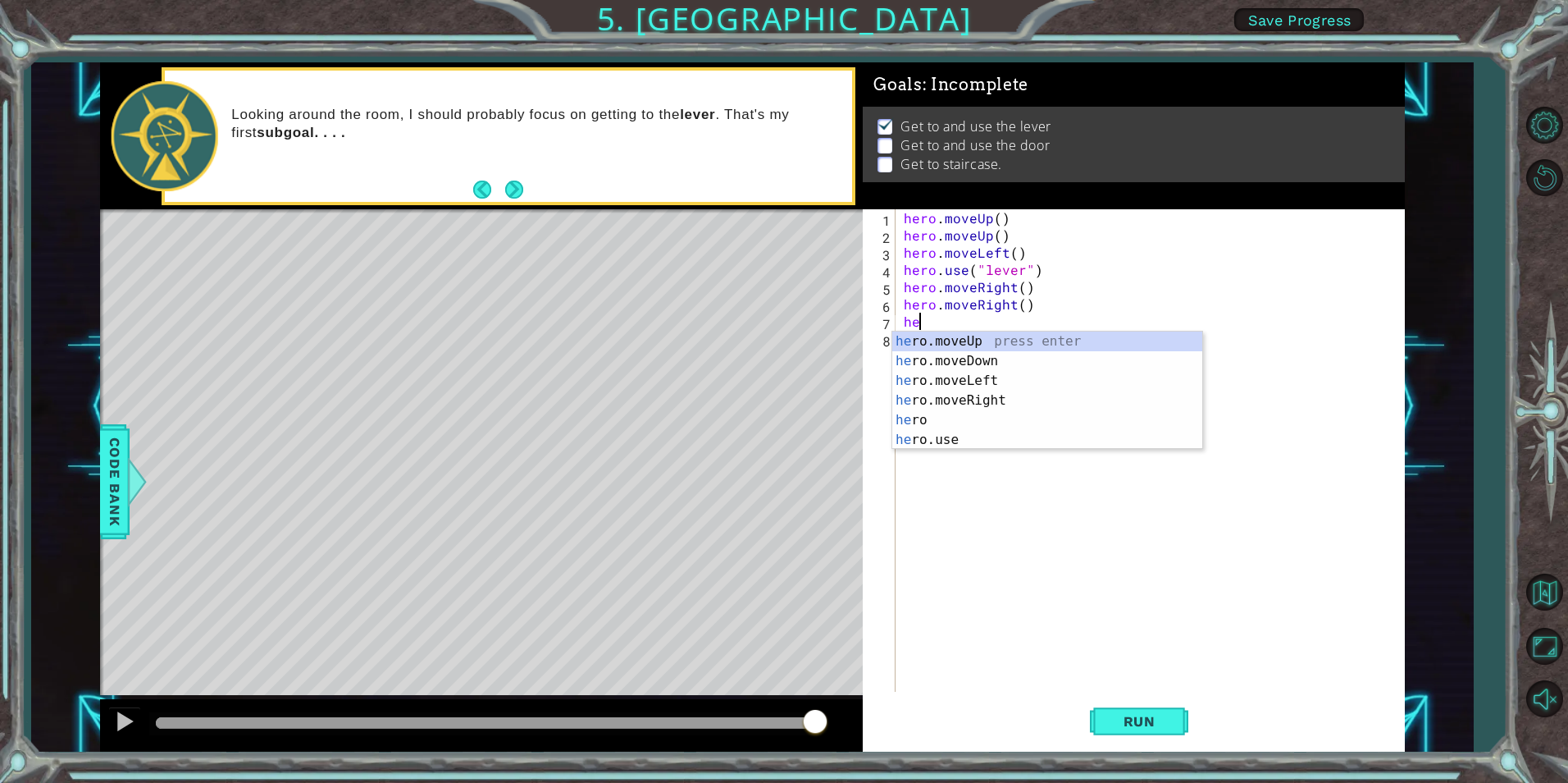
scroll to position [0, 1]
type textarea "hero"
click at [977, 422] on div "hero press enter hero .moveUp press enter hero .moveDown press enter hero .move…" at bounding box center [1048, 410] width 310 height 158
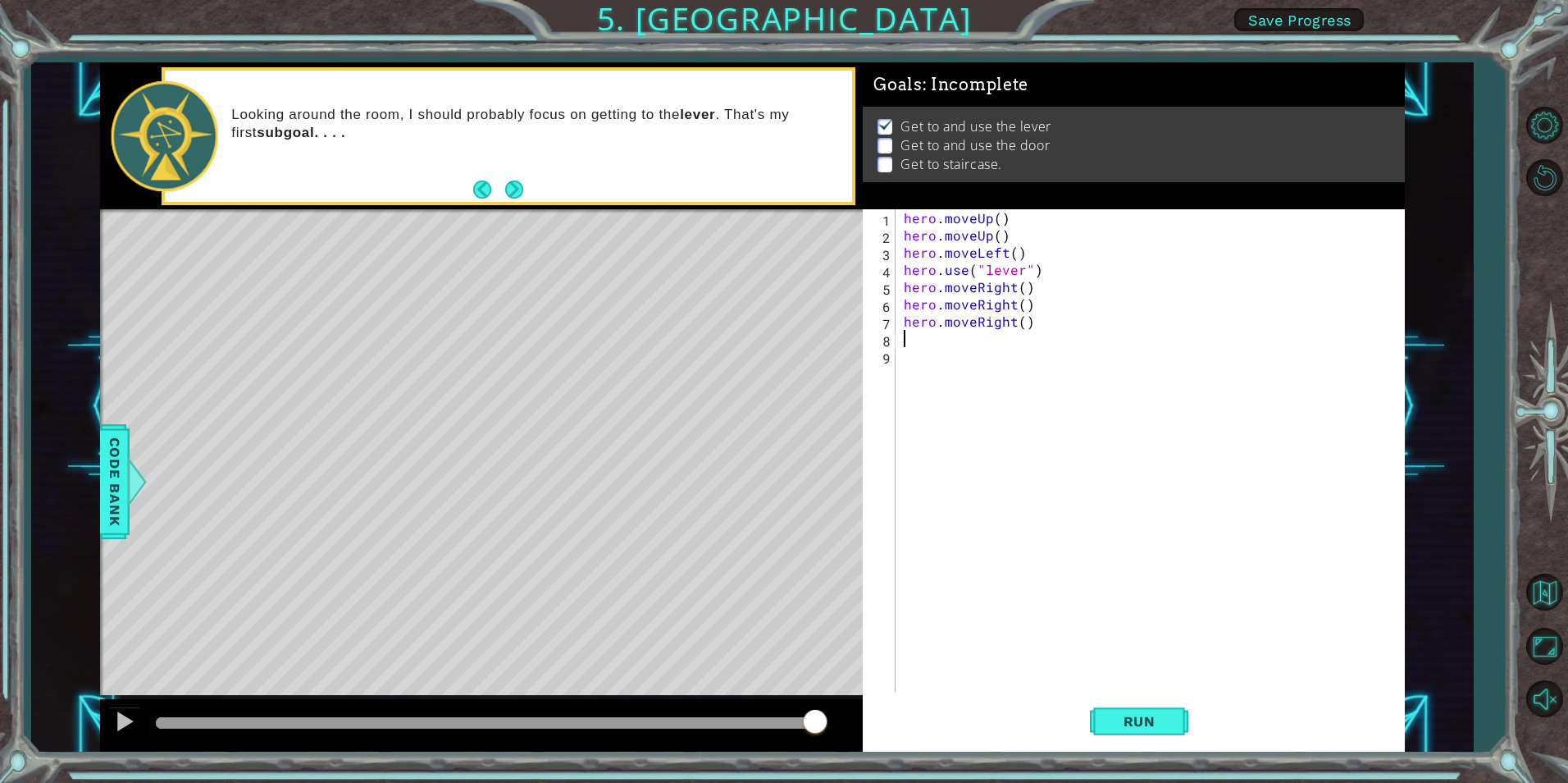
scroll to position [0, 0]
click at [1128, 717] on span "Run" at bounding box center [1139, 722] width 65 height 17
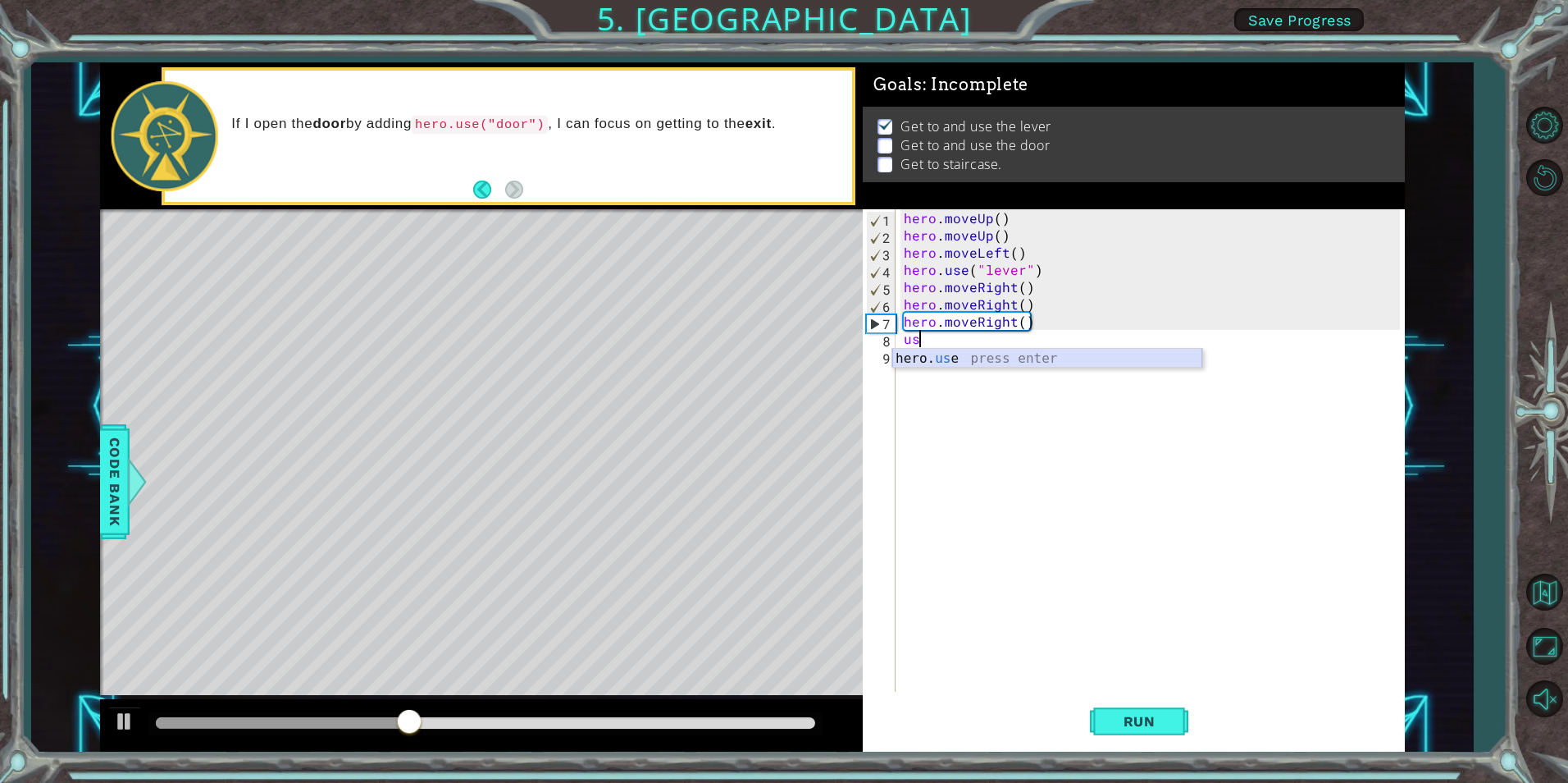
click at [961, 349] on div "hero. us e press enter" at bounding box center [1048, 378] width 310 height 59
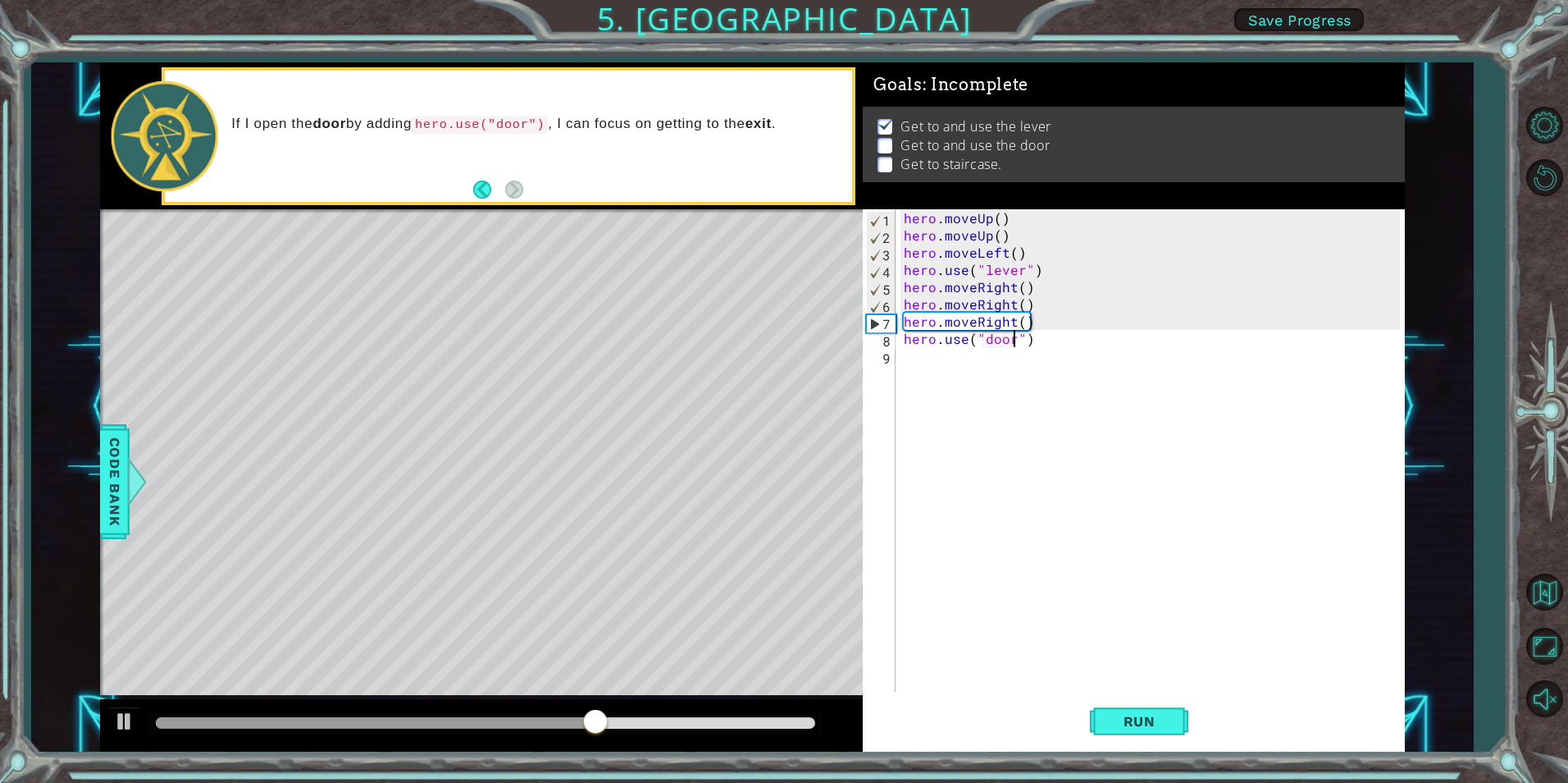
scroll to position [0, 8]
type textarea "hero.use("door")"
drag, startPoint x: 1124, startPoint y: 708, endPoint x: 1097, endPoint y: 702, distance: 27.7
click at [1125, 708] on button "Run" at bounding box center [1138, 721] width 98 height 55
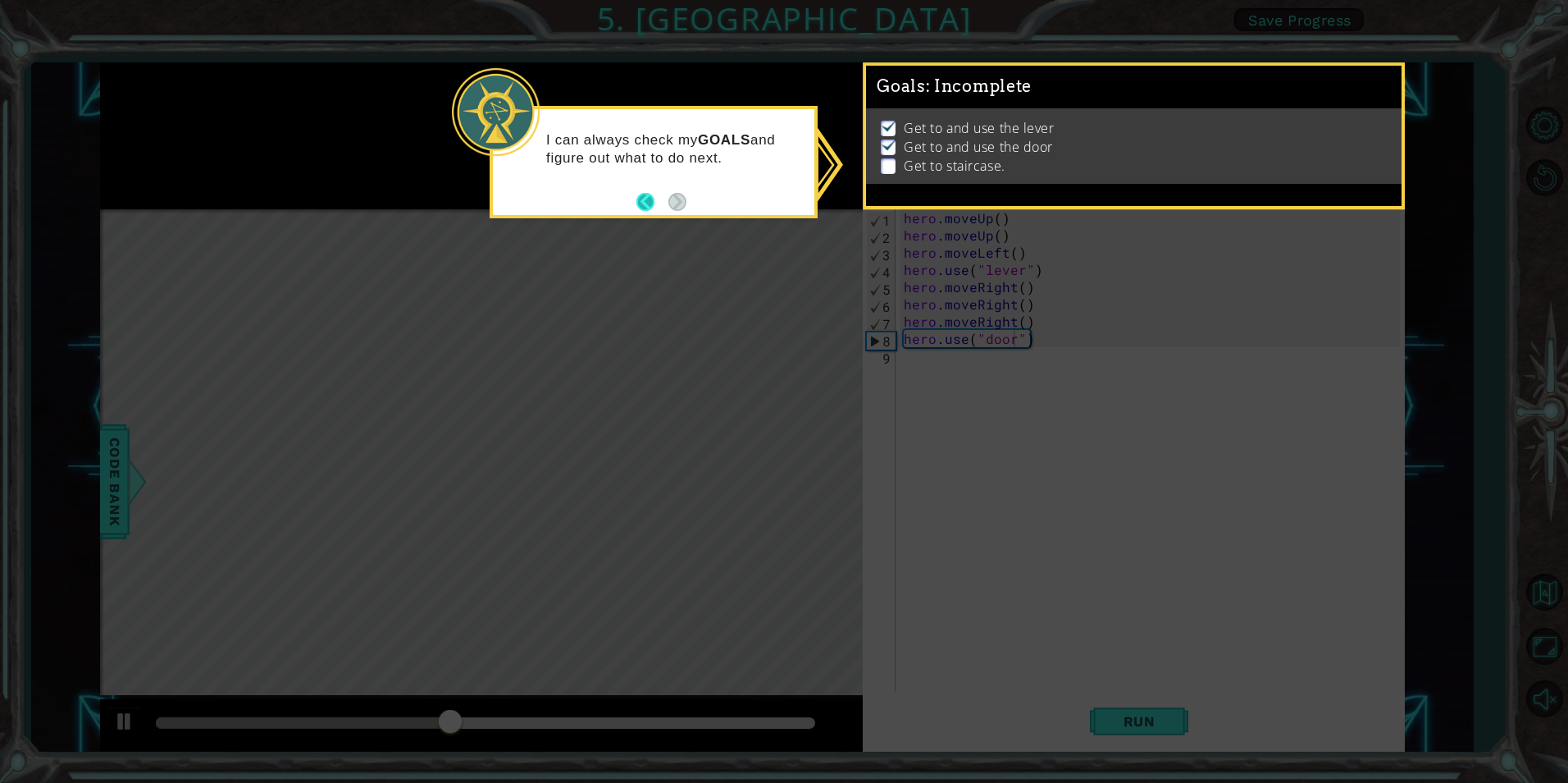
click at [646, 201] on button "Back" at bounding box center [653, 202] width 32 height 18
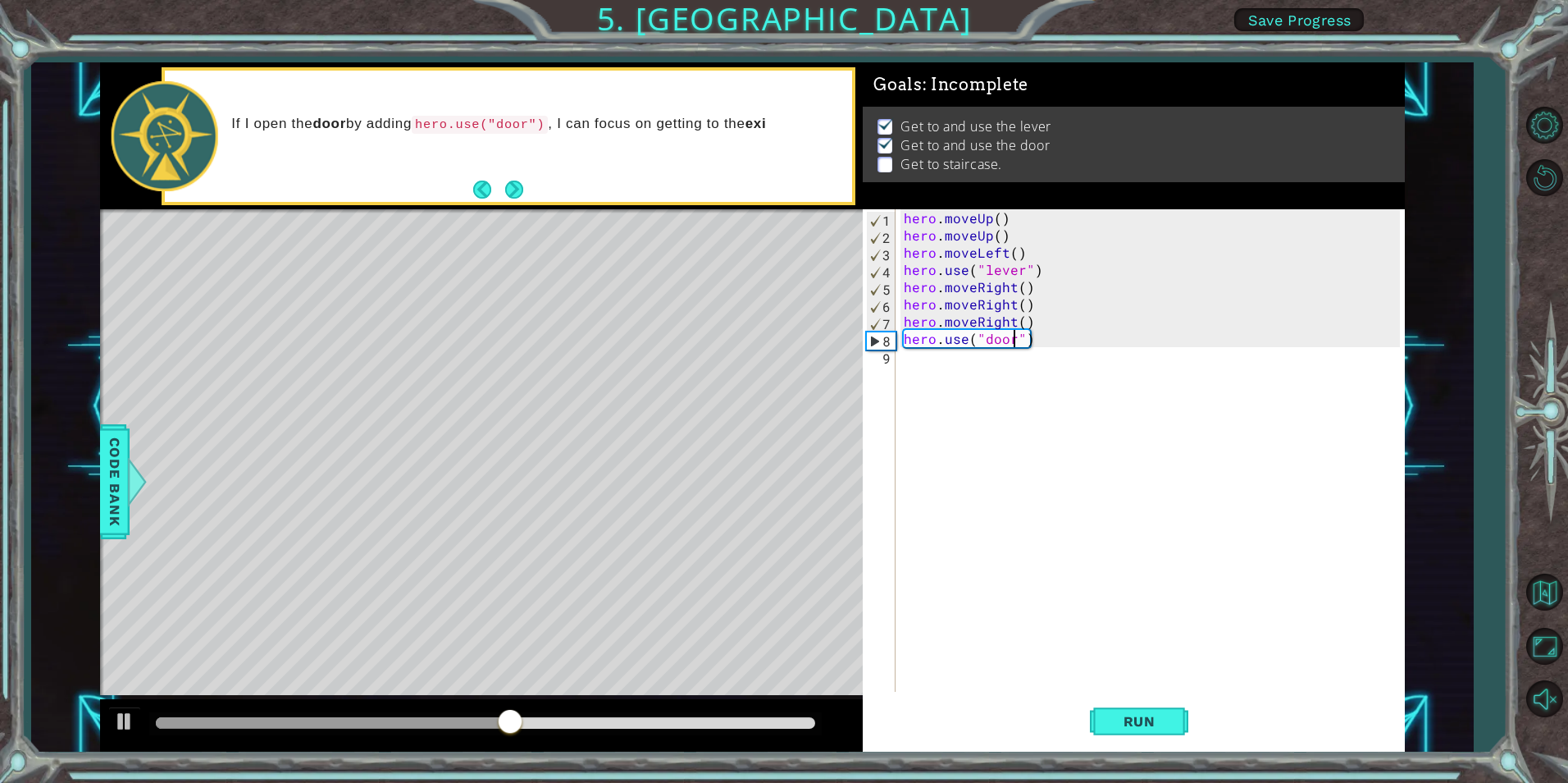
click at [908, 359] on div "hero . moveUp ( ) hero . moveUp ( ) hero . moveLeft ( ) hero . use ( "lever" ) …" at bounding box center [1154, 467] width 507 height 517
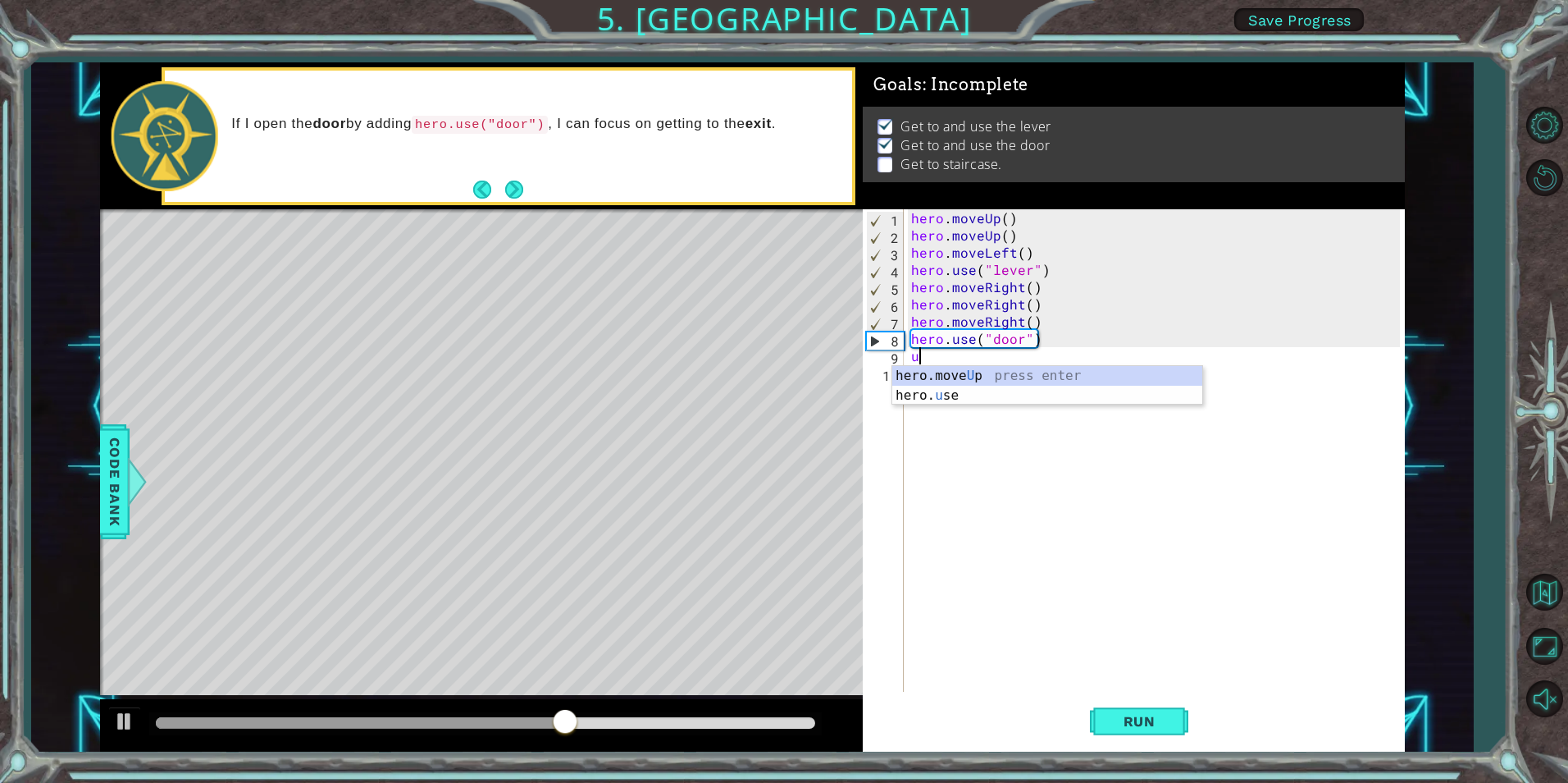
type textarea "up"
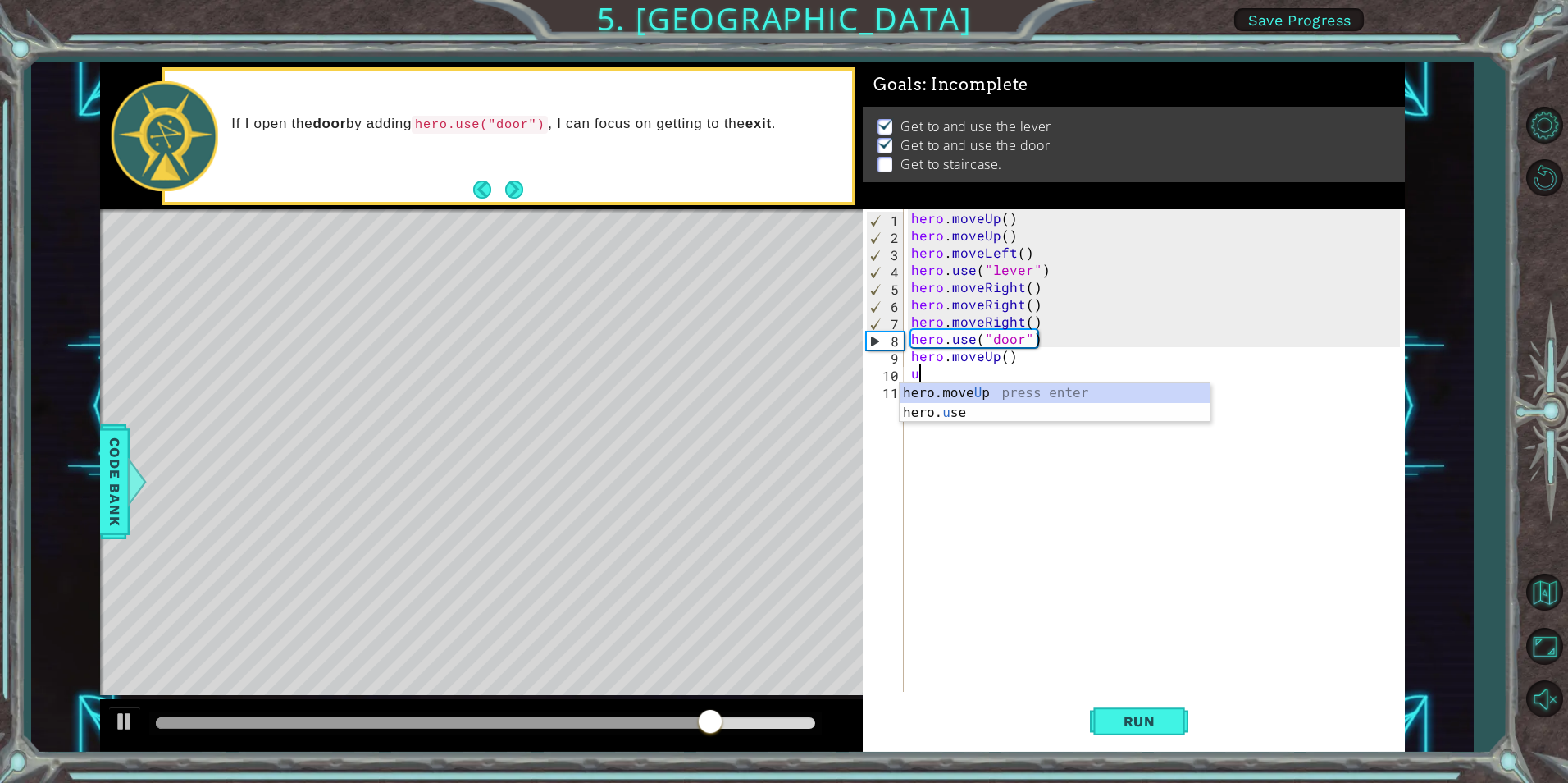
type textarea "up"
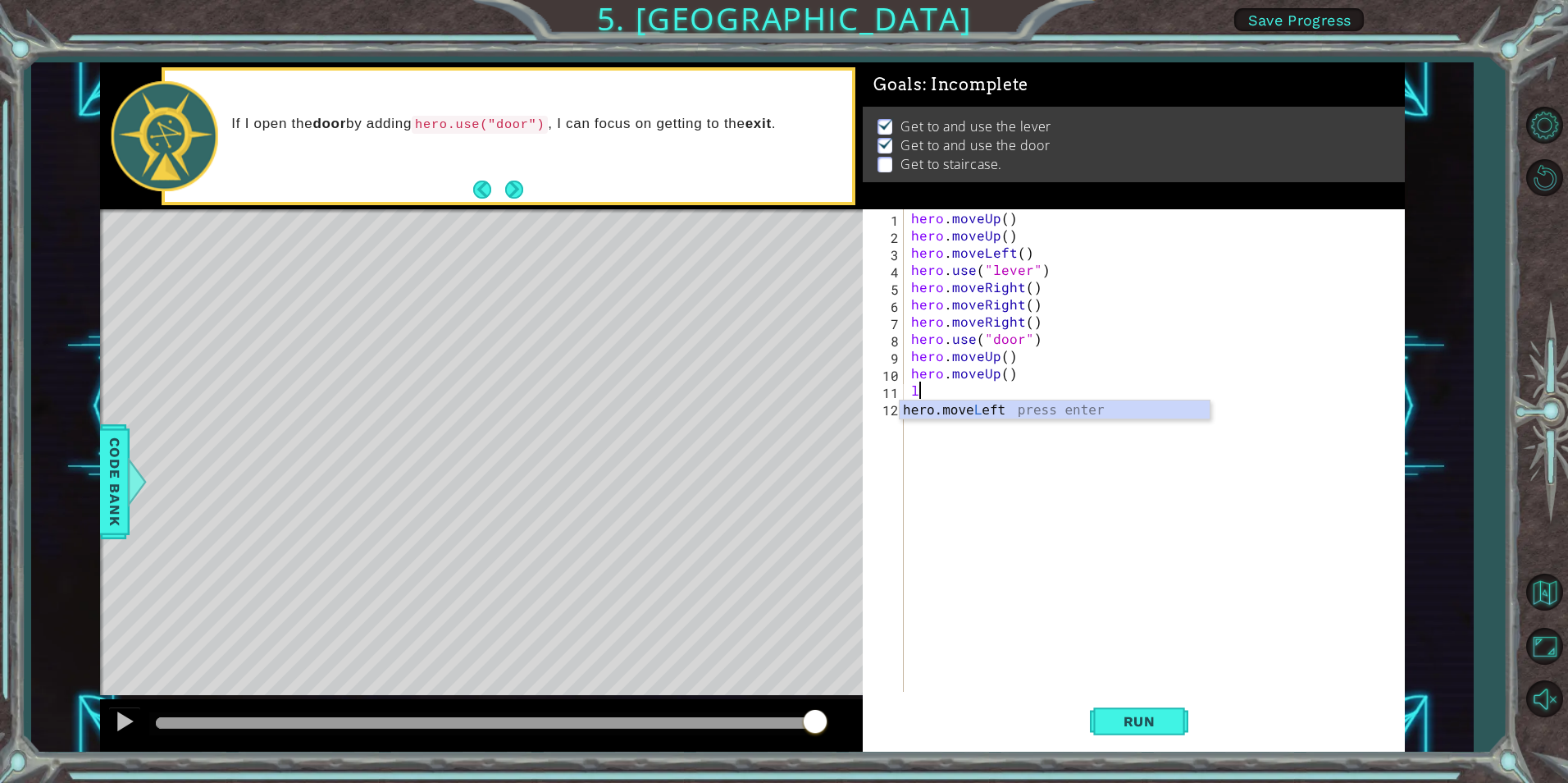
type textarea "le"
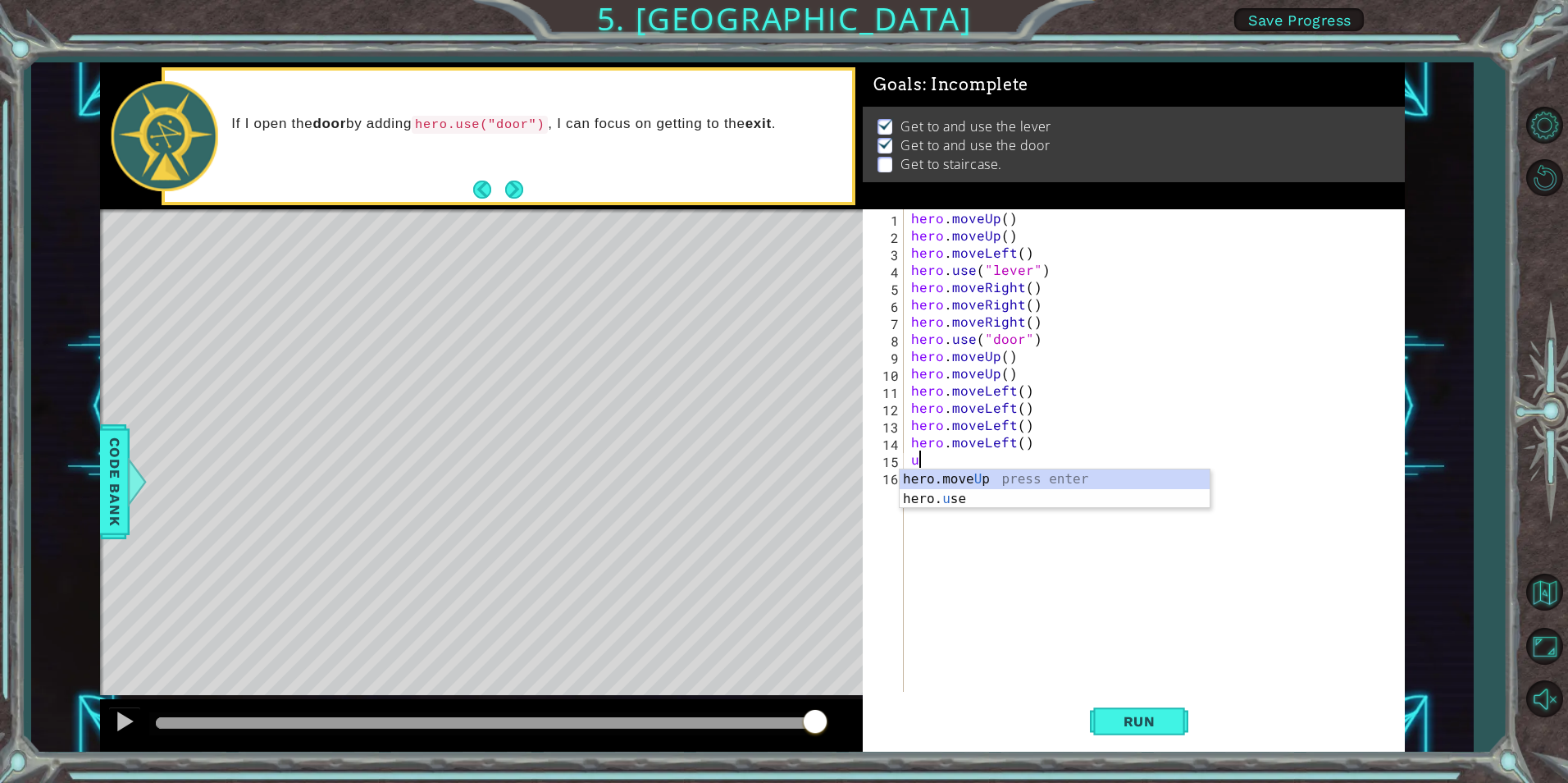
type textarea "up"
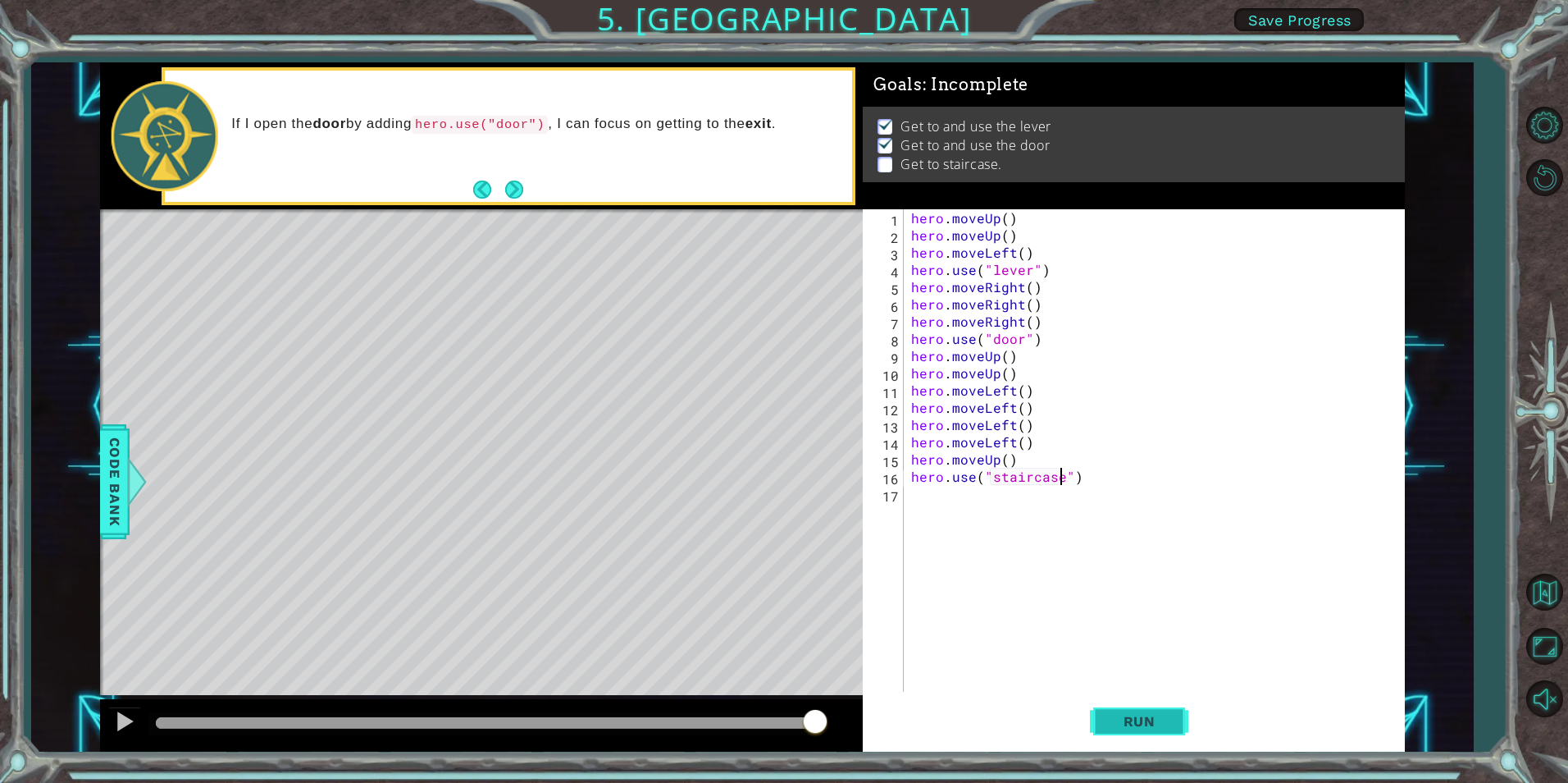
type textarea "hero.use("staircase")"
click at [1126, 722] on span "Run" at bounding box center [1139, 722] width 65 height 17
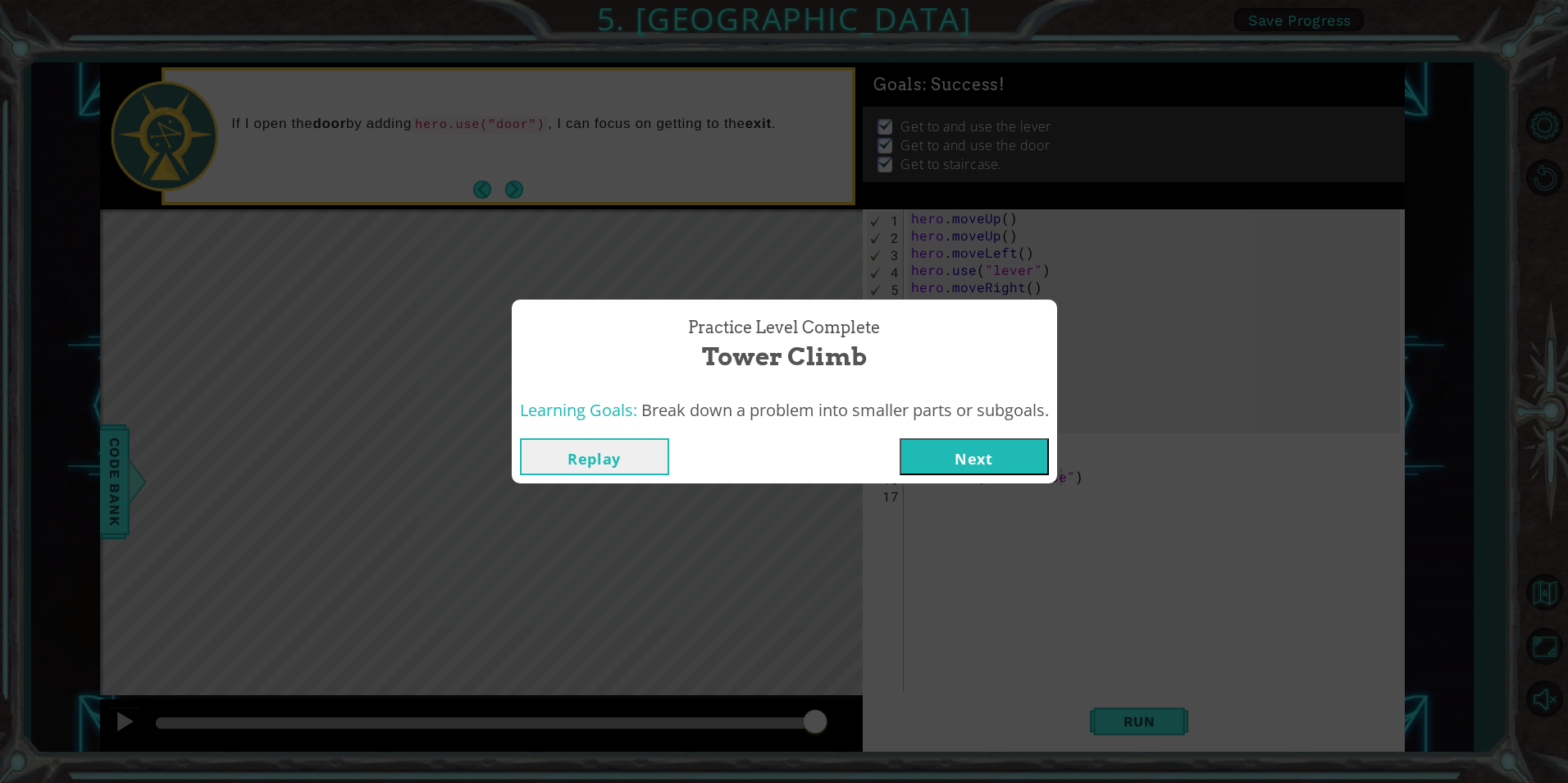
click at [966, 461] on button "Next" at bounding box center [974, 457] width 149 height 37
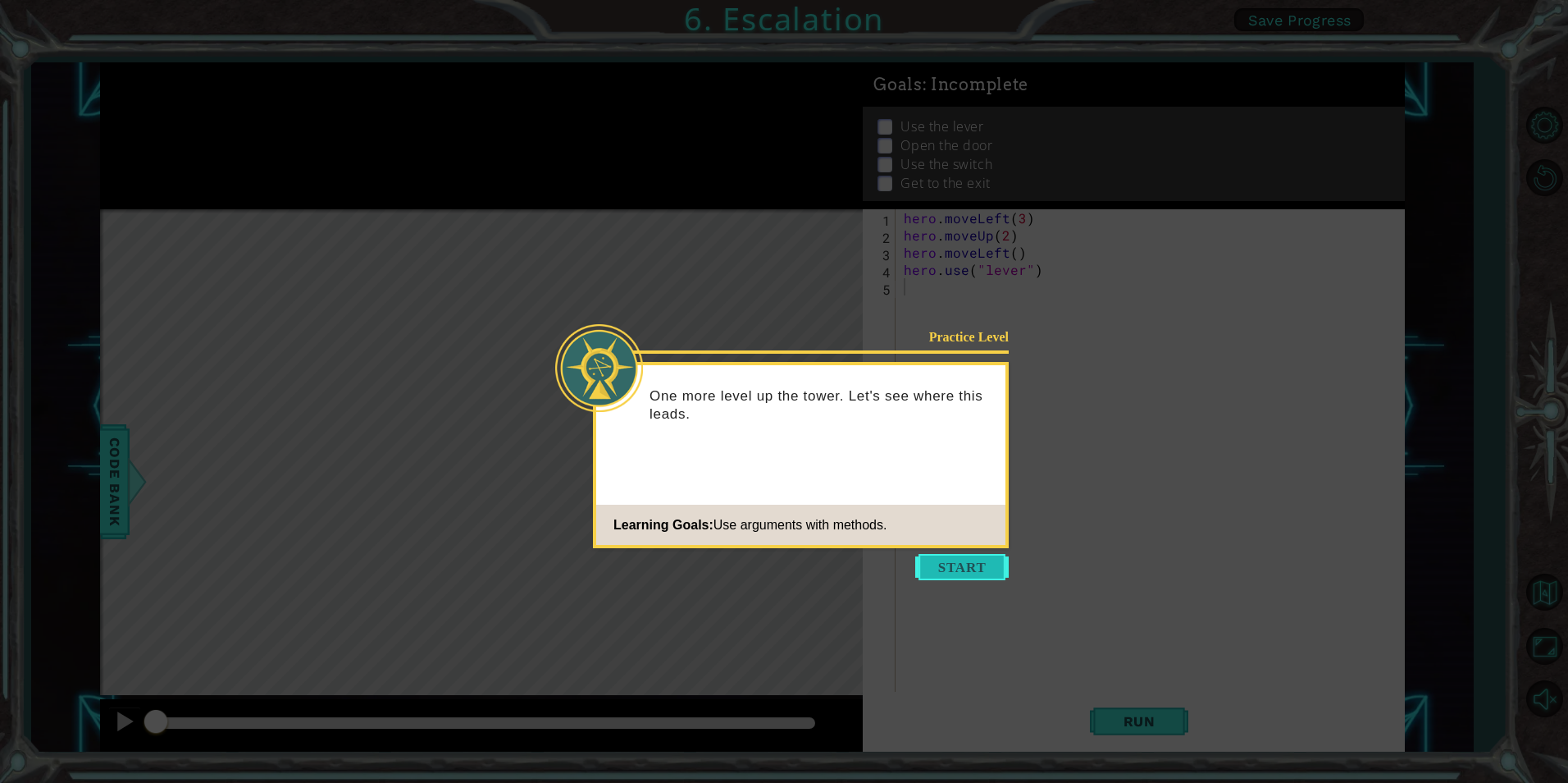
click at [961, 564] on button "Start" at bounding box center [961, 566] width 93 height 26
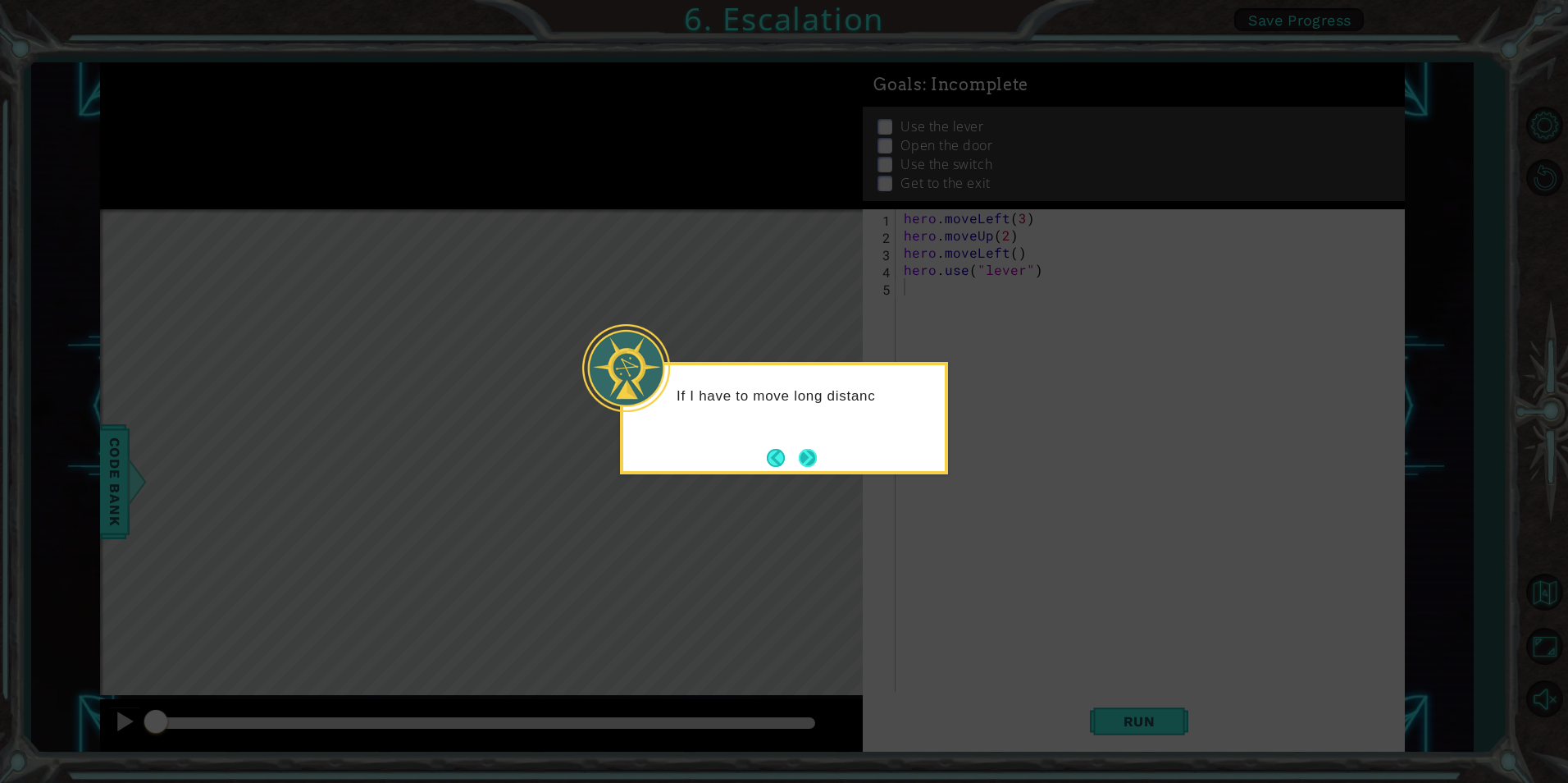
click at [800, 465] on button "Next" at bounding box center [807, 457] width 18 height 18
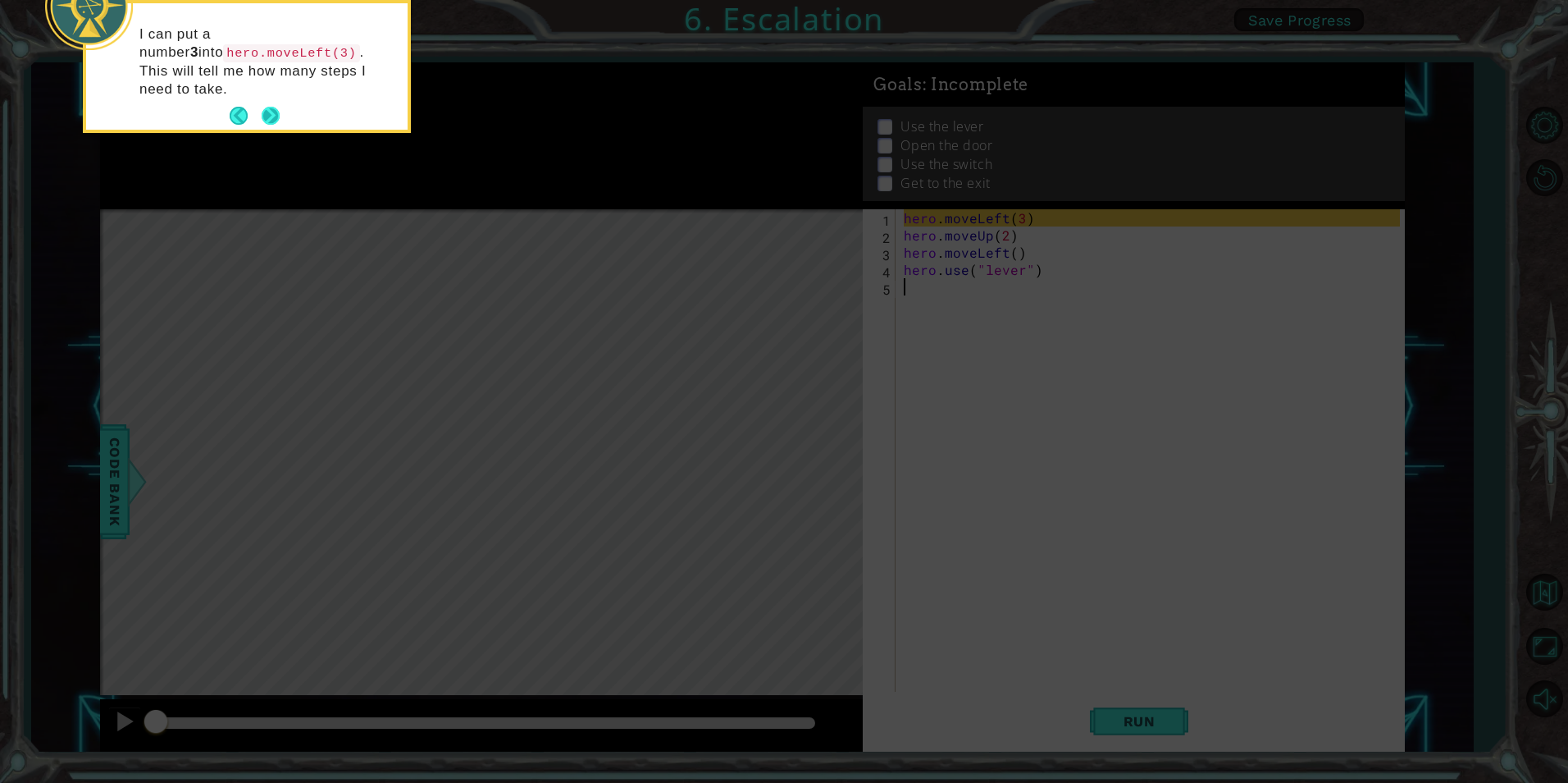
click at [268, 107] on button "Next" at bounding box center [271, 116] width 18 height 18
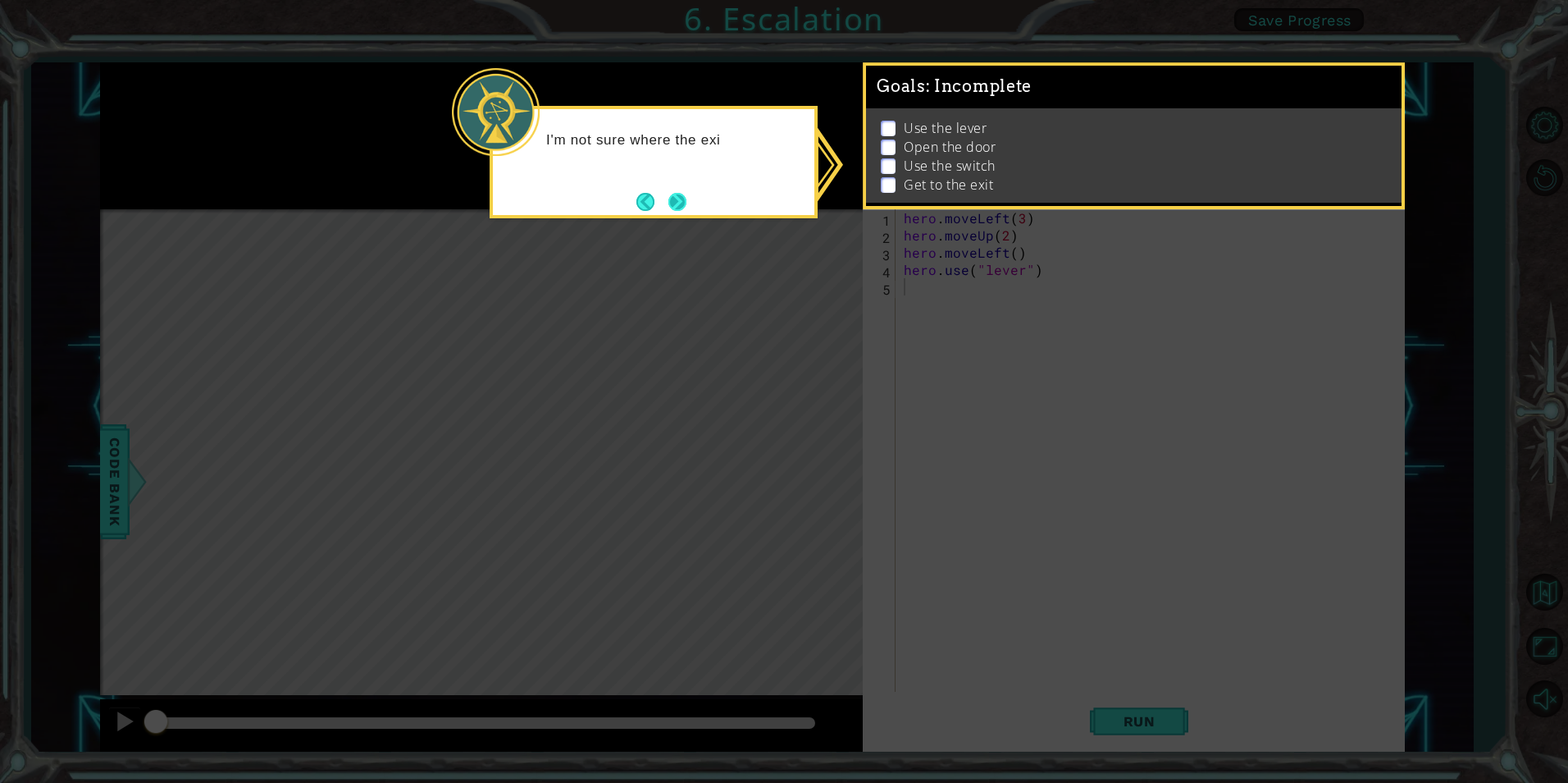
click at [680, 196] on button "Next" at bounding box center [678, 202] width 18 height 18
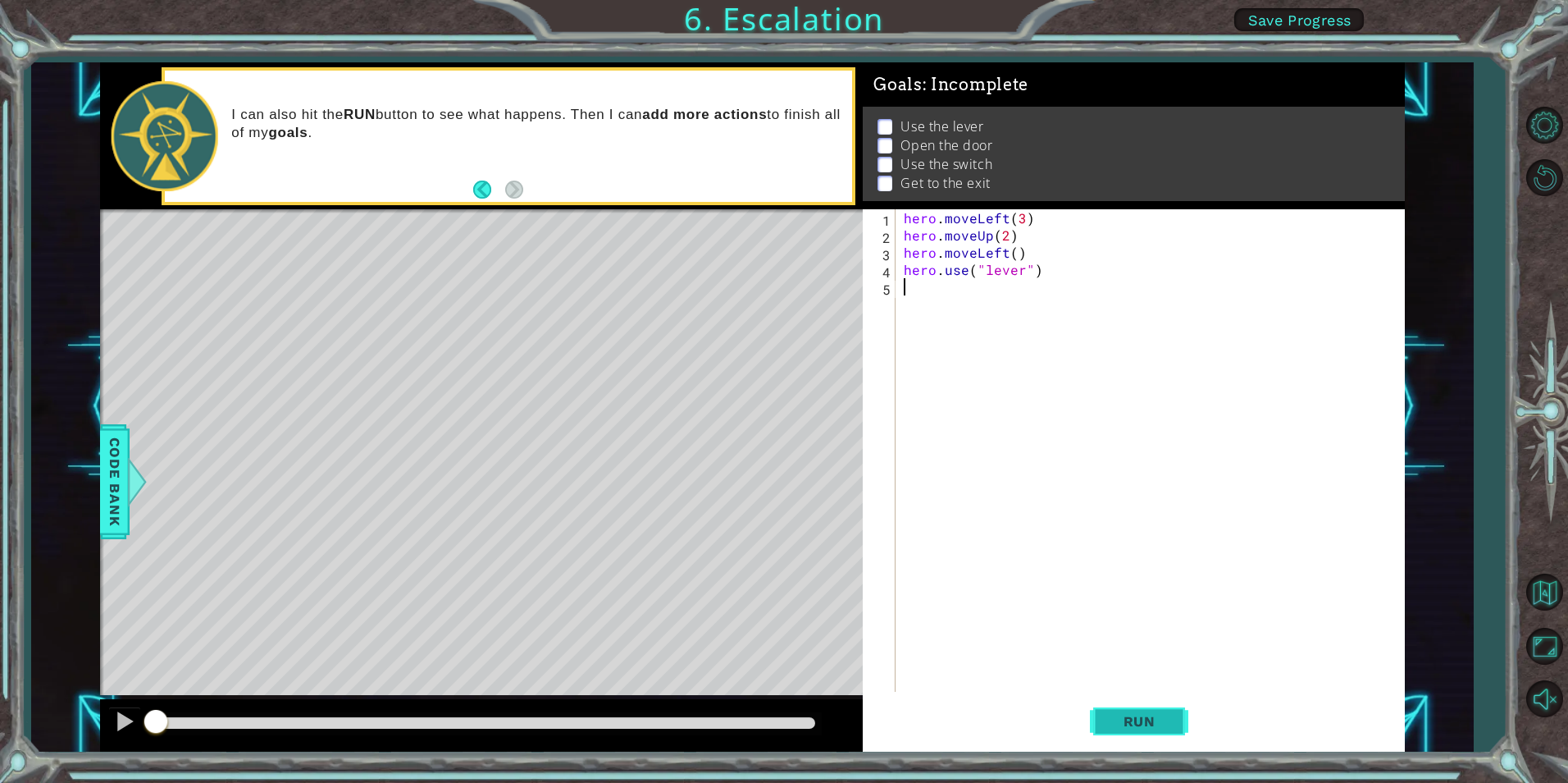
click at [1172, 716] on button "Run" at bounding box center [1138, 721] width 98 height 55
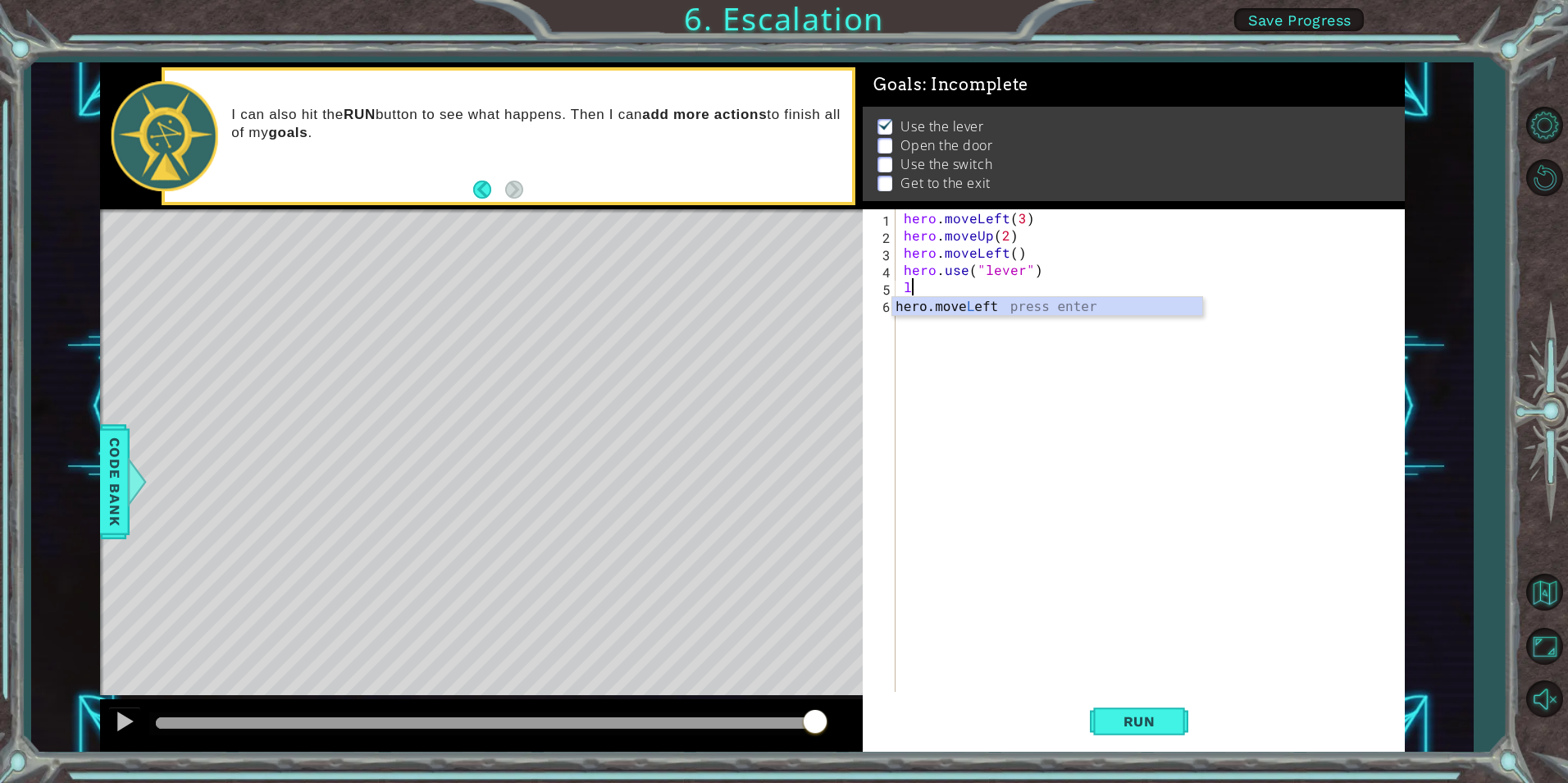
type textarea "hero.moveLeft(1)"
